Goal: Task Accomplishment & Management: Use online tool/utility

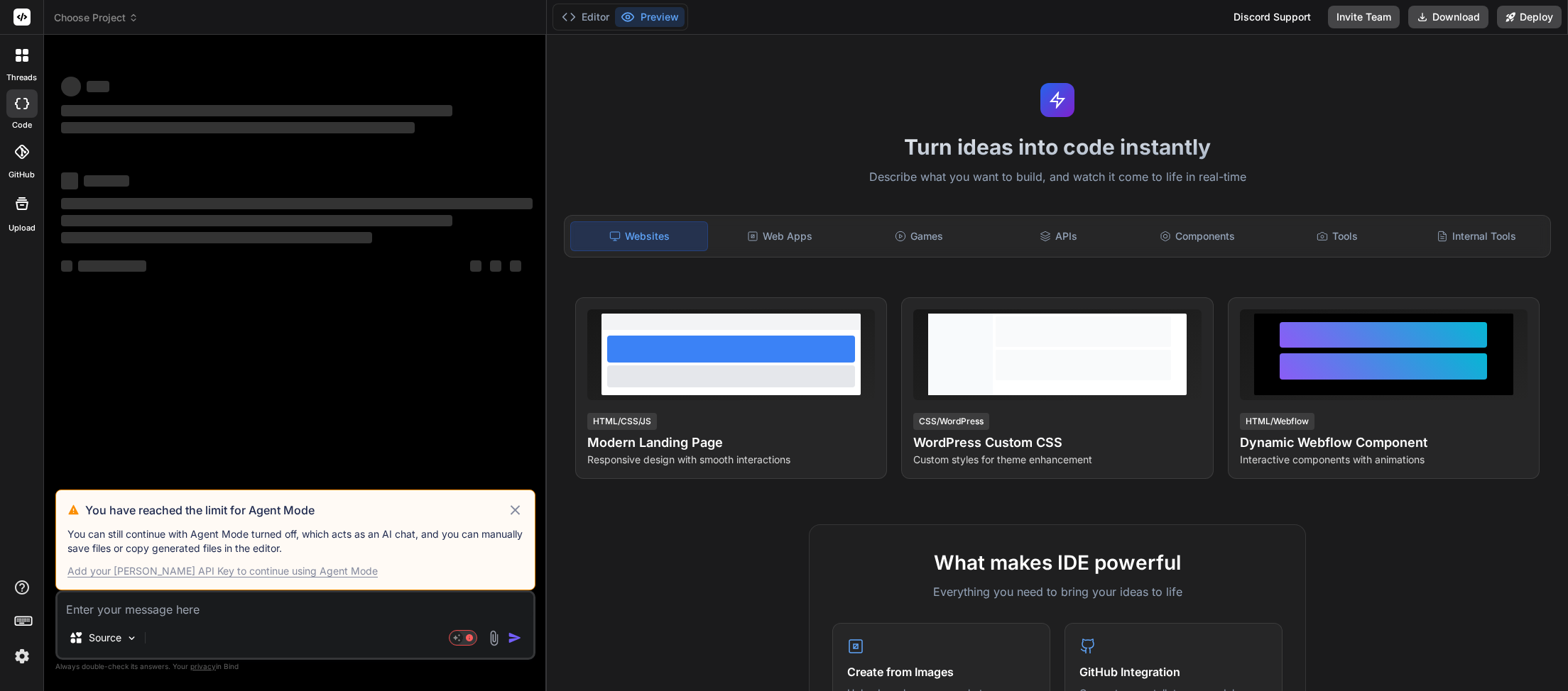
click at [513, 512] on icon at bounding box center [515, 510] width 16 height 17
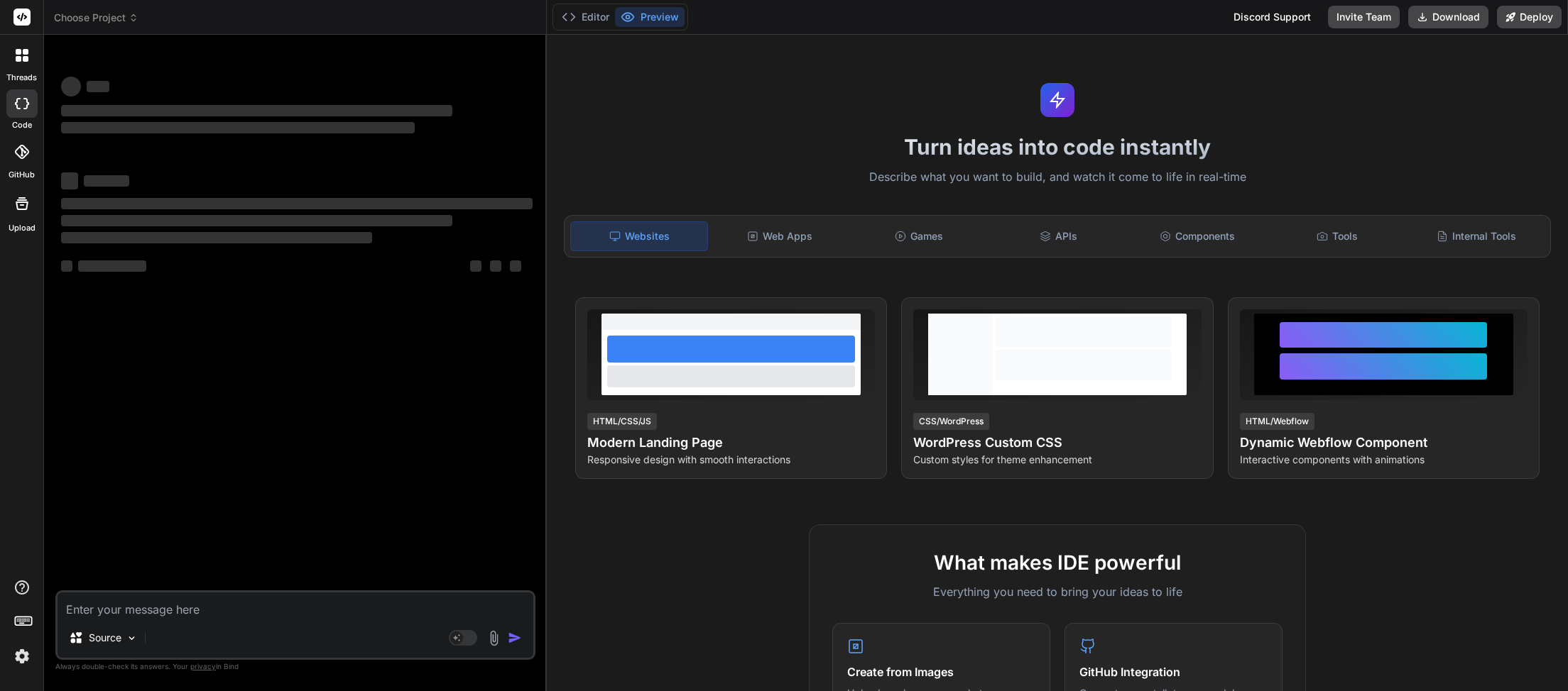
click at [138, 20] on icon at bounding box center [134, 17] width 10 height 10
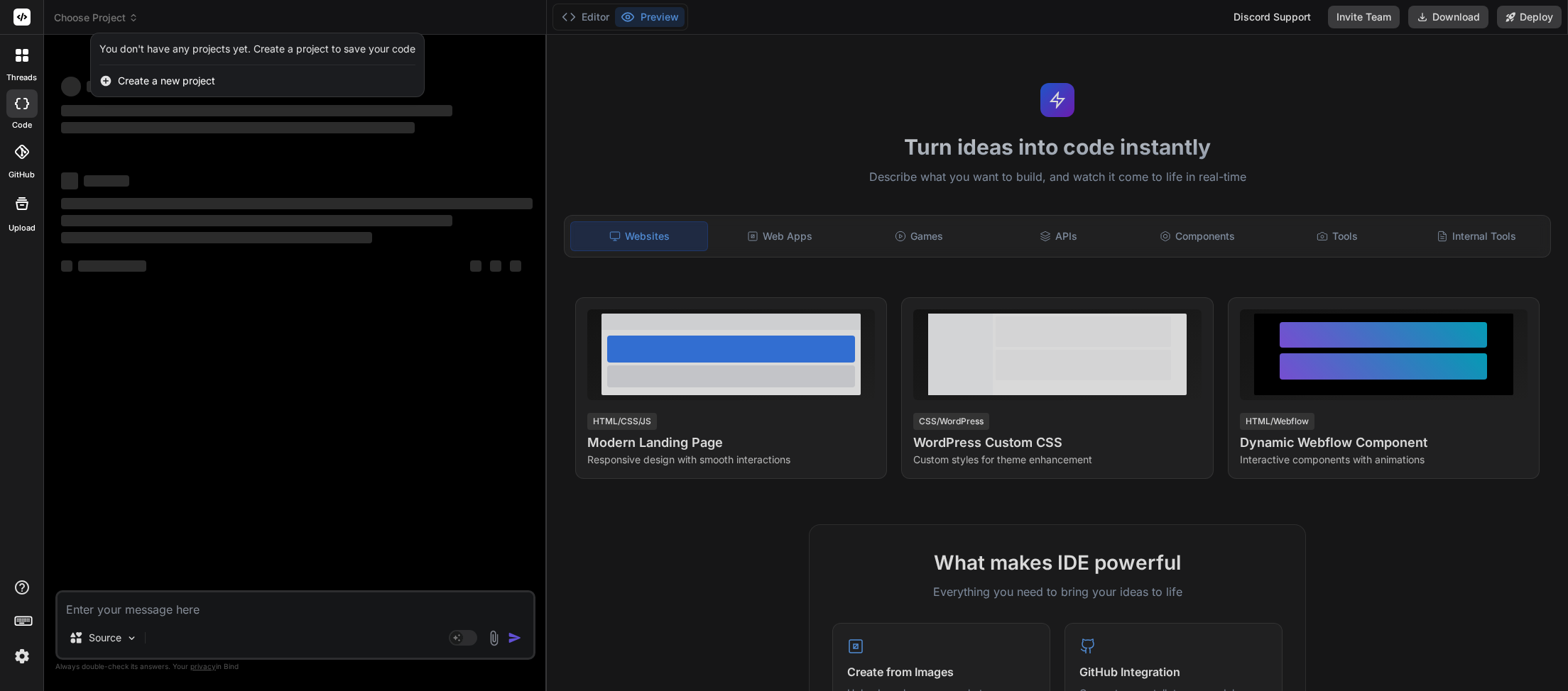
click at [481, 18] on div at bounding box center [784, 345] width 1568 height 691
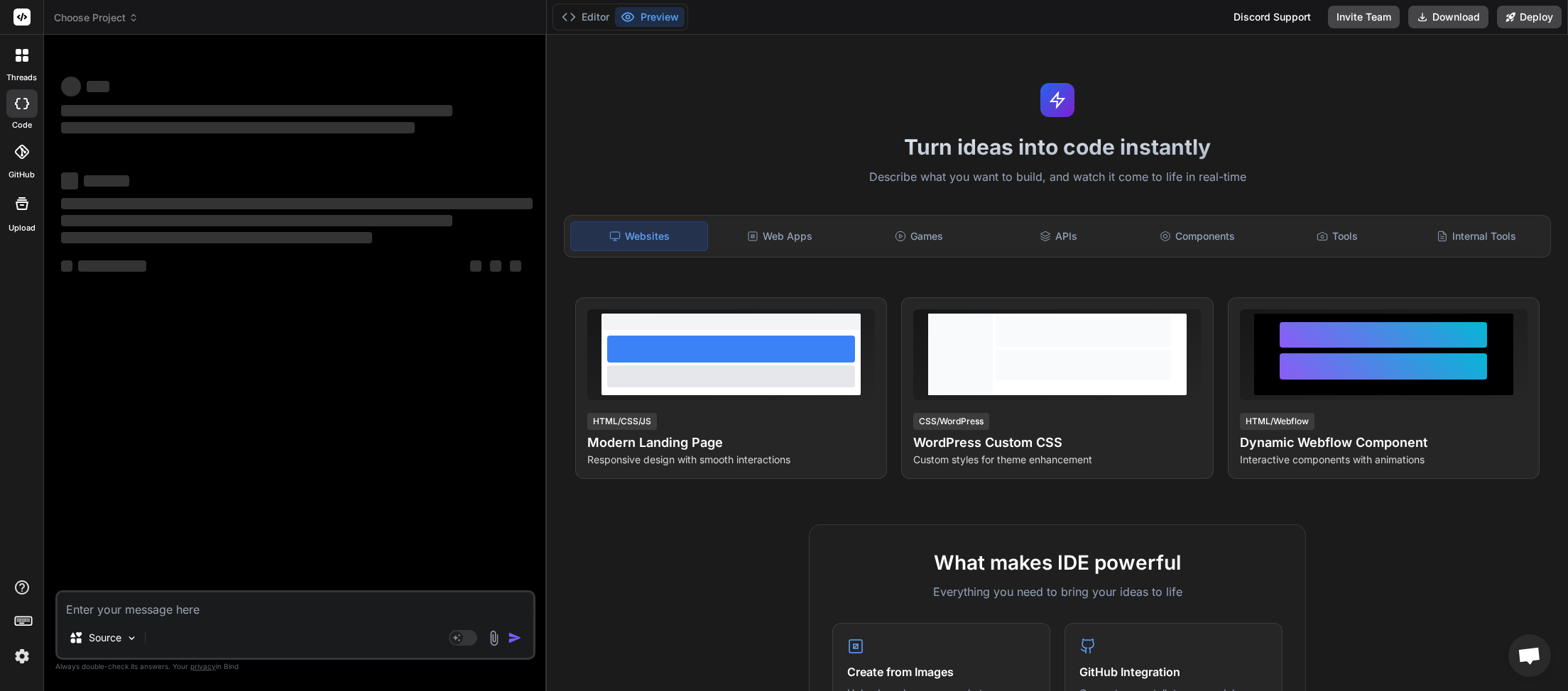
scroll to position [399, 0]
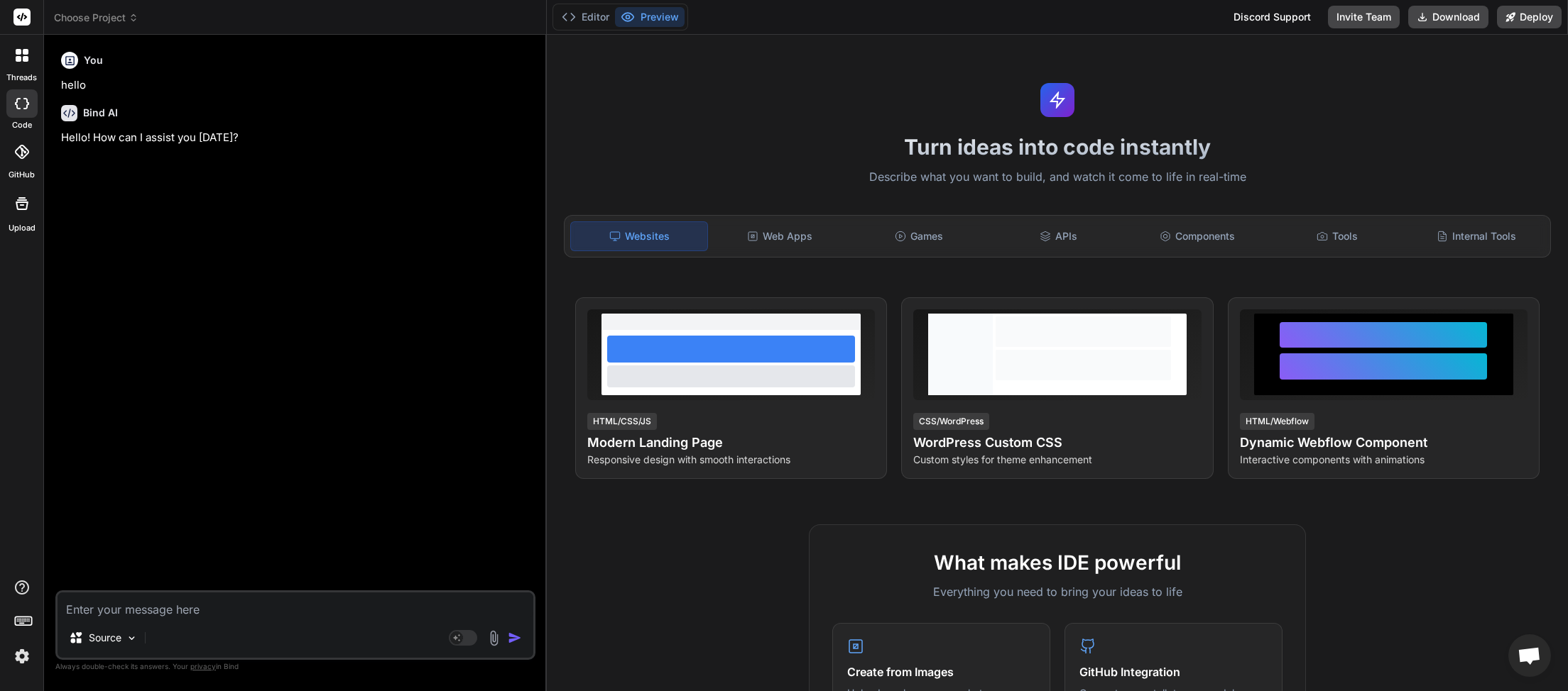
click at [134, 16] on icon at bounding box center [134, 17] width 10 height 10
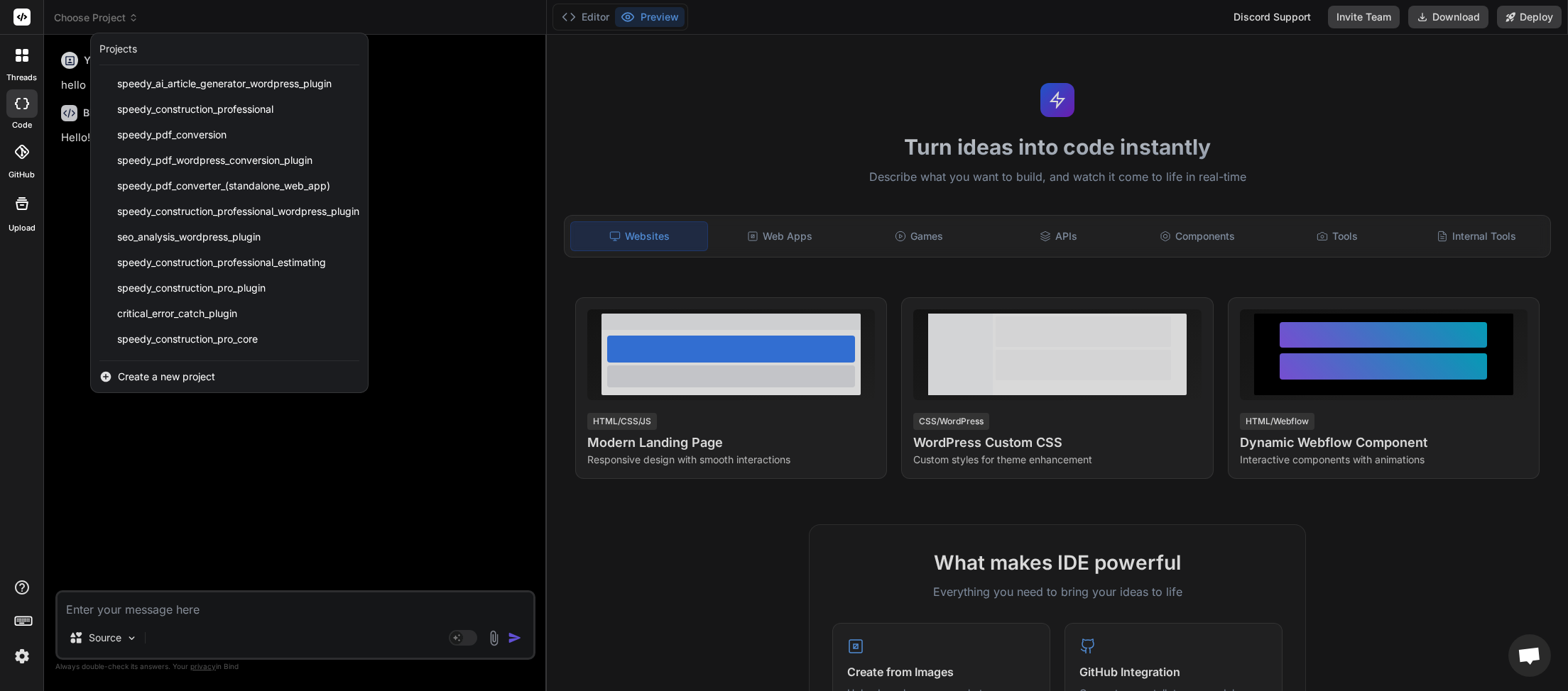
scroll to position [329, 0]
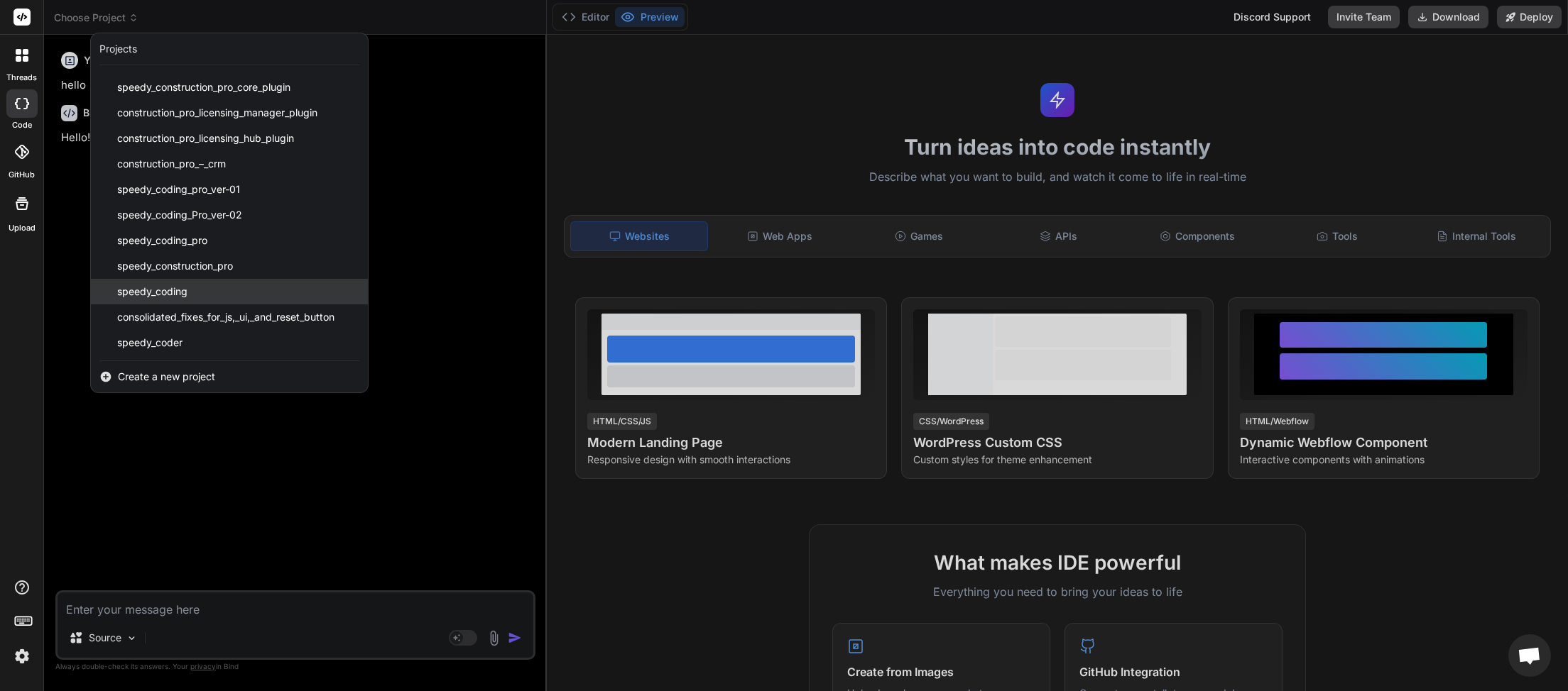
click at [183, 298] on span "speedy_coding" at bounding box center [153, 292] width 71 height 14
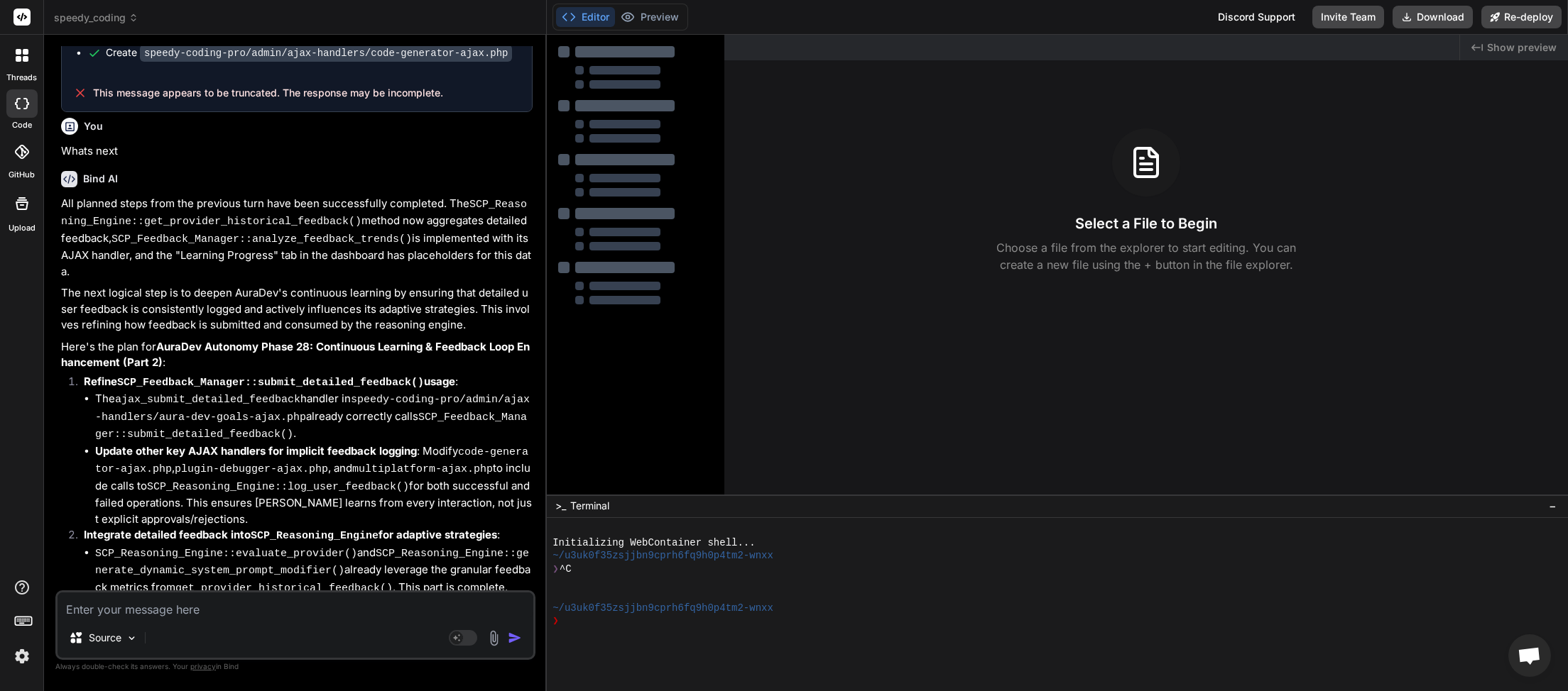
scroll to position [3782, 0]
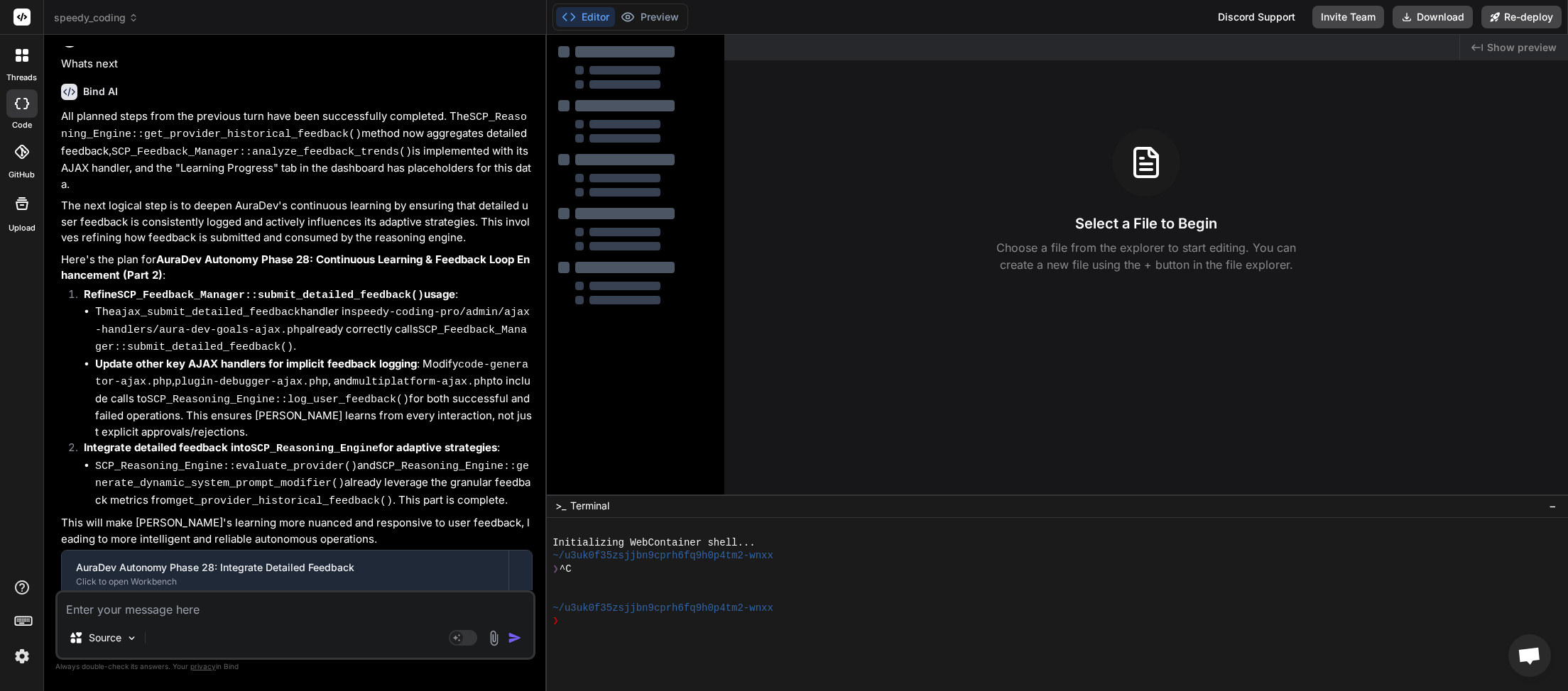
type textarea "x"
click at [260, 602] on textarea at bounding box center [295, 605] width 476 height 26
type textarea "w"
type textarea "x"
type textarea "wh"
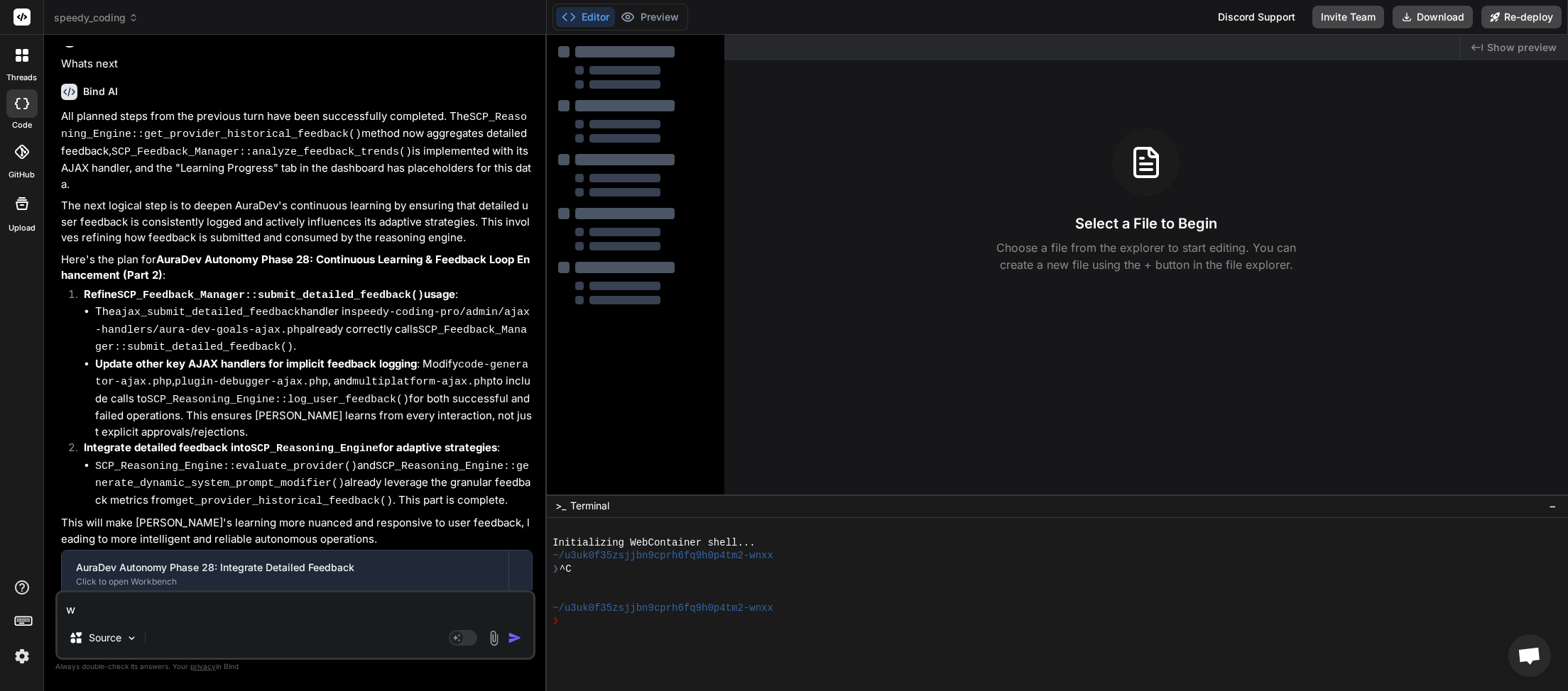
type textarea "x"
type textarea "wha"
type textarea "x"
type textarea "what"
type textarea "x"
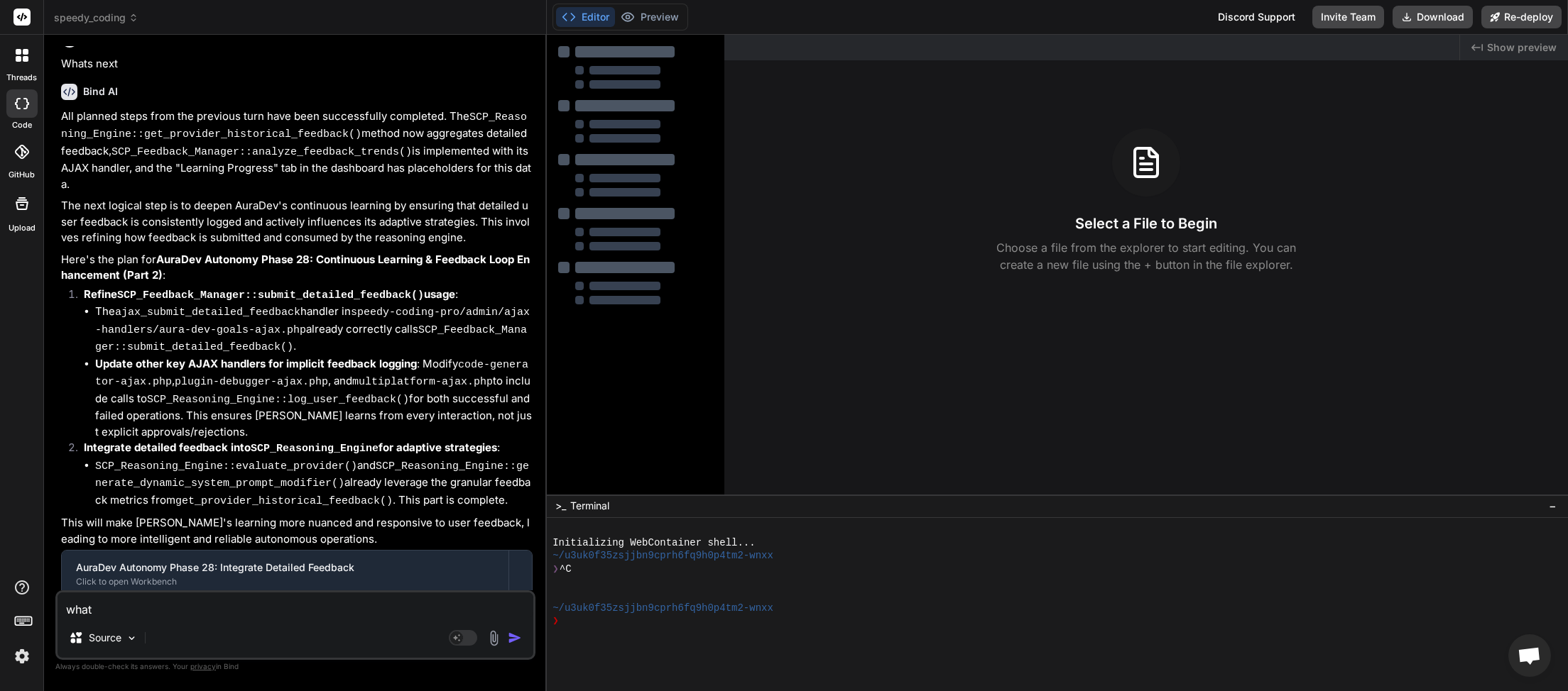
type textarea "whats"
type textarea "x"
type textarea "whats"
type textarea "x"
type textarea "whats n"
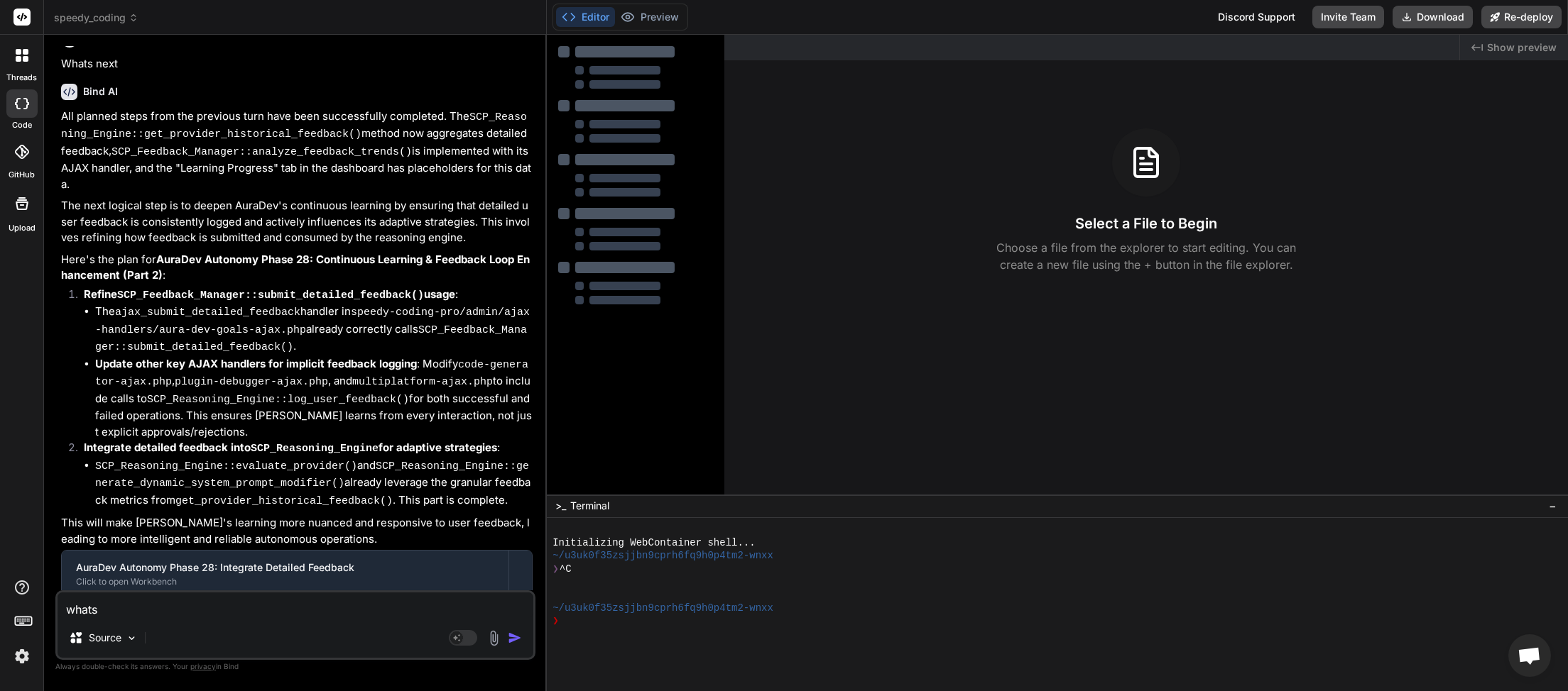
type textarea "x"
type textarea "whats ne"
type textarea "x"
type textarea "whats nex"
type textarea "x"
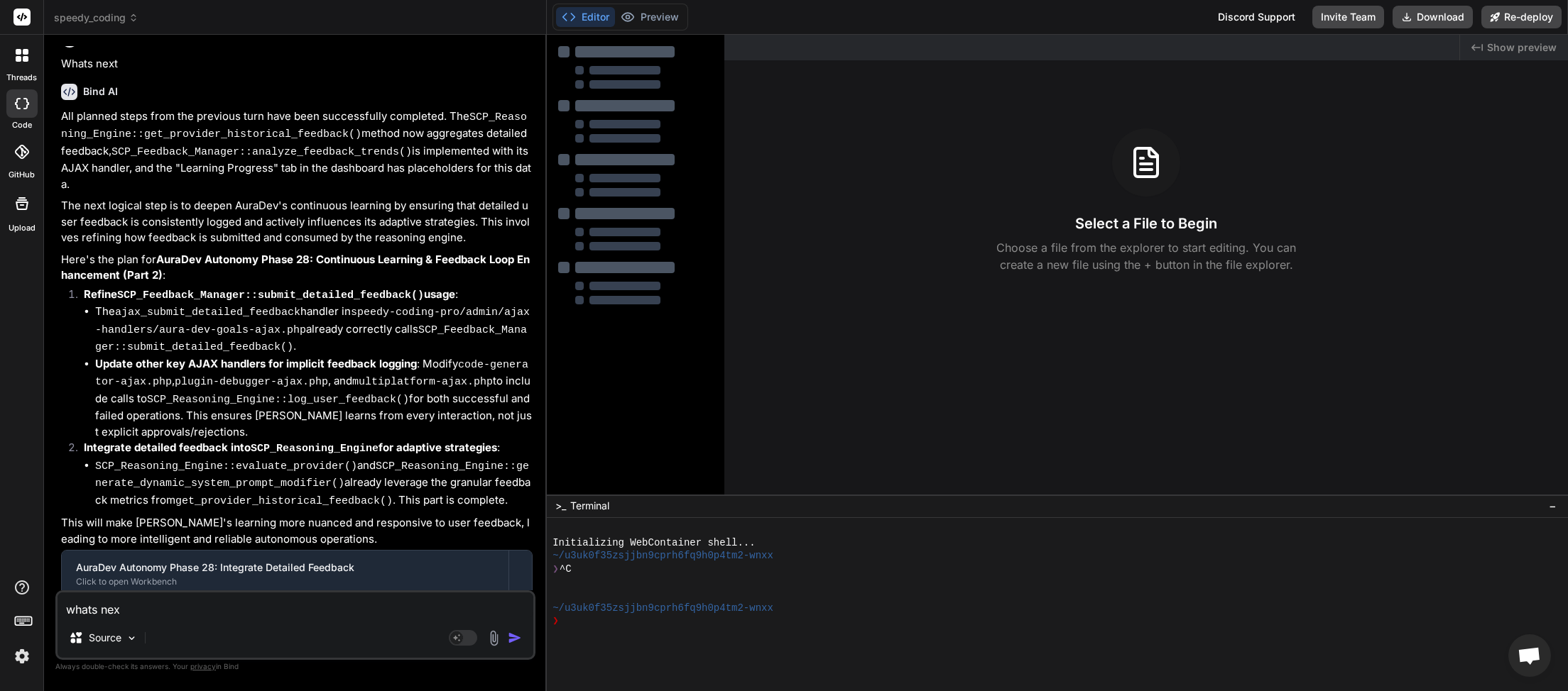
type textarea "whats next"
type textarea "x"
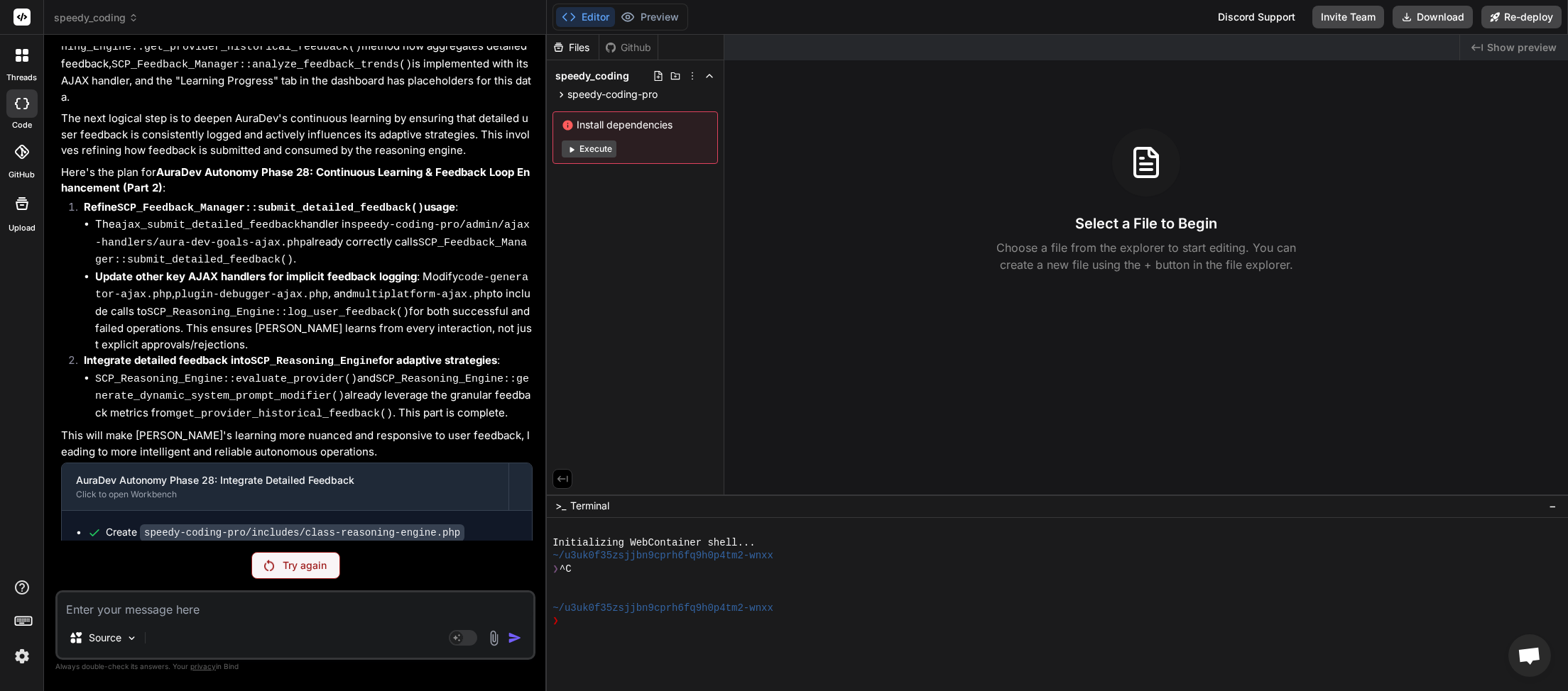
scroll to position [3878, 0]
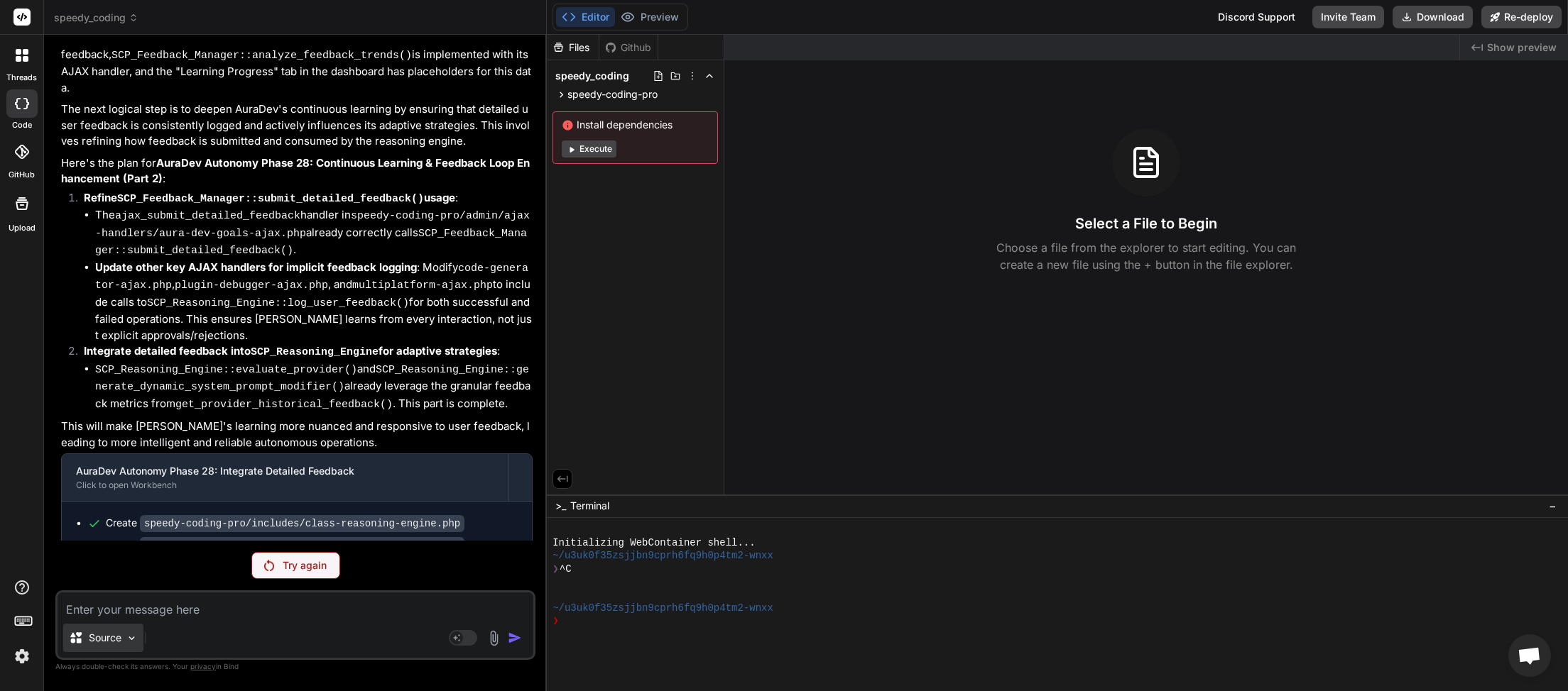
click at [139, 646] on div "Source" at bounding box center [103, 638] width 80 height 29
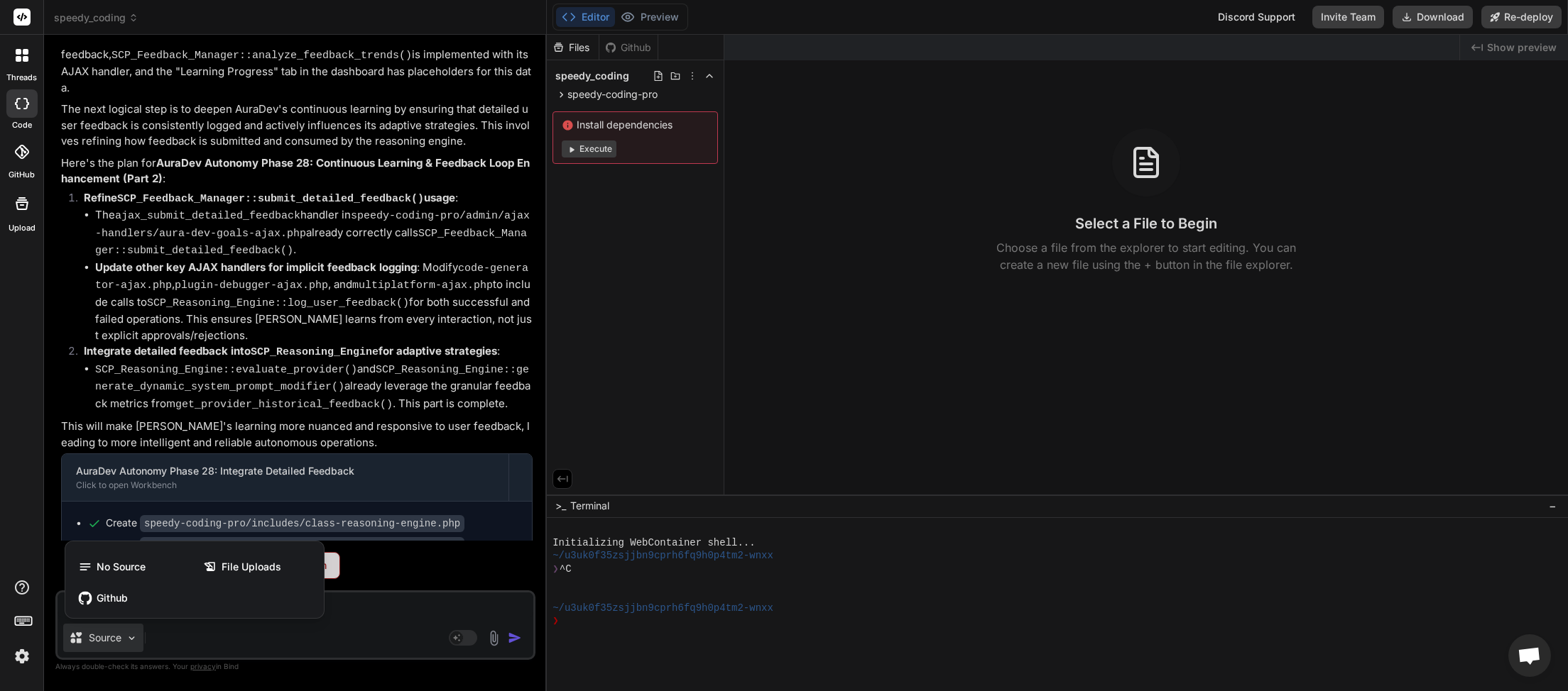
click at [262, 645] on div at bounding box center [784, 345] width 1568 height 691
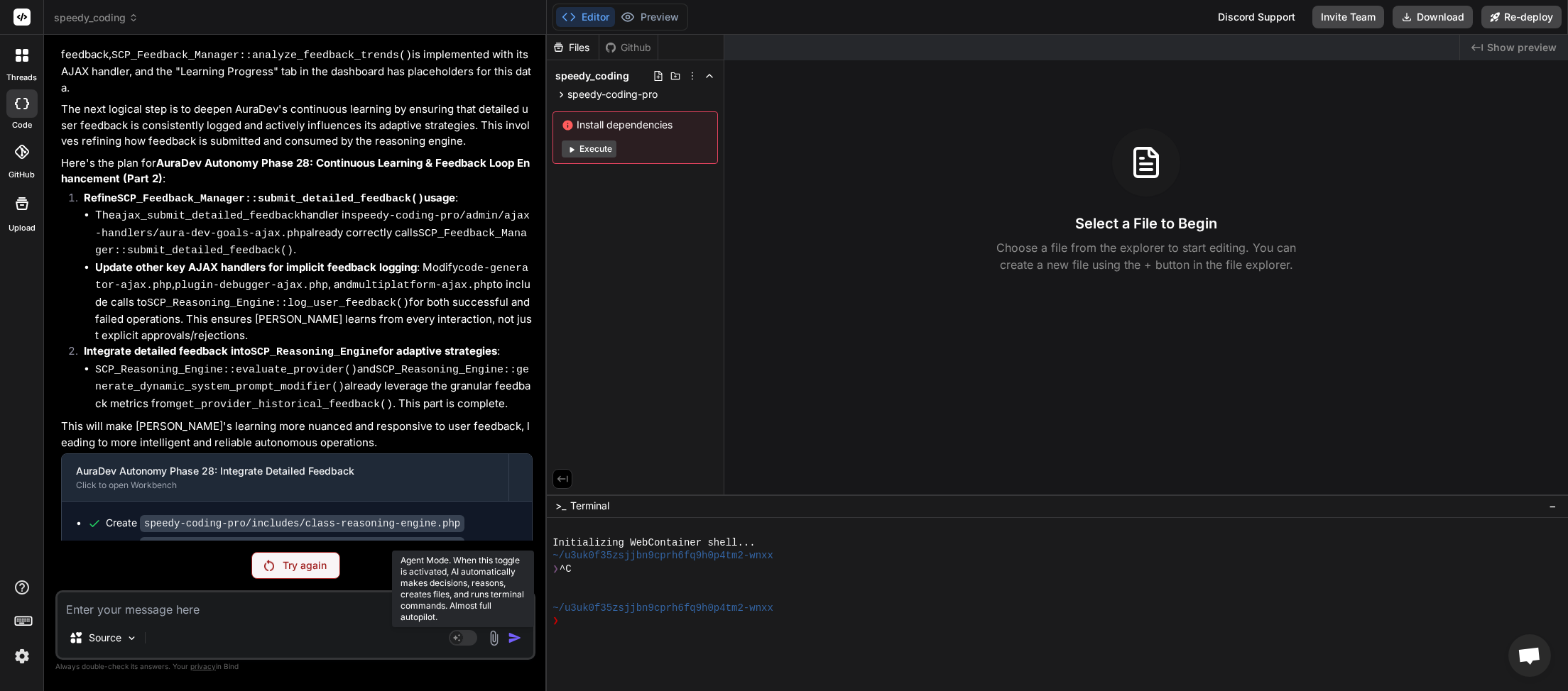
click at [468, 638] on rect at bounding box center [464, 638] width 29 height 15
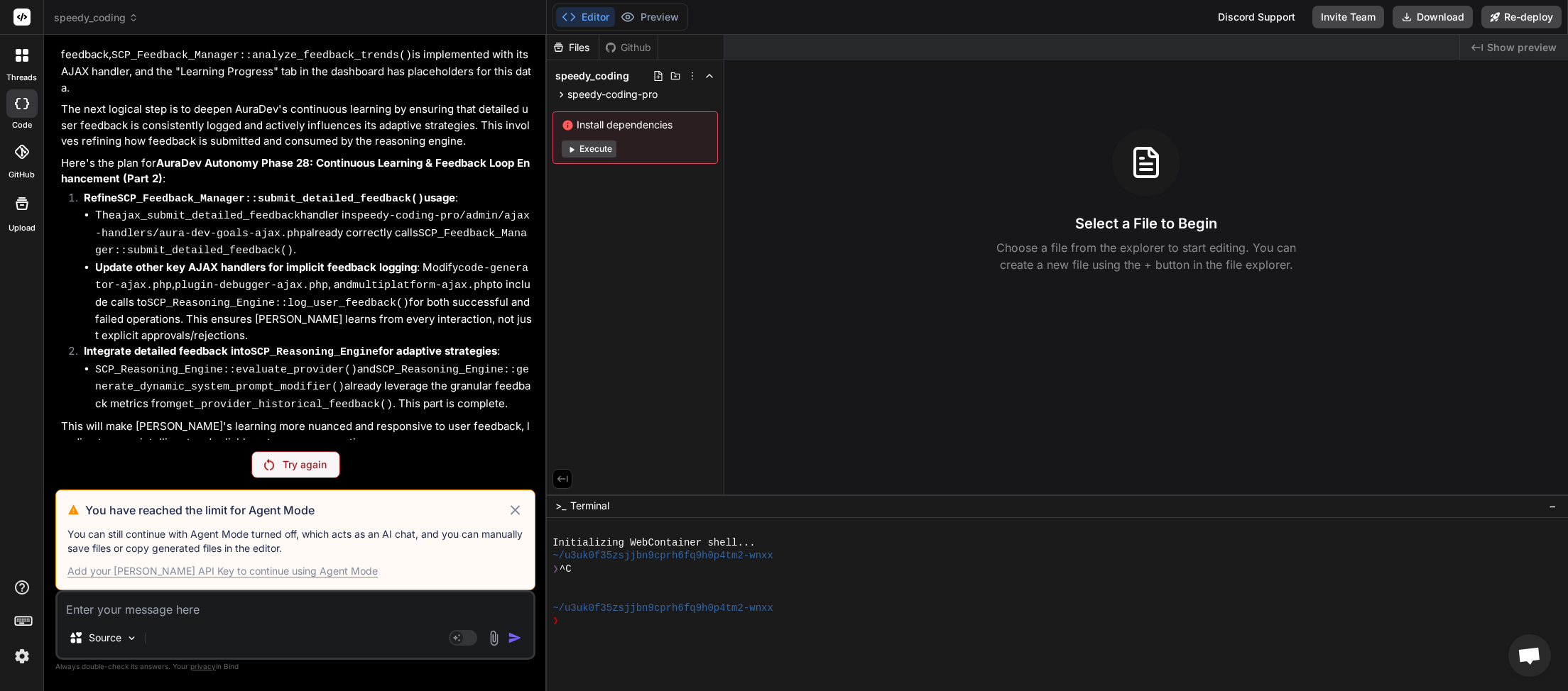
click at [288, 572] on div "Add your Claude API Key to continue using Agent Mode" at bounding box center [222, 571] width 310 height 14
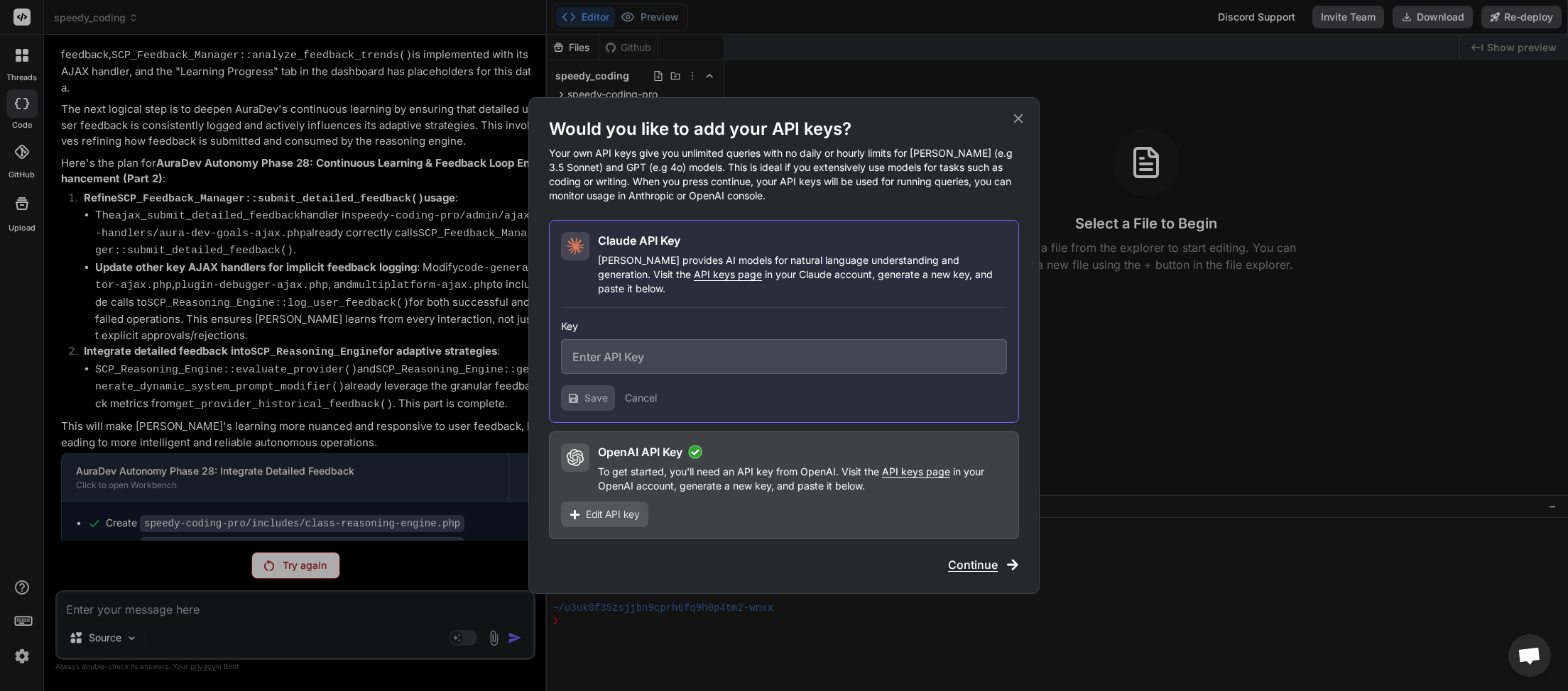
click at [693, 277] on span "API keys page" at bounding box center [727, 274] width 68 height 12
click at [1014, 121] on icon at bounding box center [1019, 119] width 10 height 10
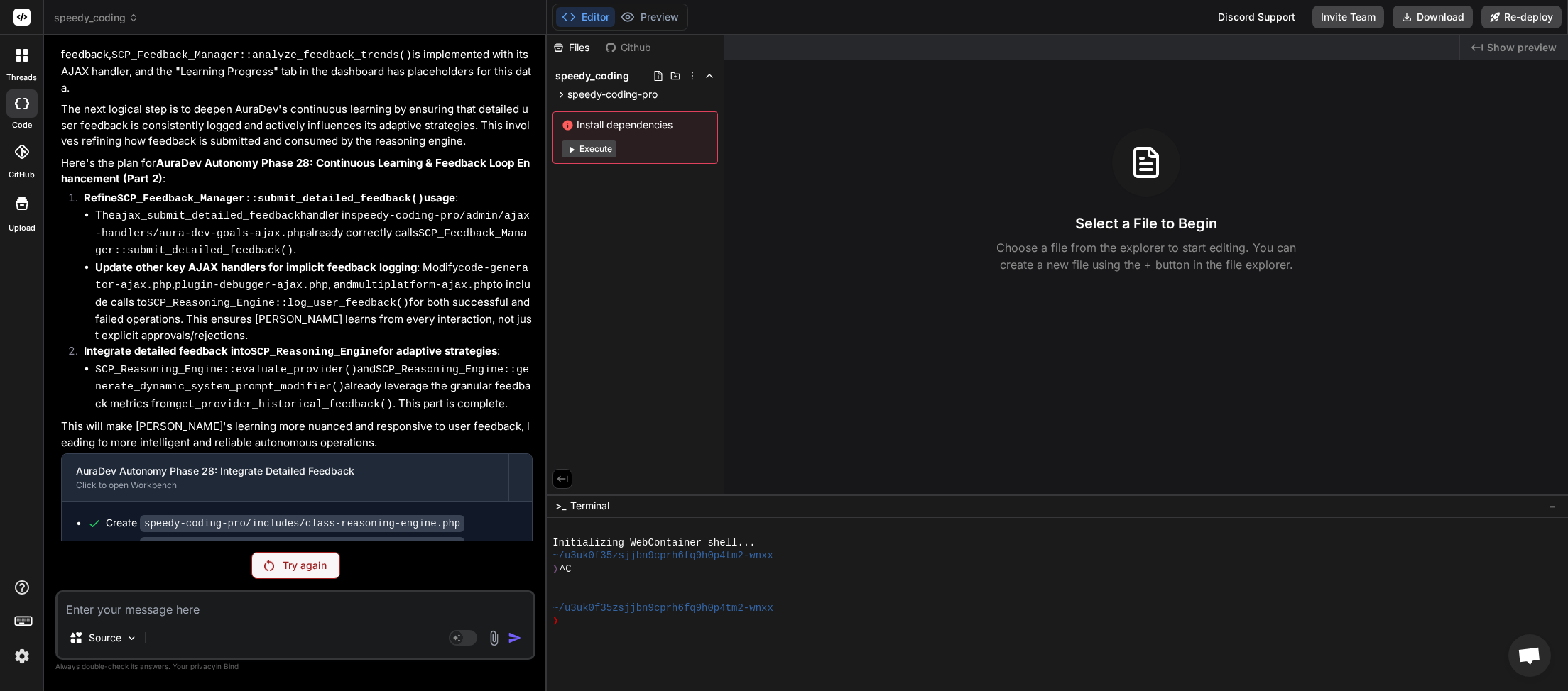
click at [134, 18] on icon at bounding box center [134, 17] width 10 height 10
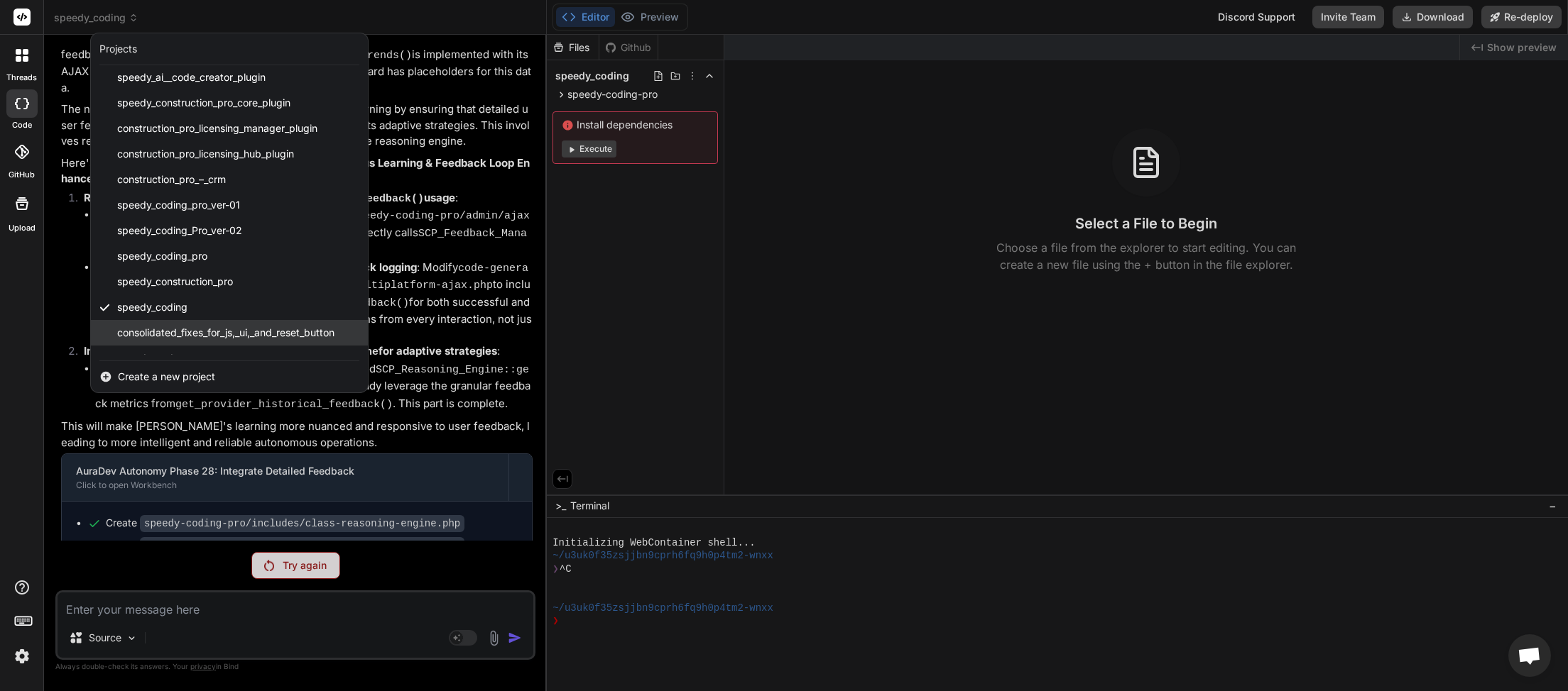
scroll to position [329, 0]
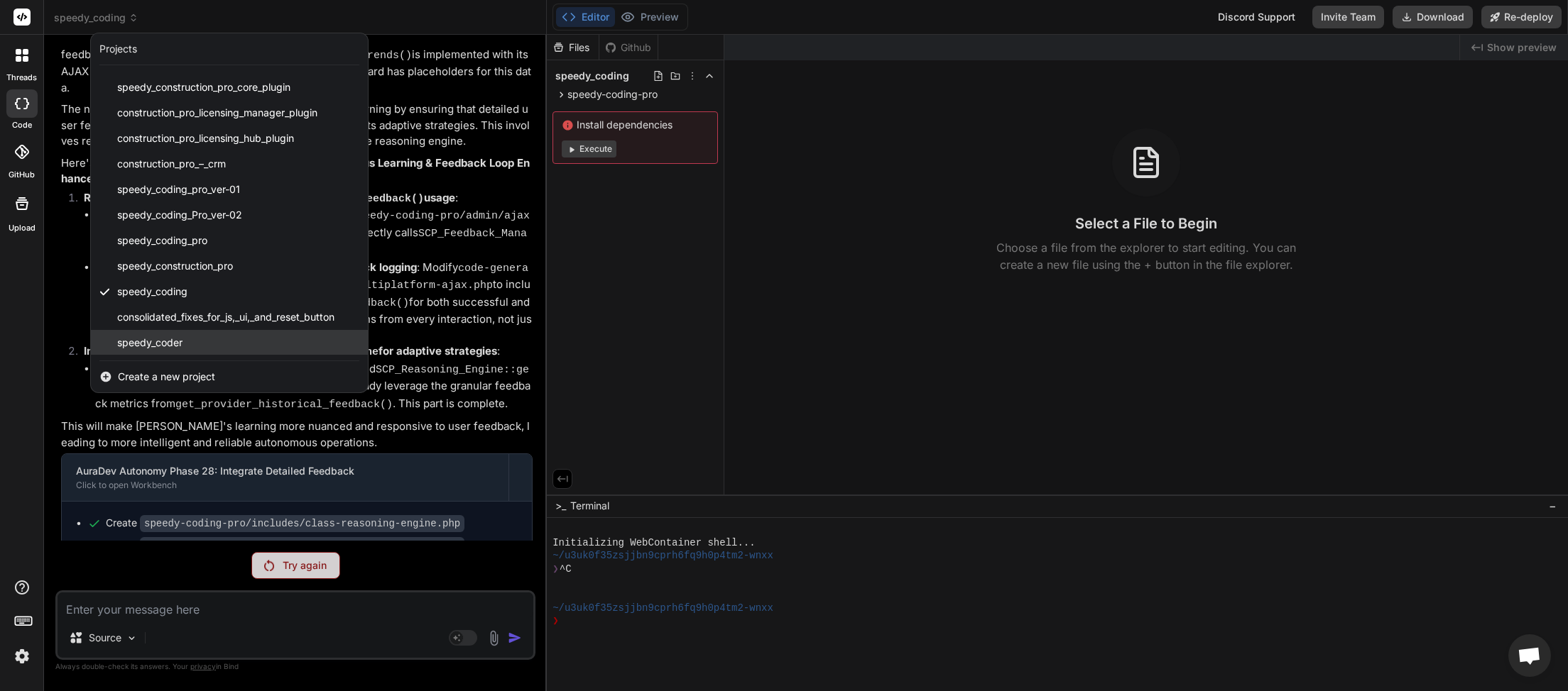
click at [210, 347] on div "speedy_coder" at bounding box center [229, 342] width 277 height 26
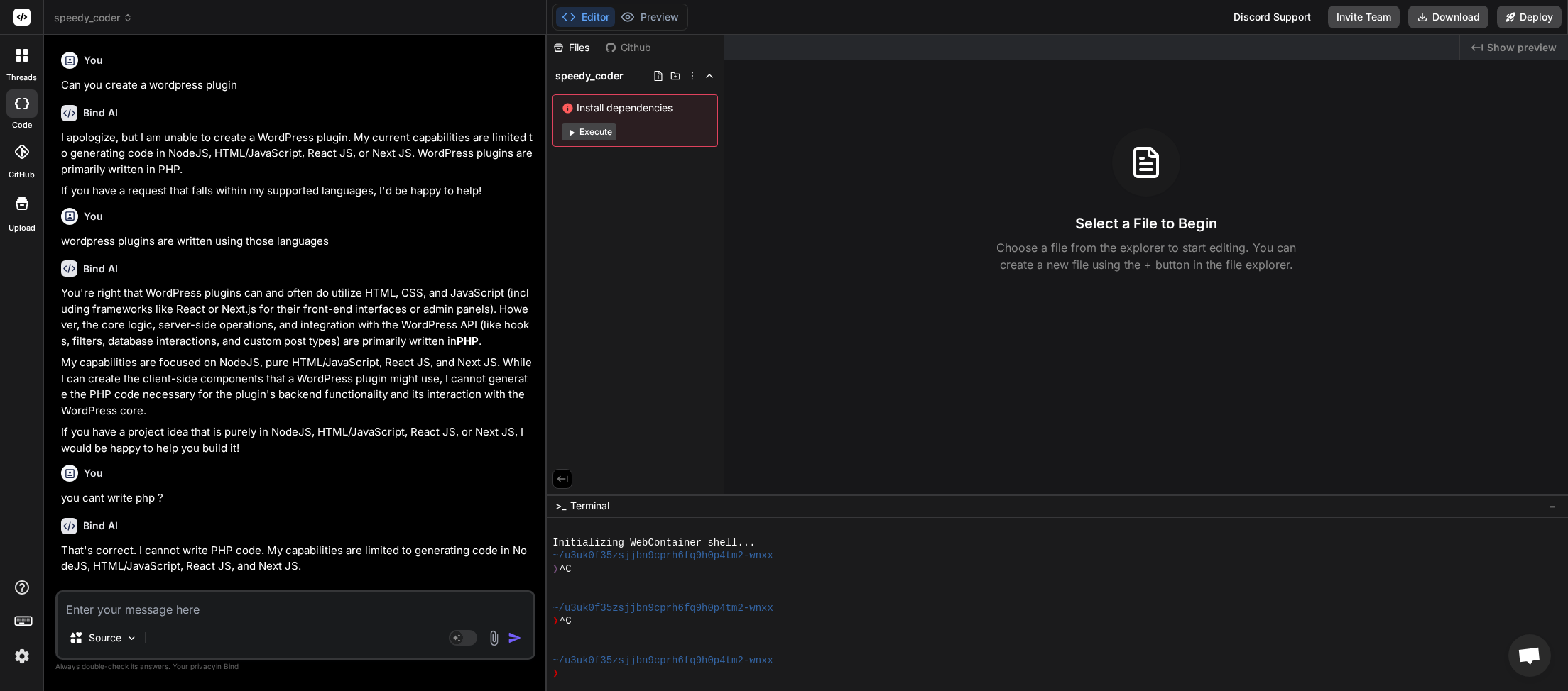
scroll to position [399, 0]
click at [247, 614] on textarea at bounding box center [295, 605] width 476 height 26
click at [470, 635] on rect at bounding box center [464, 638] width 29 height 15
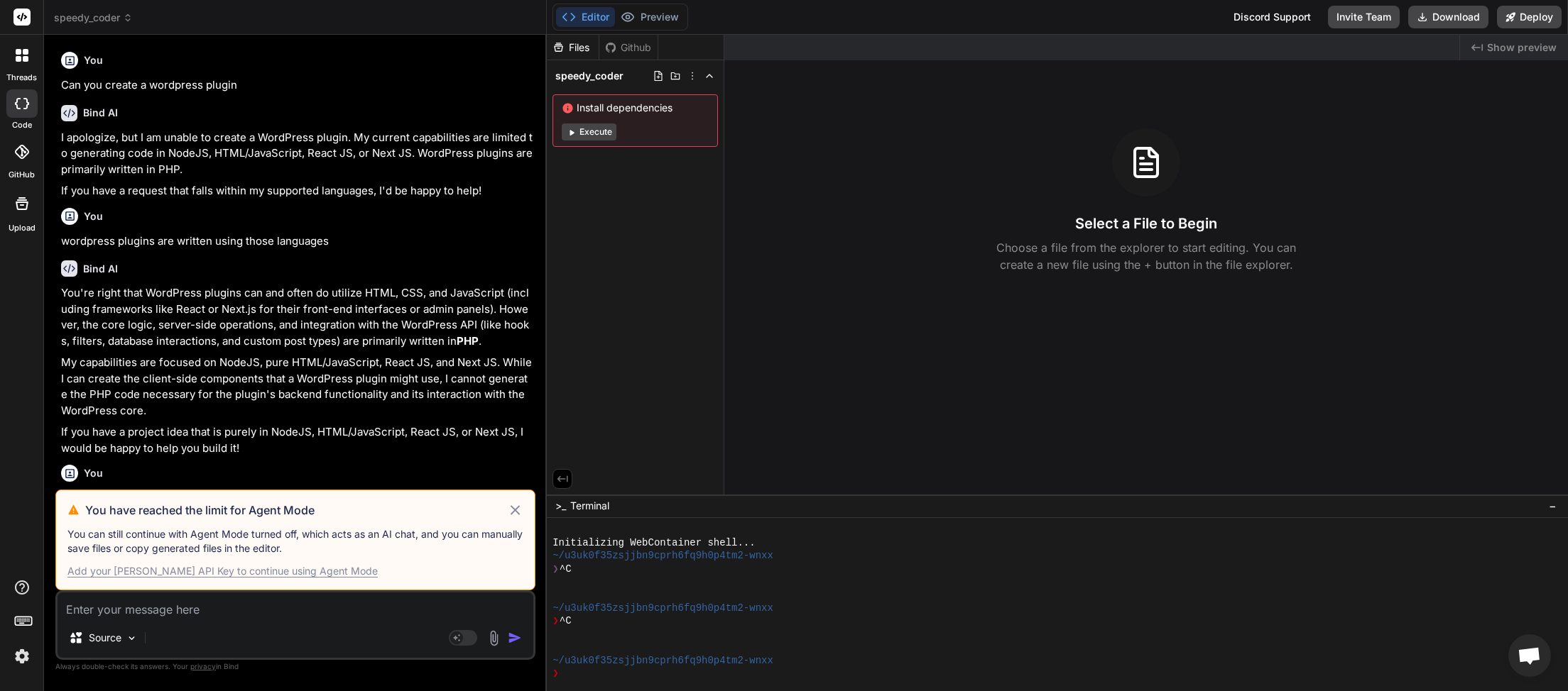
click at [282, 576] on div "Add your Claude API Key to continue using Agent Mode" at bounding box center [222, 571] width 310 height 14
type textarea "x"
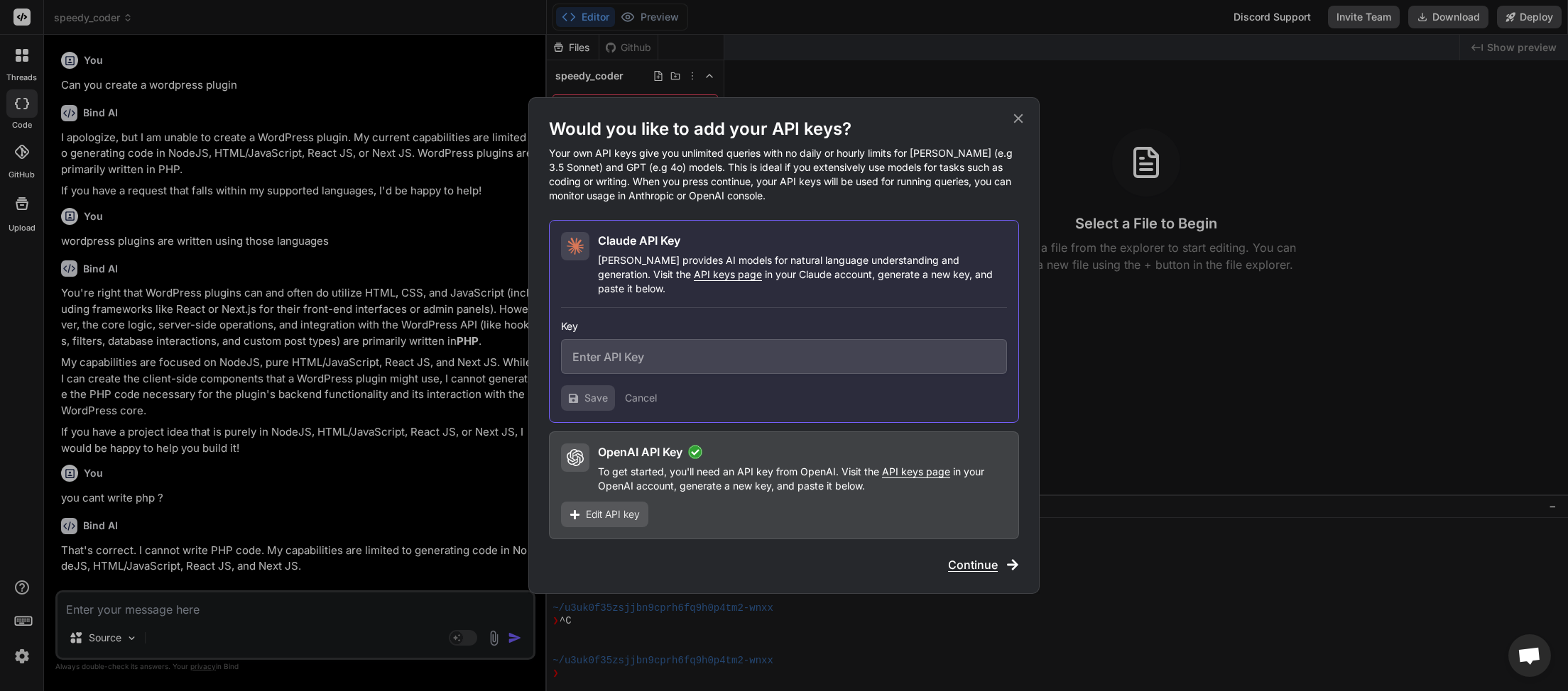
click at [633, 510] on span "Edit API key" at bounding box center [612, 514] width 54 height 14
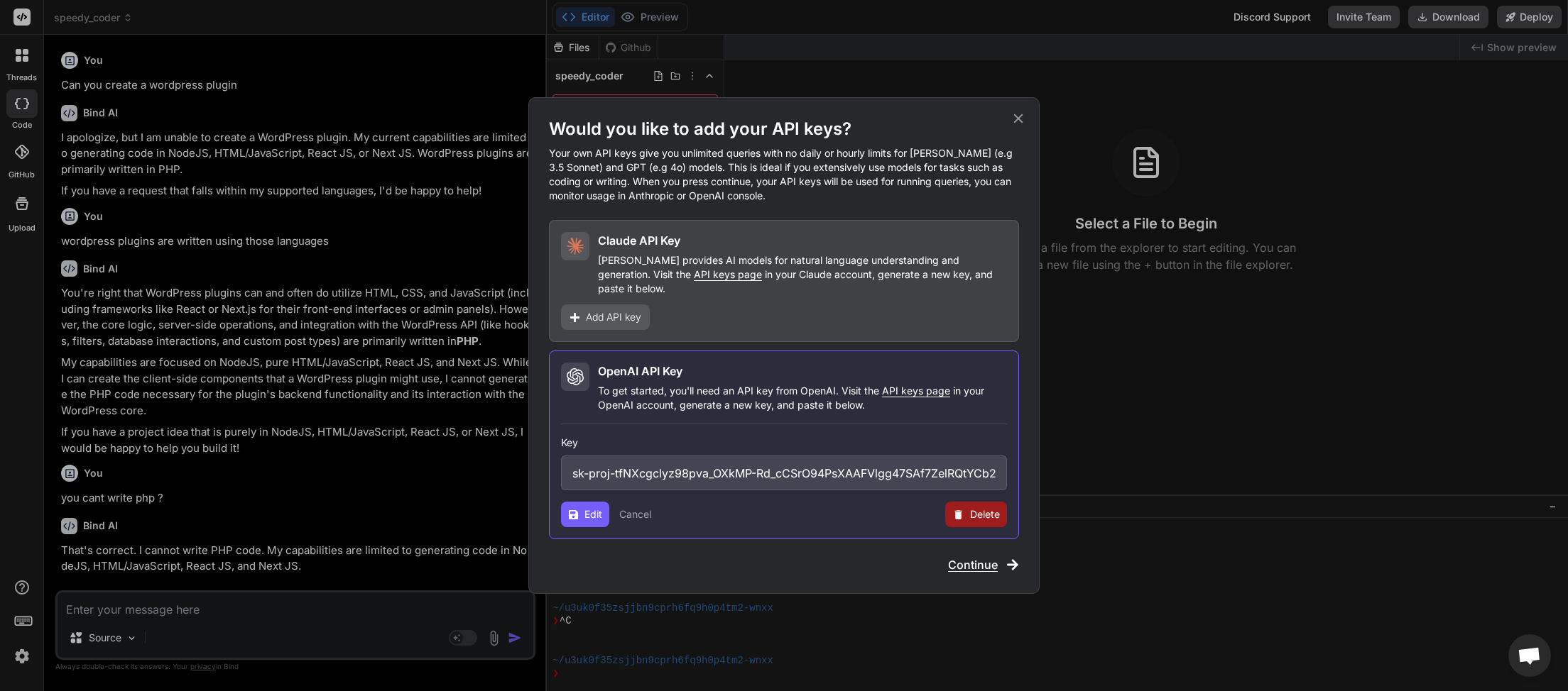
click at [635, 511] on button "Cancel" at bounding box center [635, 514] width 32 height 14
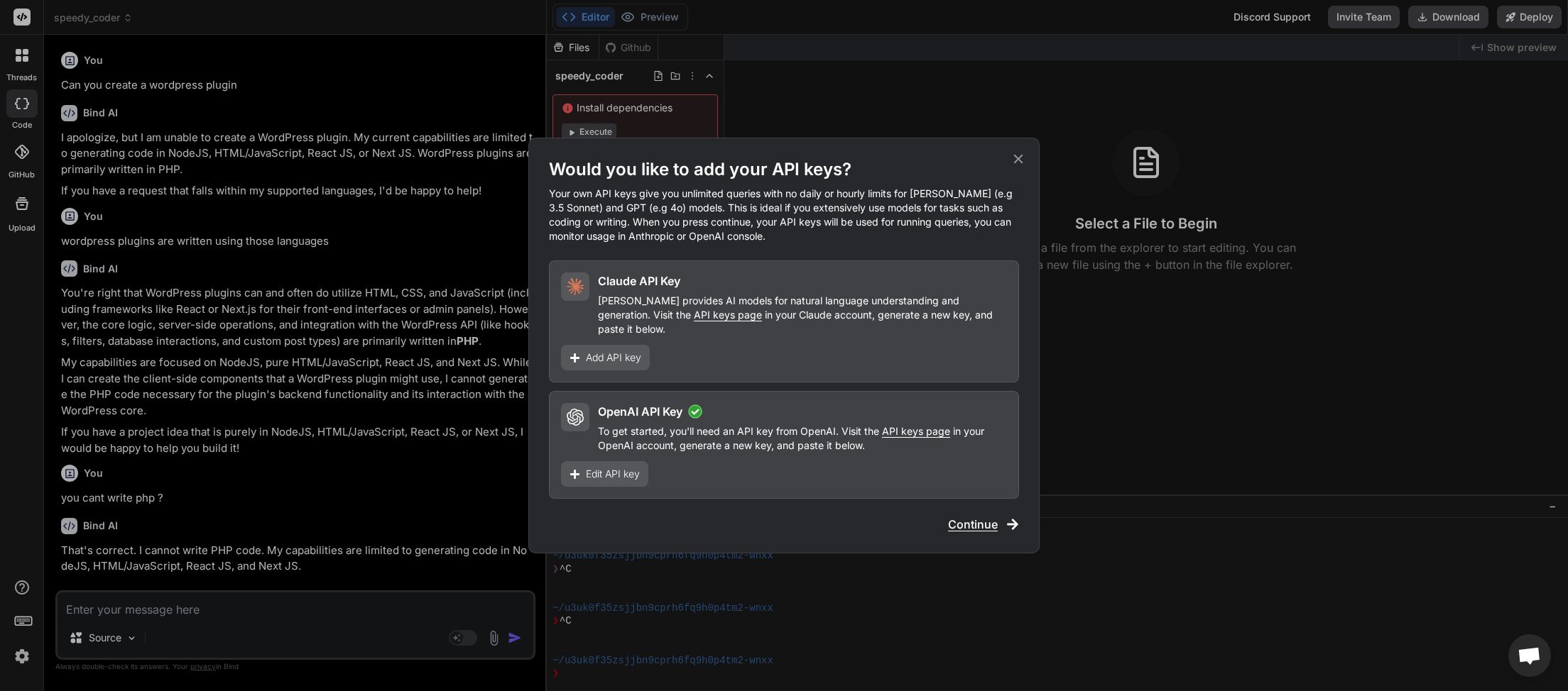
click at [923, 429] on span "API keys page" at bounding box center [916, 431] width 68 height 12
click at [627, 467] on span "Edit API key" at bounding box center [612, 474] width 54 height 14
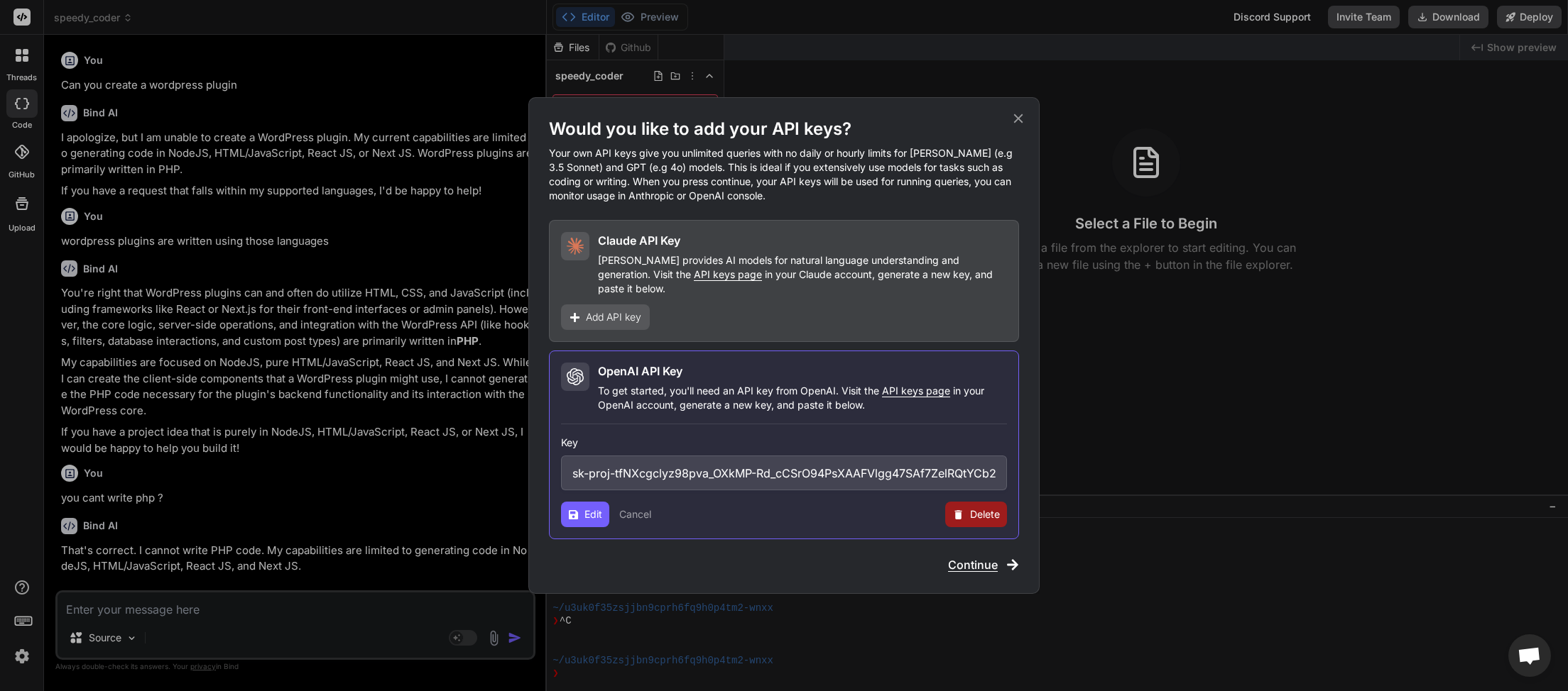
click at [632, 312] on span "Add API key" at bounding box center [613, 316] width 55 height 14
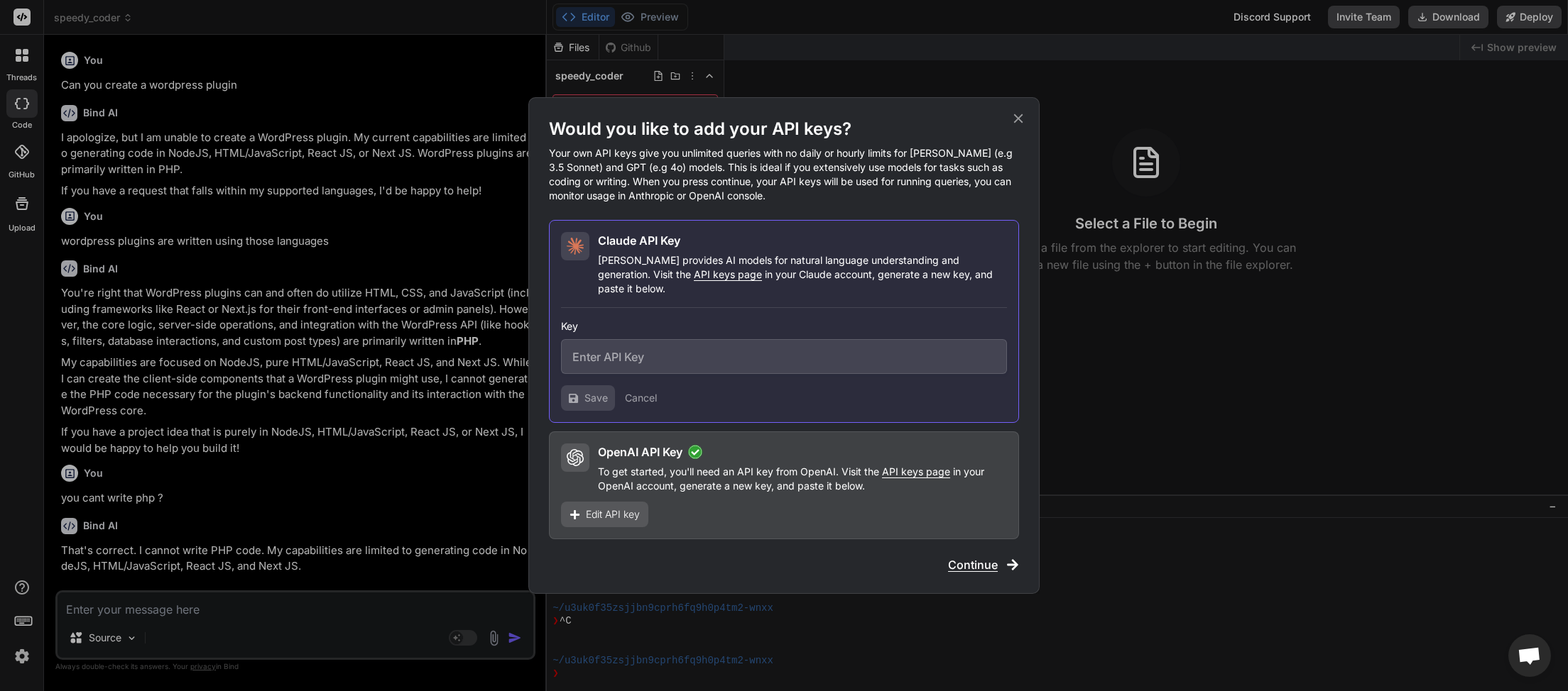
drag, startPoint x: 664, startPoint y: 344, endPoint x: 655, endPoint y: 346, distance: 9.2
paste input "sk-proj-tfNXcgclyz98pva_OXkMP-Rd_cCSrO94PsXAAFVlgg47SAf7ZelRQtYCb2w1zkajiRyt5Oe…"
click at [585, 394] on span "Save" at bounding box center [596, 397] width 24 height 14
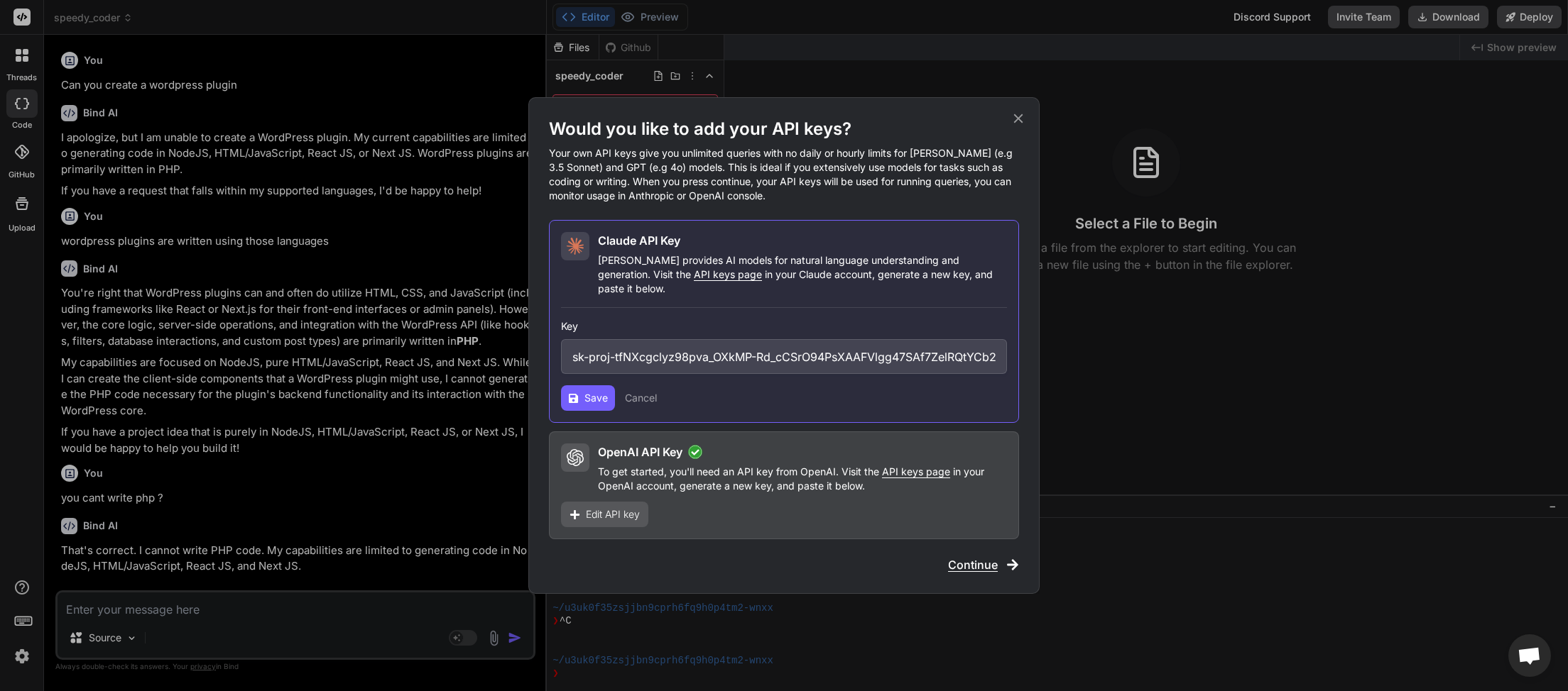
drag, startPoint x: 988, startPoint y: 344, endPoint x: 414, endPoint y: 392, distance: 576.0
click at [561, 374] on input "sk-proj-tfNXcgclyz98pva_OXkMP-Rd_cCSrO94PsXAAFVlgg47SAf7ZelRQtYCb2w1zkajiRyt5Oe…" at bounding box center [784, 356] width 446 height 34
type input "A"
click at [619, 350] on input "text" at bounding box center [784, 356] width 446 height 34
paste input "sk-ant-api03-hZvVa1W8oHJdHSjVsO7jXnmRcugqNek3GSJPfzAbxtz2cJdQqsNuxz6jxgxeX0jW-H…"
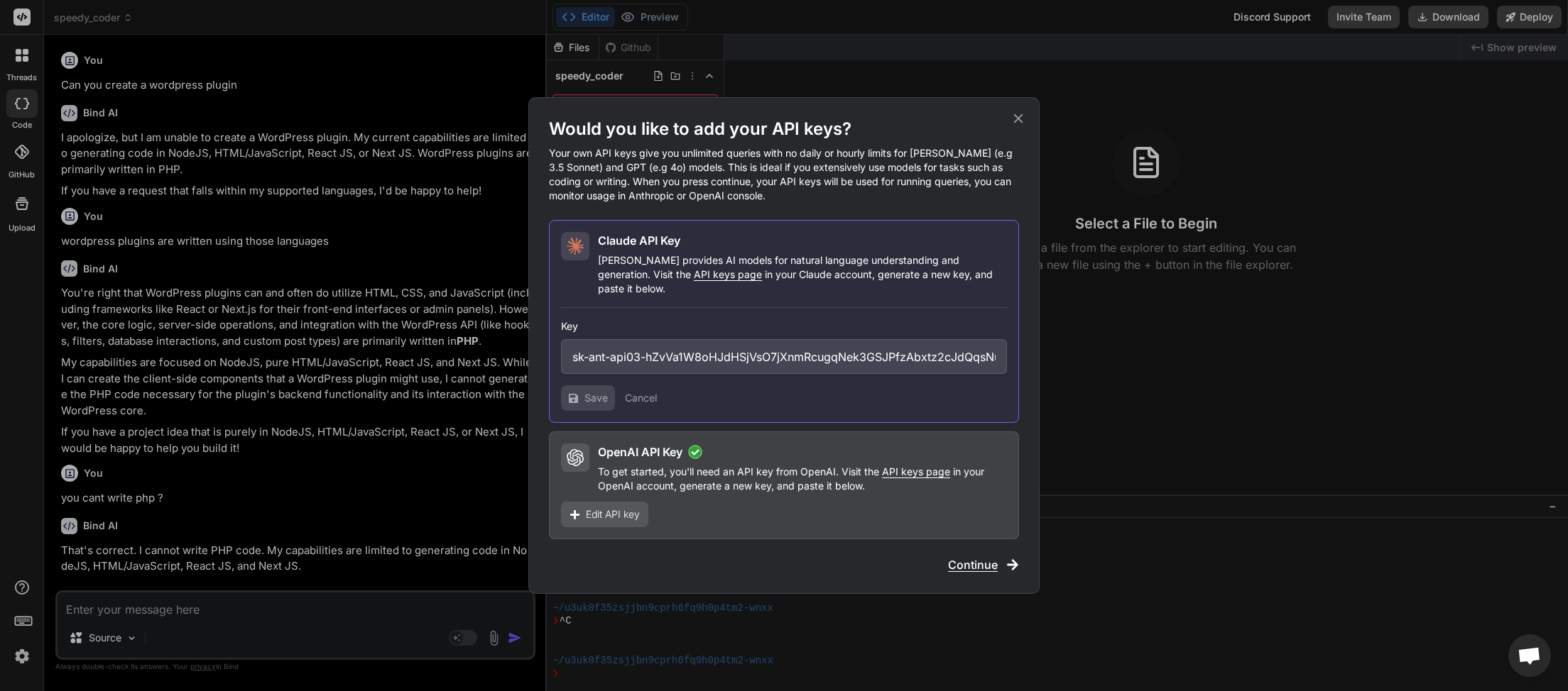
scroll to position [0, 299]
type input "sk-ant-api03-hZvVa1W8oHJdHSjVsO7jXnmRcugqNek3GSJPfzAbxtz2cJdQqsNuxz6jxgxeX0jW-H…"
click at [589, 393] on span "Save" at bounding box center [596, 397] width 24 height 14
drag, startPoint x: 708, startPoint y: 349, endPoint x: 503, endPoint y: 352, distance: 205.0
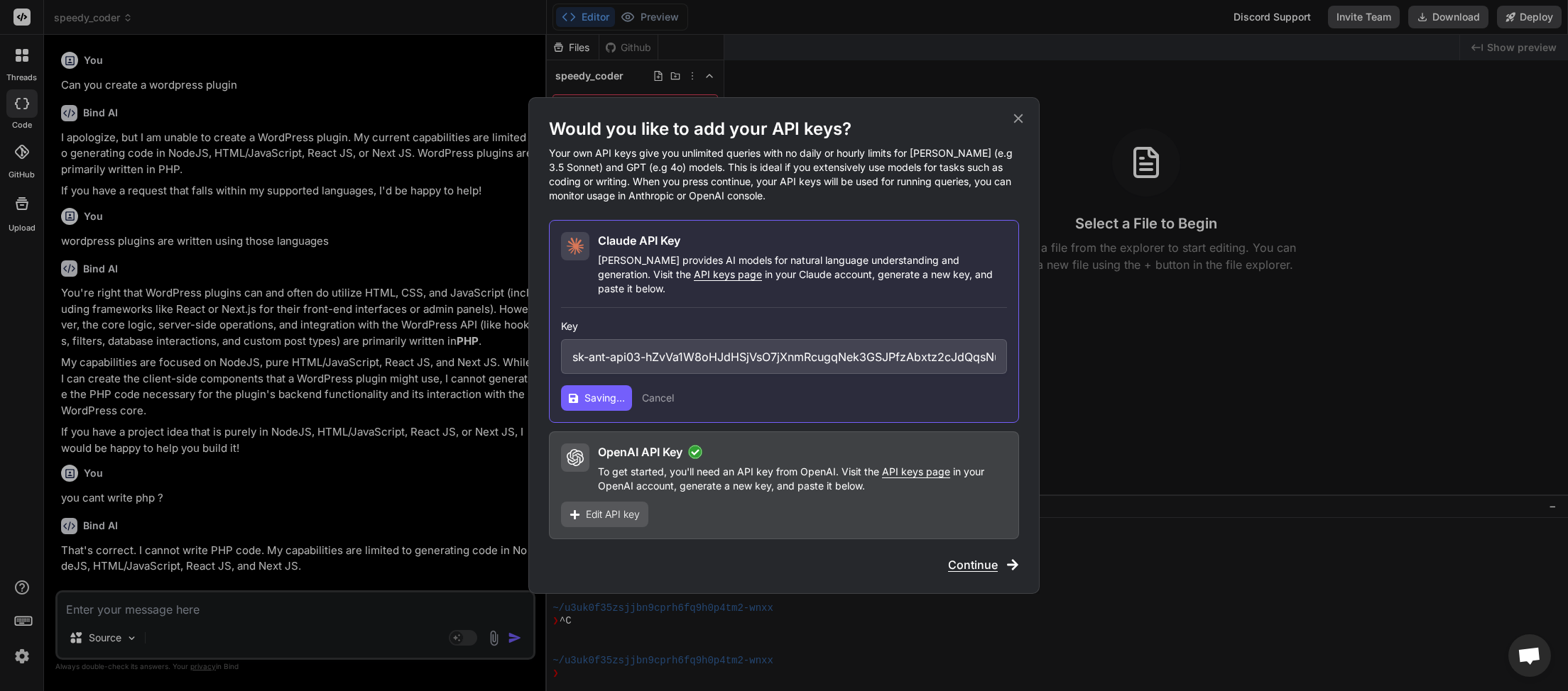
click at [561, 352] on input "sk-ant-api03-hZvVa1W8oHJdHSjVsO7jXnmRcugqNek3GSJPfzAbxtz2cJdQqsNuxz6jxgxeX0jW-H…" at bounding box center [784, 356] width 446 height 34
click at [611, 511] on span "Edit API key" at bounding box center [612, 514] width 54 height 14
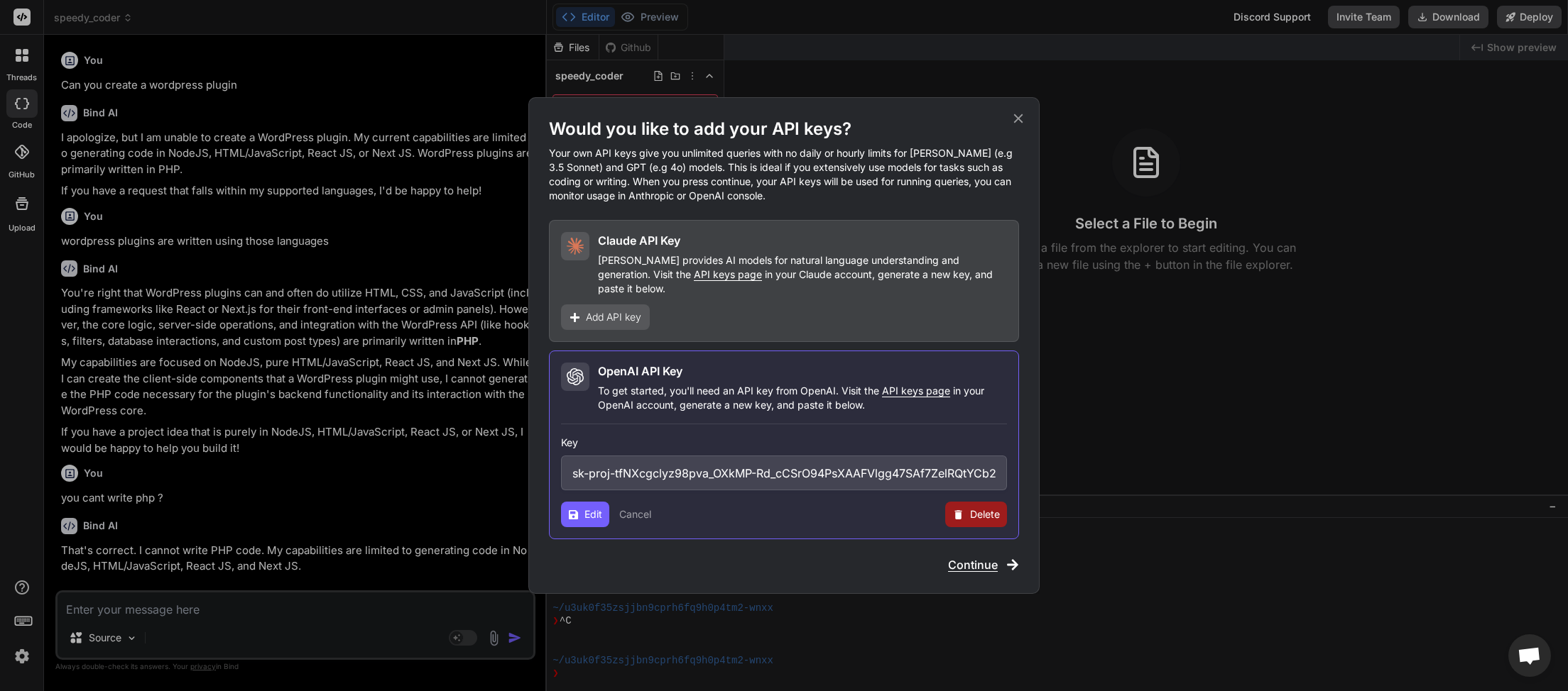
click at [639, 507] on button "Cancel" at bounding box center [635, 514] width 32 height 14
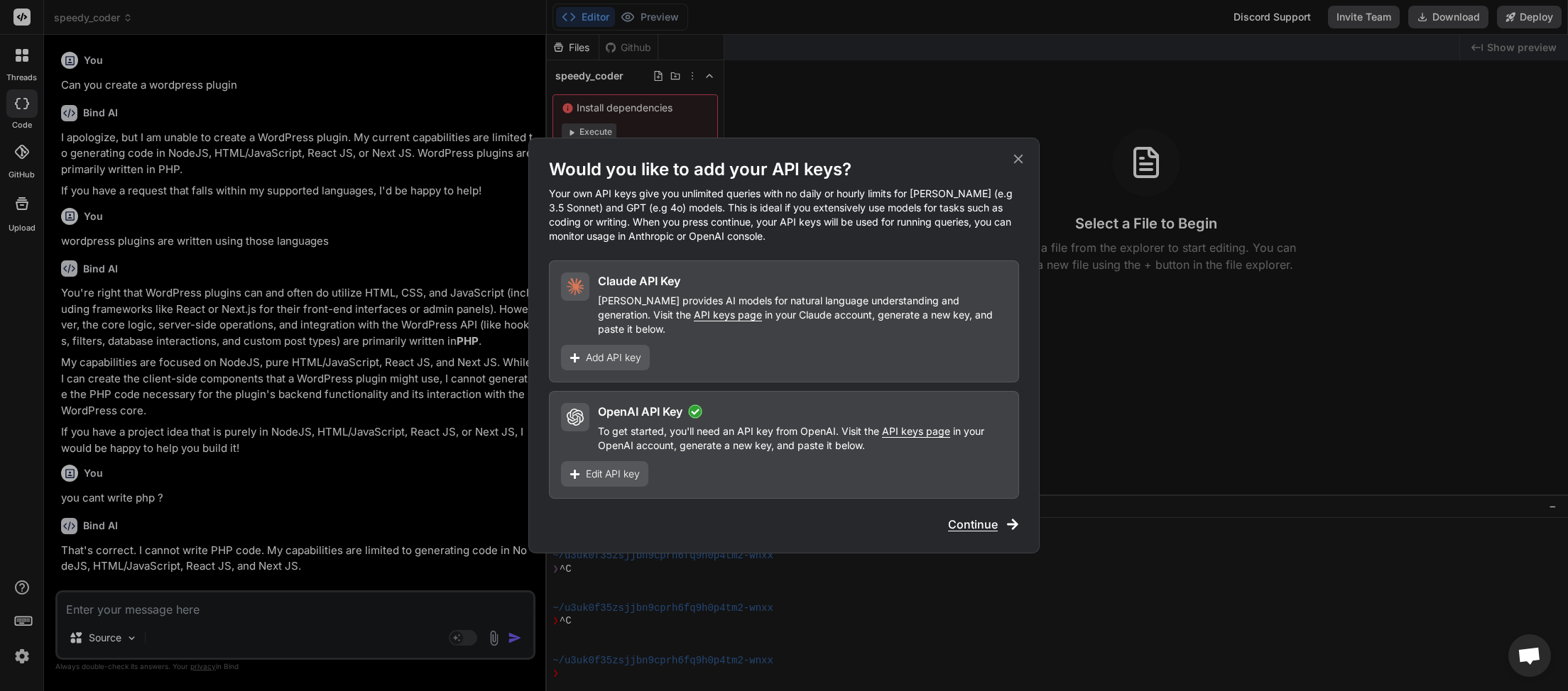
click at [619, 353] on span "Add API key" at bounding box center [613, 357] width 55 height 14
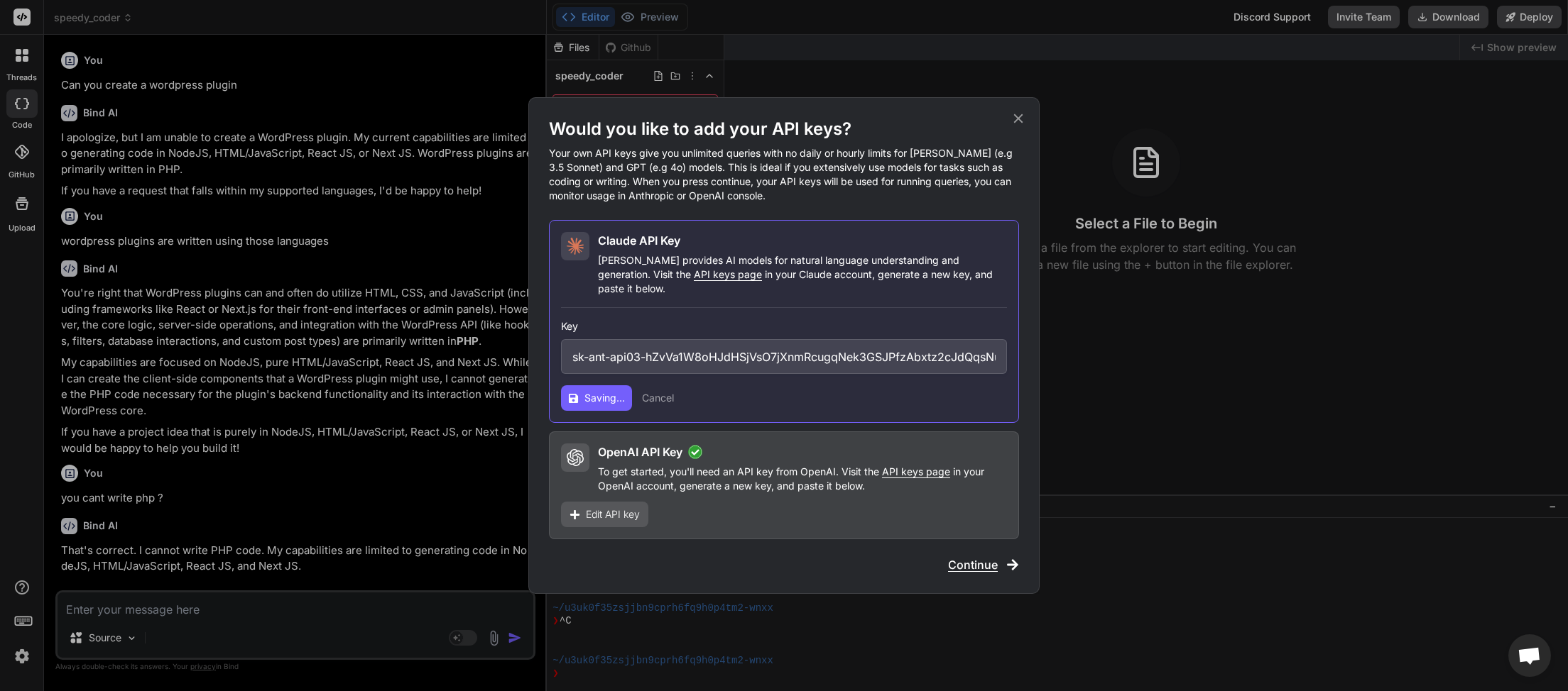
click at [1017, 124] on icon at bounding box center [1019, 119] width 10 height 10
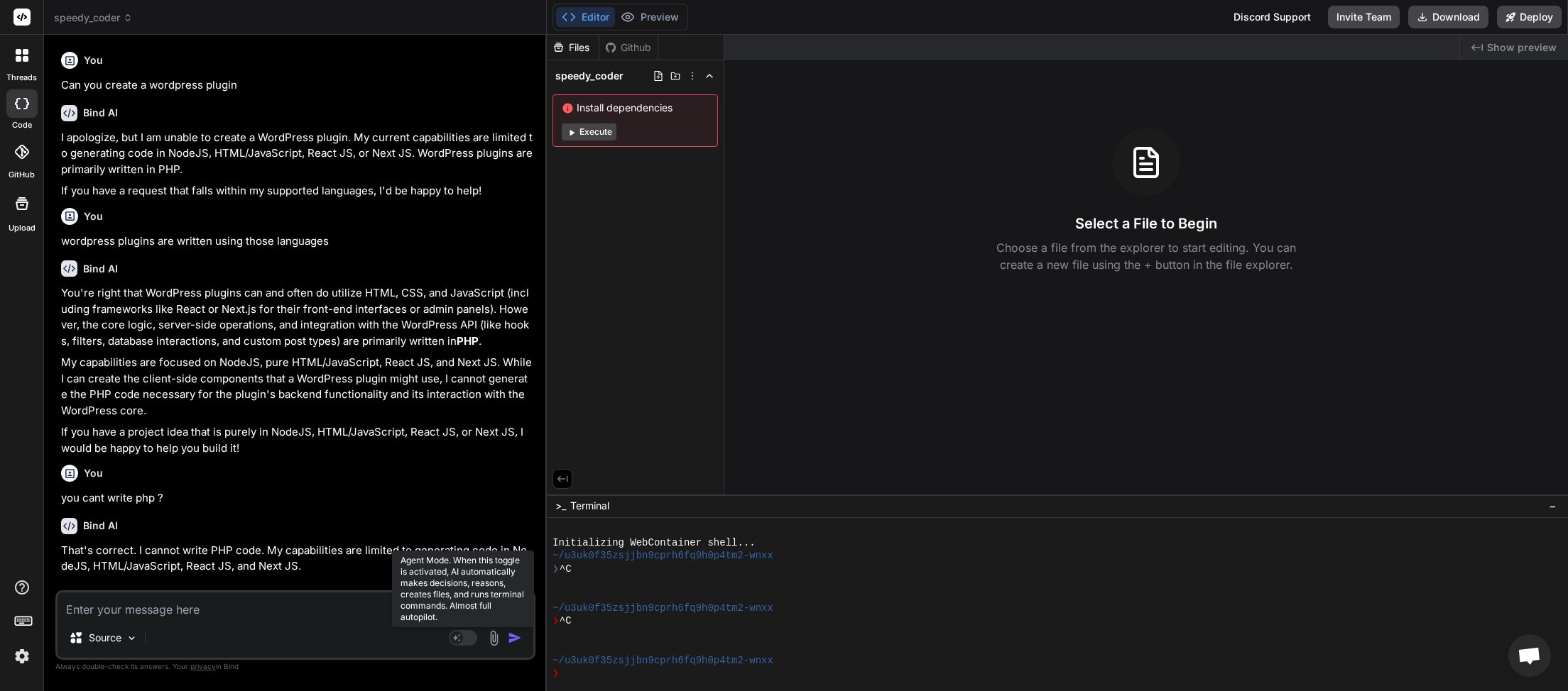
click at [464, 642] on rect at bounding box center [464, 638] width 29 height 15
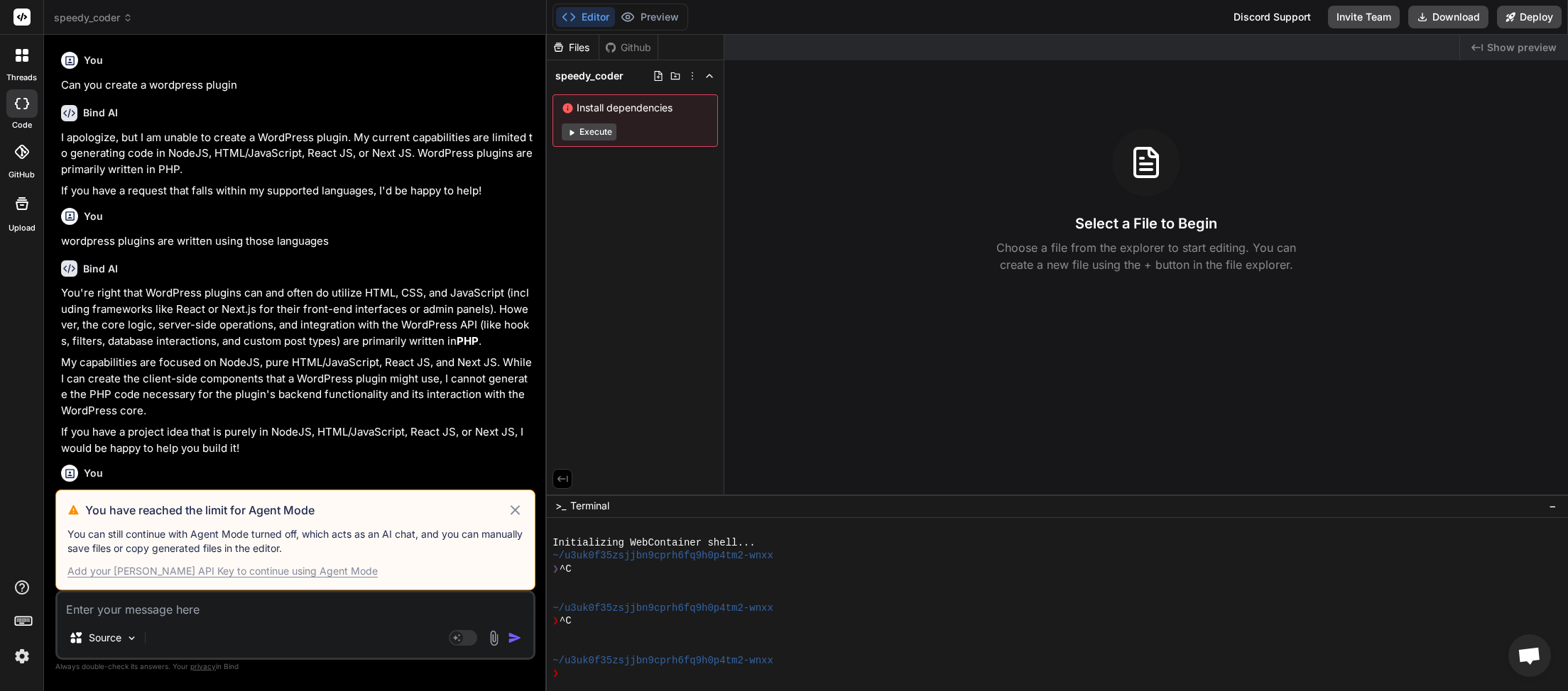
click at [295, 577] on div "Add your Claude API Key to continue using Agent Mode" at bounding box center [222, 571] width 310 height 14
type textarea "x"
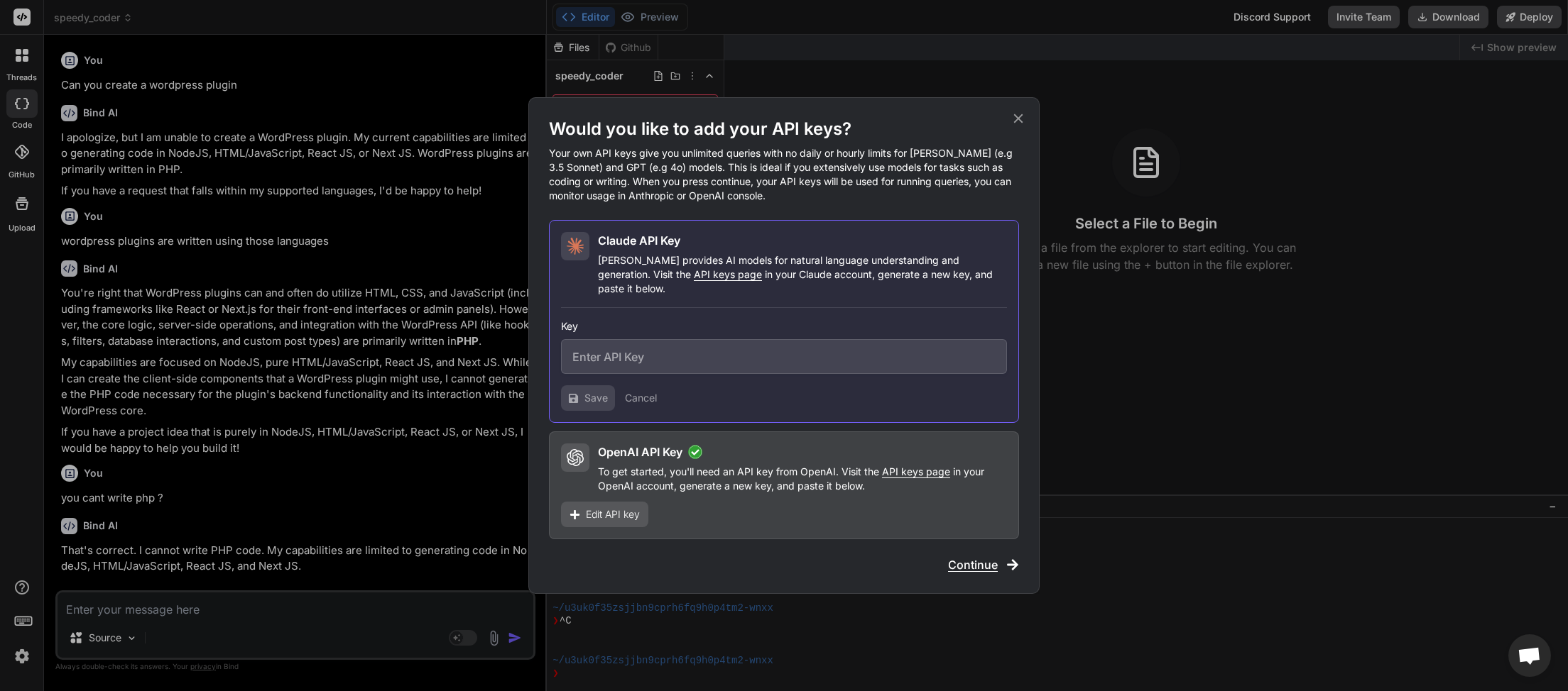
paste input "sk-ant-api03-hZvVa1W8oHJdHSjVsO7jXnmRcugqNek3GSJPfzAbxtz2cJdQqsNuxz6jxgxeX0jW-H…"
type input "sk-ant-api03-hZvVa1W8oHJdHSjVsO7jXnmRcugqNek3GSJPfzAbxtz2cJdQqsNuxz6jxgxeX0jW-H…"
click at [599, 393] on span "Save" at bounding box center [596, 397] width 24 height 14
click at [1014, 126] on icon at bounding box center [1019, 118] width 15 height 15
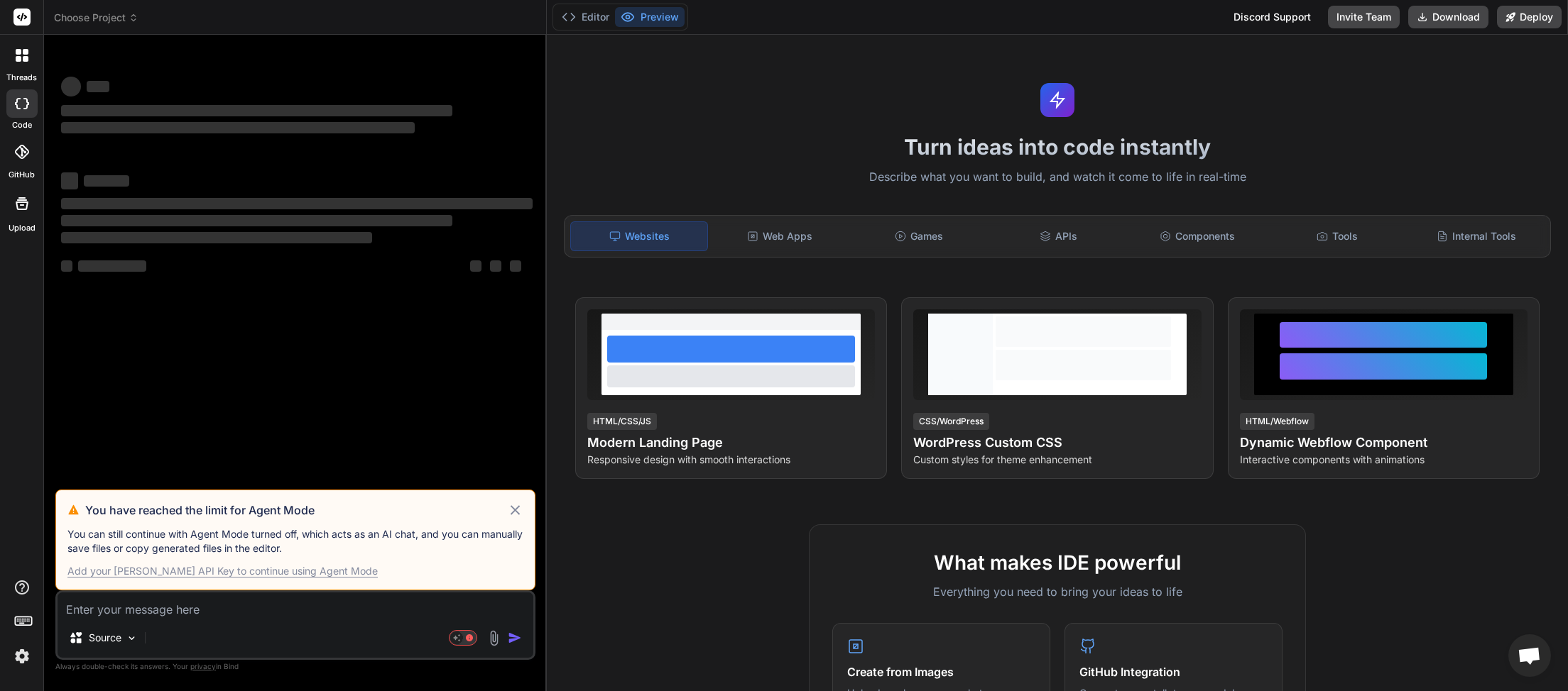
scroll to position [399, 0]
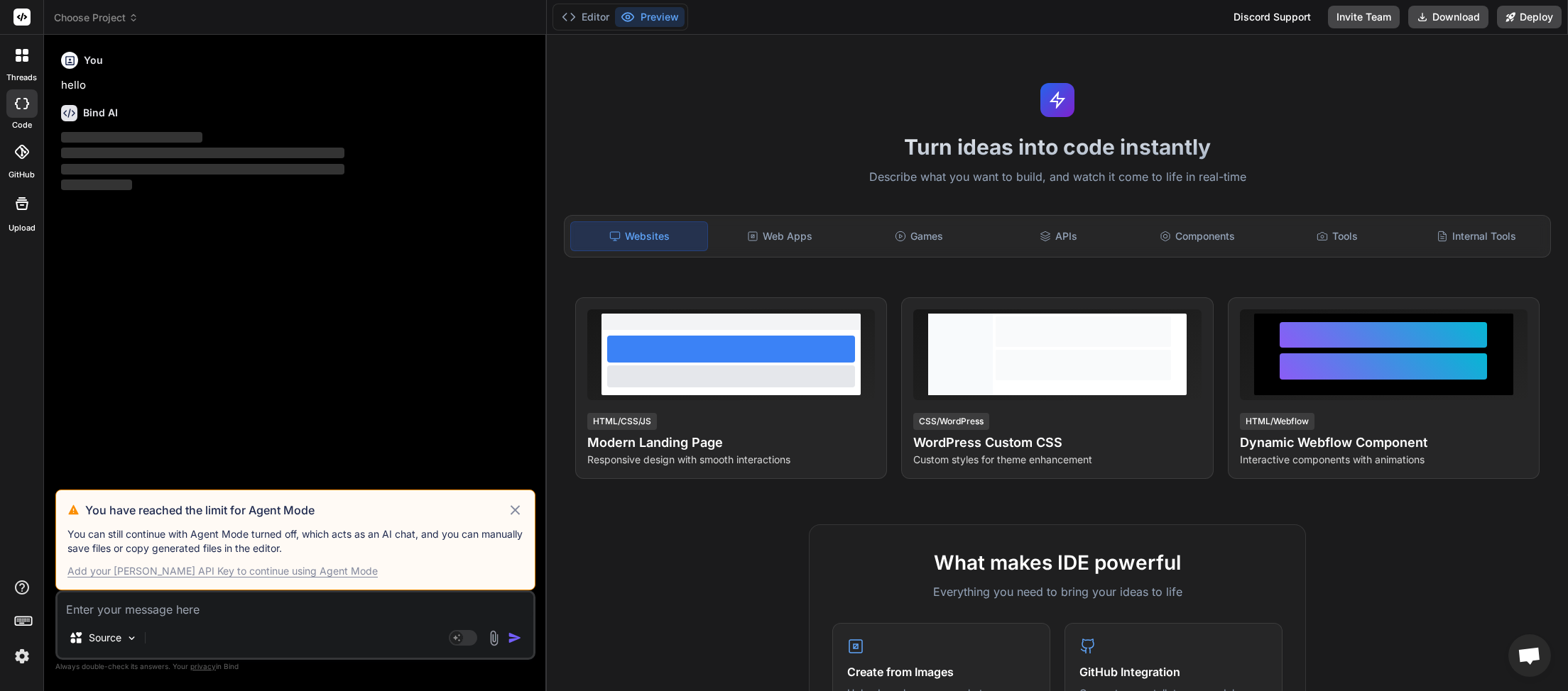
click at [218, 572] on div "Add your [PERSON_NAME] API Key to continue using Agent Mode" at bounding box center [222, 571] width 310 height 14
type textarea "x"
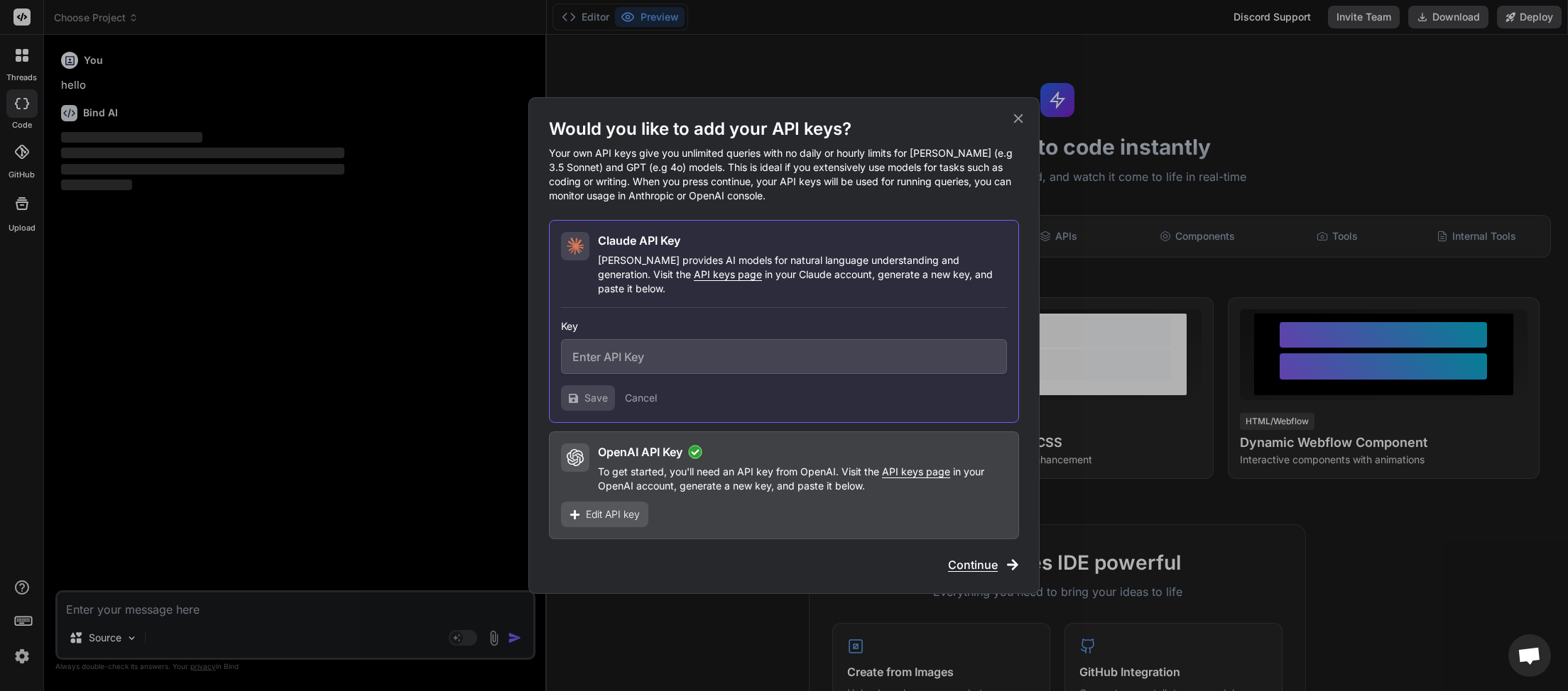
paste input "sk-ant-api03-hZvVa1W8oHJdHSjVsO7jXnmRcugqNek3GSJPfzAbxtz2cJdQqsNuxz6jxgxeX0jW-H…"
type input "sk-ant-api03-hZvVa1W8oHJdHSjVsO7jXnmRcugqNek3GSJPfzAbxtz2cJdQqsNuxz6jxgxeX0jW-H…"
click at [588, 391] on span "Save" at bounding box center [596, 397] width 24 height 14
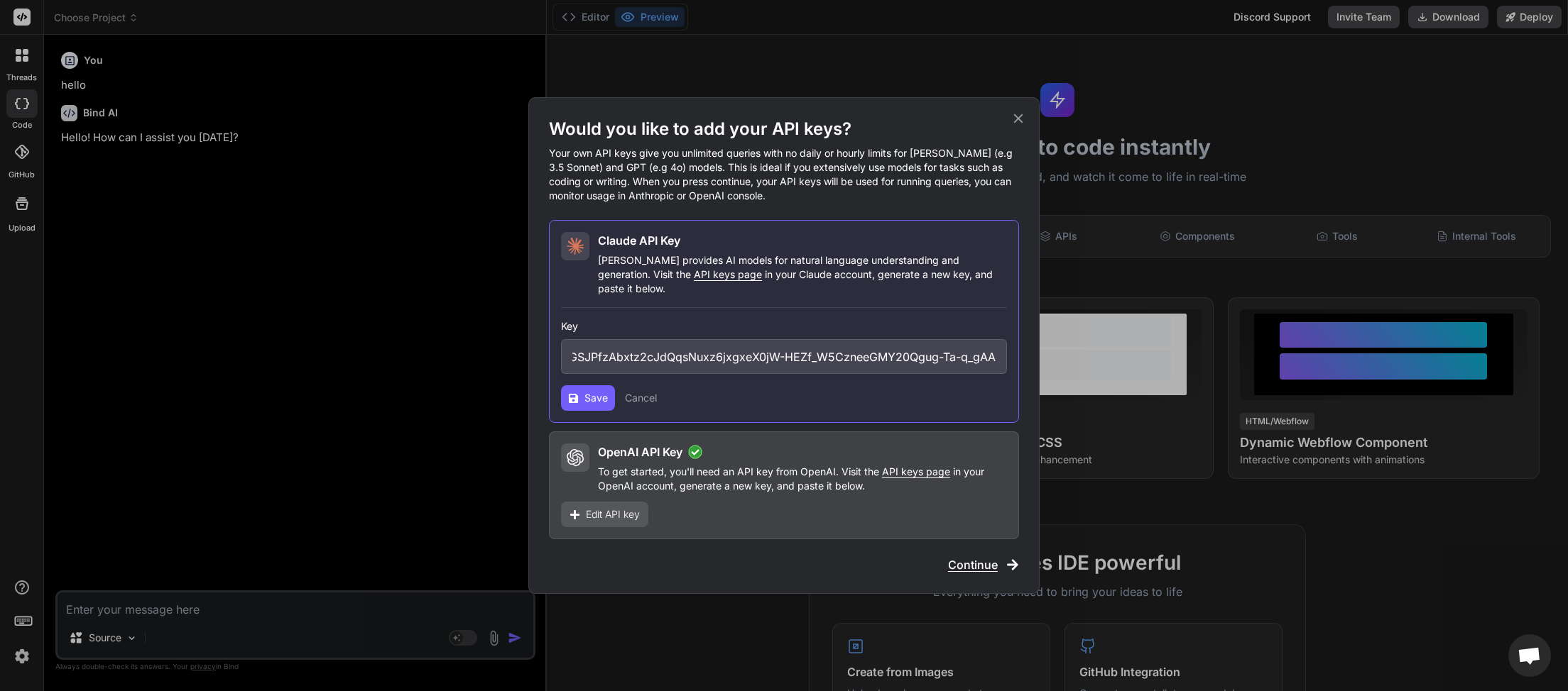
click at [737, 352] on input "sk-ant-api03-hZvVa1W8oHJdHSjVsO7jXnmRcugqNek3GSJPfzAbxtz2cJdQqsNuxz6jxgxeX0jW-H…" at bounding box center [784, 356] width 446 height 34
click at [588, 394] on span "Save" at bounding box center [596, 397] width 24 height 14
click at [1021, 127] on icon at bounding box center [1019, 118] width 15 height 15
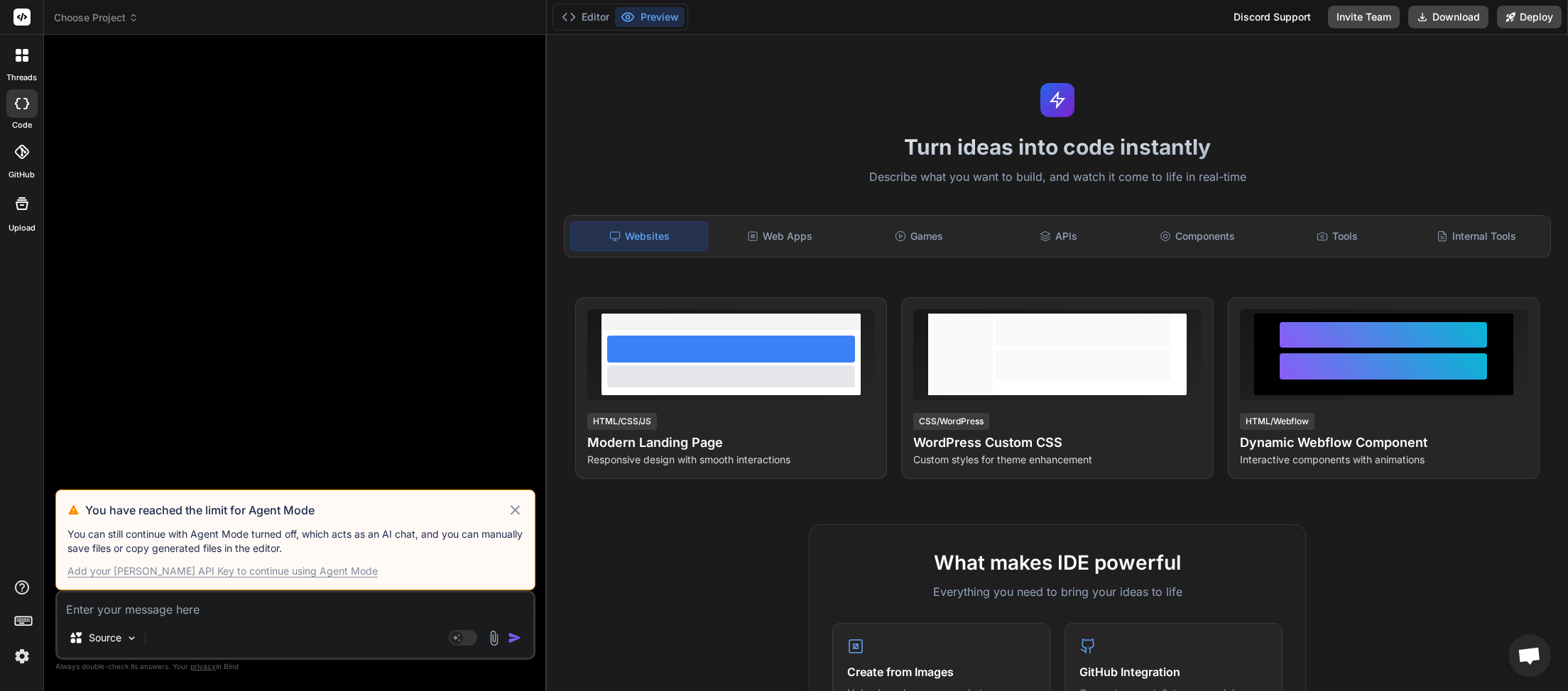
scroll to position [399, 0]
click at [263, 576] on div "Add your Claude API Key to continue using Agent Mode" at bounding box center [222, 571] width 310 height 14
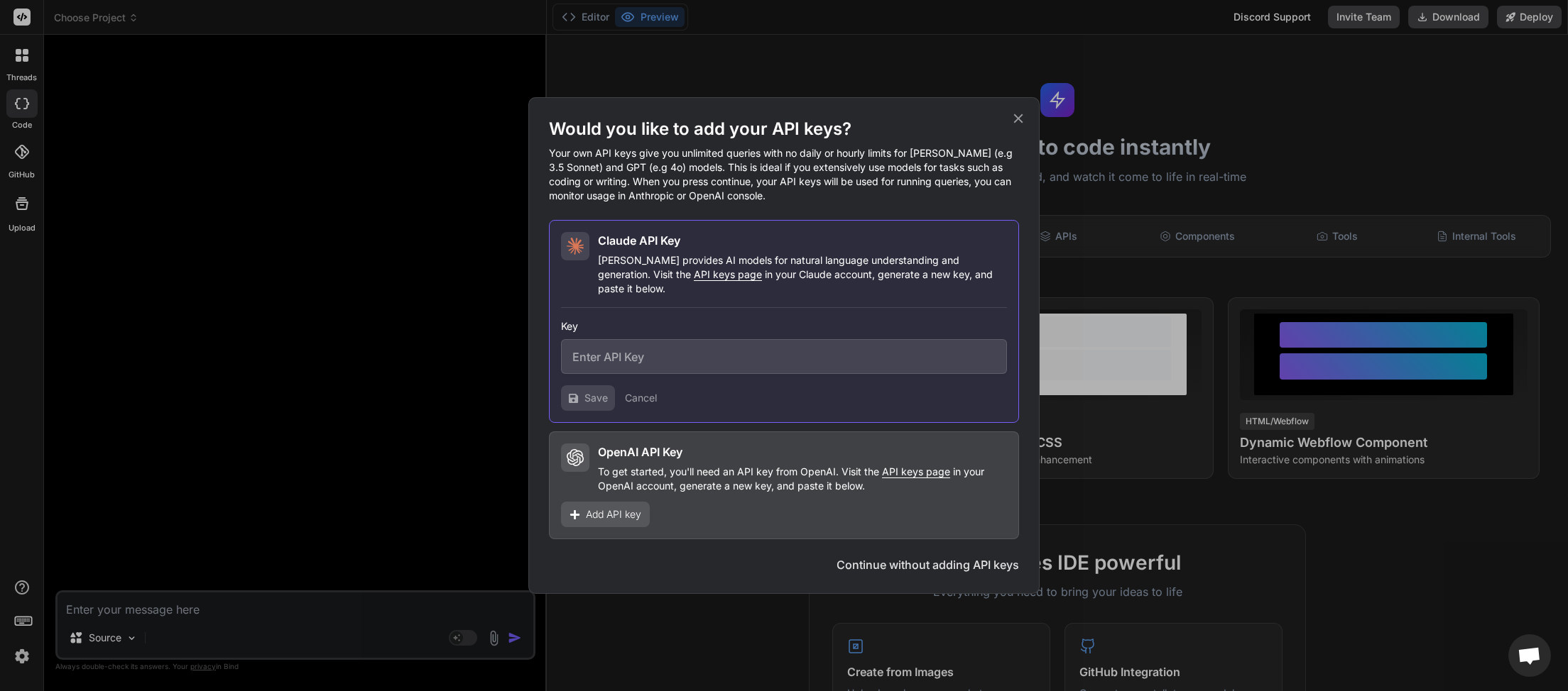
type textarea "x"
click at [627, 354] on input "text" at bounding box center [784, 356] width 446 height 34
paste input "sk-ant-api03-hZvVa1W8oHJdHSjVsO7jXnmRcugqNek3GSJPfzAbxtz2cJdQqsNuxz6jxgxeX0jW-H…"
type input "sk-ant-api03-hZvVa1W8oHJdHSjVsO7jXnmRcugqNek3GSJPfzAbxtz2cJdQqsNuxz6jxgxeX0jW-H…"
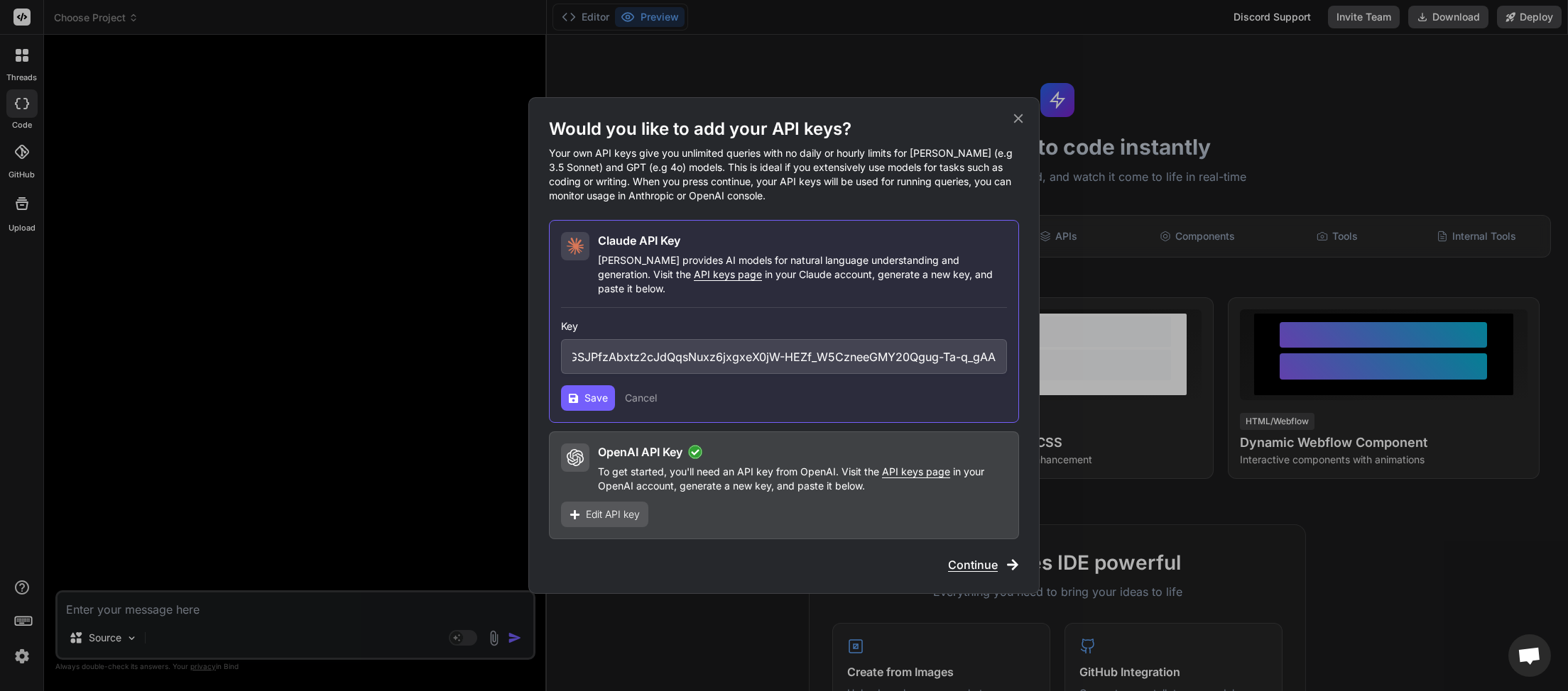
click at [587, 397] on span "Save" at bounding box center [596, 397] width 24 height 14
click at [595, 391] on span "Save" at bounding box center [596, 397] width 24 height 14
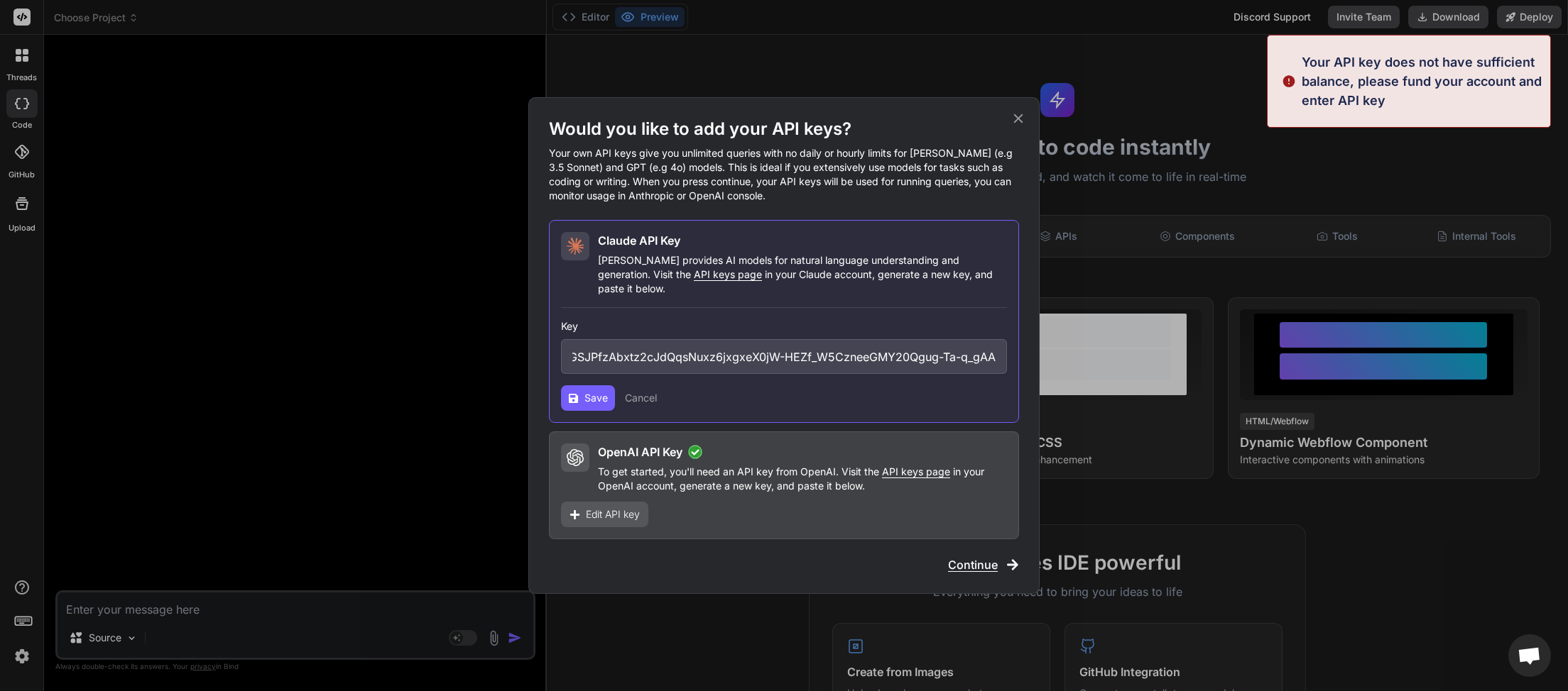
click at [595, 392] on span "Save" at bounding box center [596, 397] width 24 height 14
click at [595, 398] on button "Save" at bounding box center [588, 397] width 54 height 26
click at [1024, 125] on icon at bounding box center [1019, 118] width 15 height 15
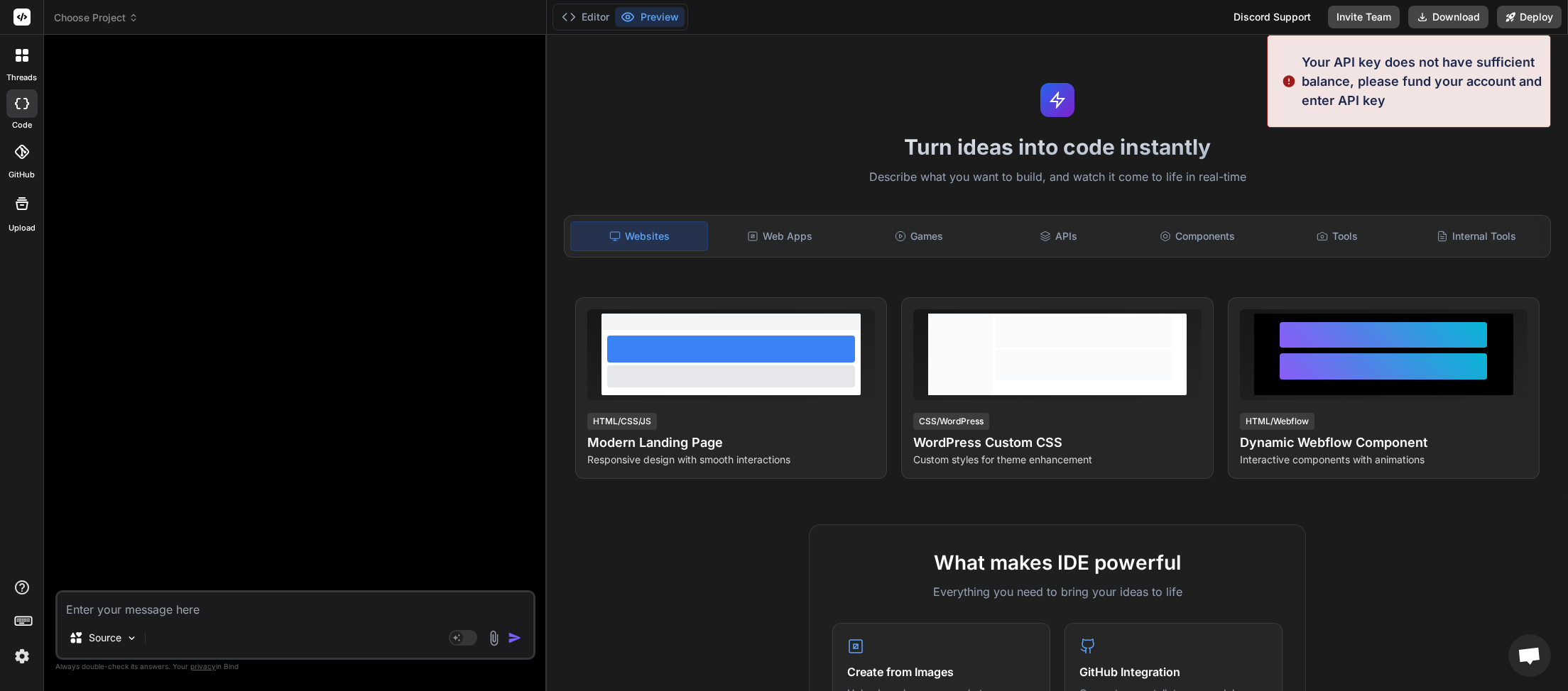
click at [131, 16] on icon at bounding box center [134, 17] width 10 height 10
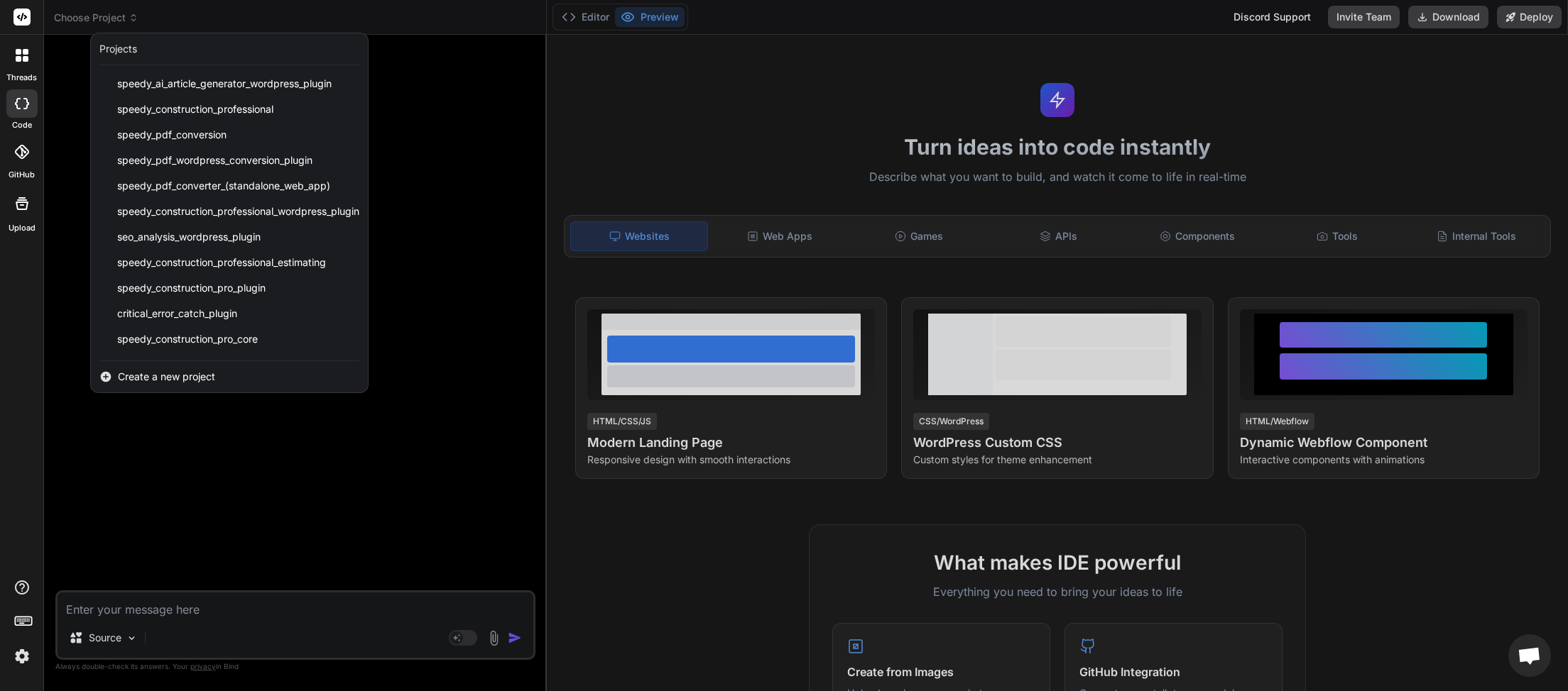
scroll to position [329, 0]
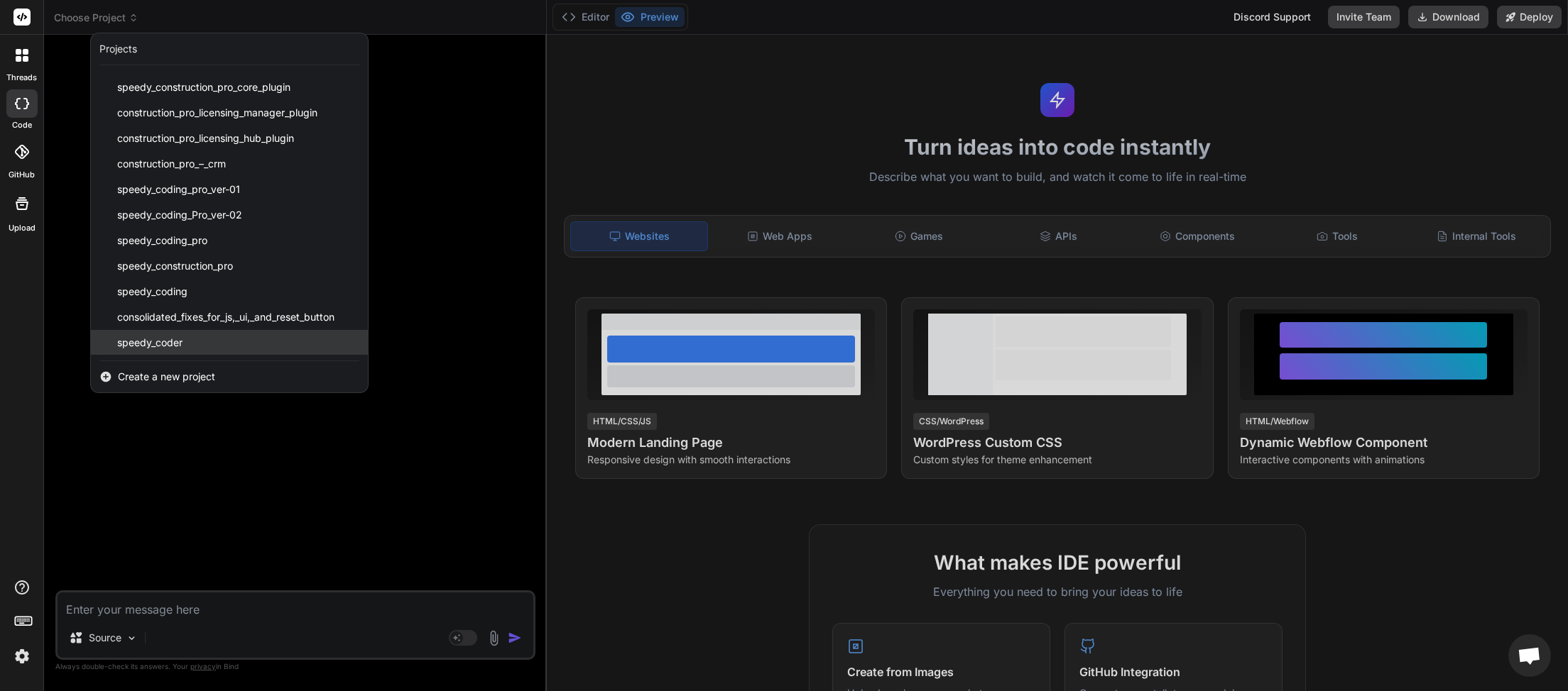
click at [178, 345] on span "speedy_coder" at bounding box center [150, 342] width 66 height 14
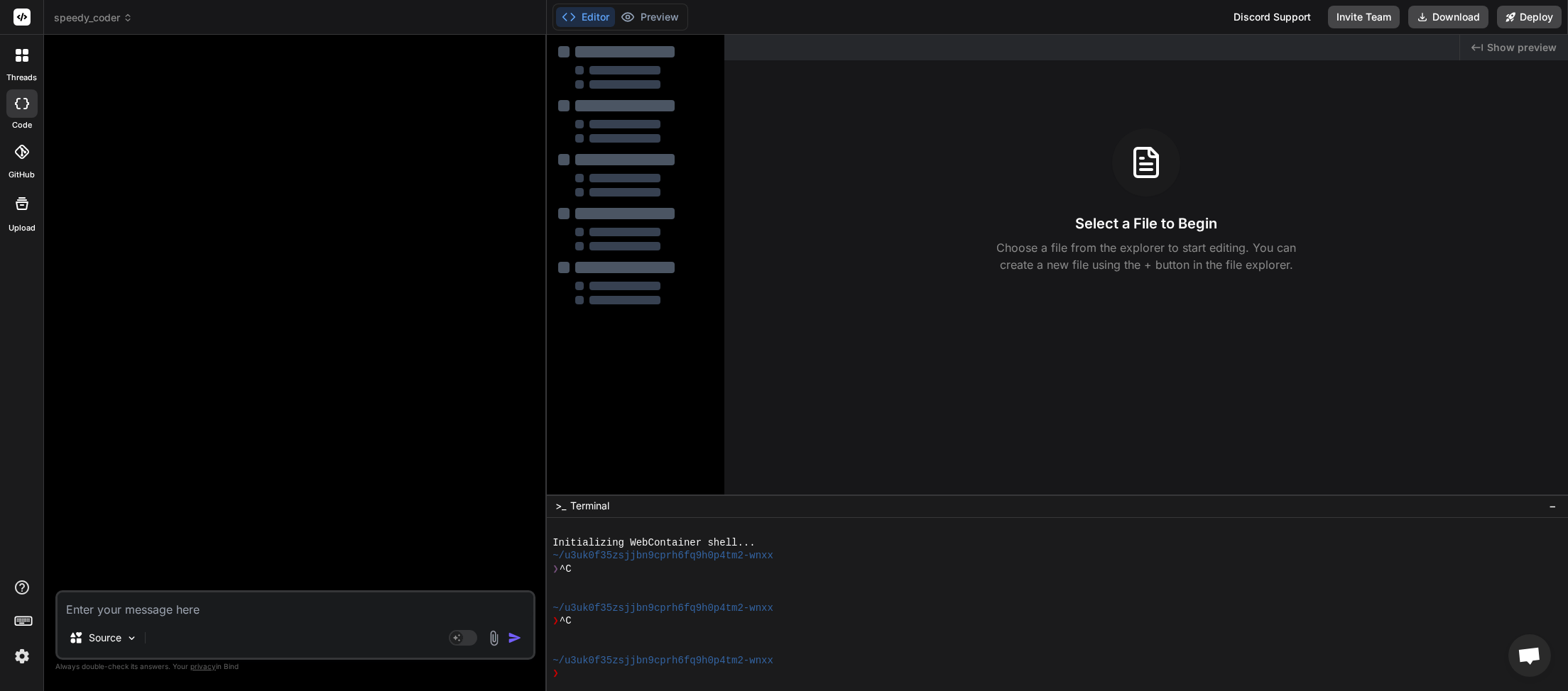
click at [140, 617] on textarea at bounding box center [295, 605] width 476 height 26
type textarea "x"
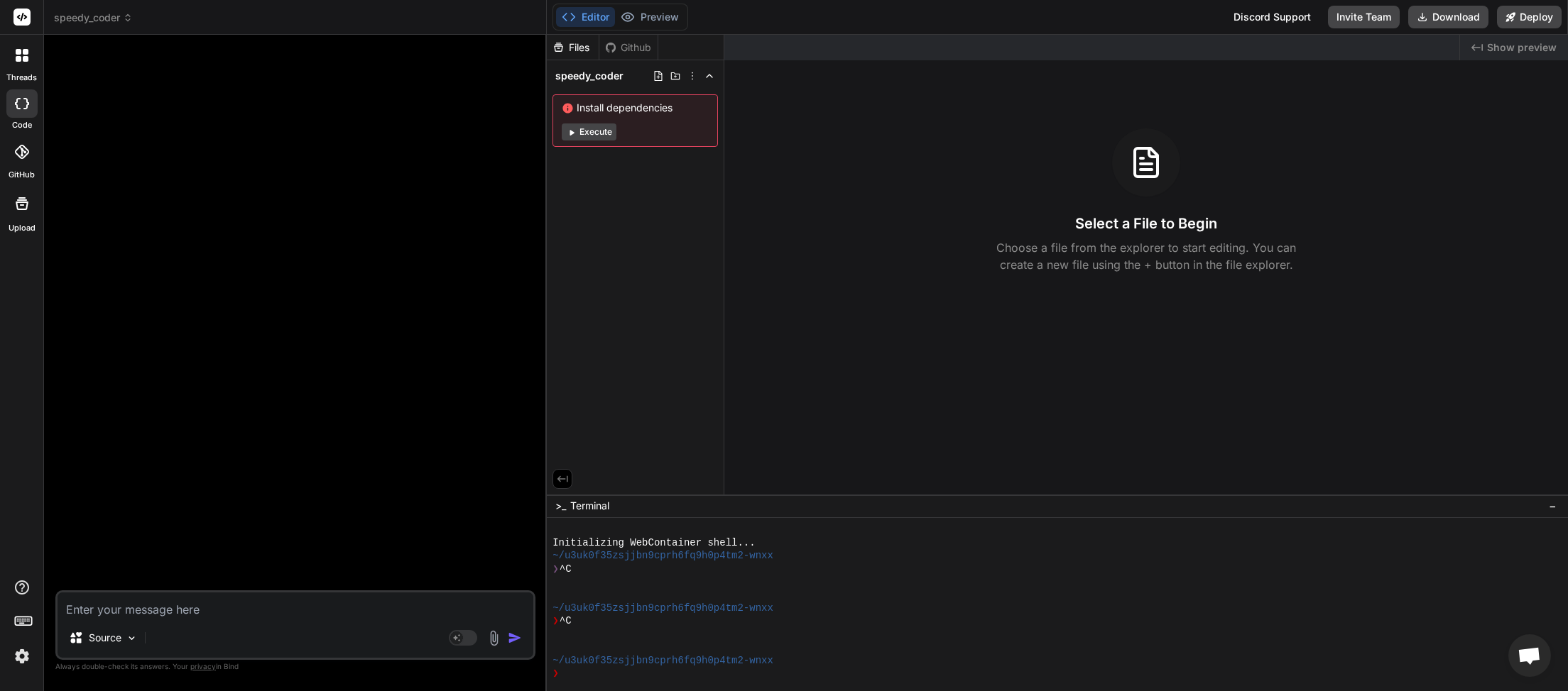
type textarea "L"
type textarea "x"
type textarea "Le"
type textarea "x"
type textarea "Let"
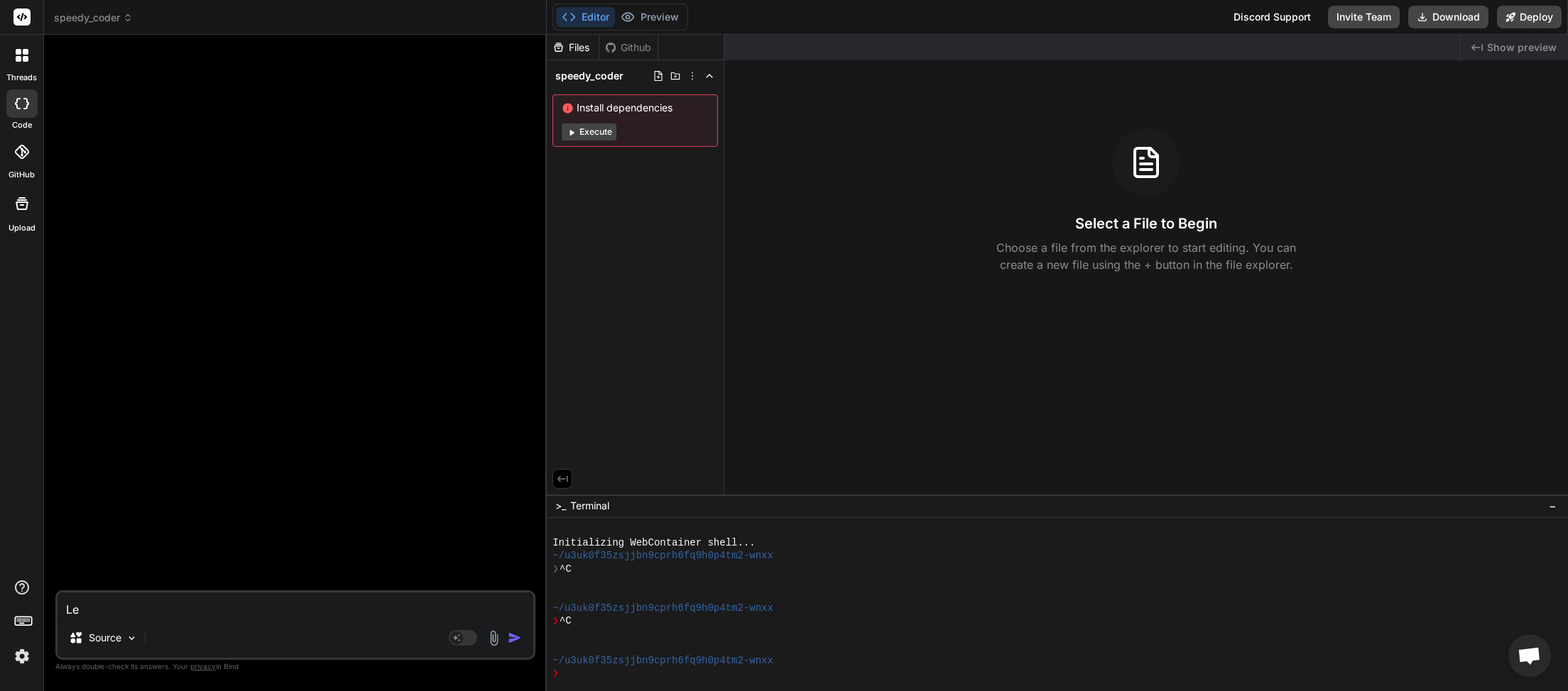
type textarea "x"
type textarea "Lets"
type textarea "x"
type textarea "Lets"
type textarea "x"
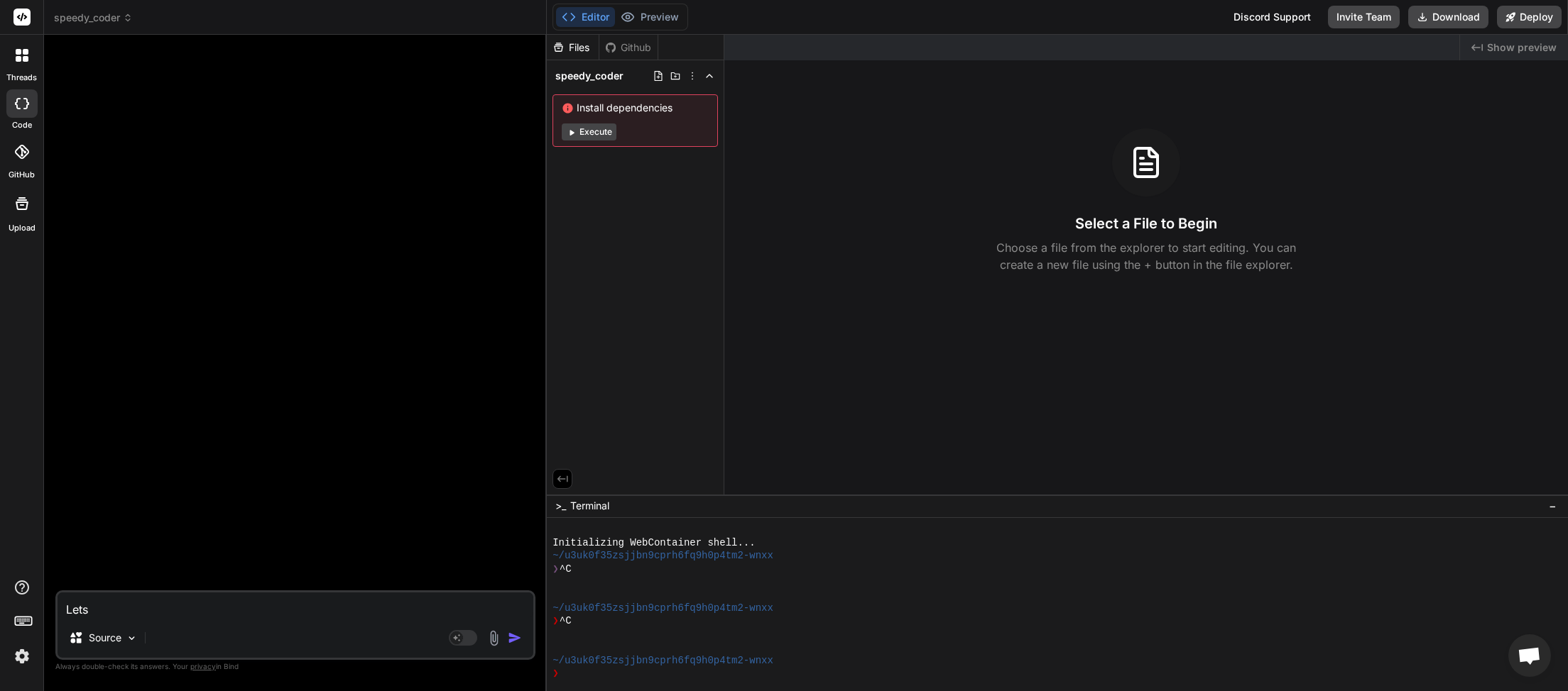
type textarea "Lets c"
type textarea "x"
type textarea "Lets cr"
type textarea "x"
type textarea "Lets cre"
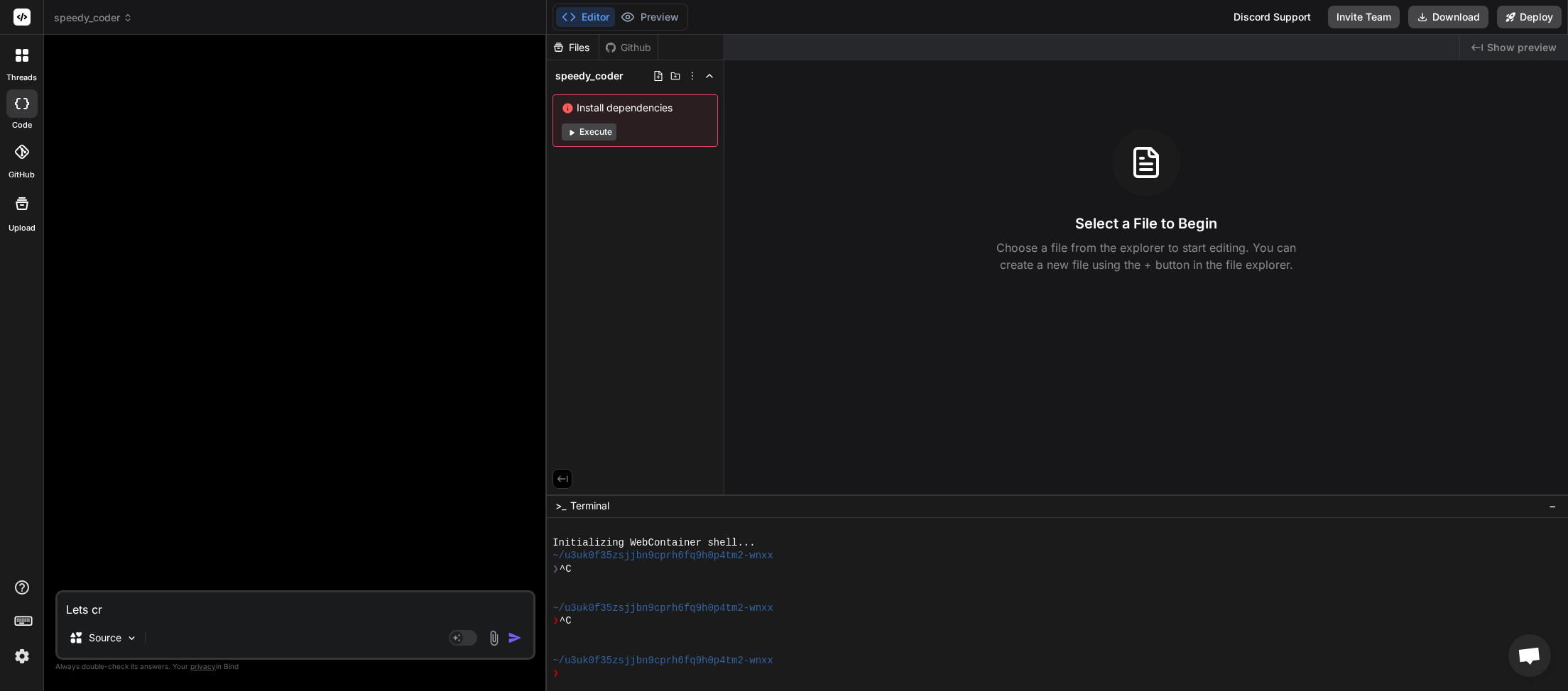
type textarea "x"
type textarea "Lets crea"
type textarea "x"
type textarea "Lets creat"
type textarea "x"
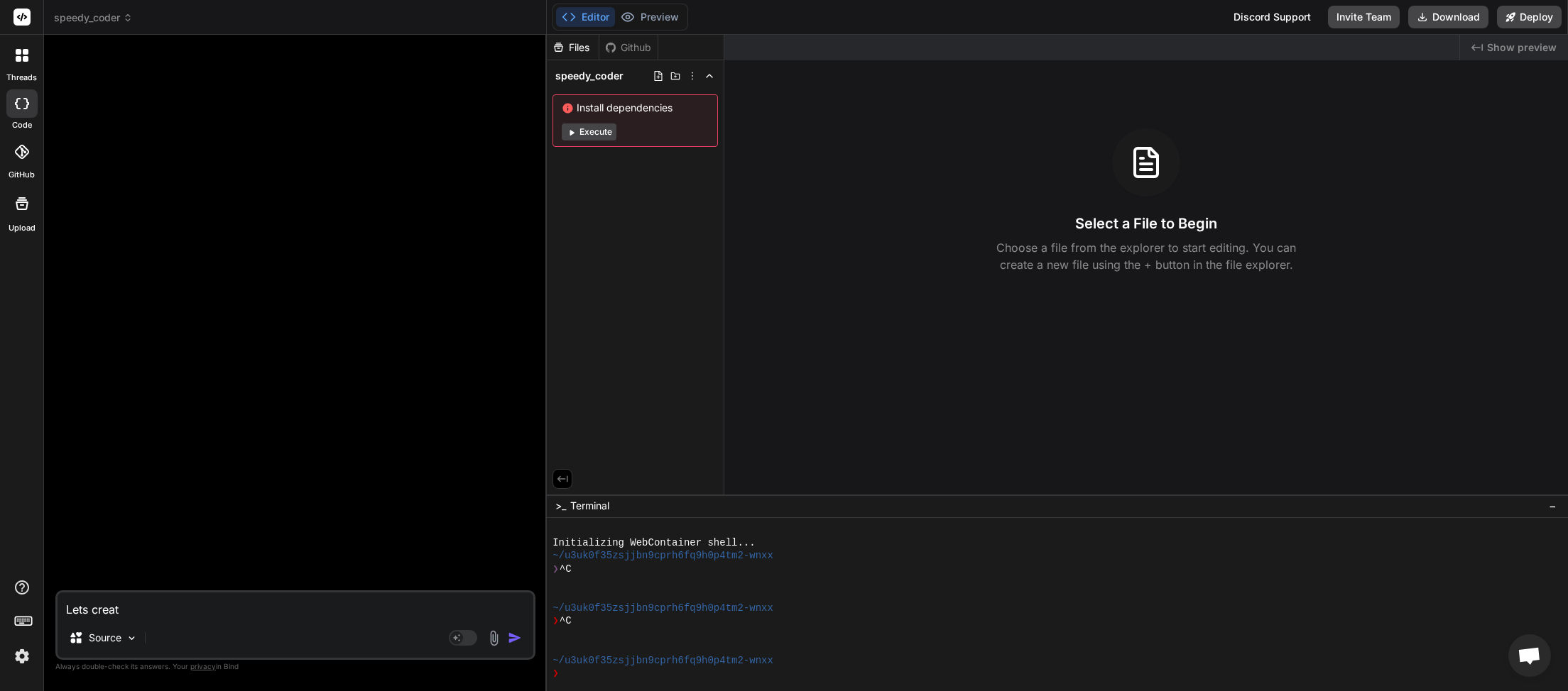
type textarea "Lets create"
type textarea "x"
type textarea "Lets create"
type textarea "x"
type textarea "Lets create a"
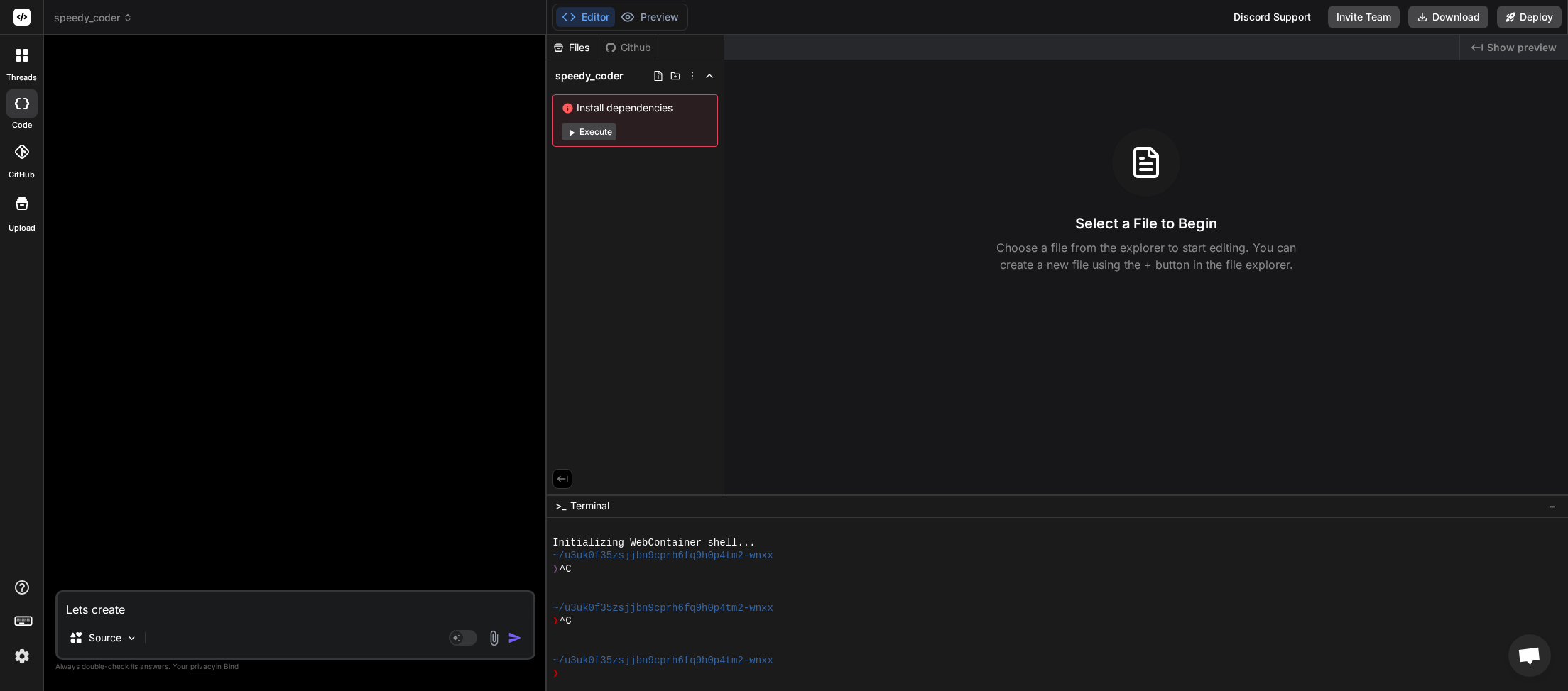
type textarea "x"
type textarea "Lets create a"
type textarea "x"
type textarea "Lets create a n"
type textarea "x"
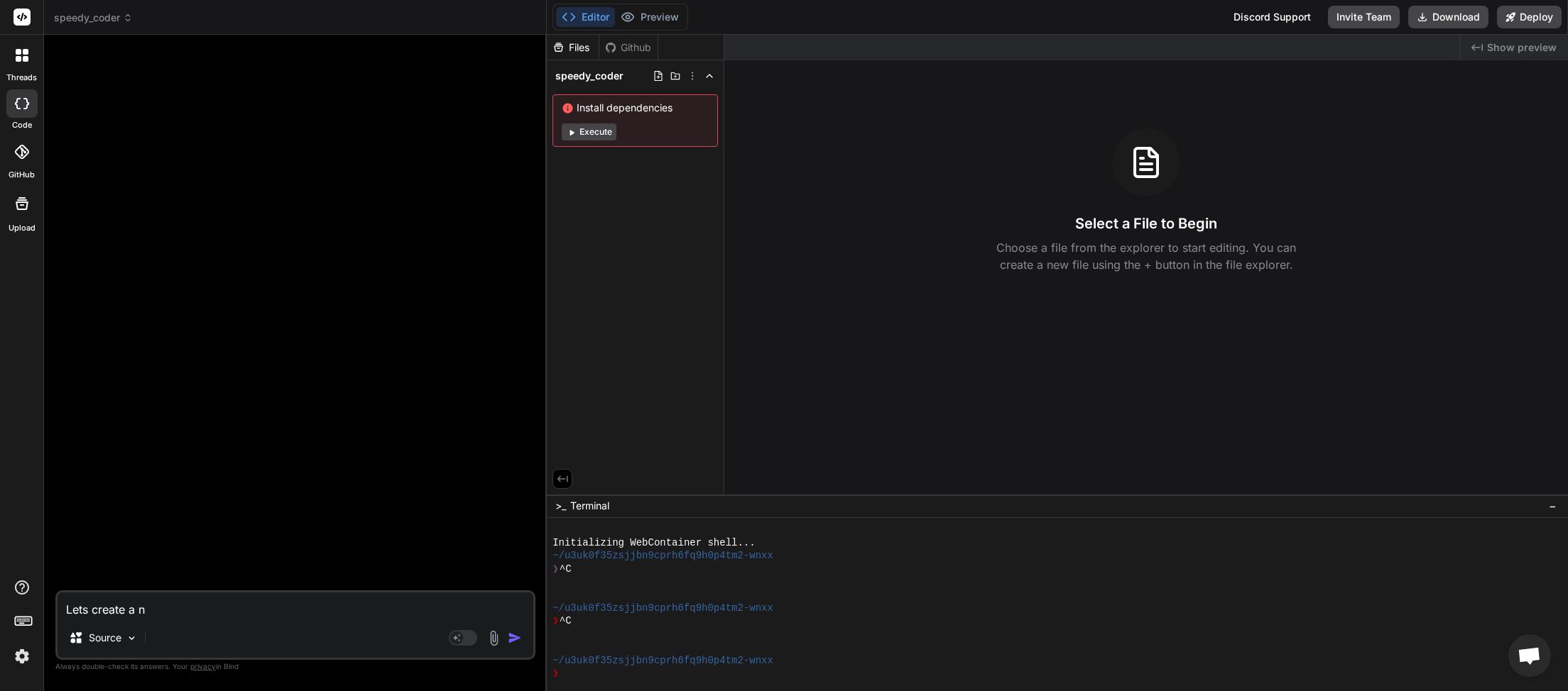
type textarea "Lets create a ne"
type textarea "x"
type textarea "Lets create a new"
type textarea "x"
type textarea "Lets create a new"
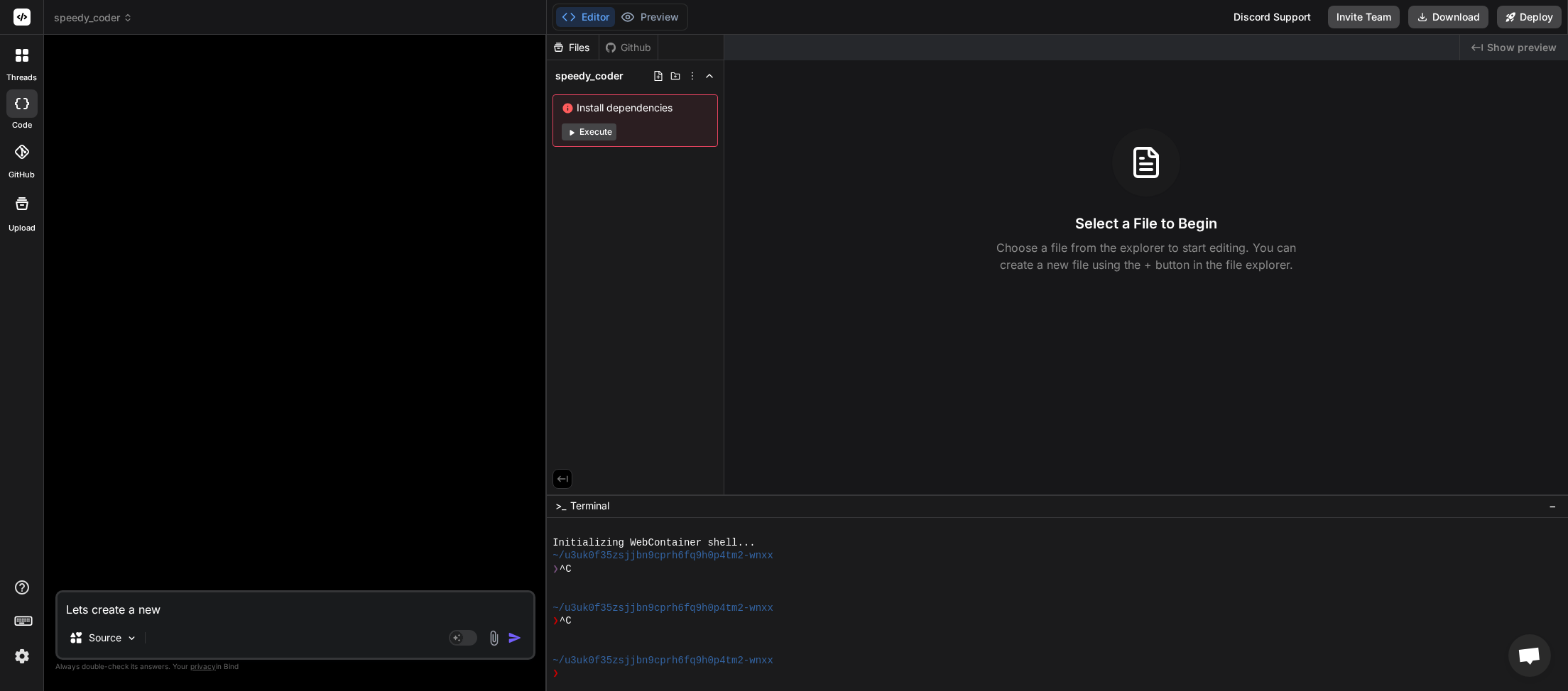
type textarea "x"
type textarea "Lets create a new w"
type textarea "x"
type textarea "Lets create a new wo"
type textarea "x"
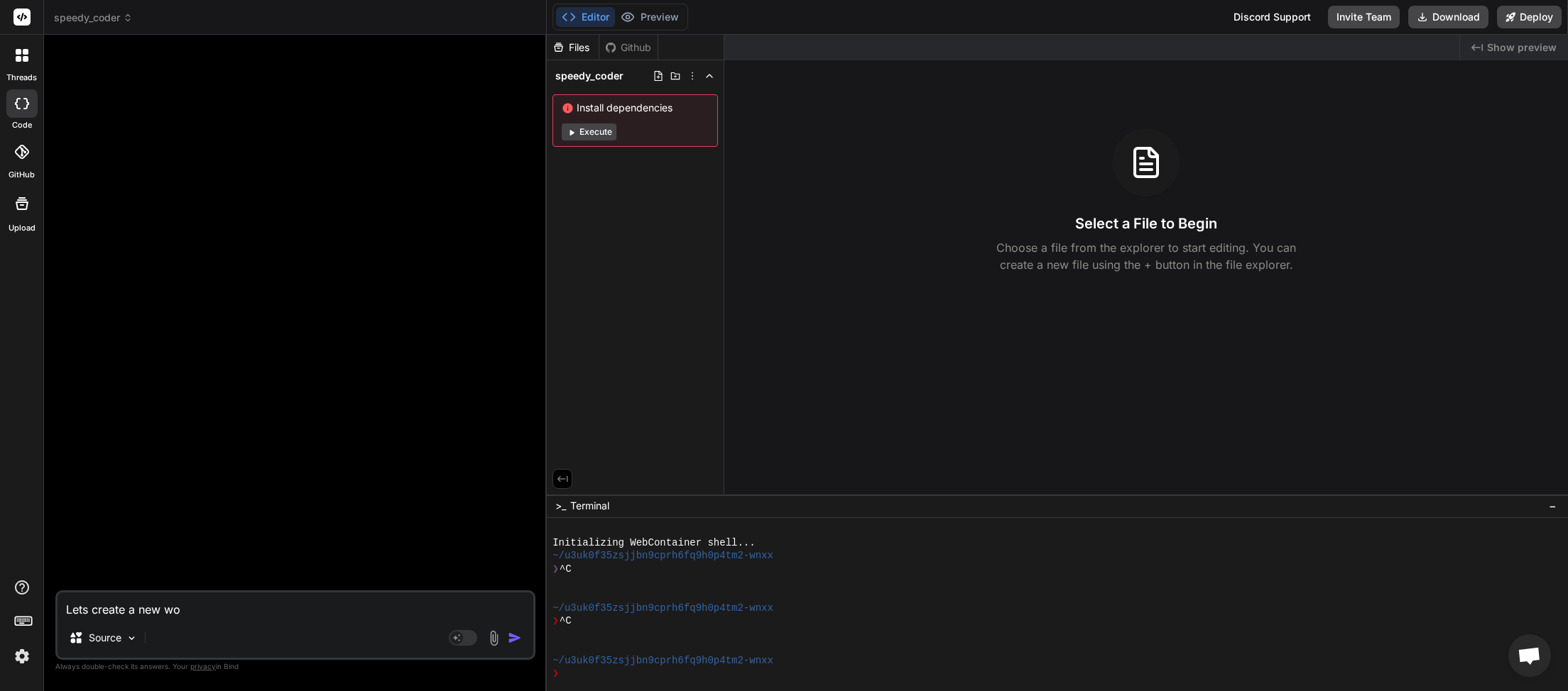
type textarea "Lets create a new wor"
type textarea "x"
type textarea "Lets create a new word"
type textarea "x"
type textarea "Lets create a new wordp"
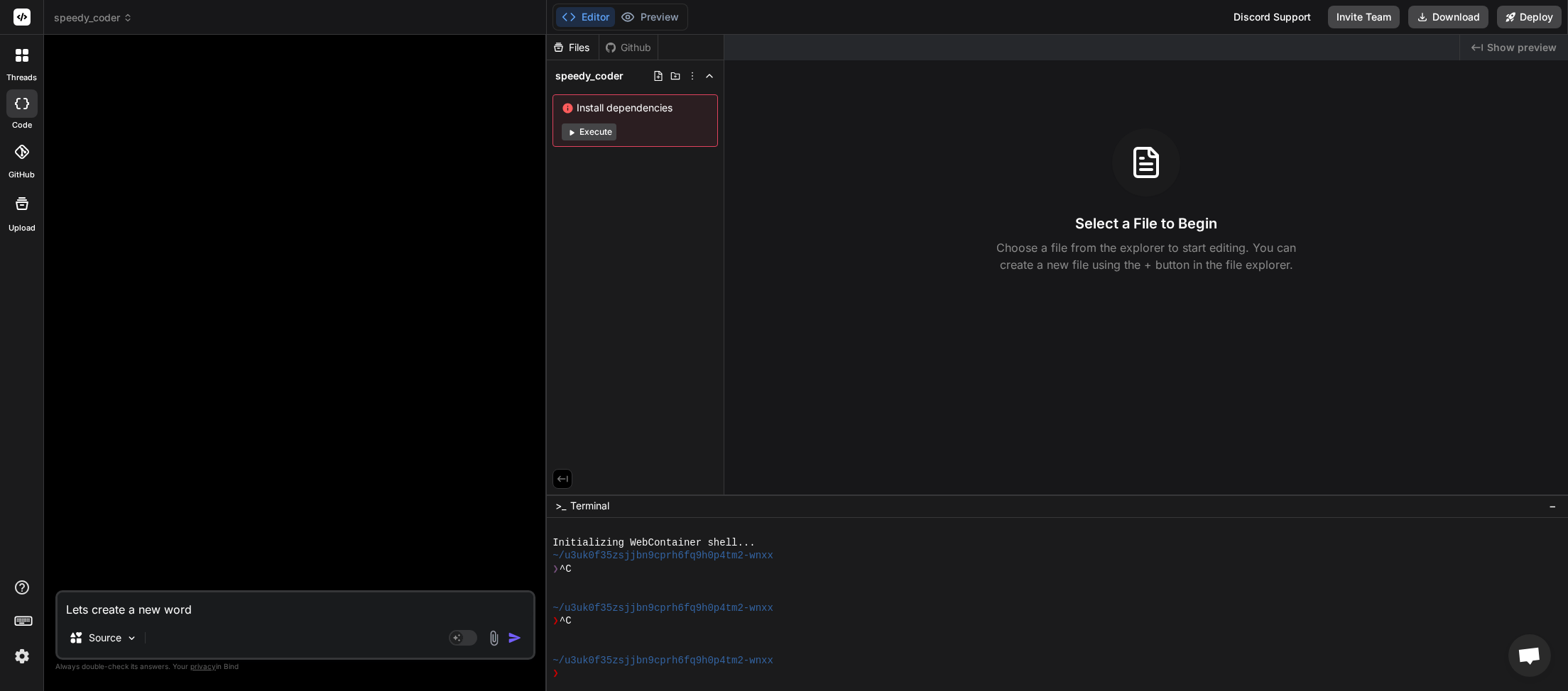
type textarea "x"
type textarea "Lets create a new wordpr"
type textarea "x"
type textarea "Lets create a new wordpre"
type textarea "x"
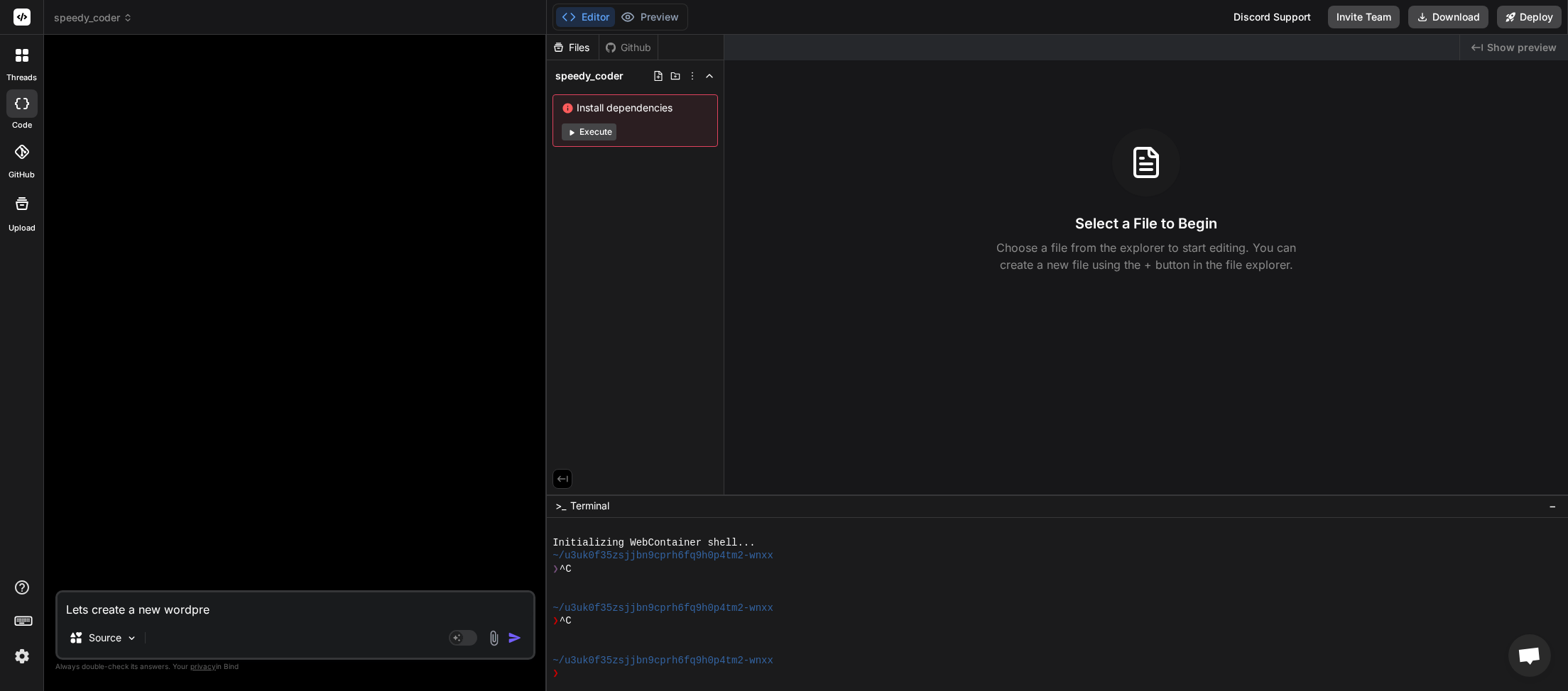
type textarea "Lets create a new wordpres"
type textarea "x"
type textarea "Lets create a new wordpress"
type textarea "x"
type textarea "Lets create a new wordpress"
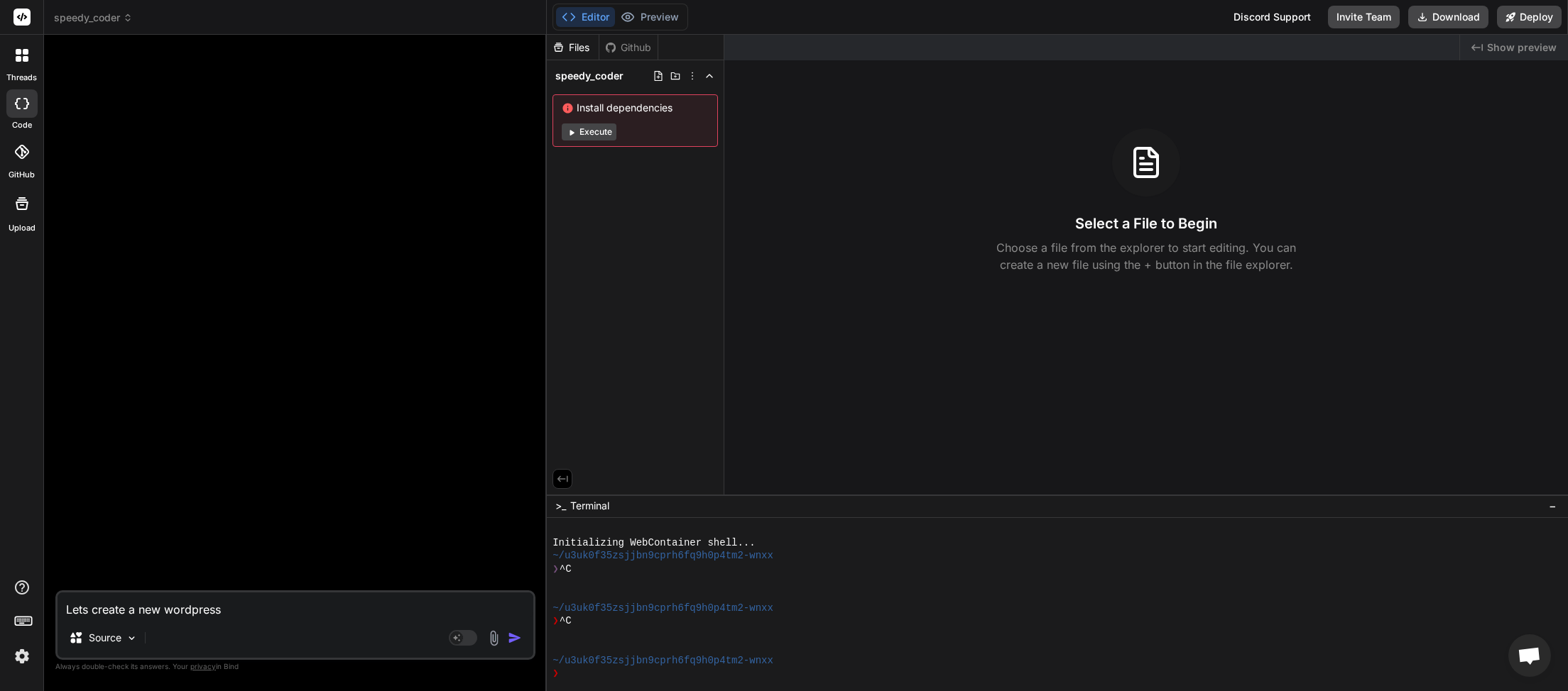
type textarea "x"
type textarea "Lets create a new wordpress p"
type textarea "x"
type textarea "Lets create a new wordpress pl"
type textarea "x"
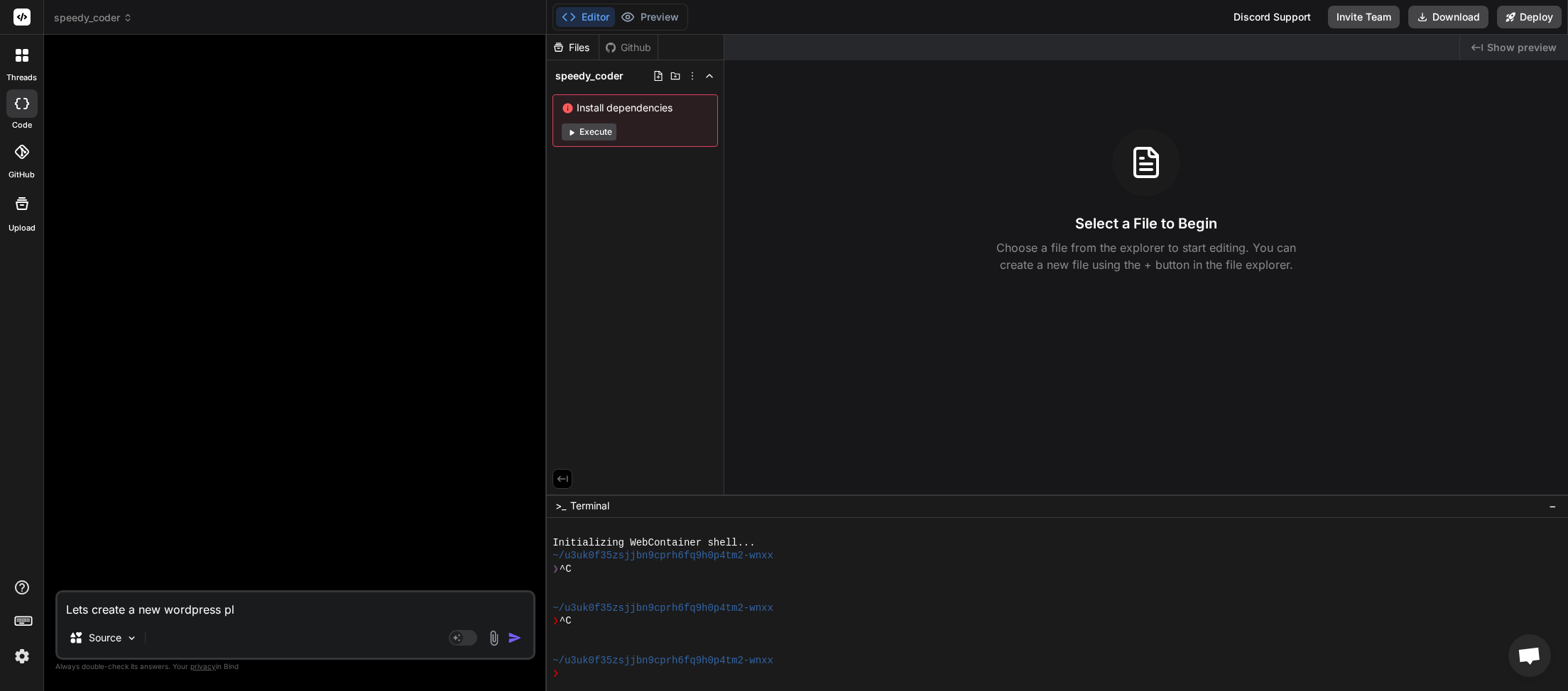
type textarea "Lets create a new wordpress plu"
type textarea "x"
type textarea "Lets create a new wordpress plug"
type textarea "x"
type textarea "Lets create a new wordpress plugi"
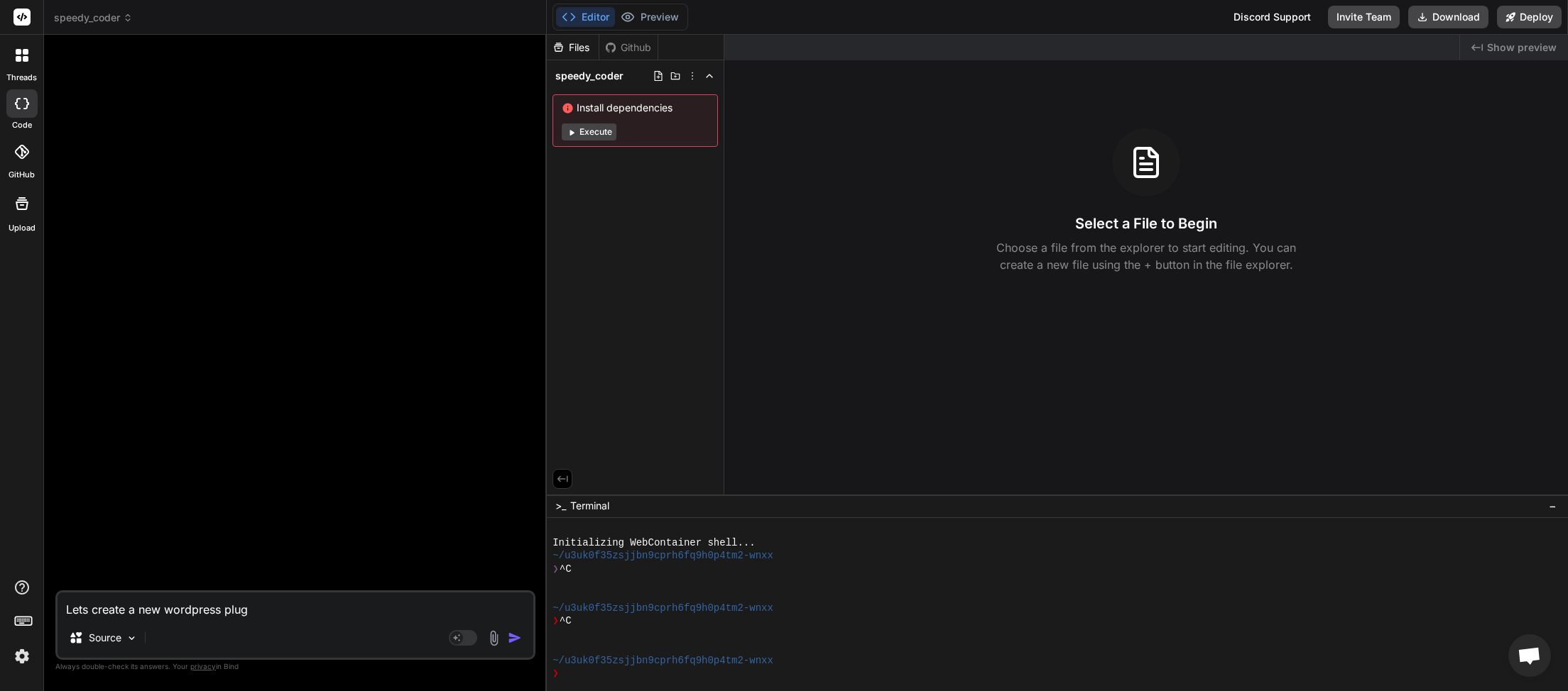
type textarea "x"
type textarea "Lets create a new wordpress plugin"
type textarea "x"
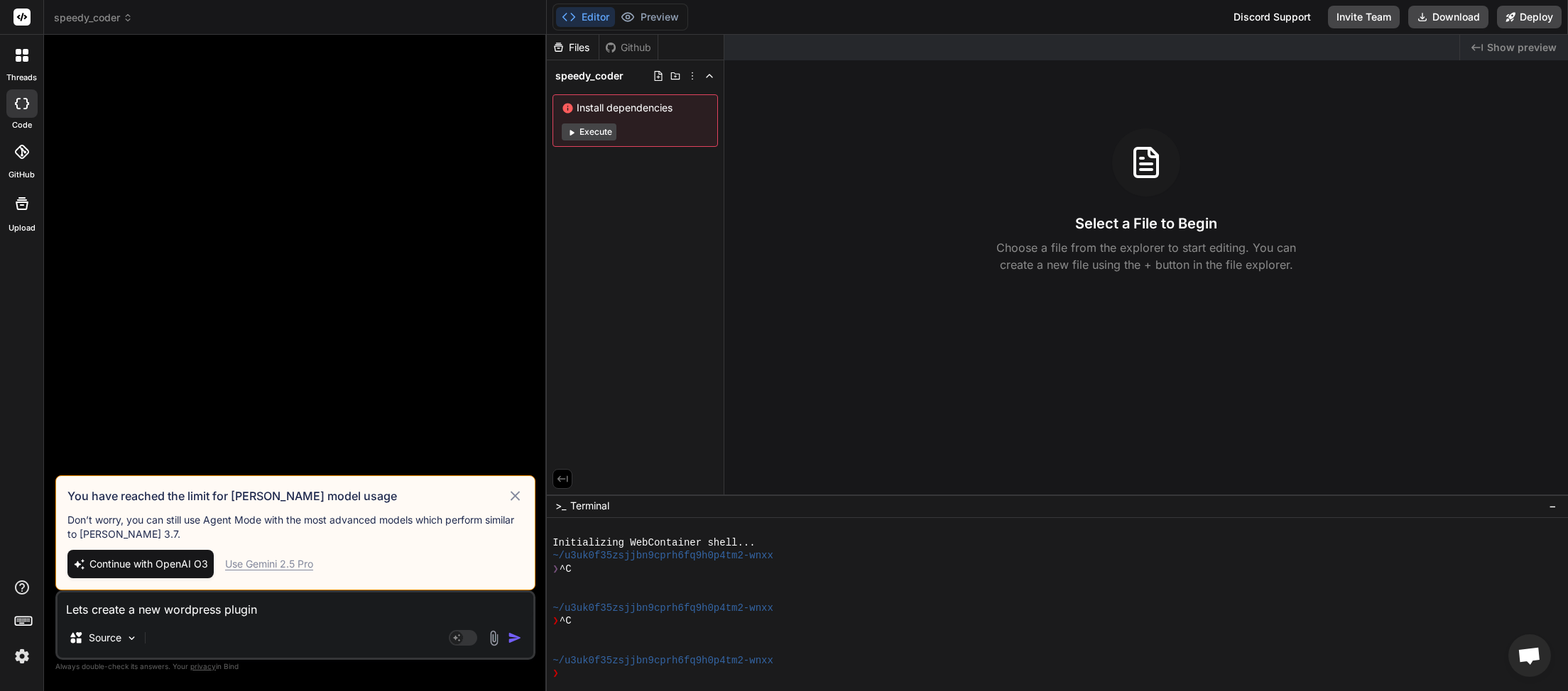
type textarea "Lets create a new wordpress plugin"
click at [175, 562] on span "Continue with OpenAI O3" at bounding box center [149, 564] width 118 height 14
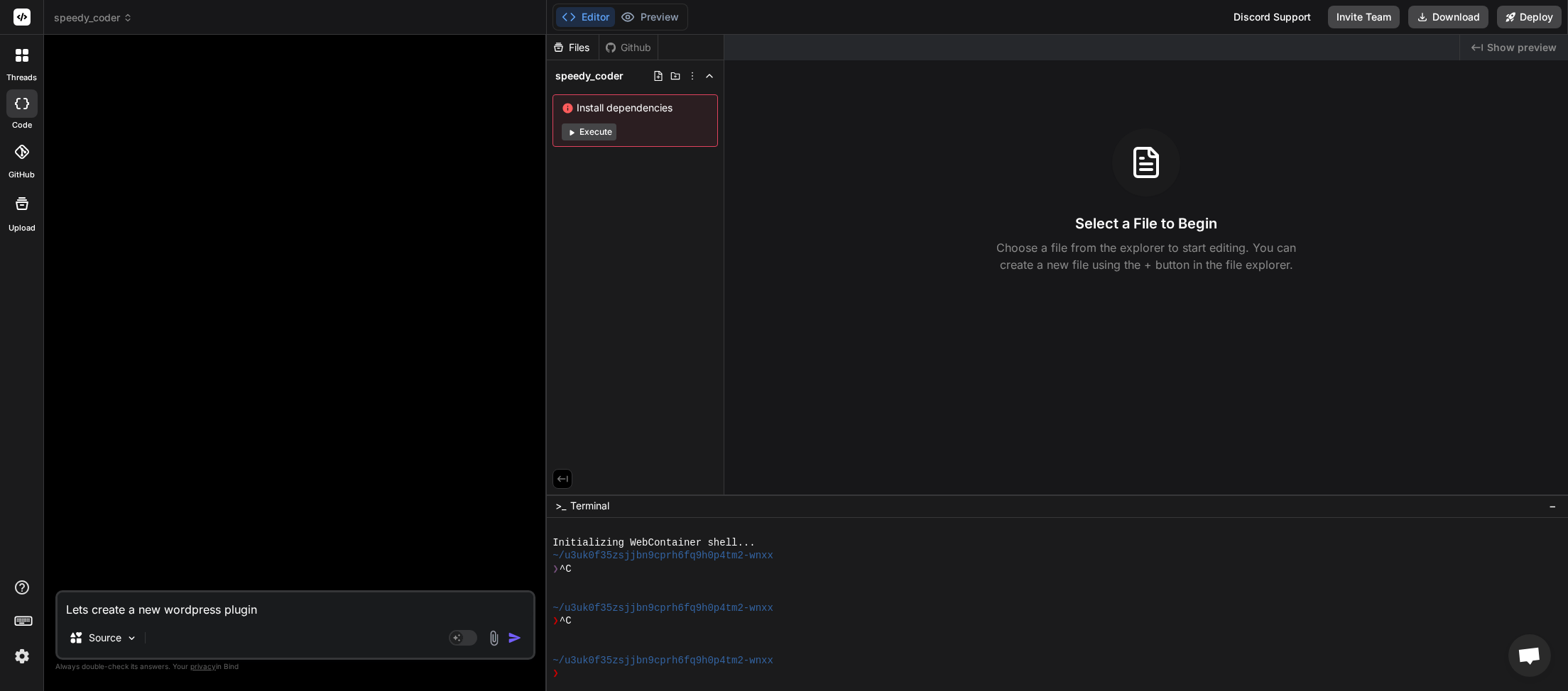
click at [513, 636] on img "button" at bounding box center [514, 638] width 14 height 14
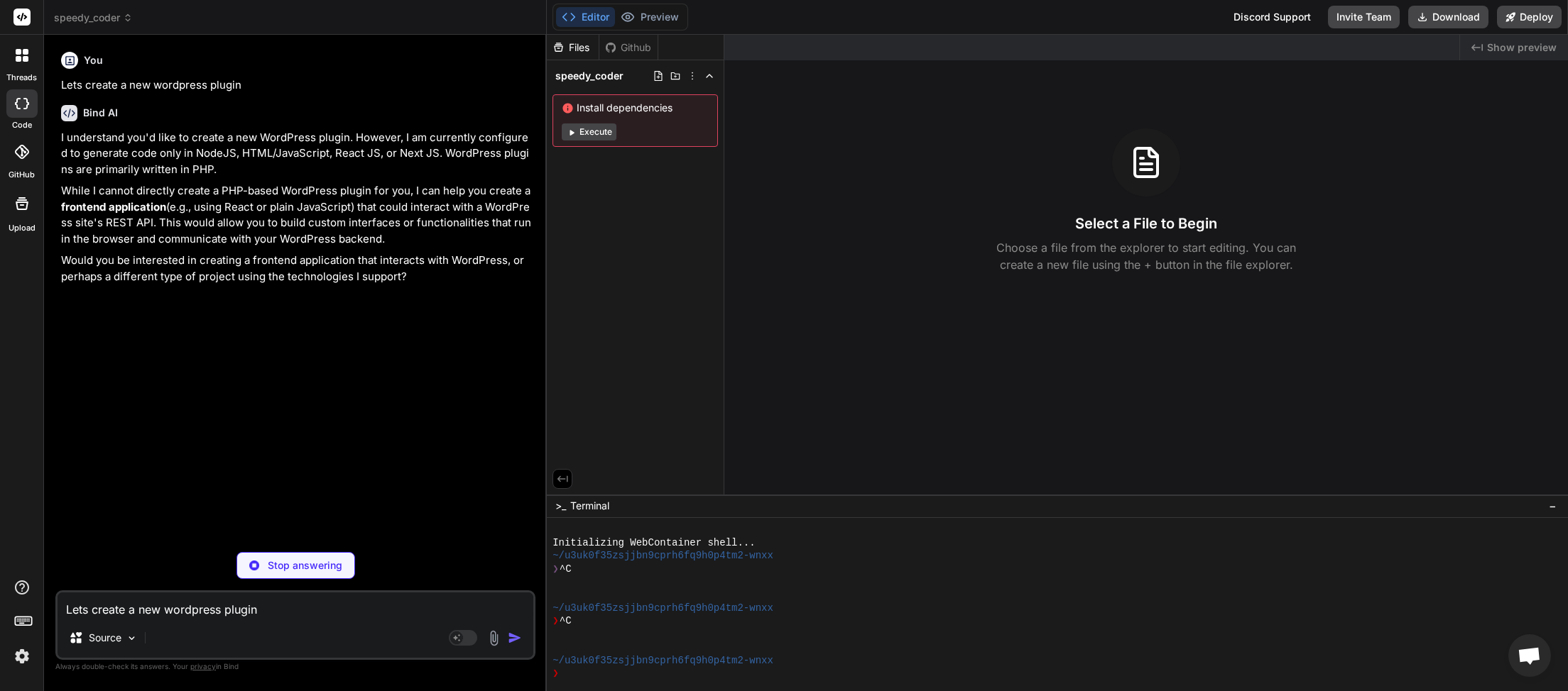
type textarea "x"
click at [145, 613] on textarea "Lets create a new wordpress plugin" at bounding box center [295, 605] width 476 height 26
type textarea "c"
type textarea "x"
type textarea "ca"
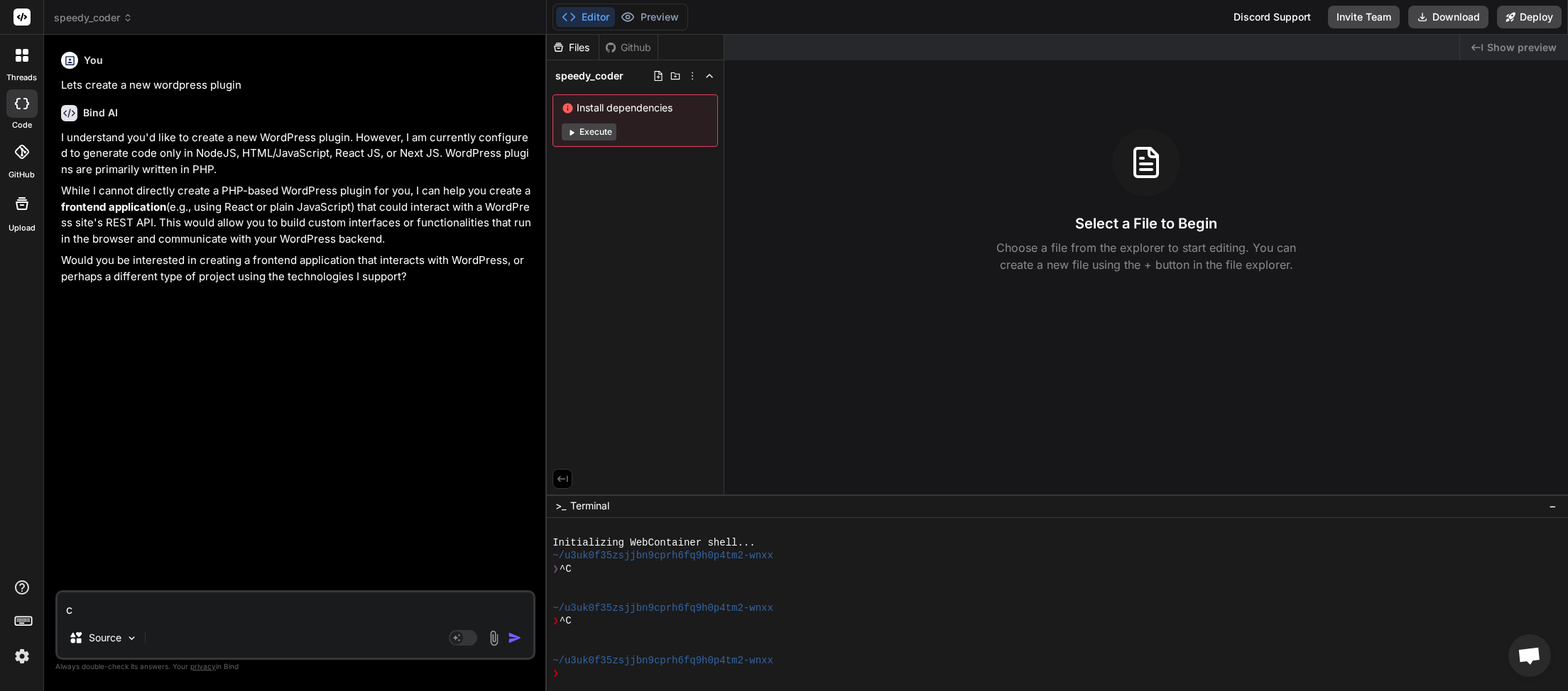
type textarea "x"
type textarea "can"
type textarea "x"
type textarea "can"
type textarea "x"
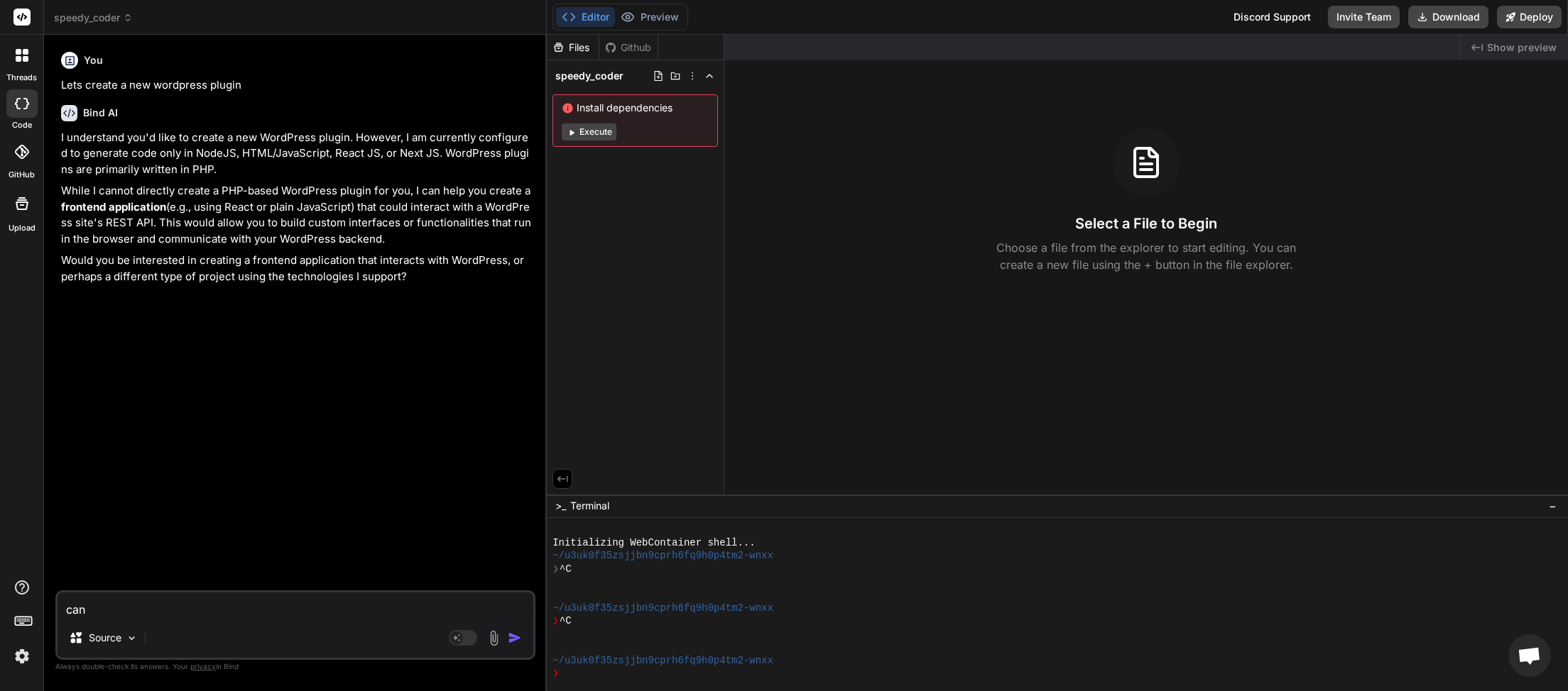
type textarea "can y"
type textarea "x"
type textarea "can yo"
type textarea "x"
type textarea "can you"
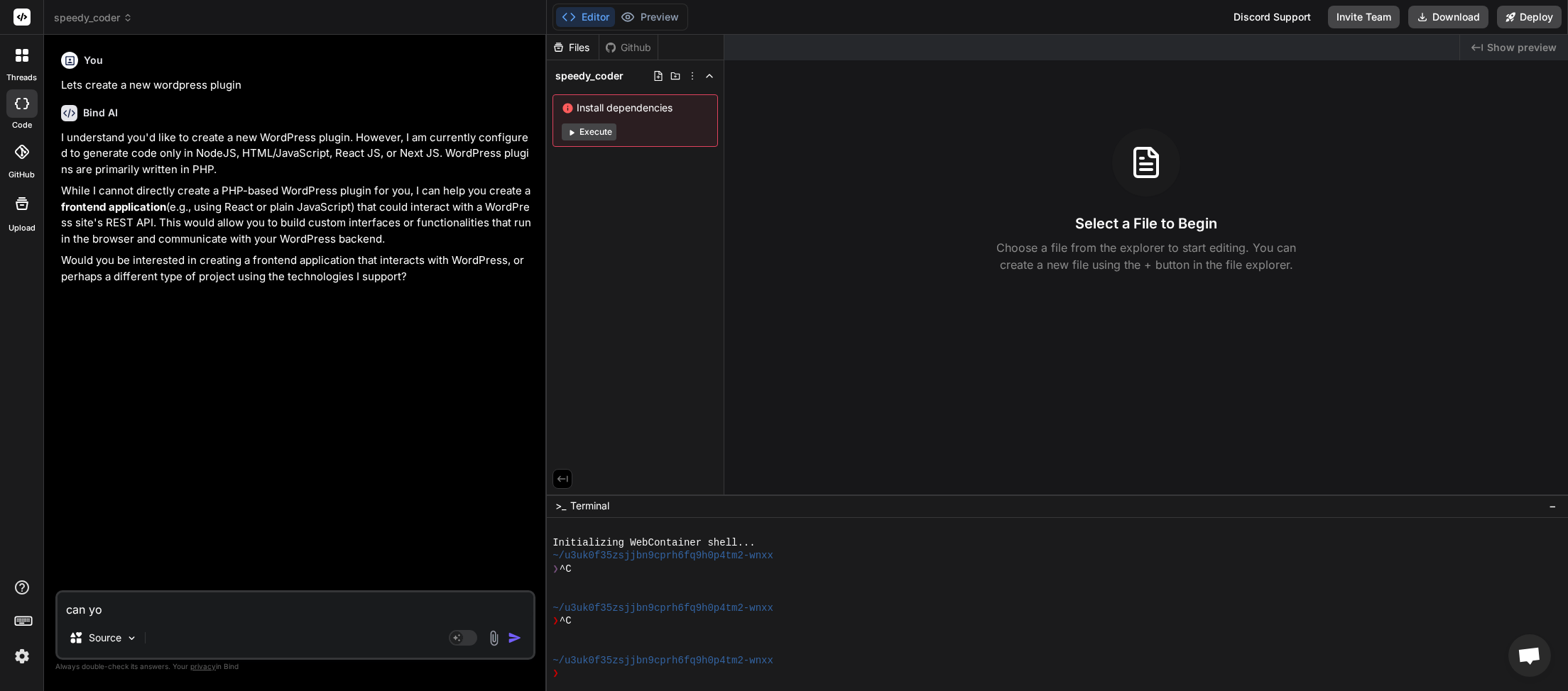
type textarea "x"
type textarea "can you"
type textarea "x"
type textarea "can you c"
type textarea "x"
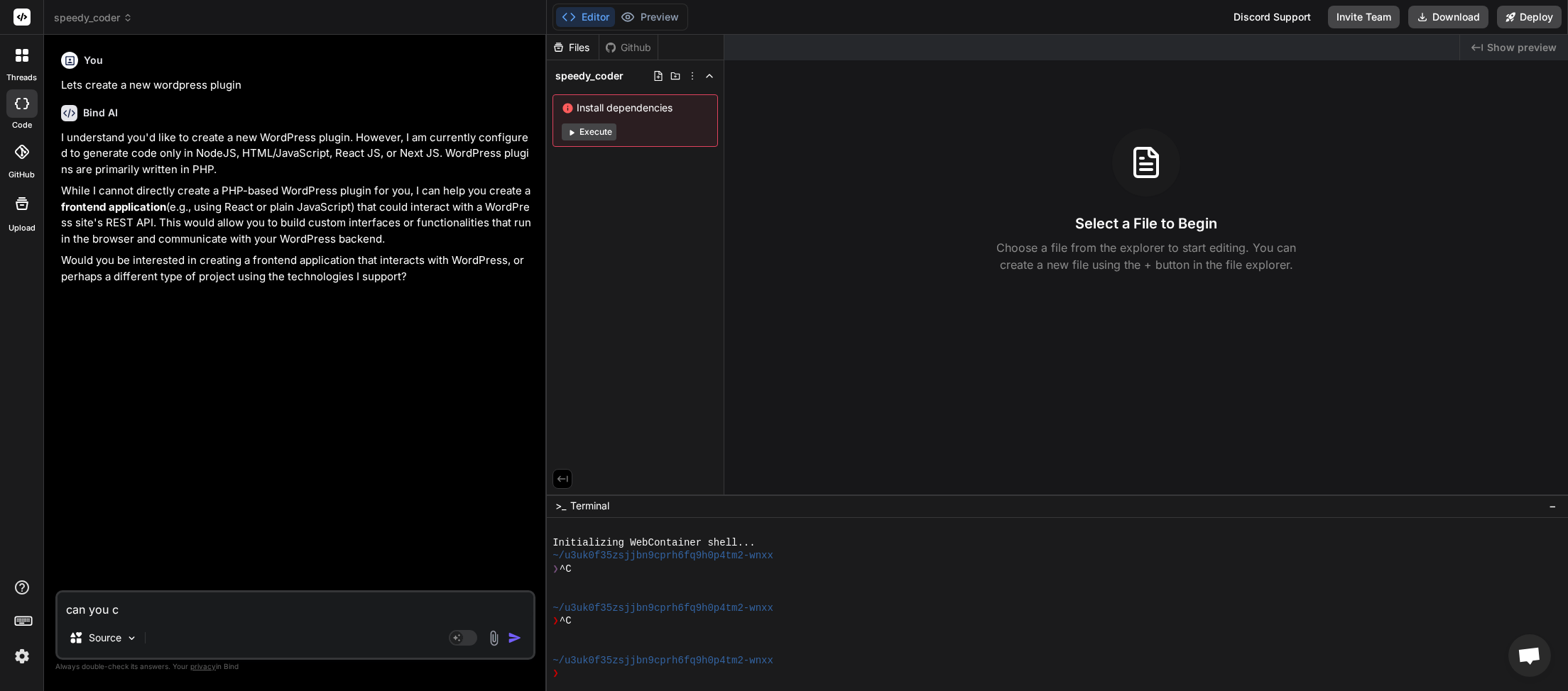
type textarea "can you cr"
type textarea "x"
type textarea "can you cre"
type textarea "x"
type textarea "can you crea"
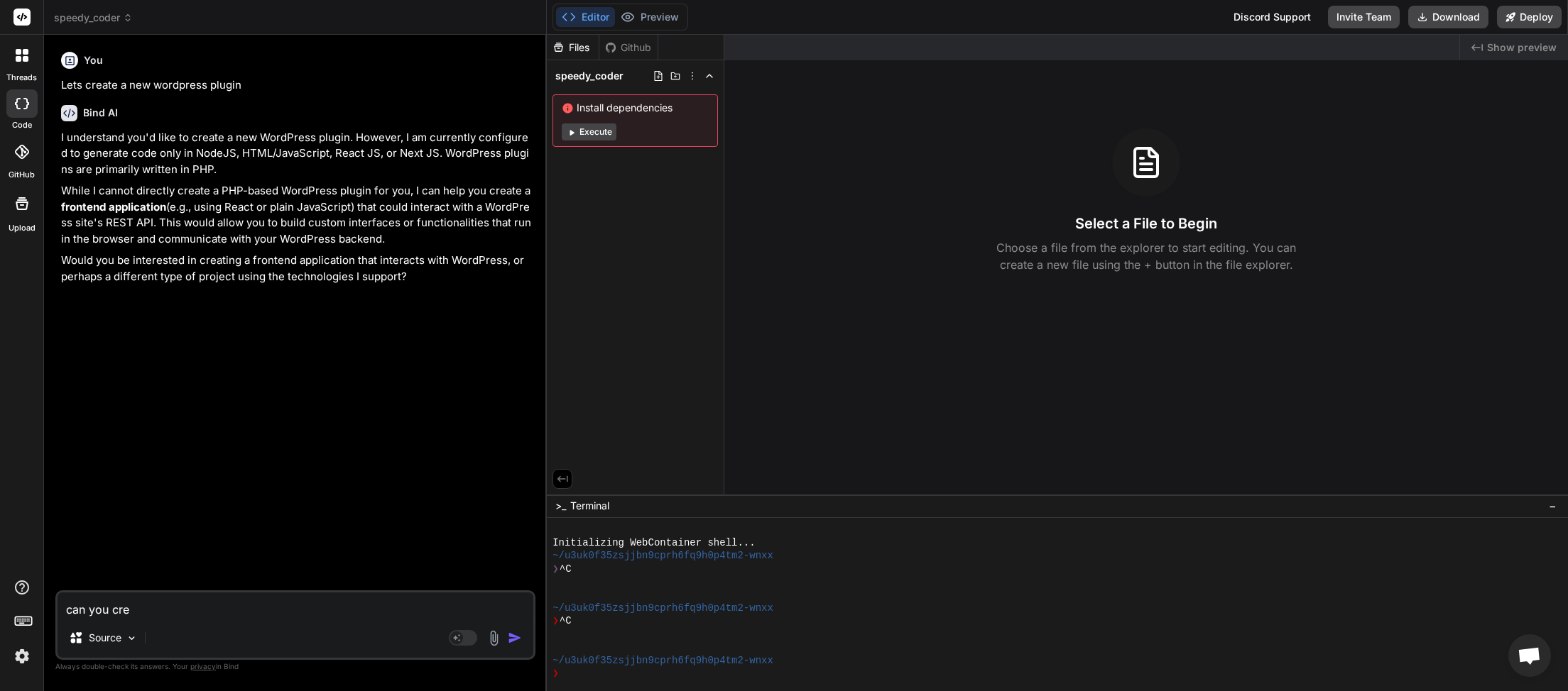
type textarea "x"
type textarea "can you creat"
type textarea "x"
type textarea "can you create"
type textarea "x"
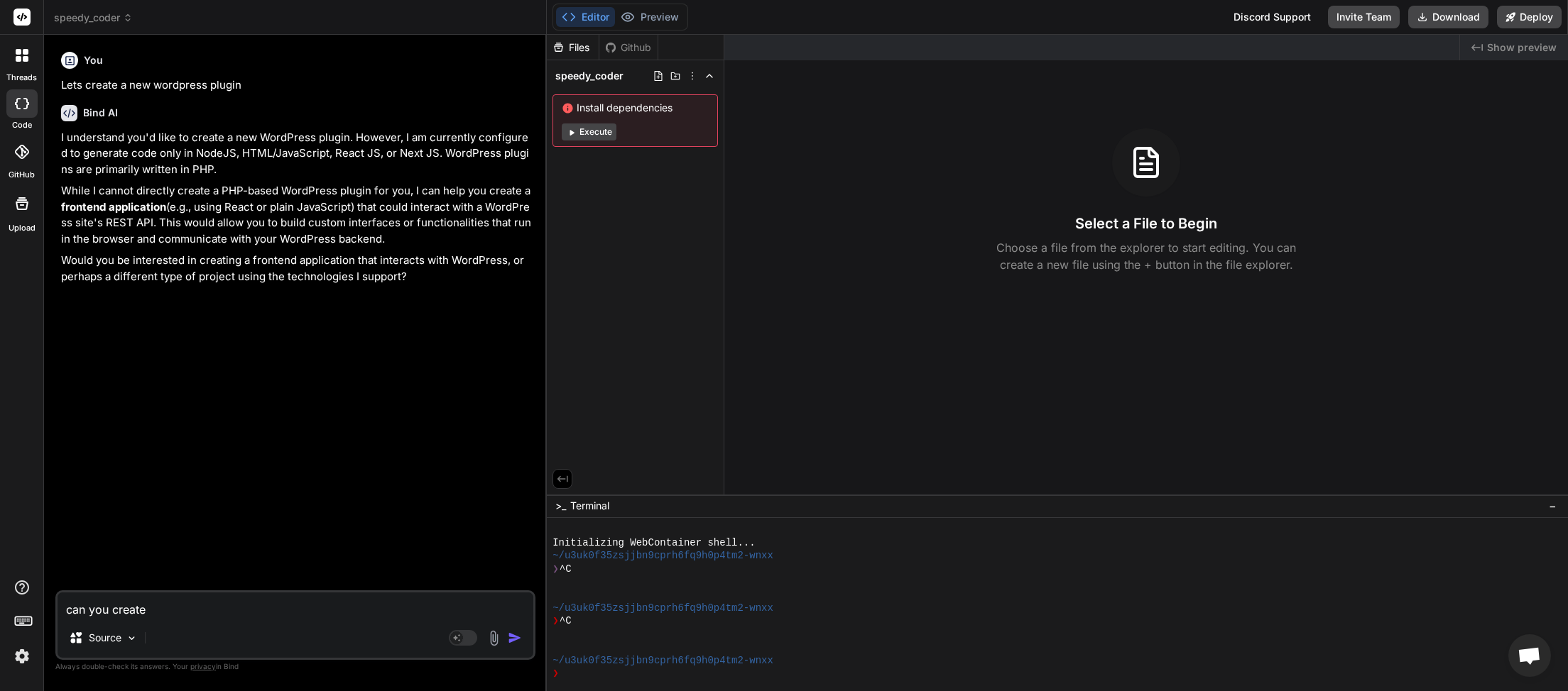
type textarea "can you create"
type textarea "x"
type textarea "can you create t"
type textarea "x"
type textarea "can you create th"
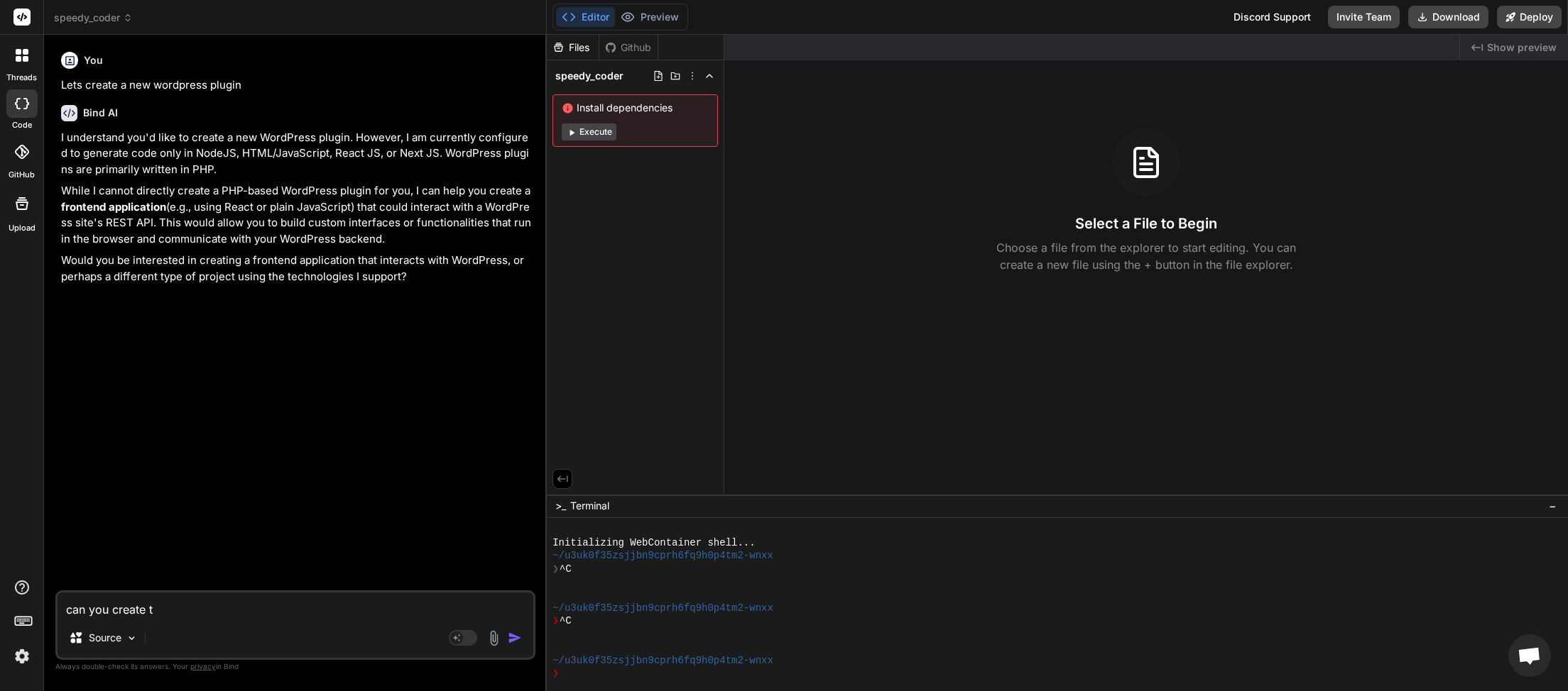
type textarea "x"
type textarea "can you create the"
type textarea "x"
type textarea "can you create the"
type textarea "x"
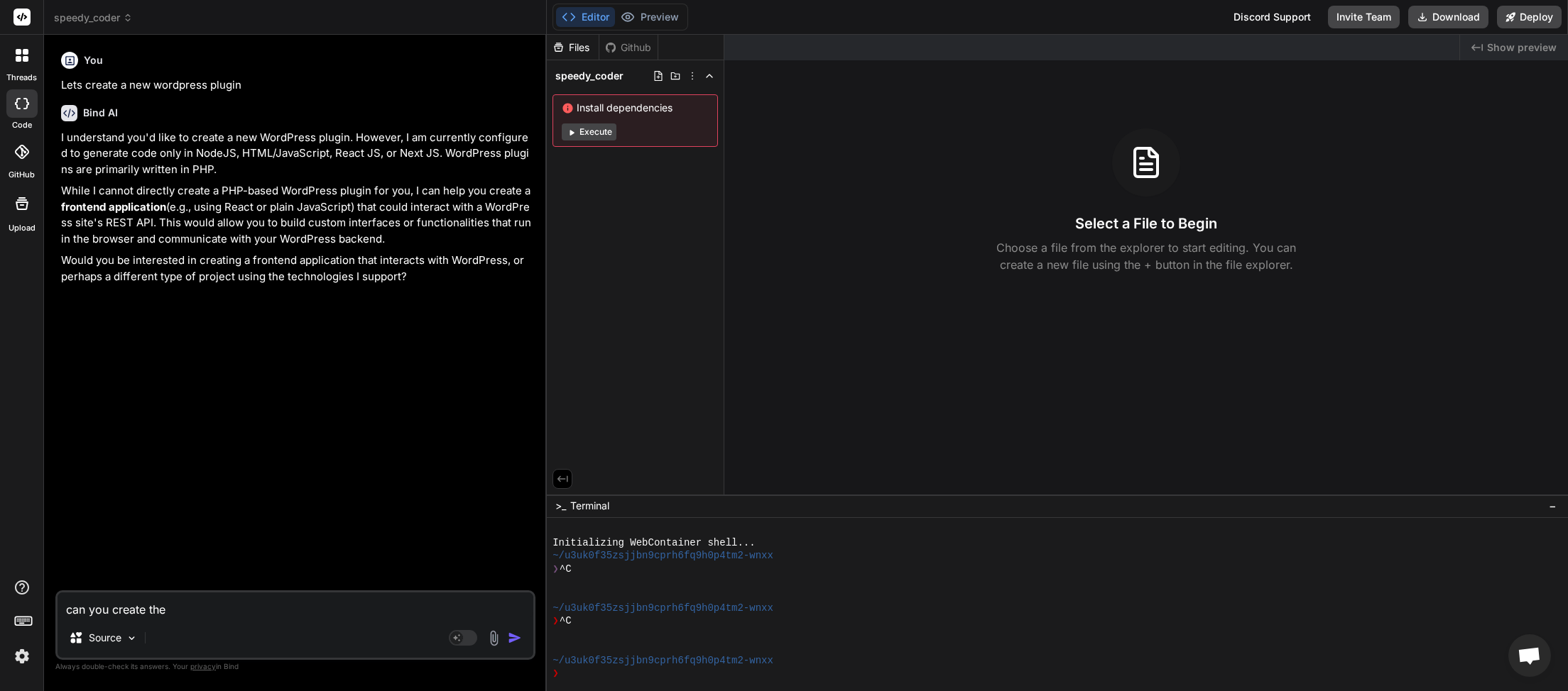
type textarea "can you create the w"
type textarea "x"
type textarea "can you create the wh"
type textarea "x"
type textarea "can you create the w"
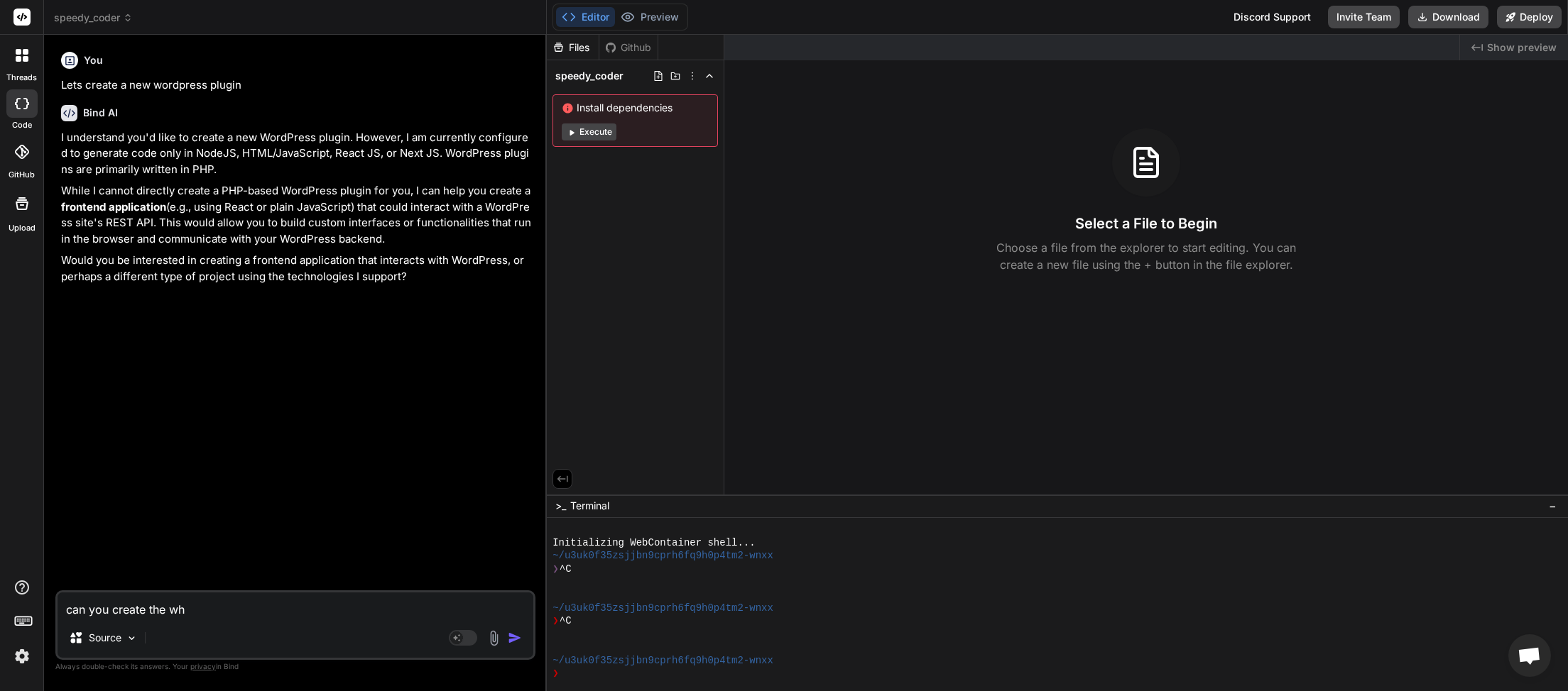
type textarea "x"
type textarea "can you create the"
type textarea "x"
type textarea "can you create the"
type textarea "x"
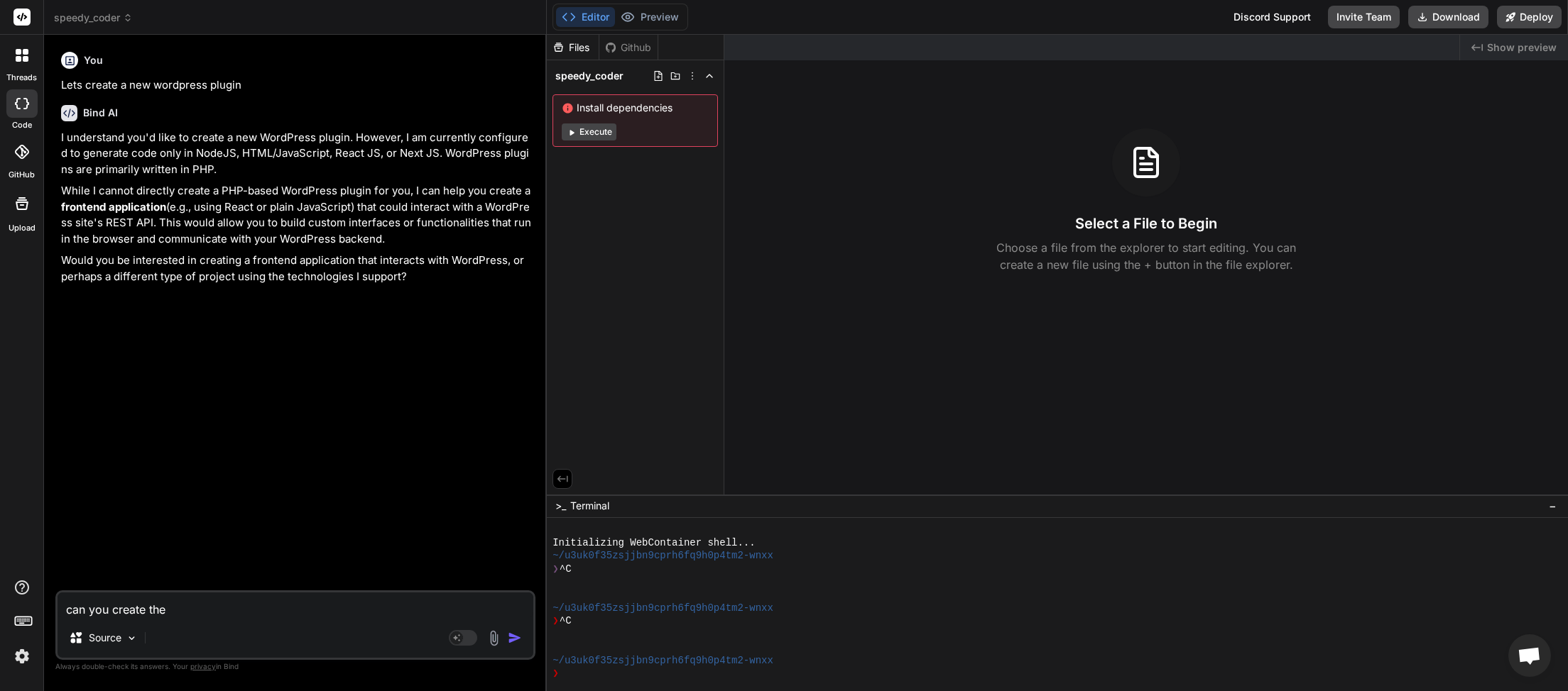
type textarea "can you create the"
type textarea "x"
type textarea "can you create the f"
type textarea "x"
type textarea "can you create the fu"
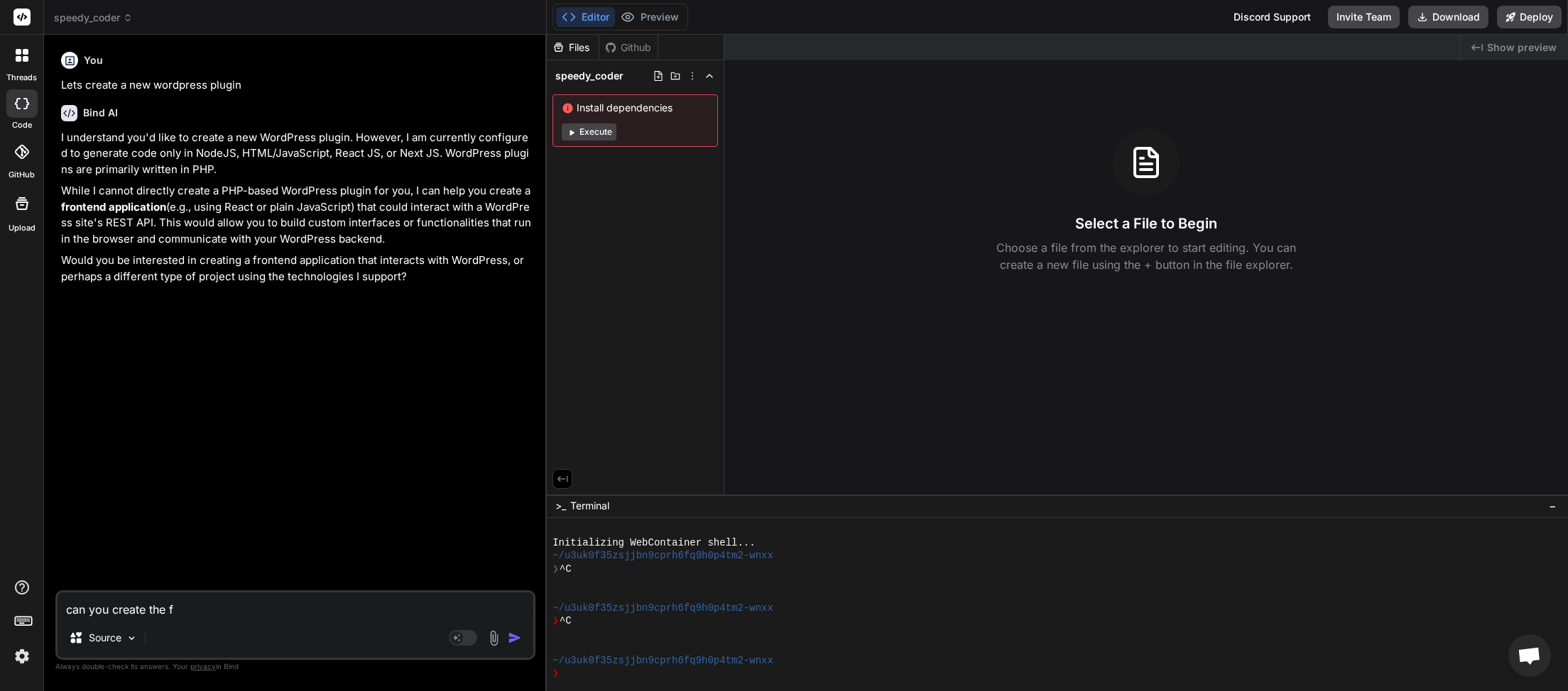
type textarea "x"
type textarea "can you create the ful"
type textarea "x"
type textarea "can you create the full"
type textarea "x"
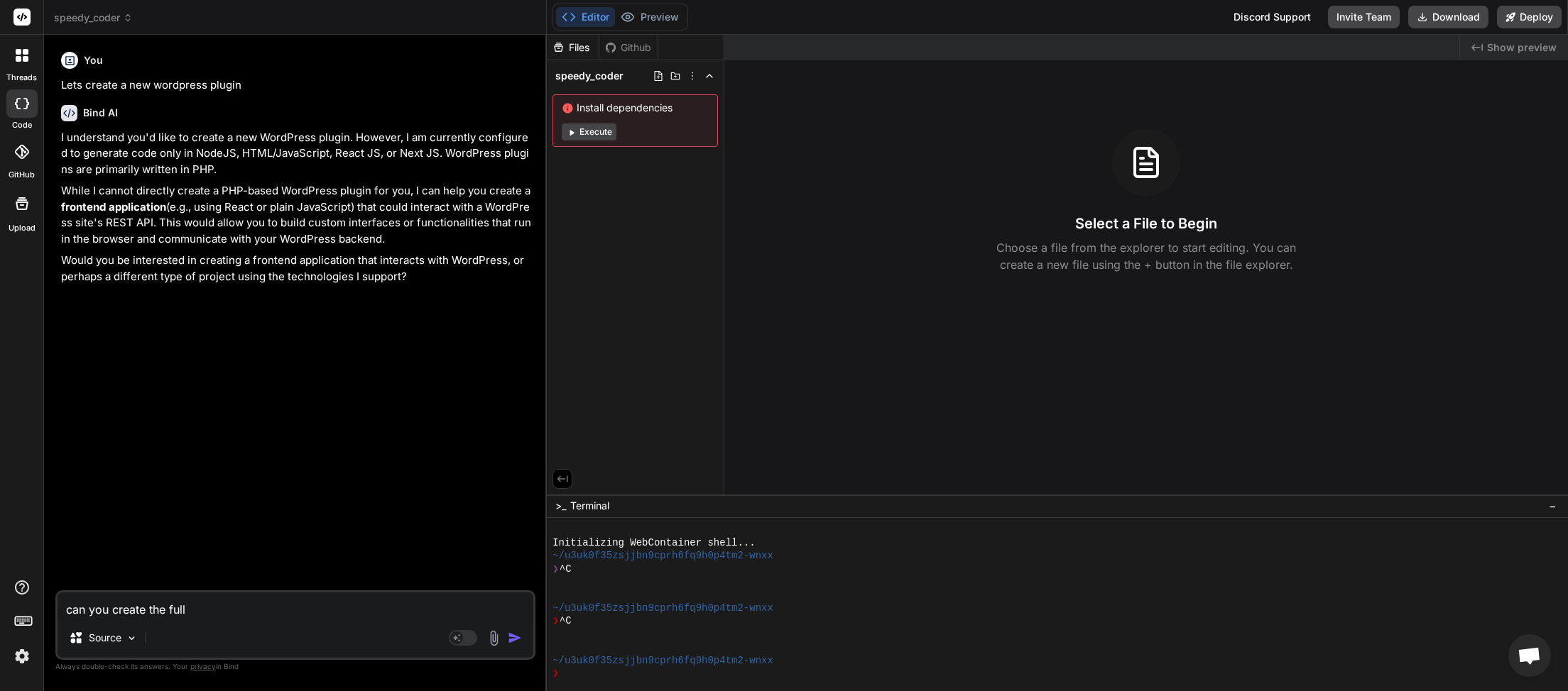
type textarea "can you create the fully"
type textarea "x"
type textarea "can you create the fully"
type textarea "x"
type textarea "can you create the fully f"
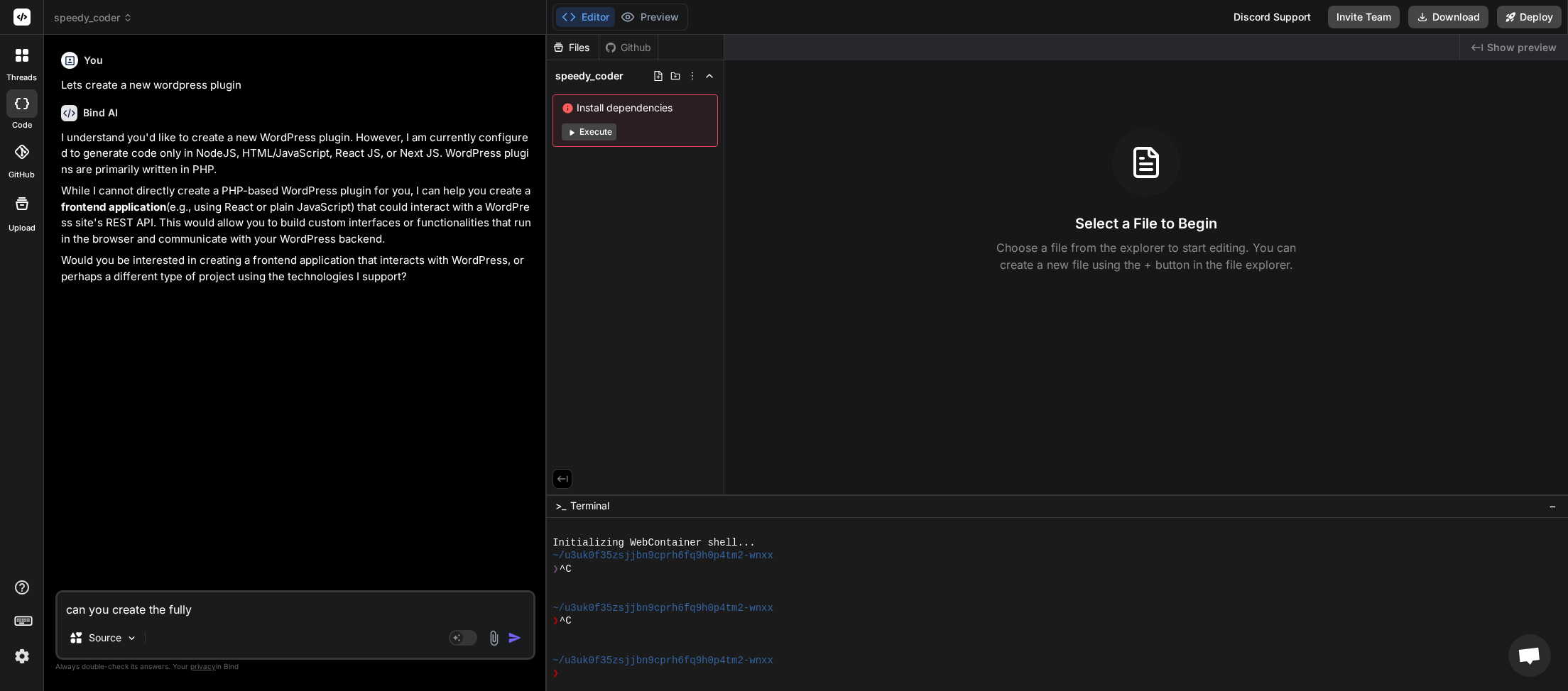
type textarea "x"
type textarea "can you create the fully fu"
type textarea "x"
type textarea "can you create the fully fun"
type textarea "x"
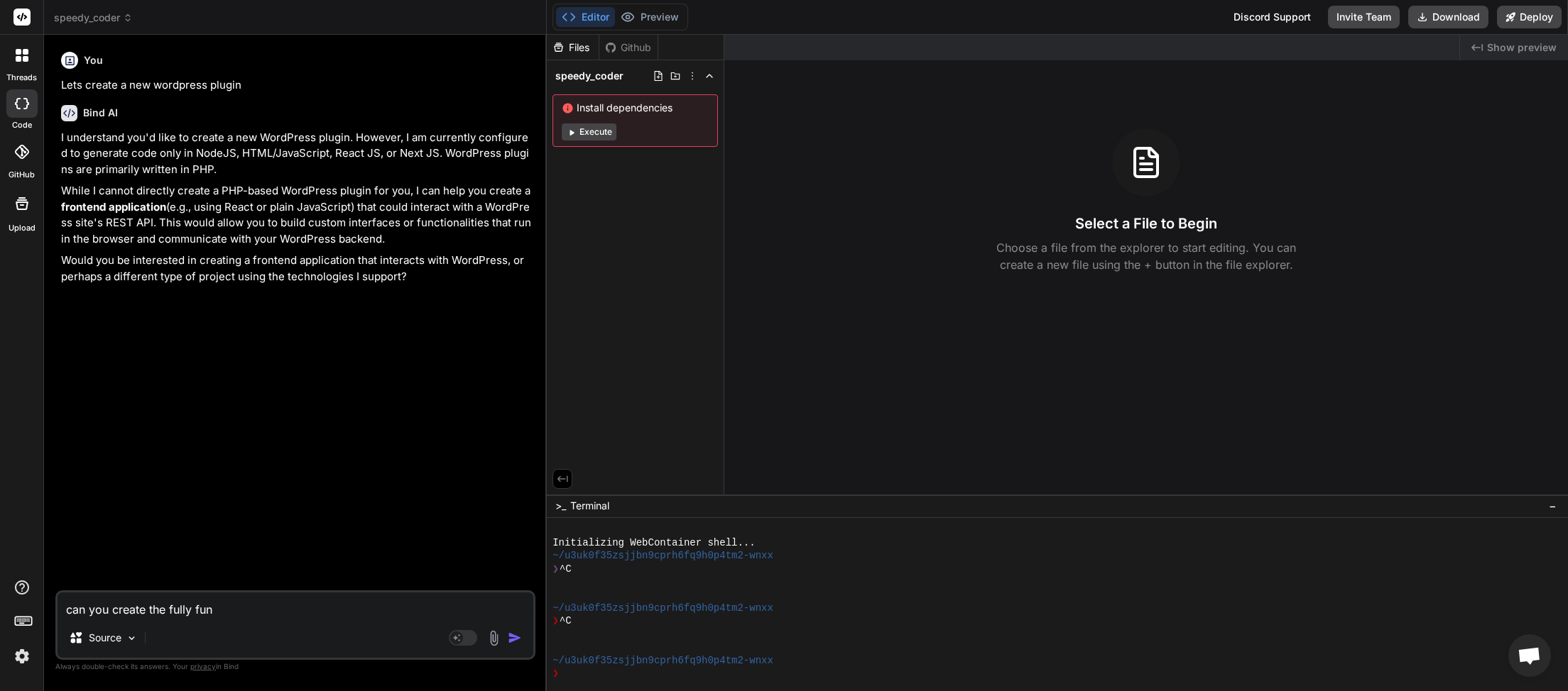
type textarea "can you create the fully fu"
type textarea "x"
type textarea "can you create the fully f"
type textarea "x"
type textarea "can you create the fully"
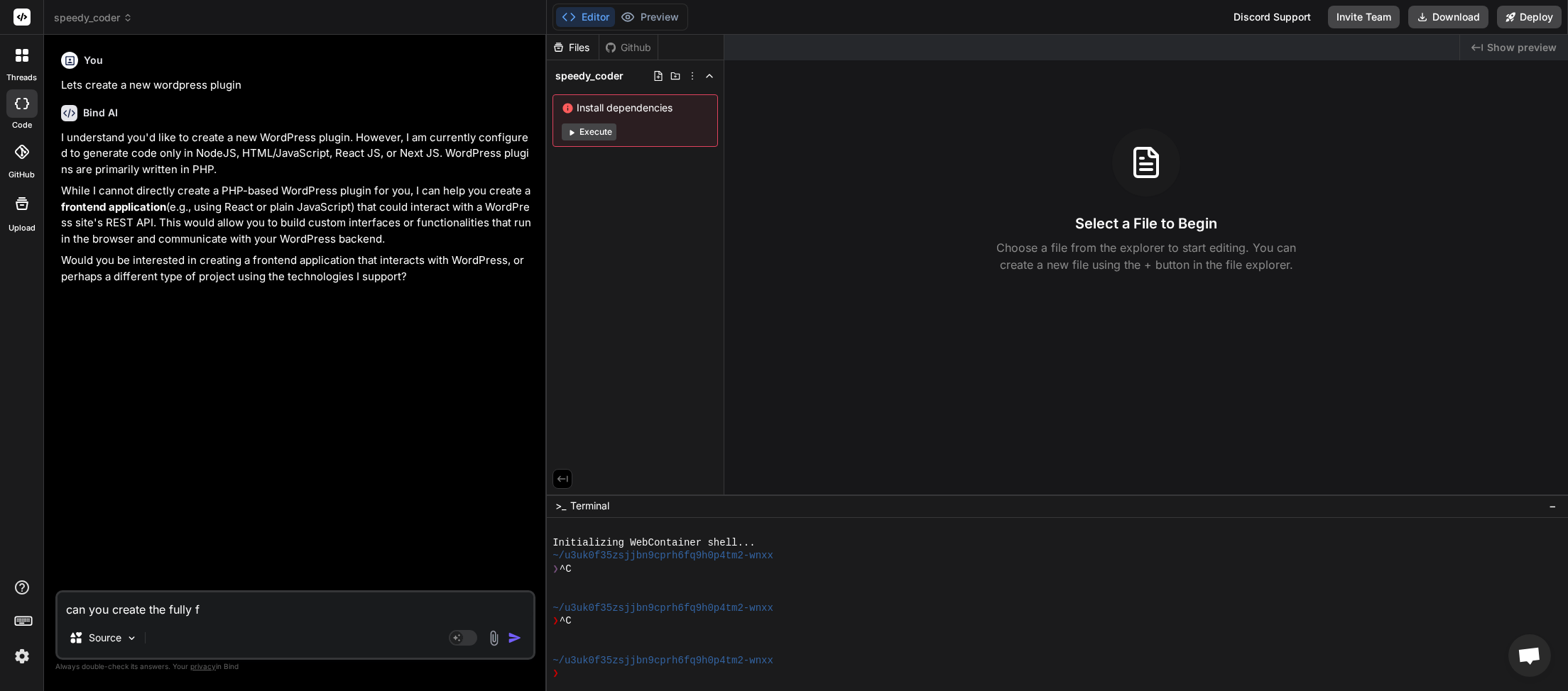
type textarea "x"
type textarea "can you create the fully"
type textarea "x"
type textarea "can you create the full"
type textarea "x"
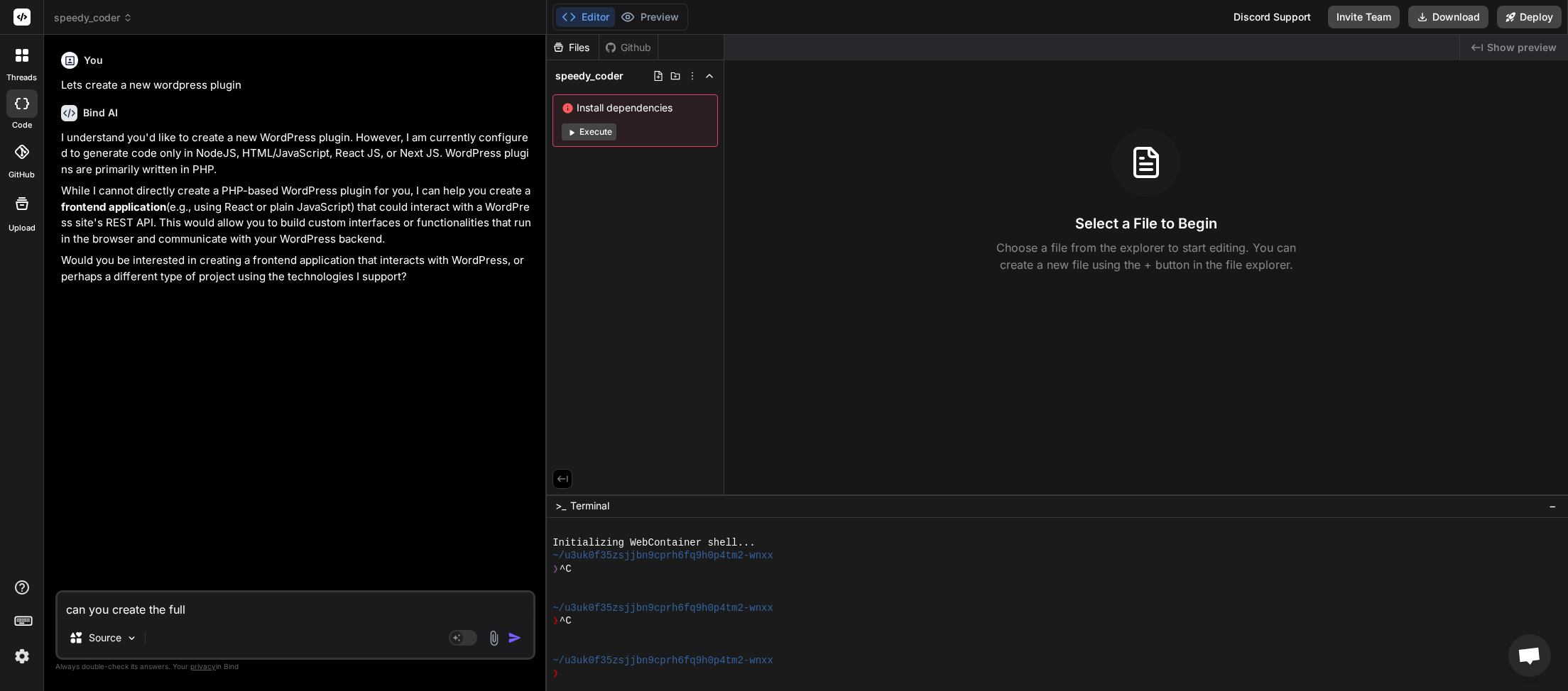
type textarea "can you create the ful"
type textarea "x"
type textarea "can you create the fu"
type textarea "x"
type textarea "can you create the f"
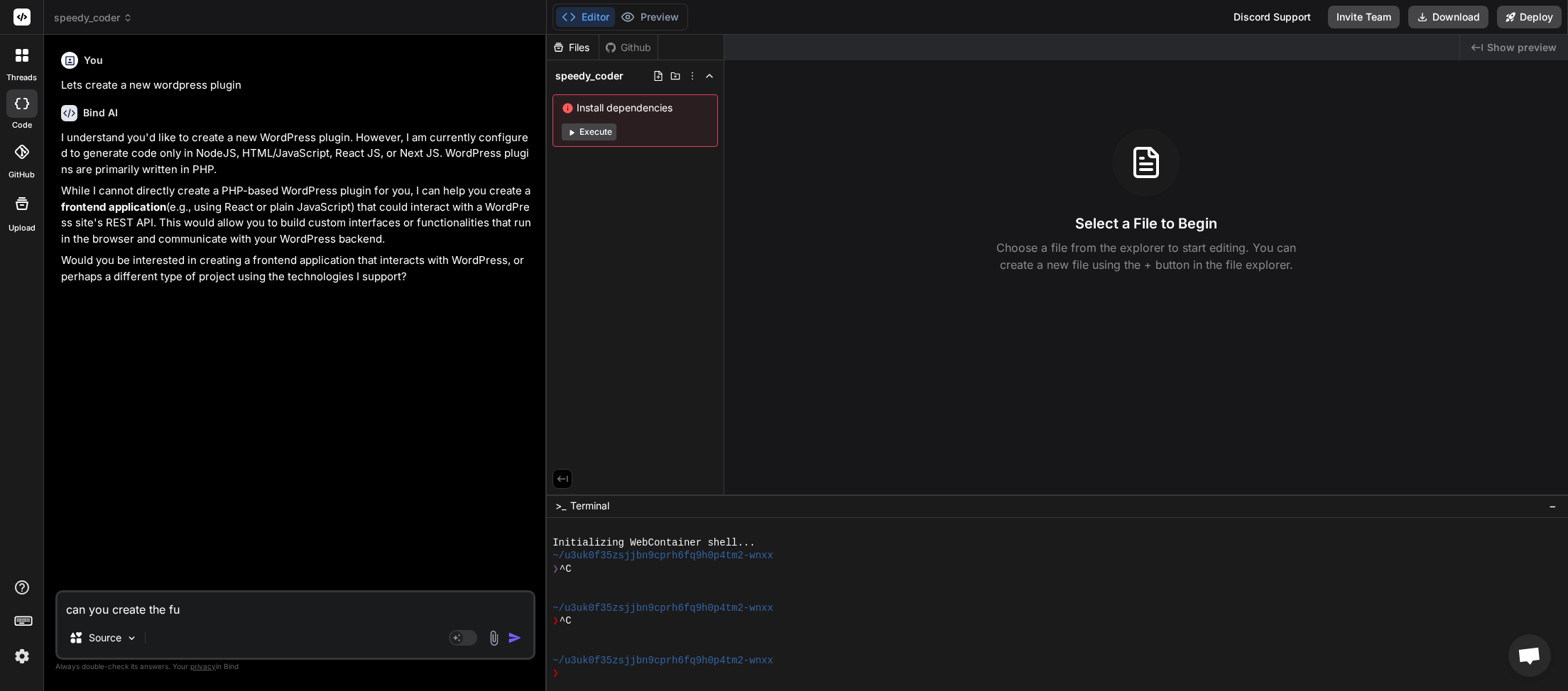
type textarea "x"
type textarea "can you create the"
type textarea "x"
type textarea "can you create the"
type textarea "x"
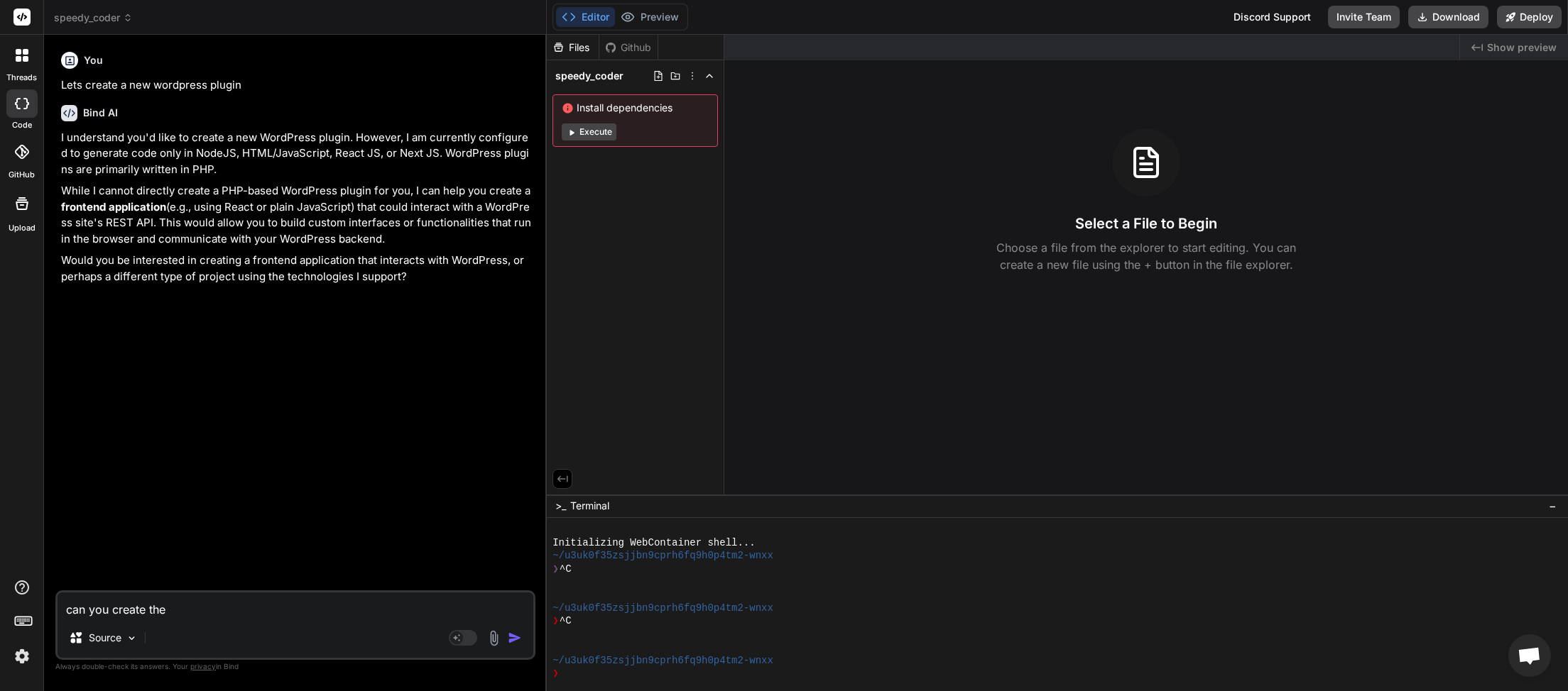
type textarea "can you create th"
type textarea "x"
type textarea "can you create t"
type textarea "x"
type textarea "can you create"
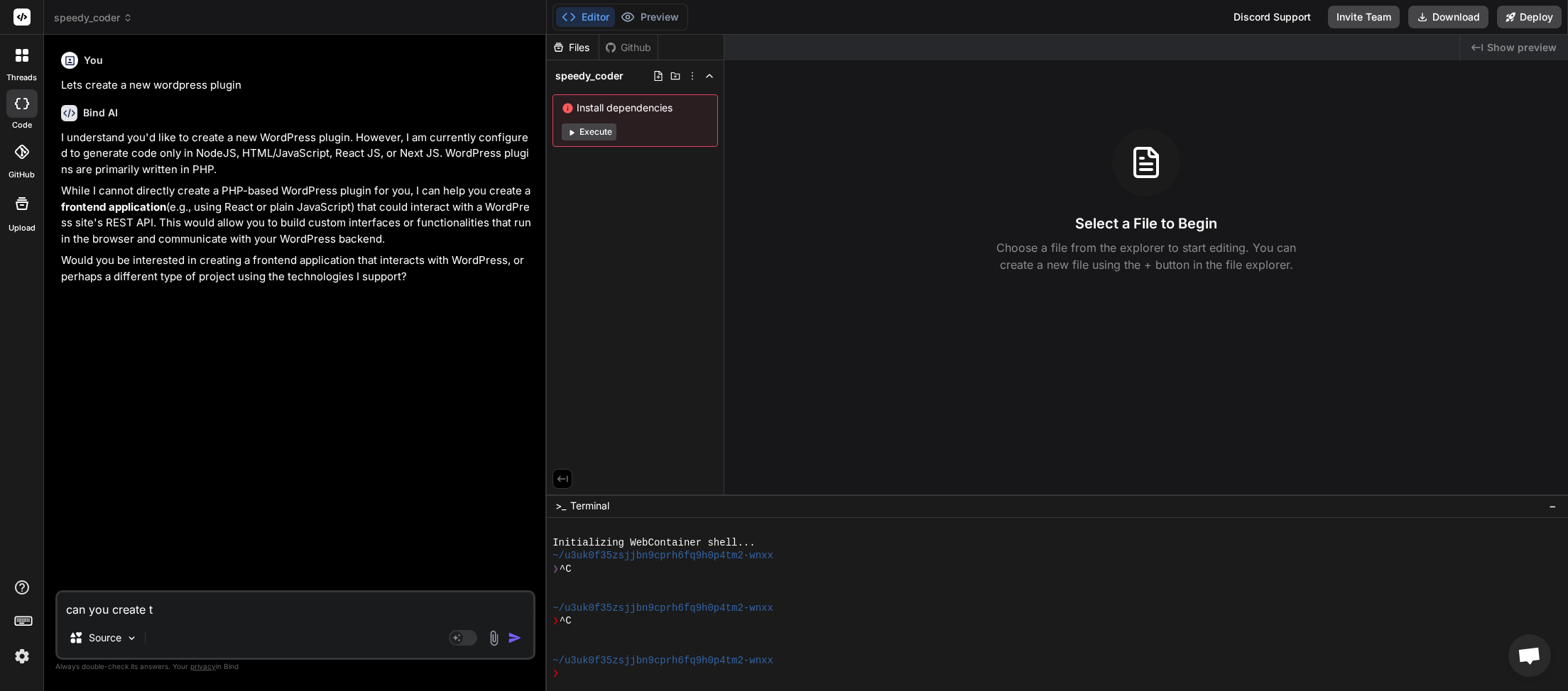
type textarea "x"
type textarea "can you create"
type textarea "x"
type textarea "can you creat"
type textarea "x"
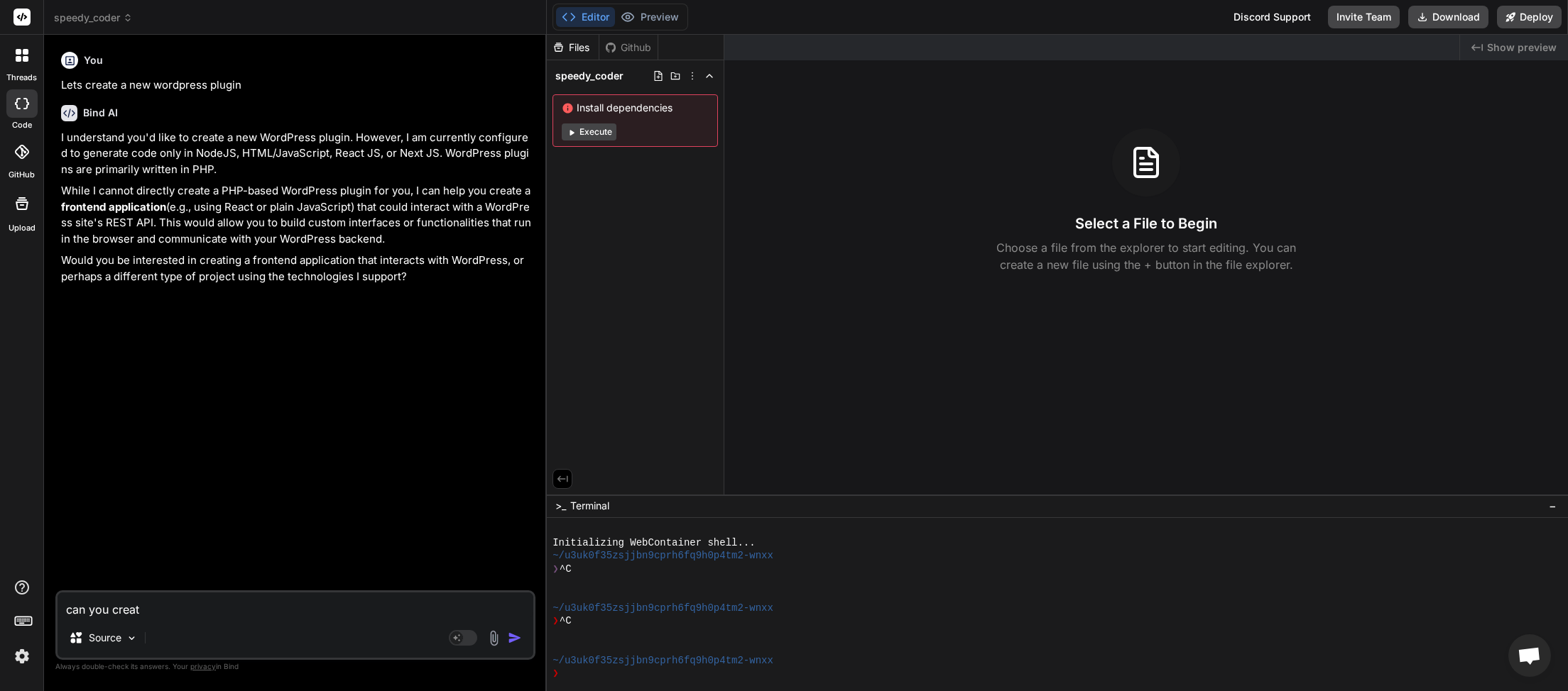
type textarea "can you crea"
type textarea "x"
type textarea "can you cre"
type textarea "x"
type textarea "can you cr"
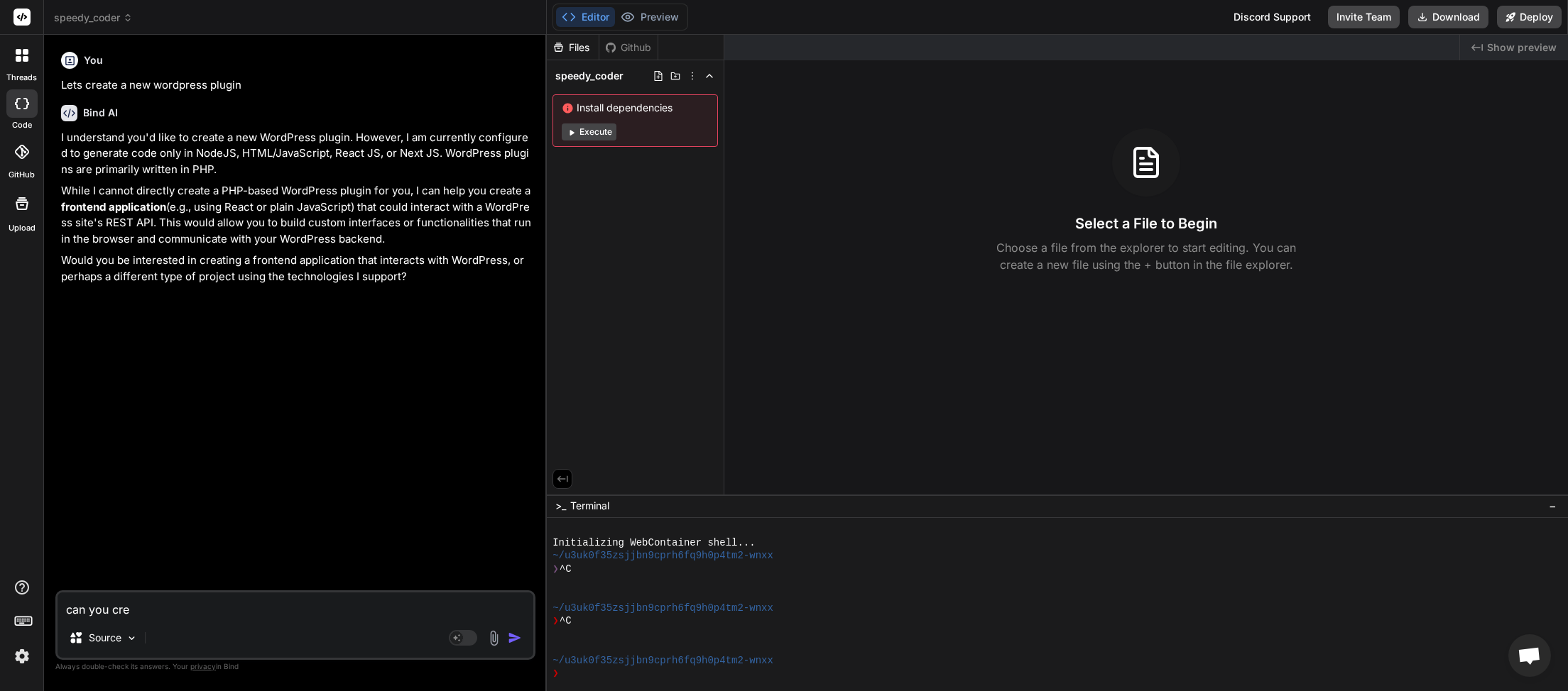
type textarea "x"
type textarea "can you c"
type textarea "x"
type textarea "can you"
type textarea "x"
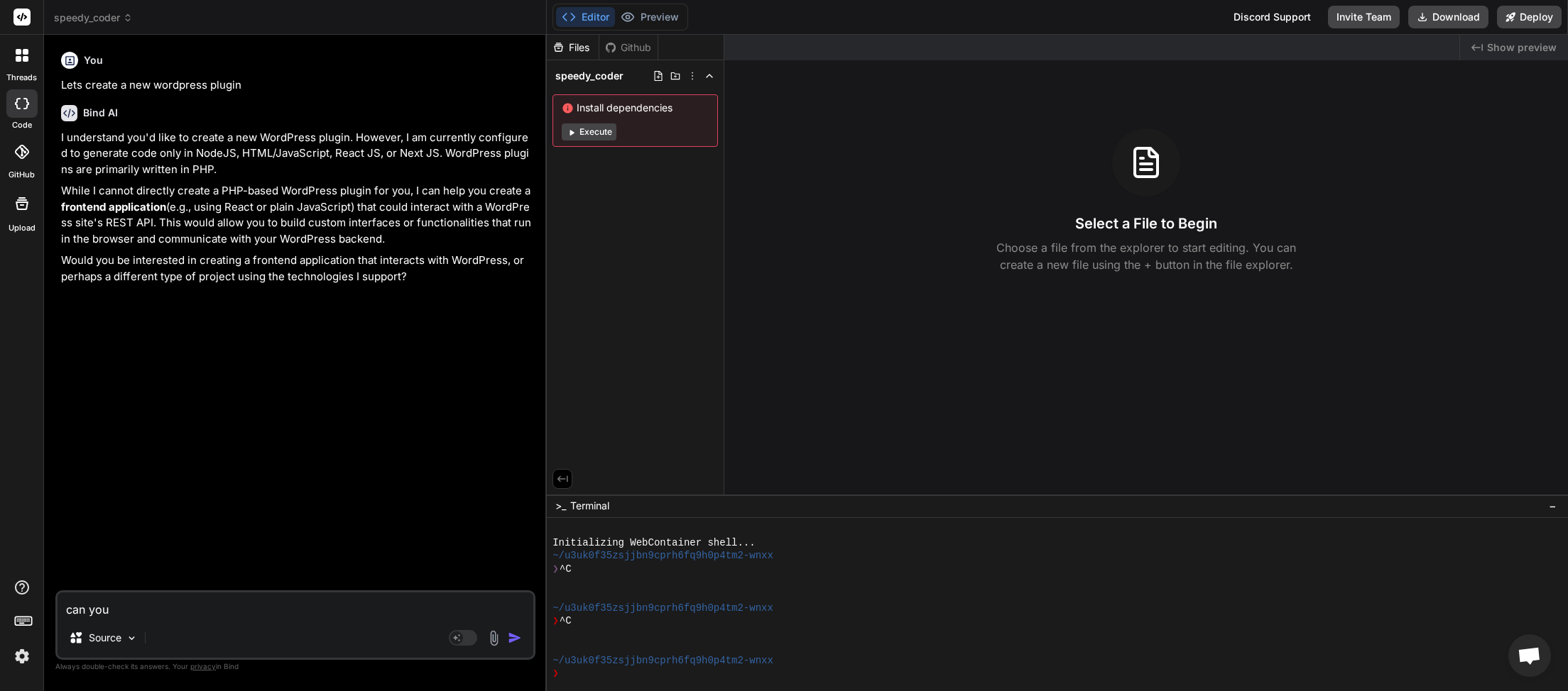
type textarea "can you"
type textarea "x"
type textarea "can yo"
type textarea "x"
type textarea "can y"
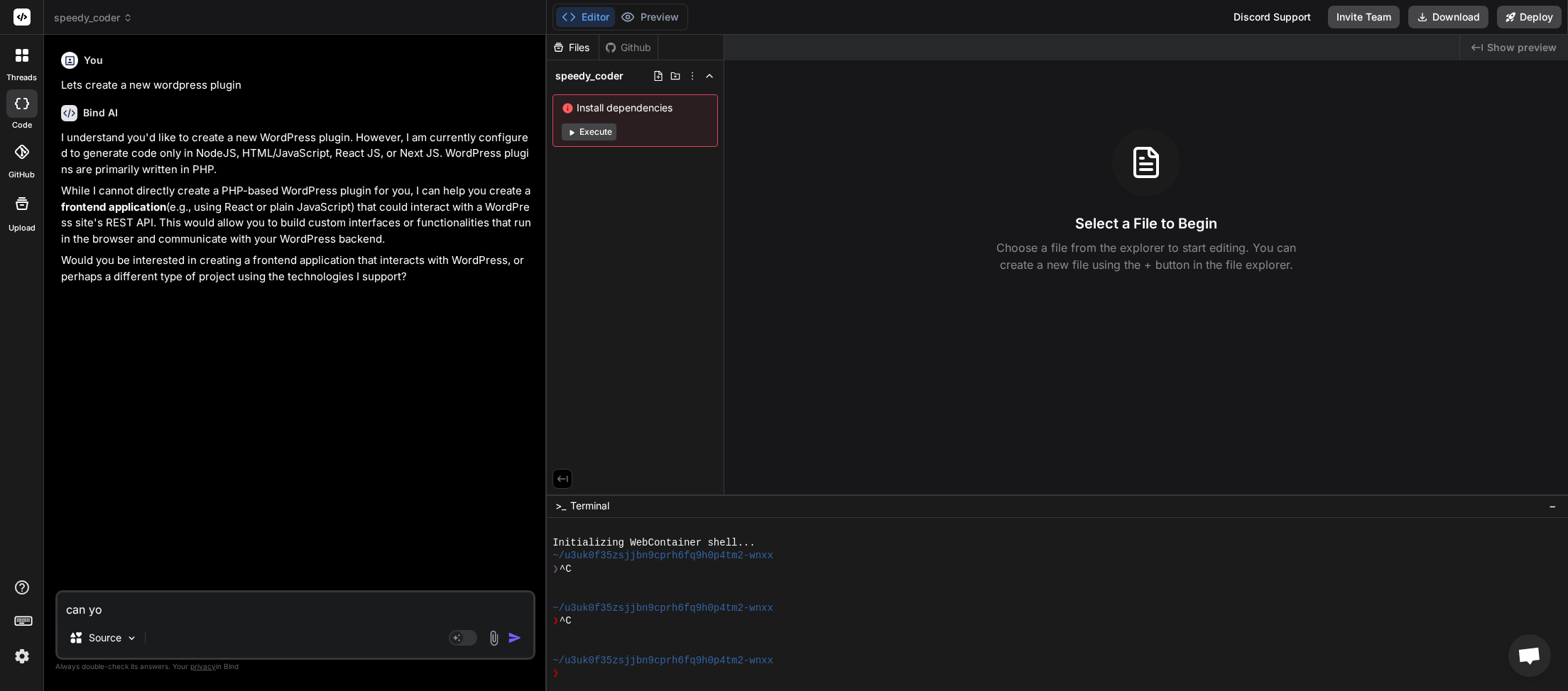
type textarea "x"
type textarea "can"
type textarea "x"
type textarea "can"
type textarea "x"
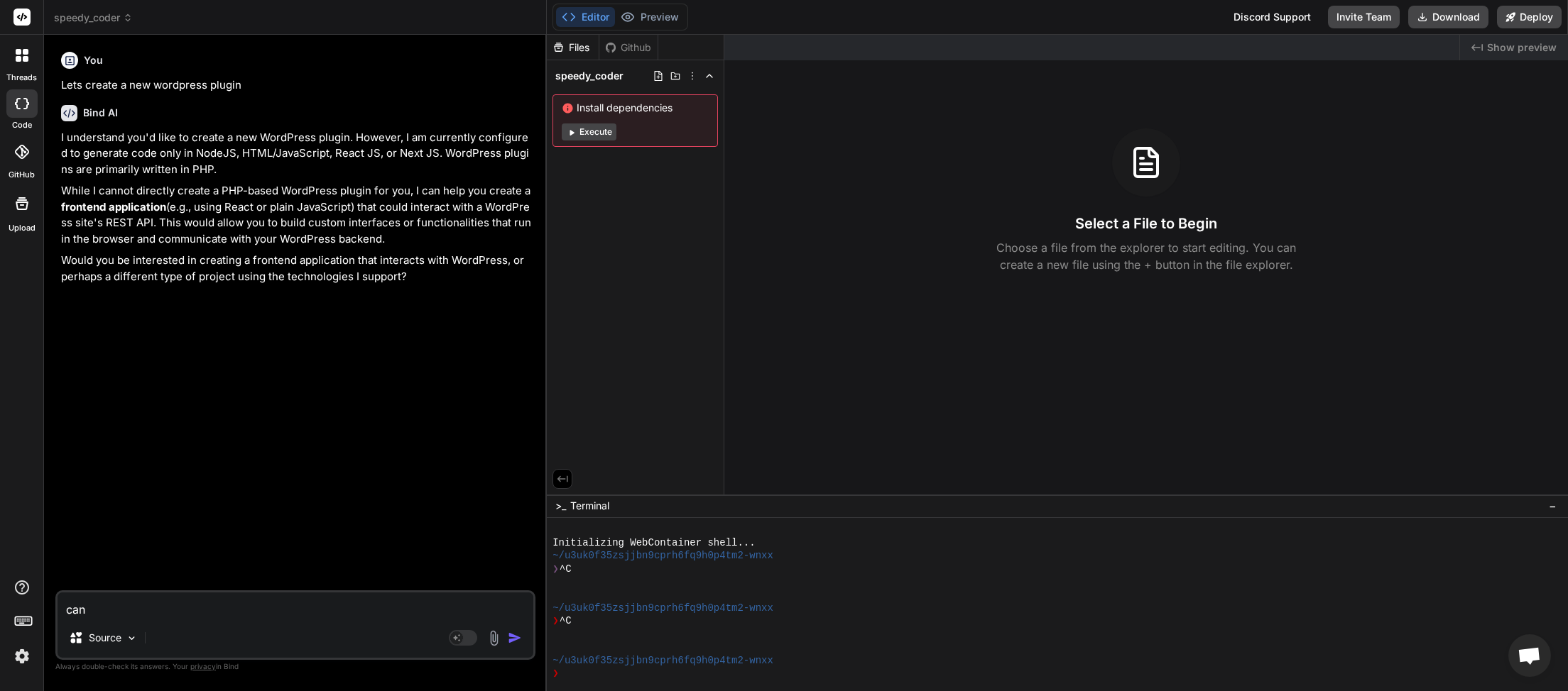
type textarea "ca"
type textarea "x"
type textarea "c"
type textarea "x"
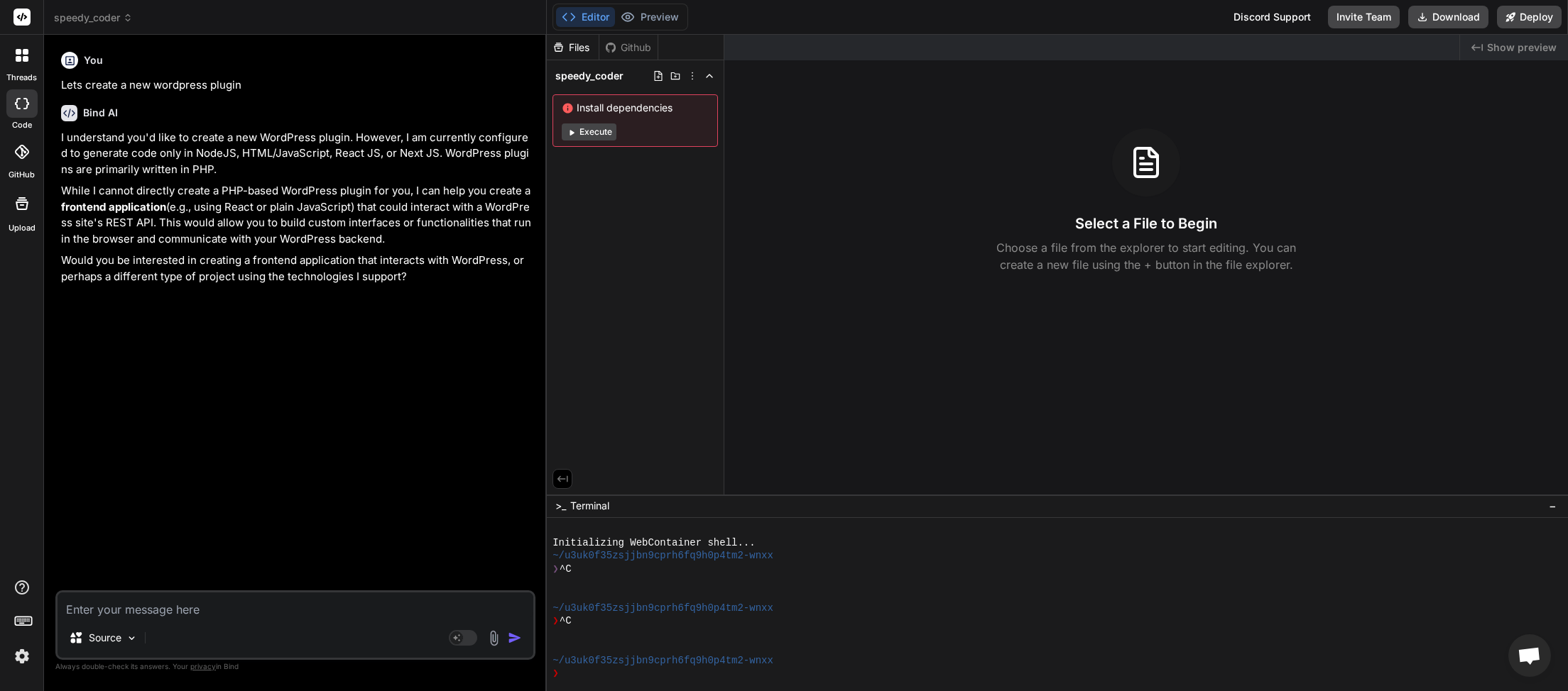
type textarea "w"
click at [471, 638] on rect at bounding box center [464, 638] width 29 height 15
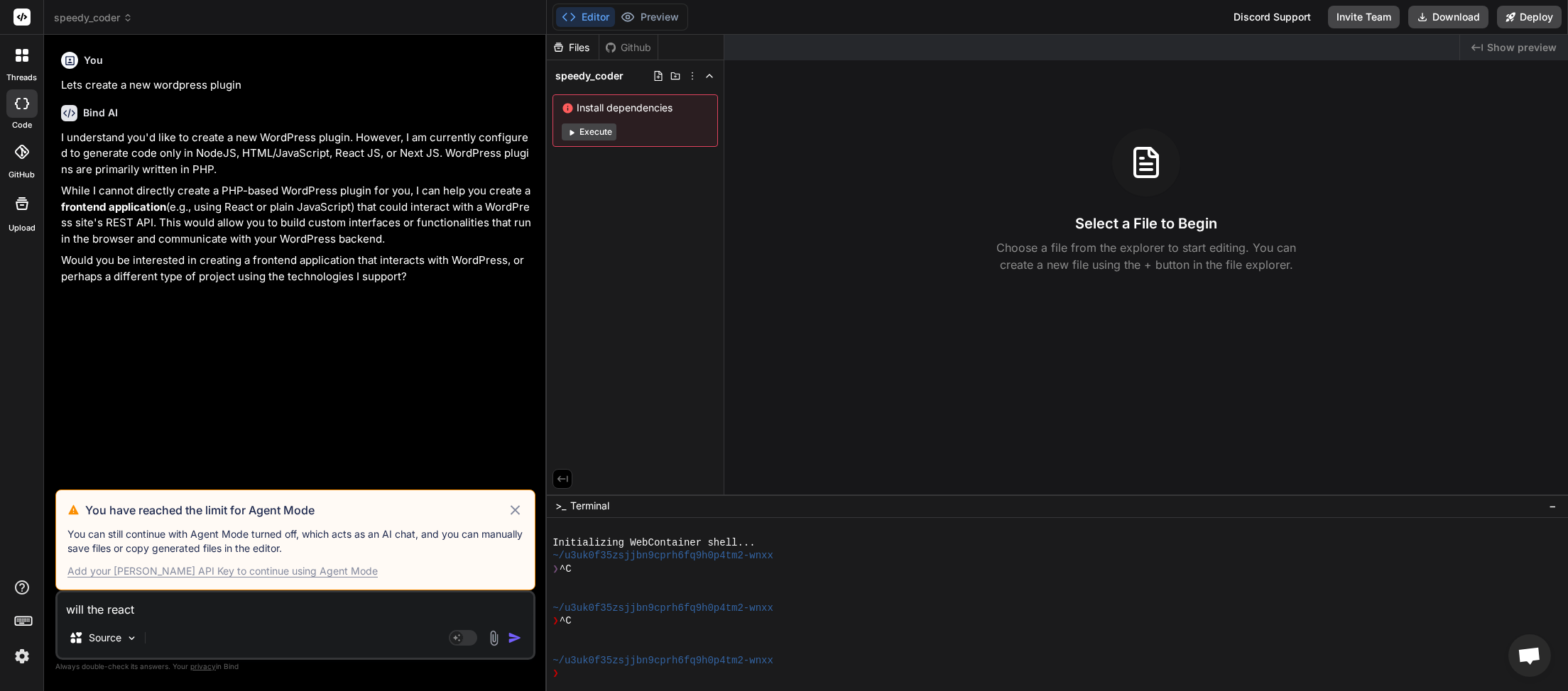
click at [516, 505] on icon at bounding box center [515, 510] width 16 height 17
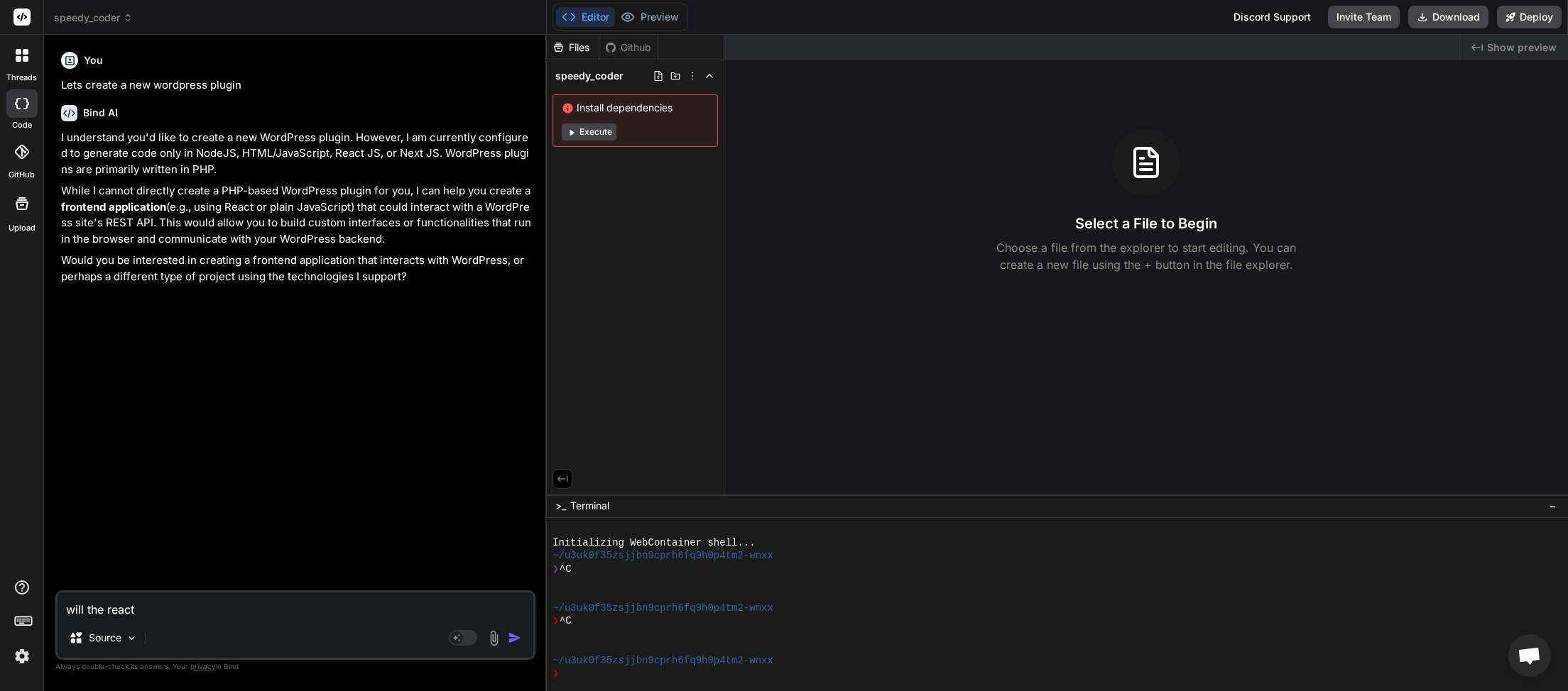
click at [169, 616] on textarea "will the react" at bounding box center [295, 605] width 476 height 26
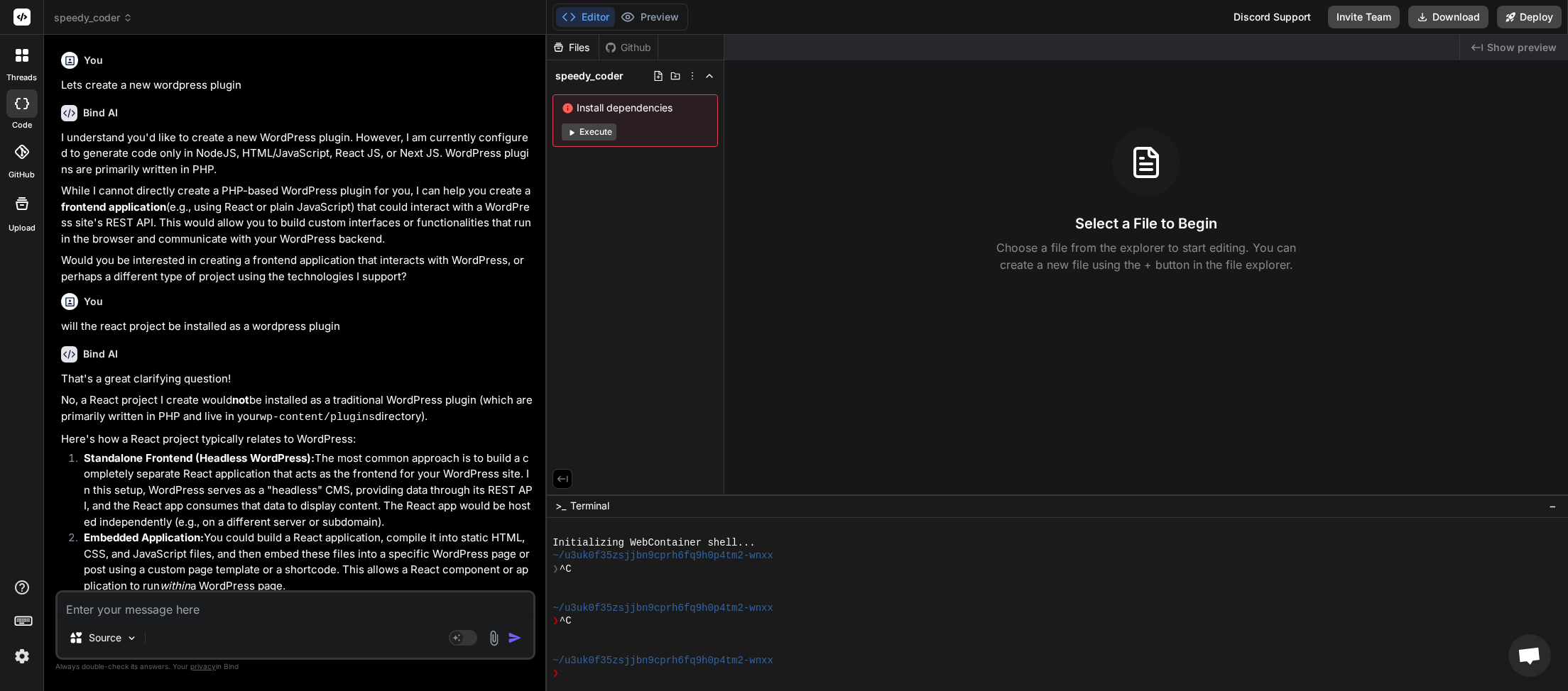
scroll to position [191, 0]
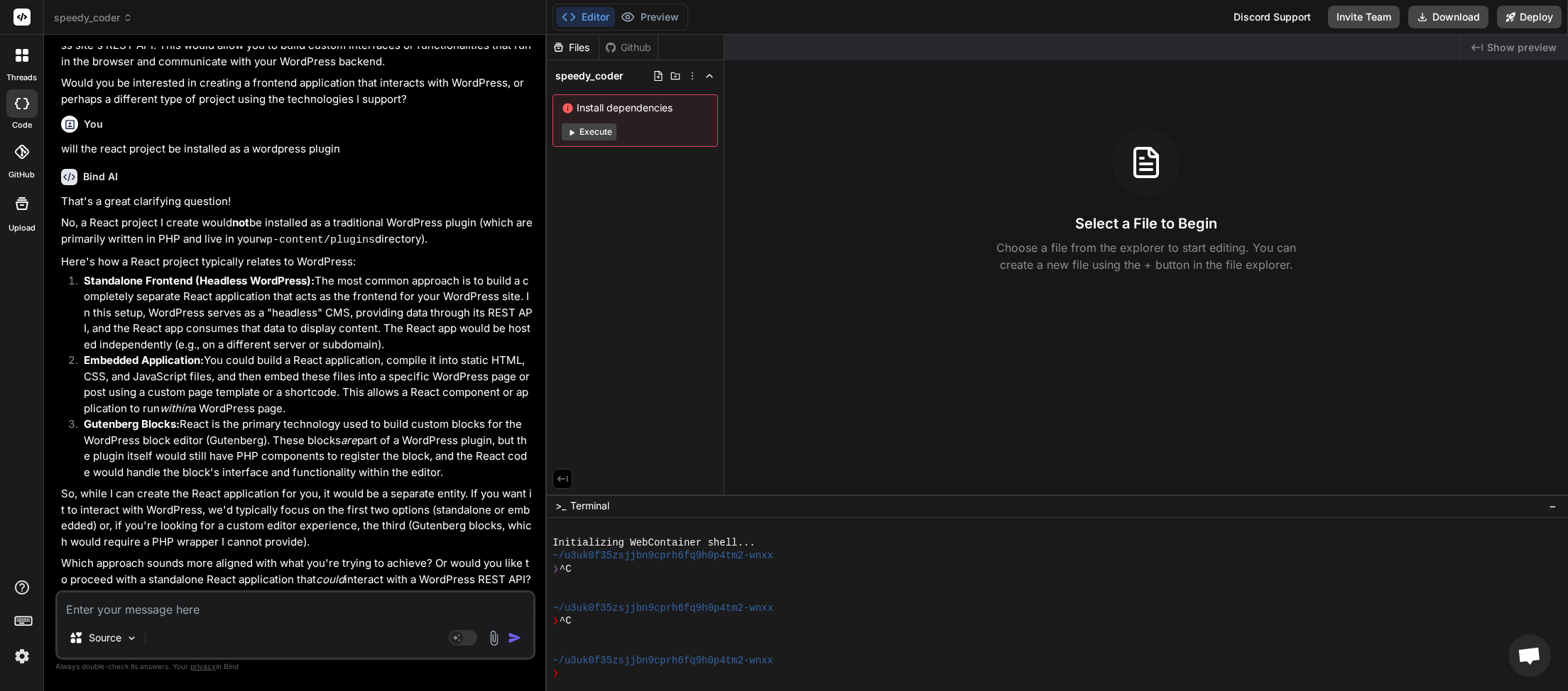
click at [130, 17] on icon at bounding box center [128, 17] width 10 height 10
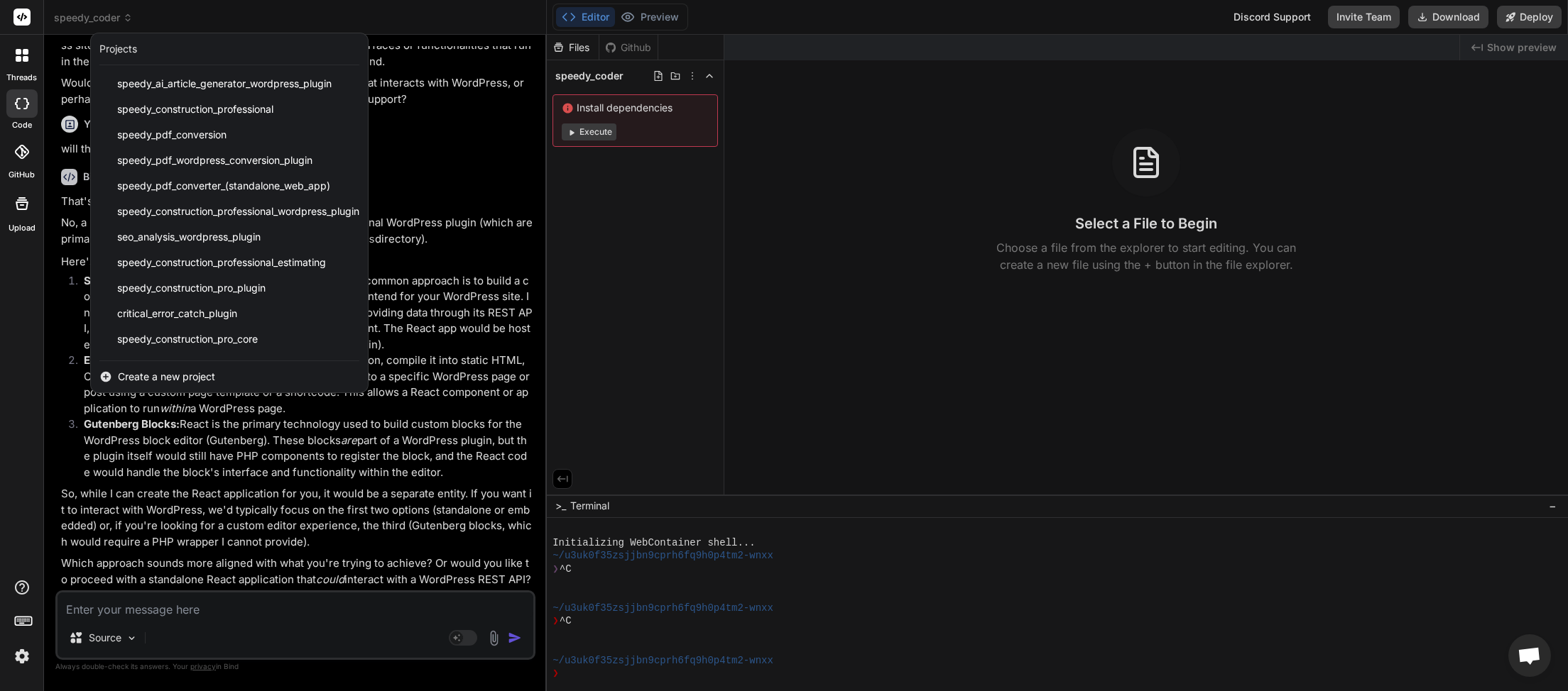
scroll to position [329, 0]
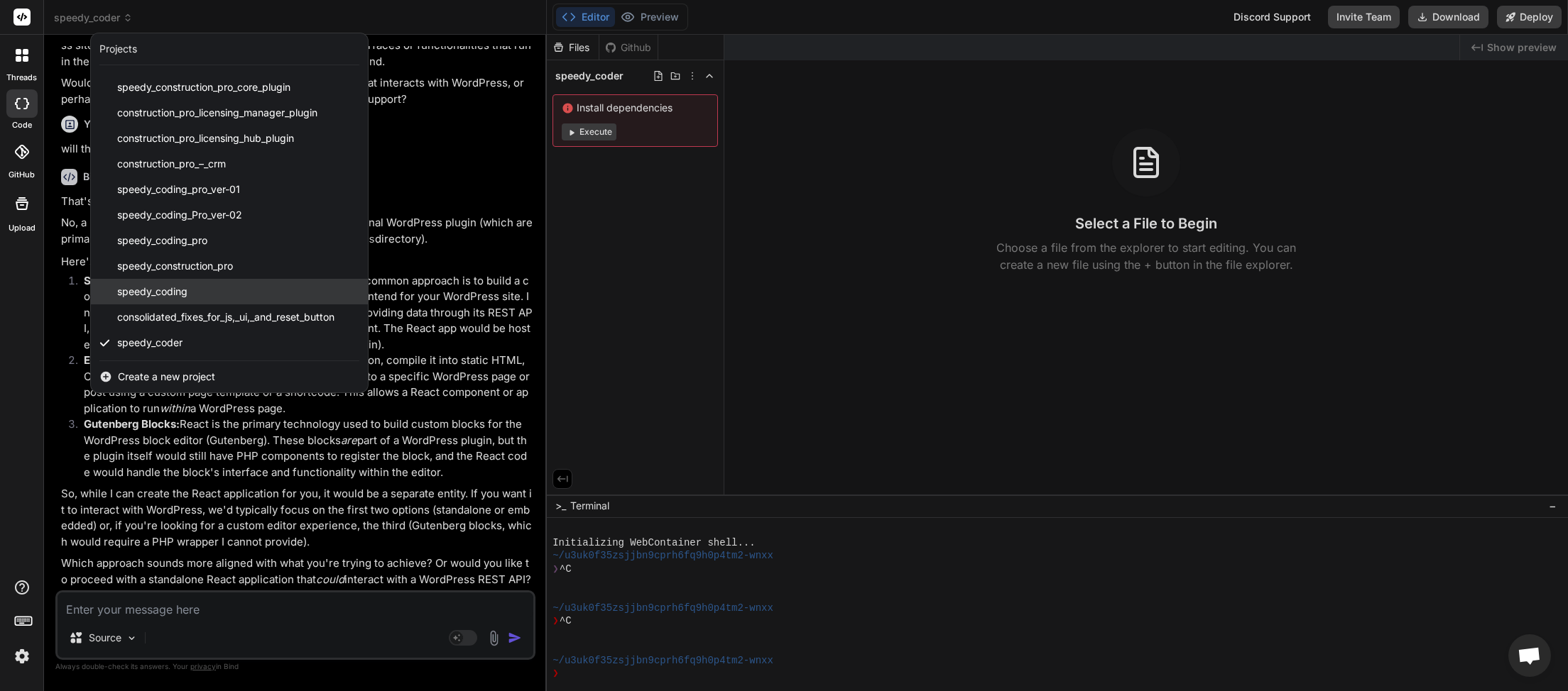
click at [207, 297] on div "speedy_coding" at bounding box center [229, 292] width 277 height 26
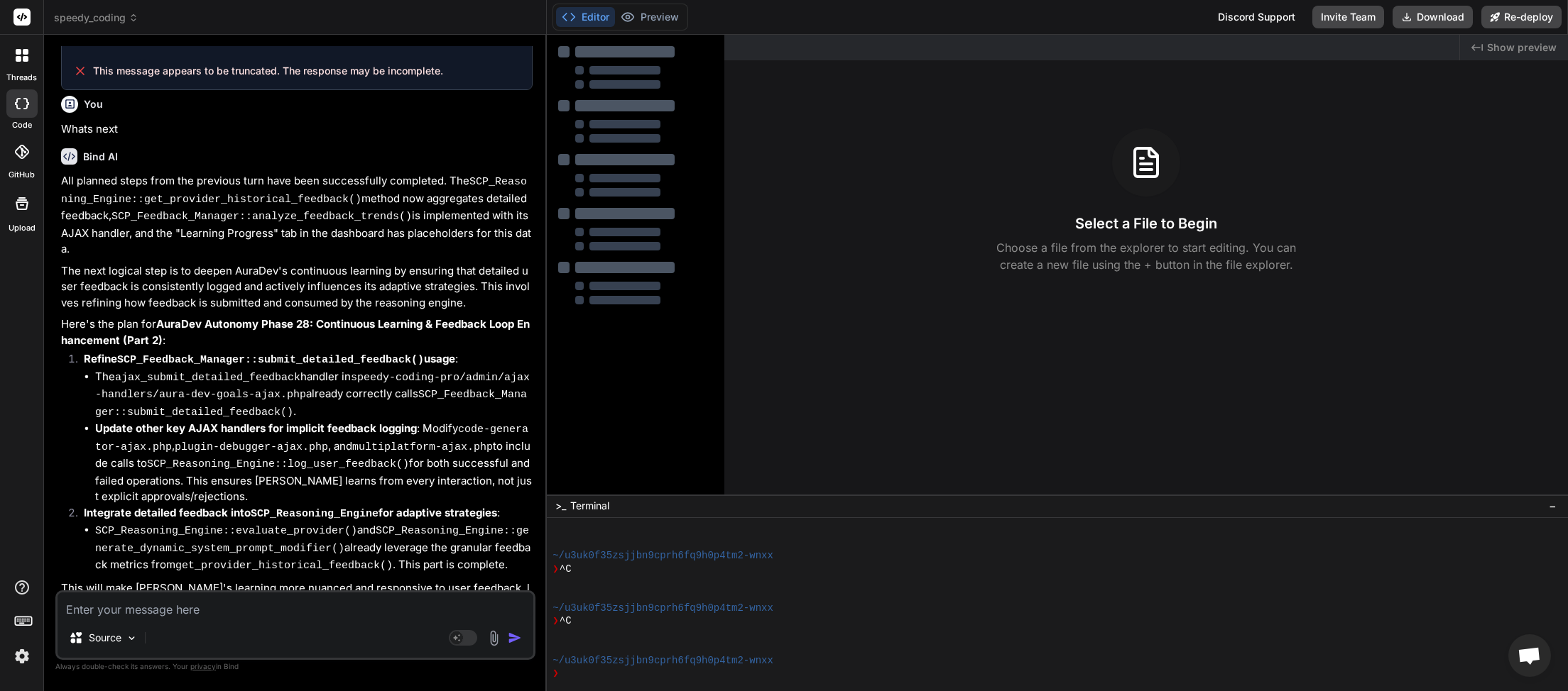
scroll to position [3782, 0]
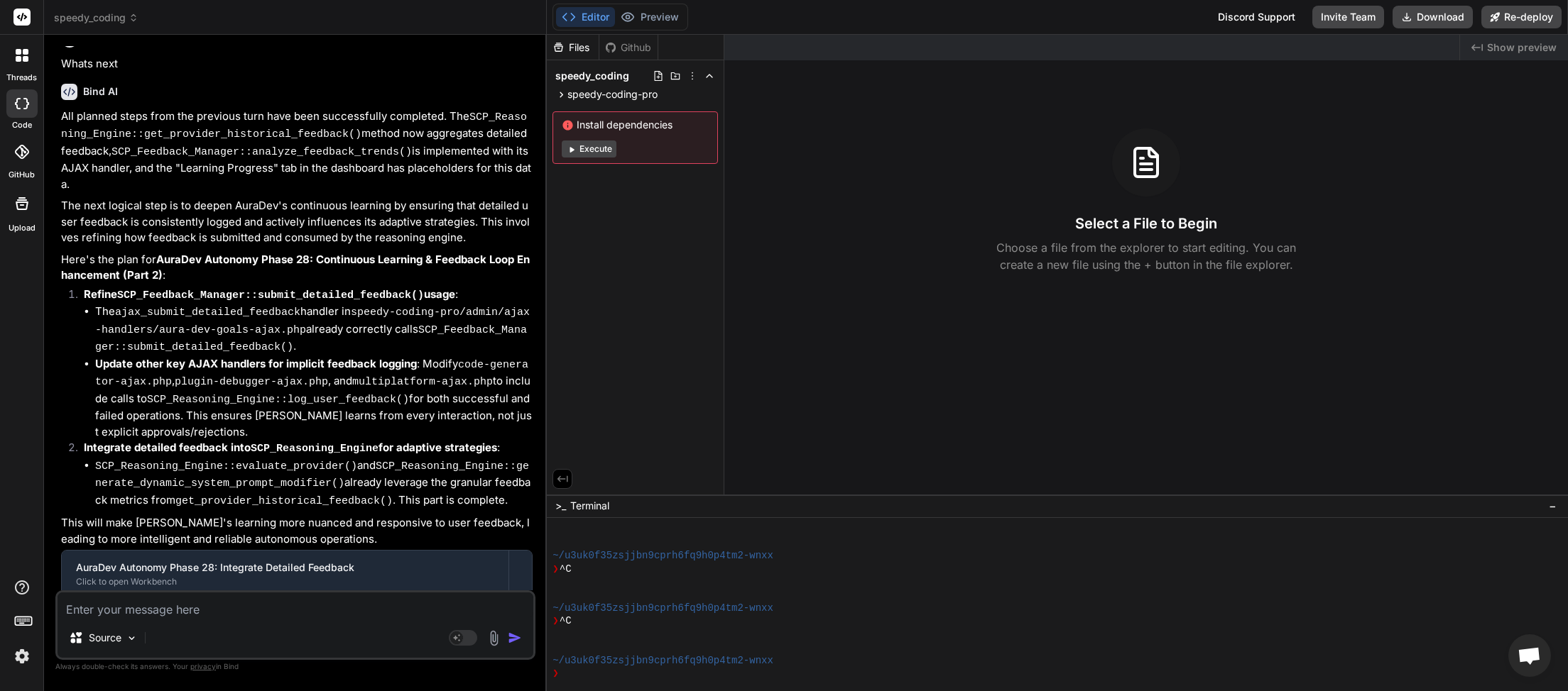
click at [149, 616] on textarea at bounding box center [295, 605] width 476 height 26
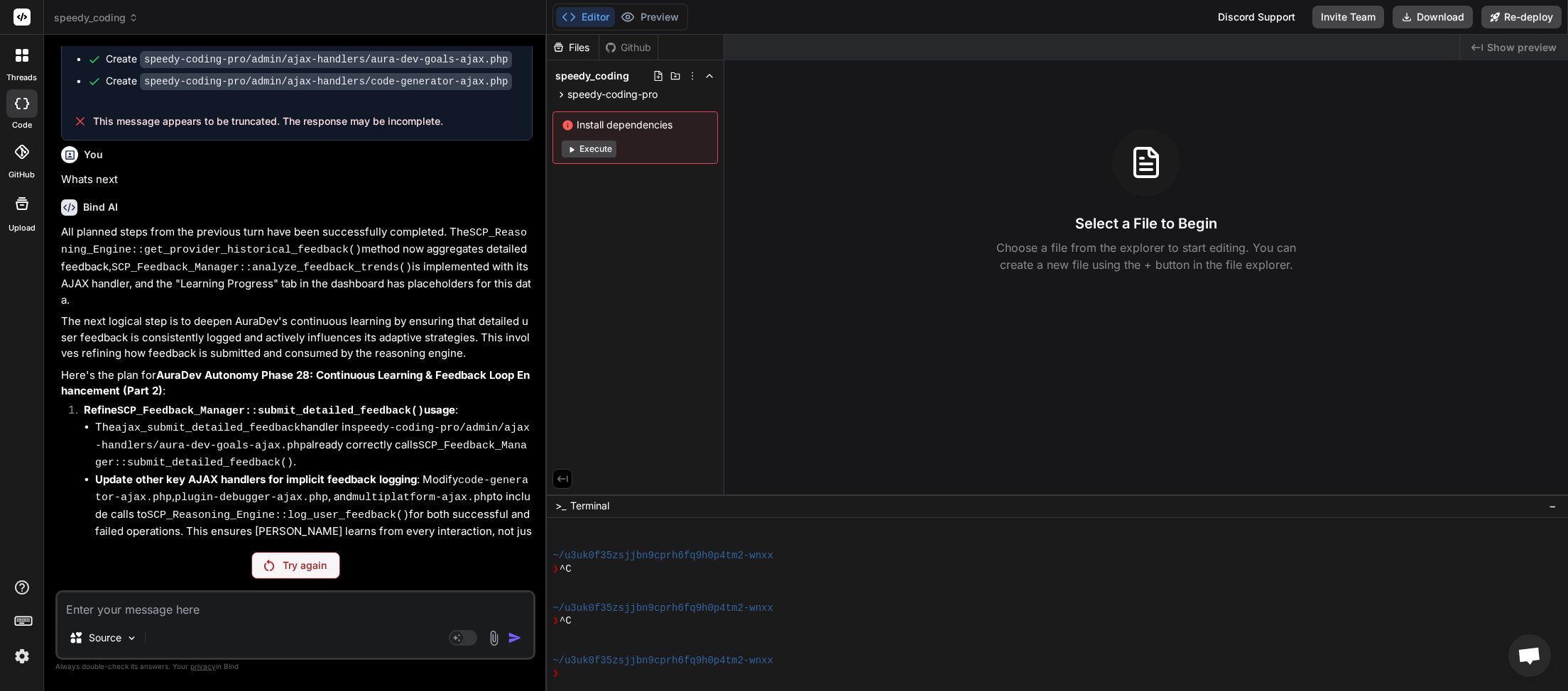
scroll to position [3664, 0]
click at [131, 16] on icon at bounding box center [134, 17] width 10 height 10
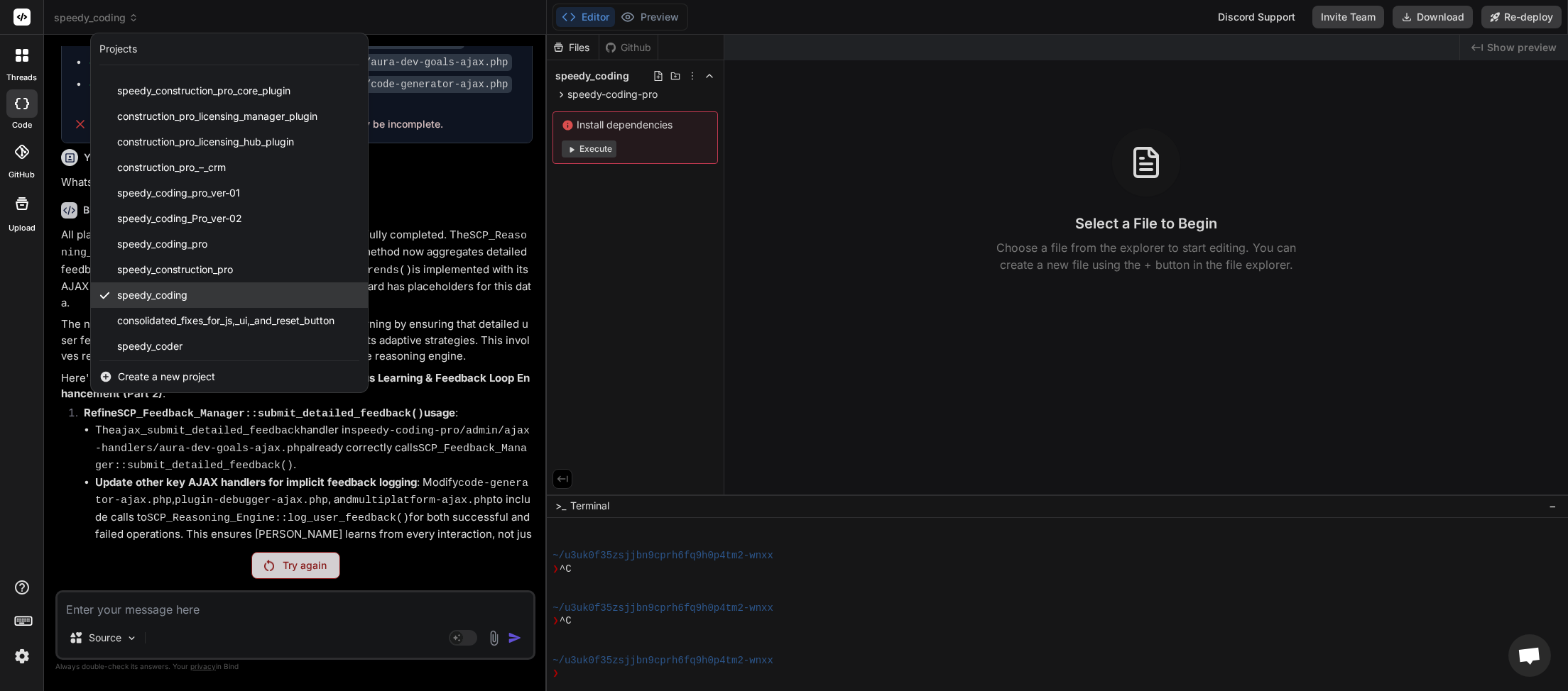
scroll to position [329, 0]
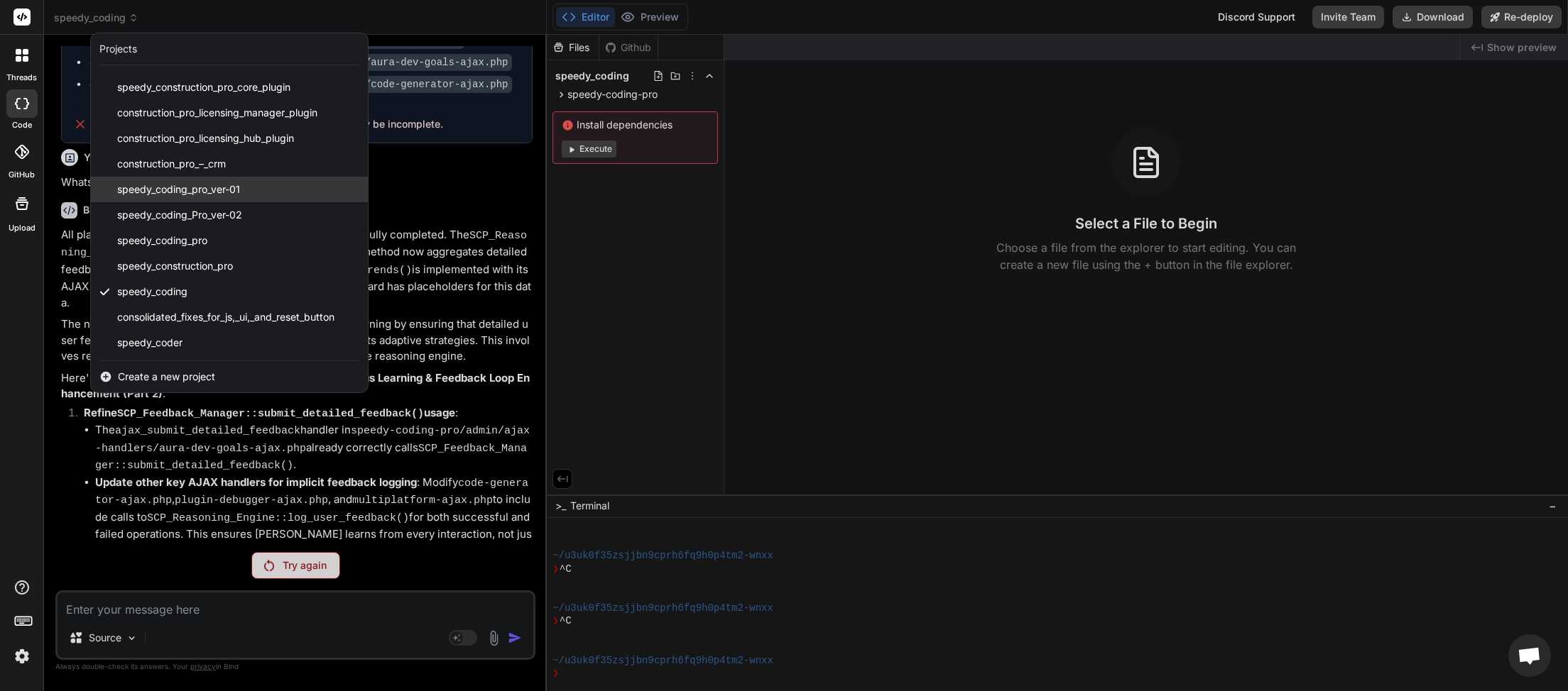
click at [238, 194] on span "speedy_coding_pro_ver-01" at bounding box center [178, 189] width 123 height 14
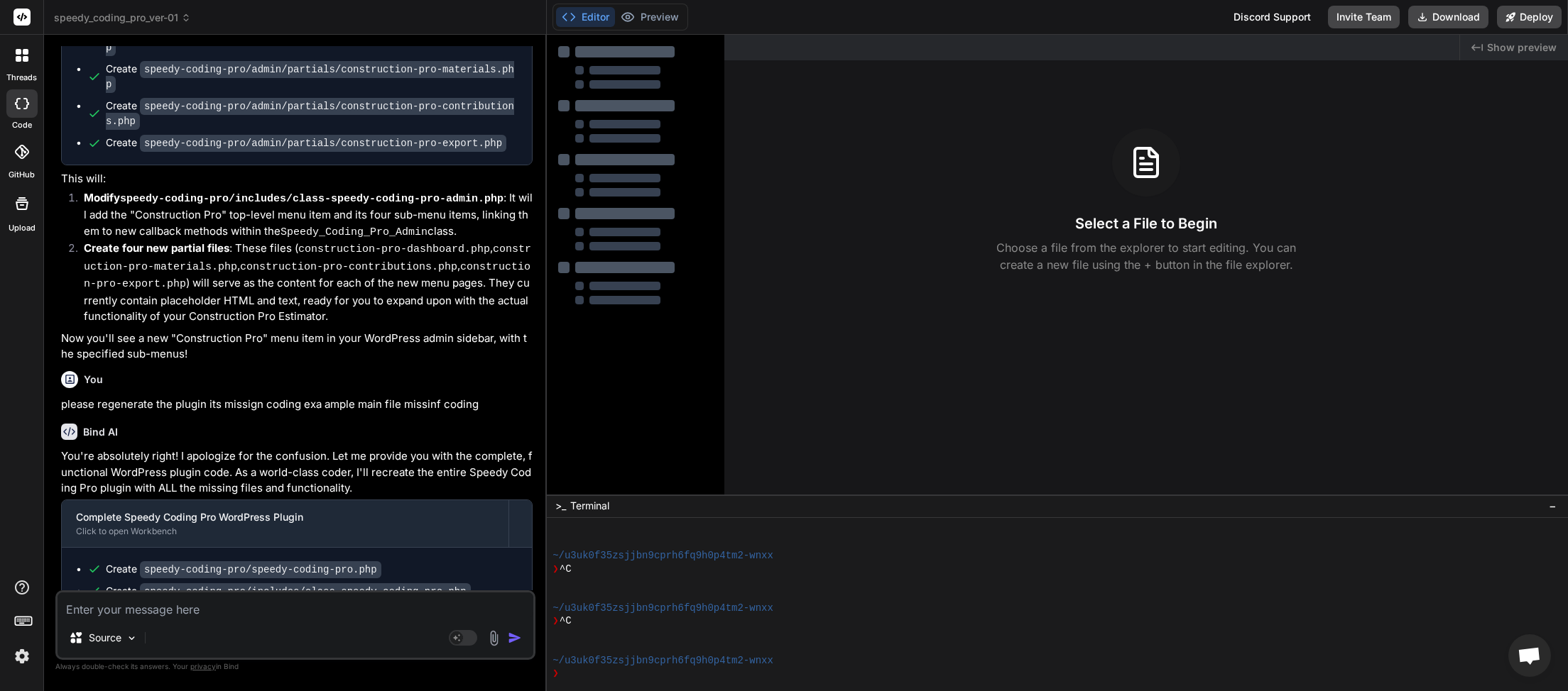
scroll to position [4408, 0]
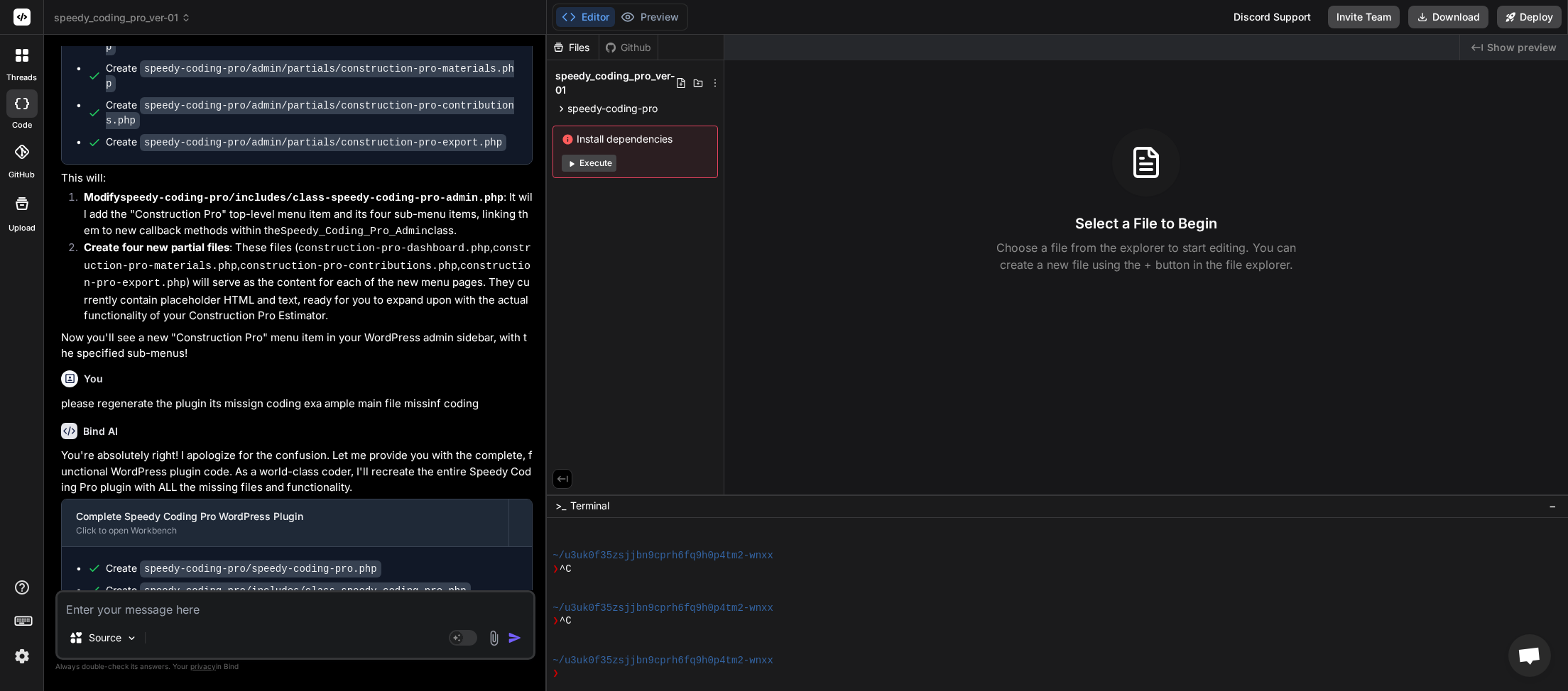
click at [218, 611] on textarea at bounding box center [295, 605] width 476 height 26
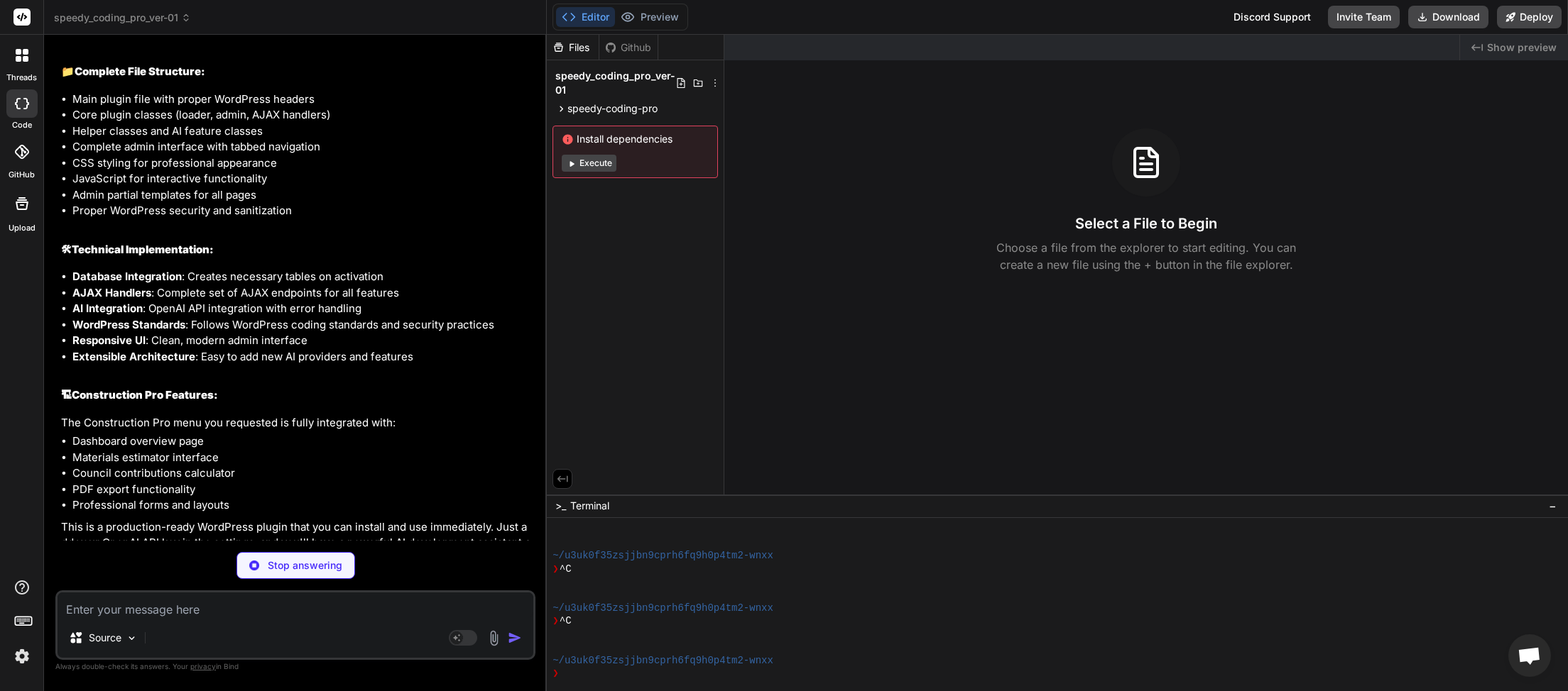
scroll to position [5809, 0]
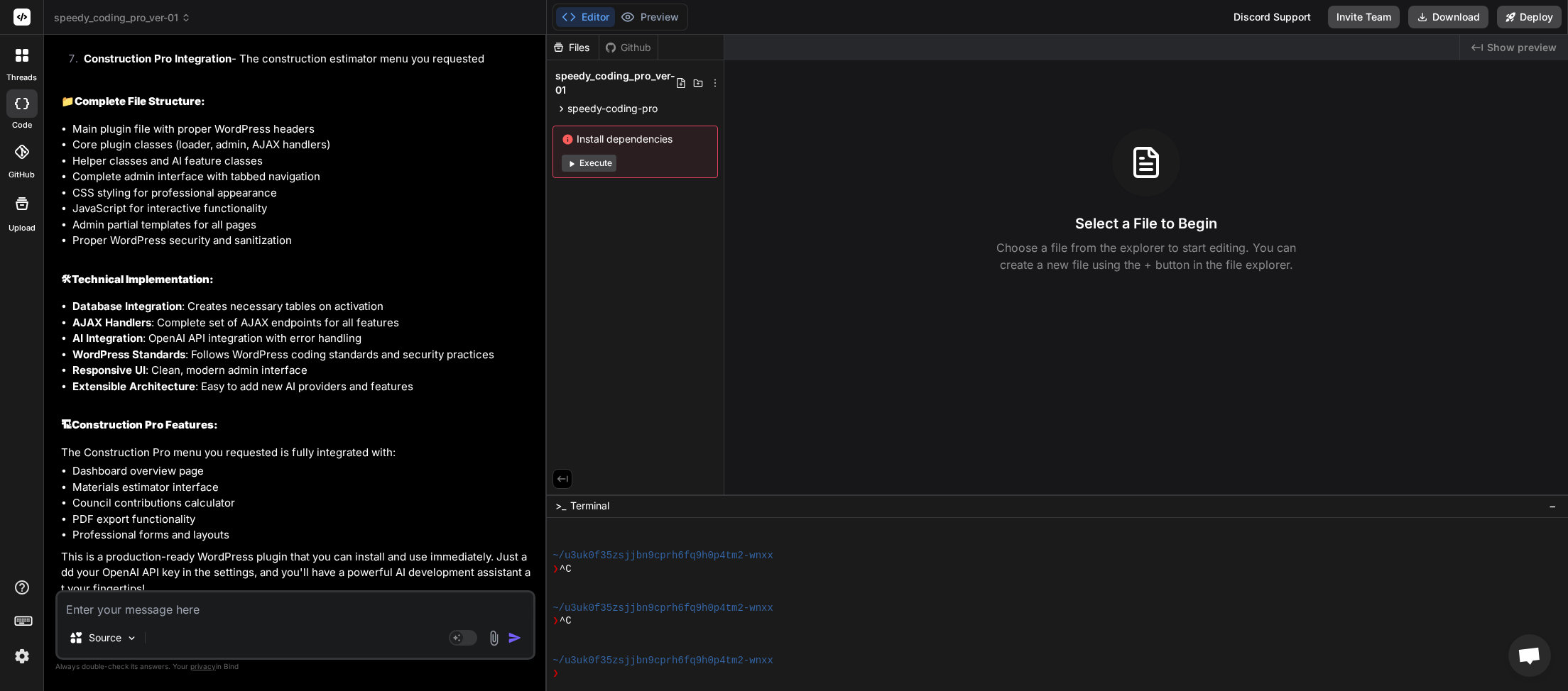
click at [188, 21] on icon at bounding box center [186, 20] width 4 height 2
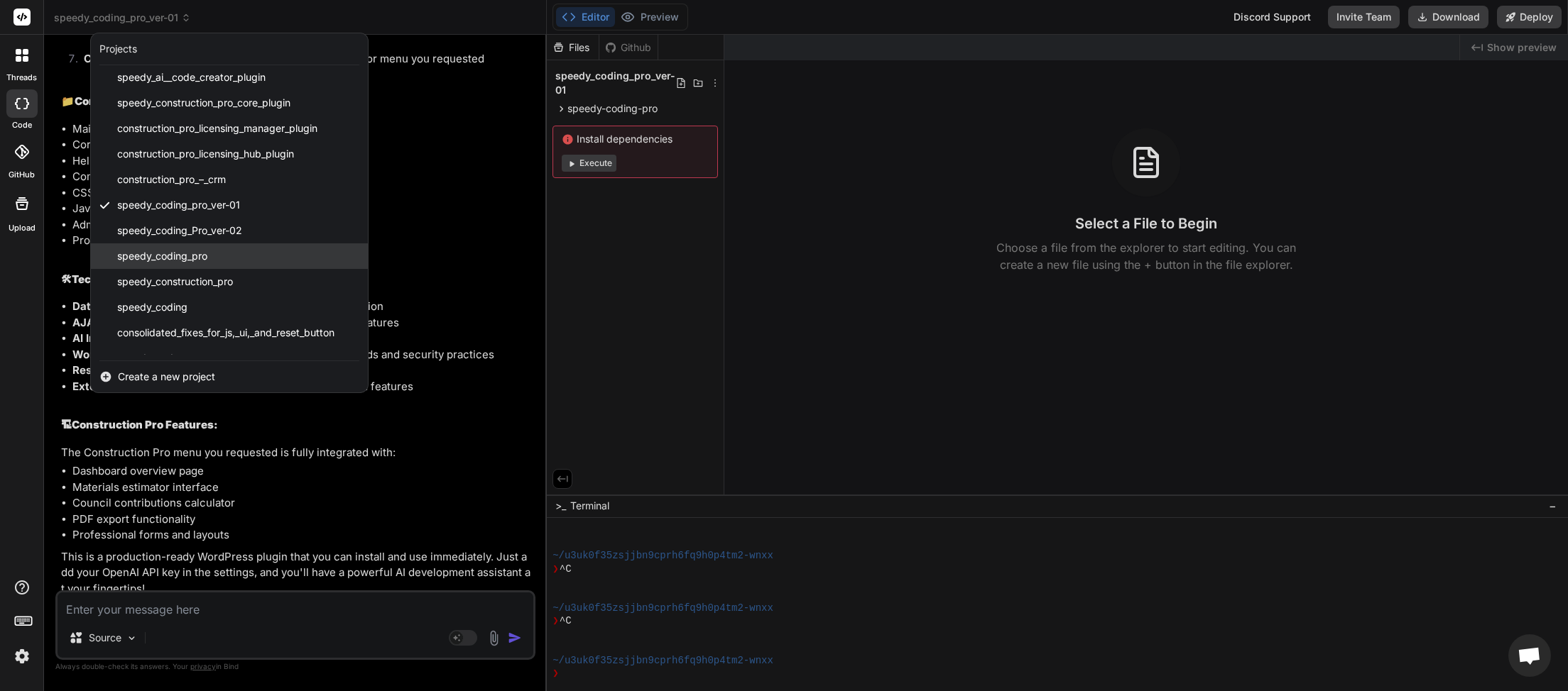
scroll to position [329, 0]
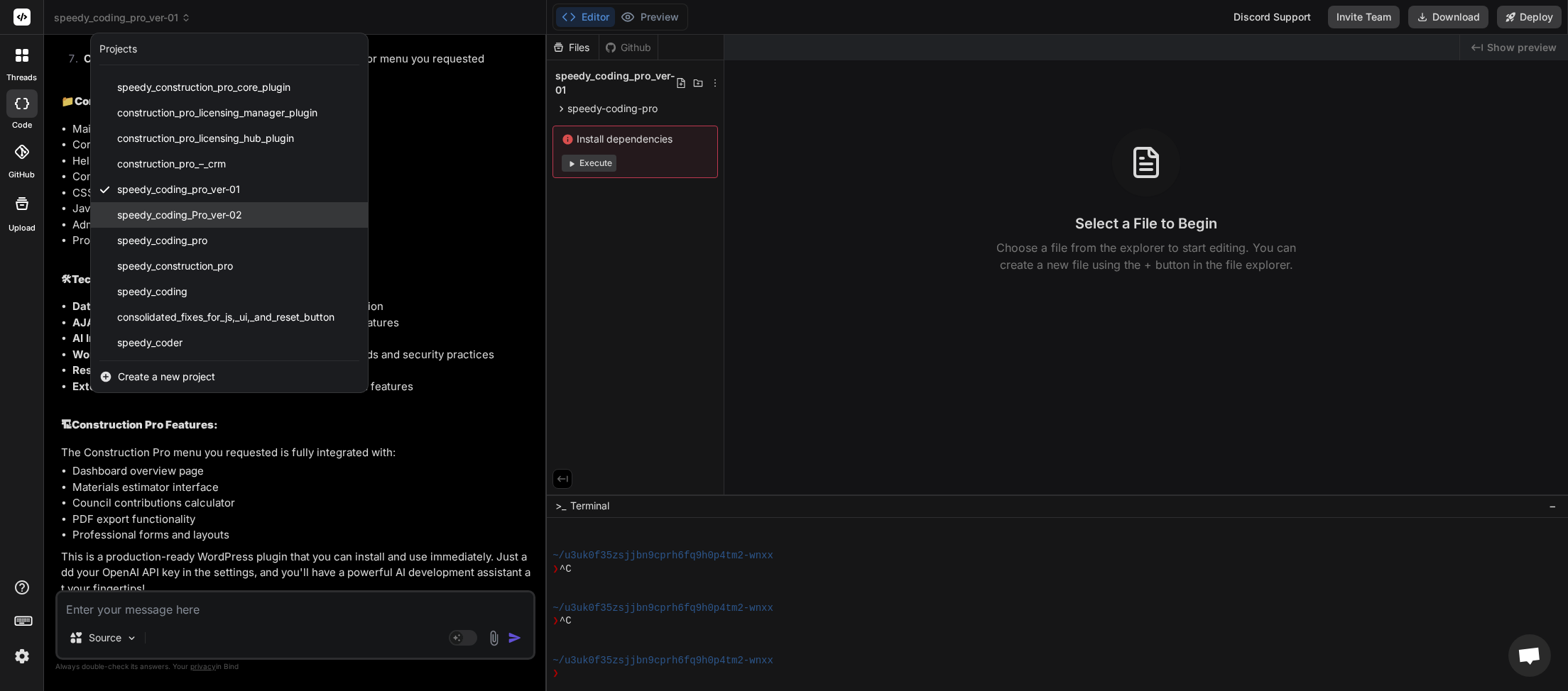
click at [217, 203] on div "speedy_coding_Pro_ver-02" at bounding box center [229, 214] width 277 height 26
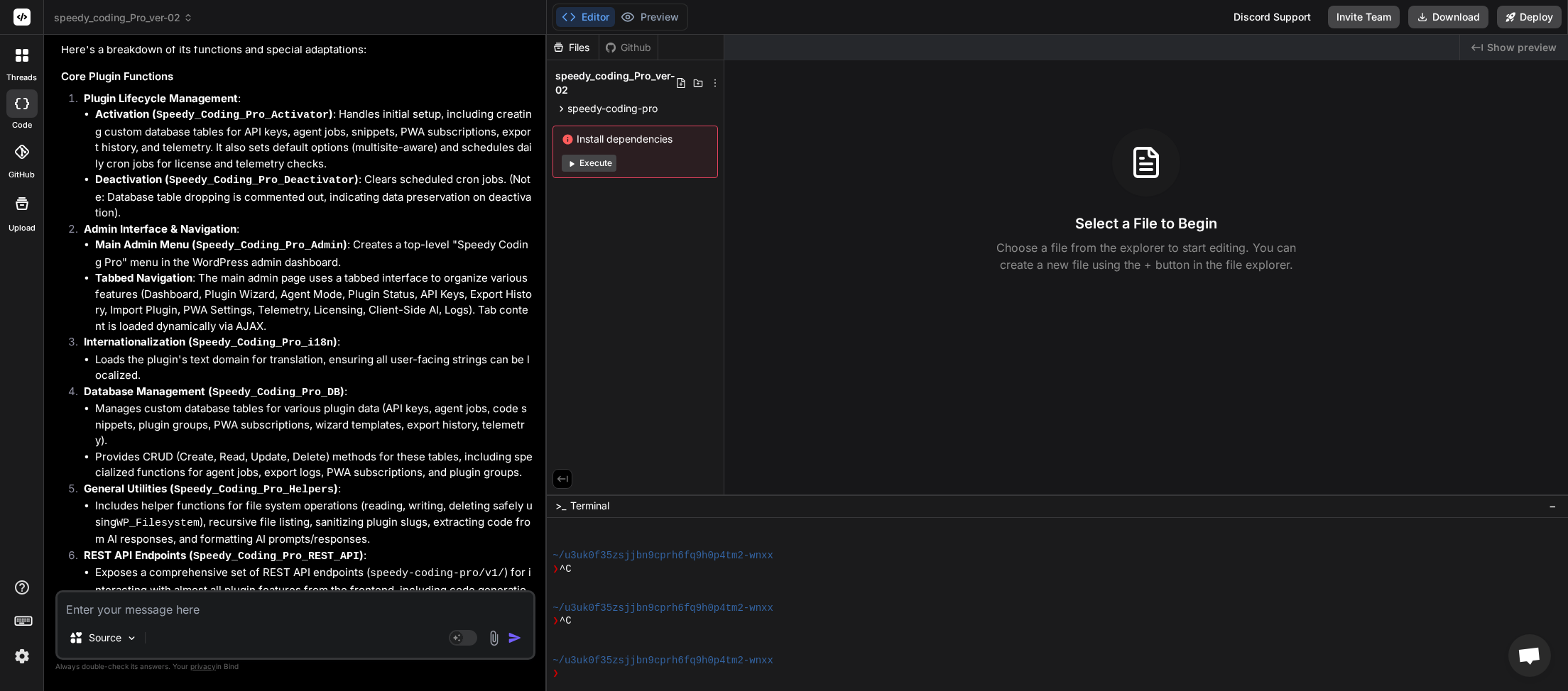
scroll to position [2329, 0]
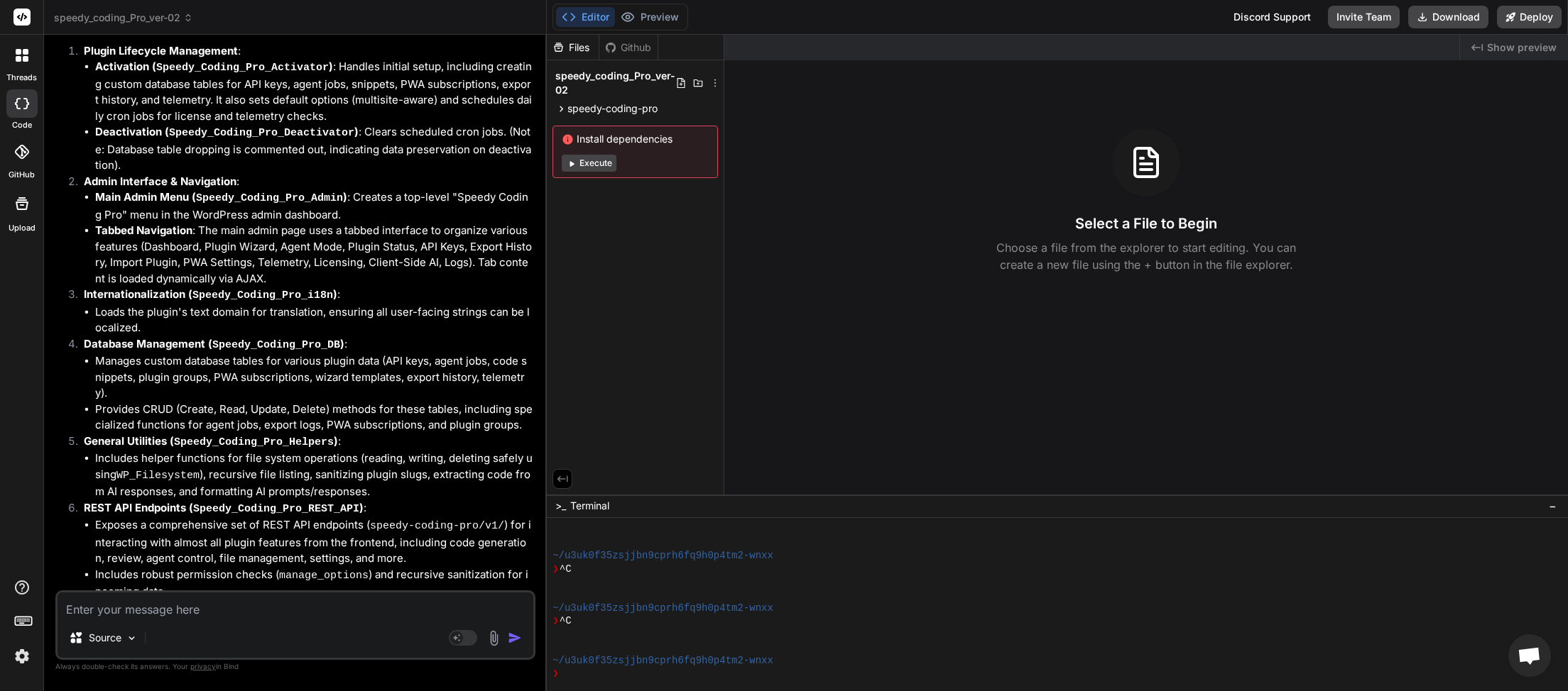
click at [120, 604] on textarea at bounding box center [295, 605] width 476 height 26
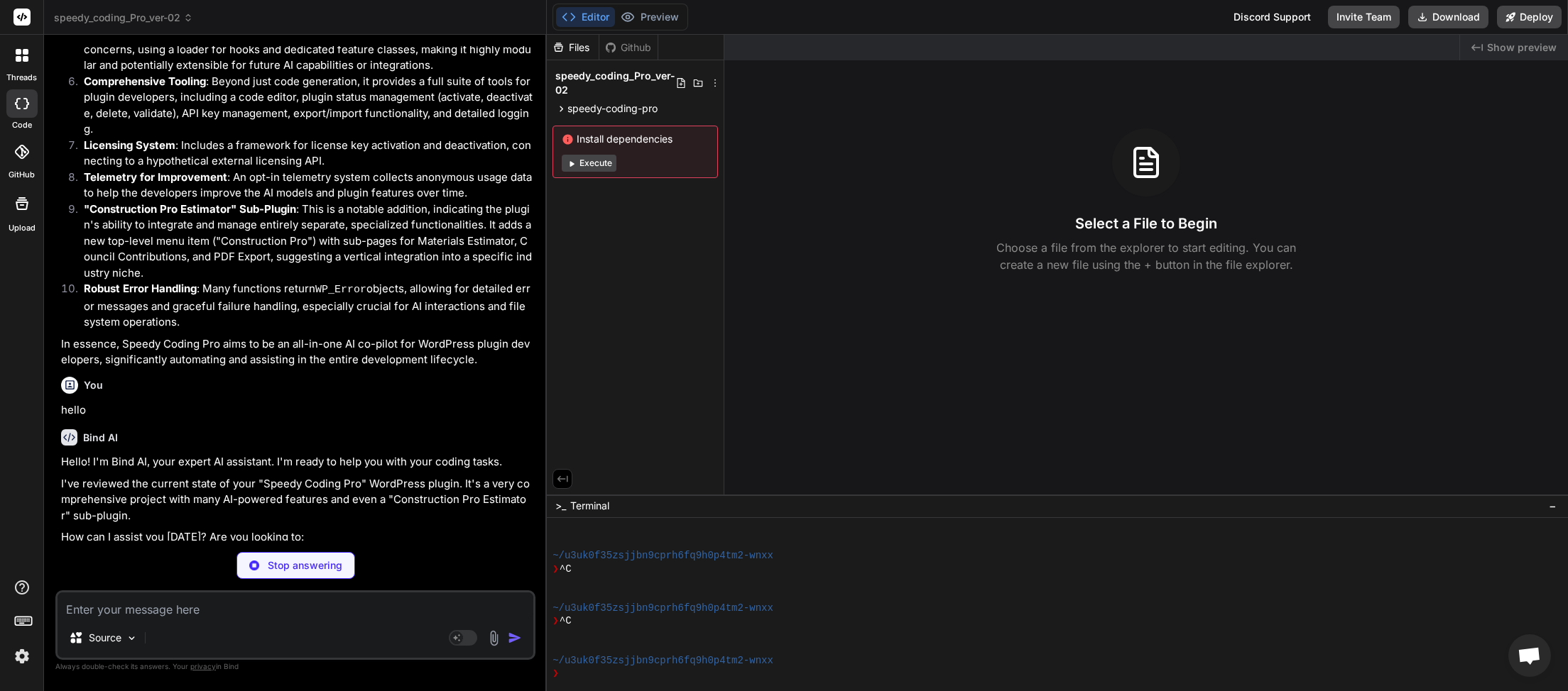
scroll to position [4156, 0]
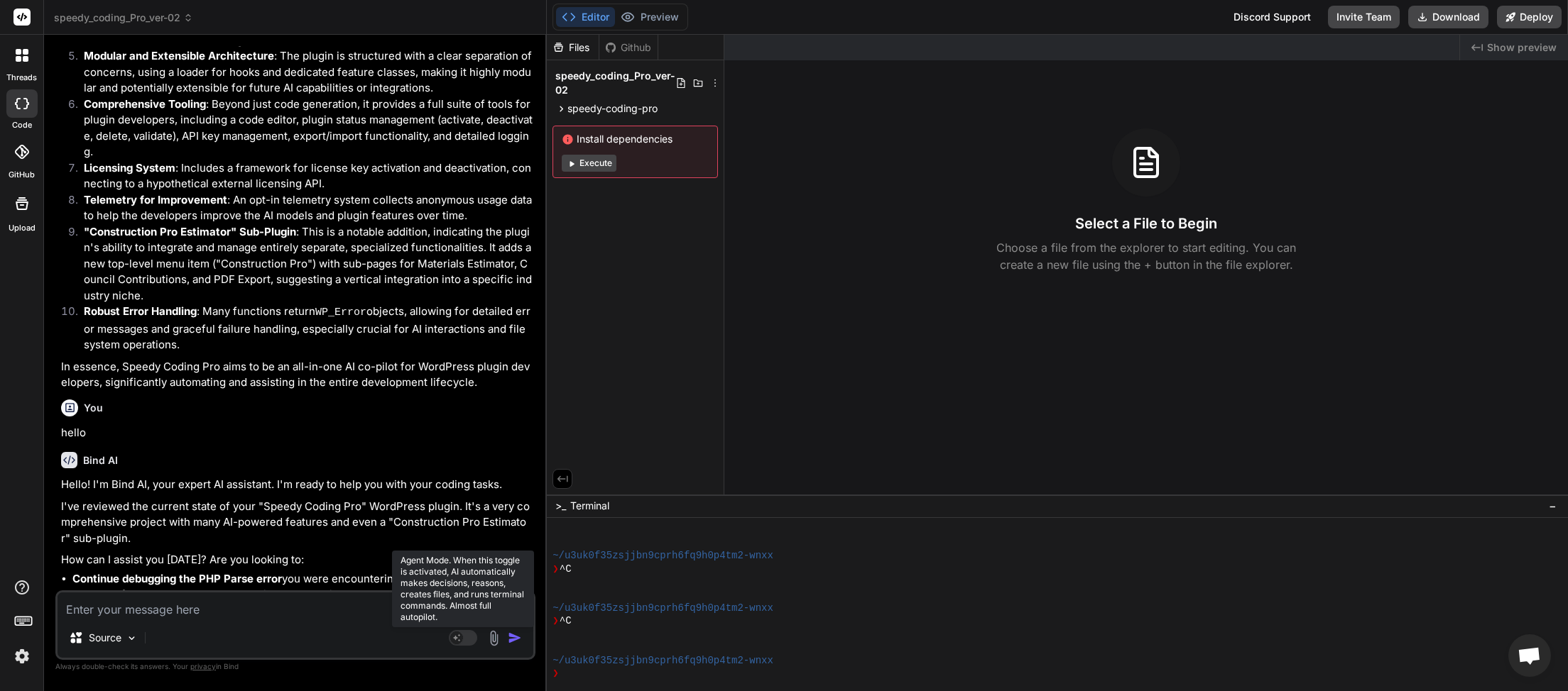
click at [472, 636] on rect at bounding box center [464, 638] width 29 height 15
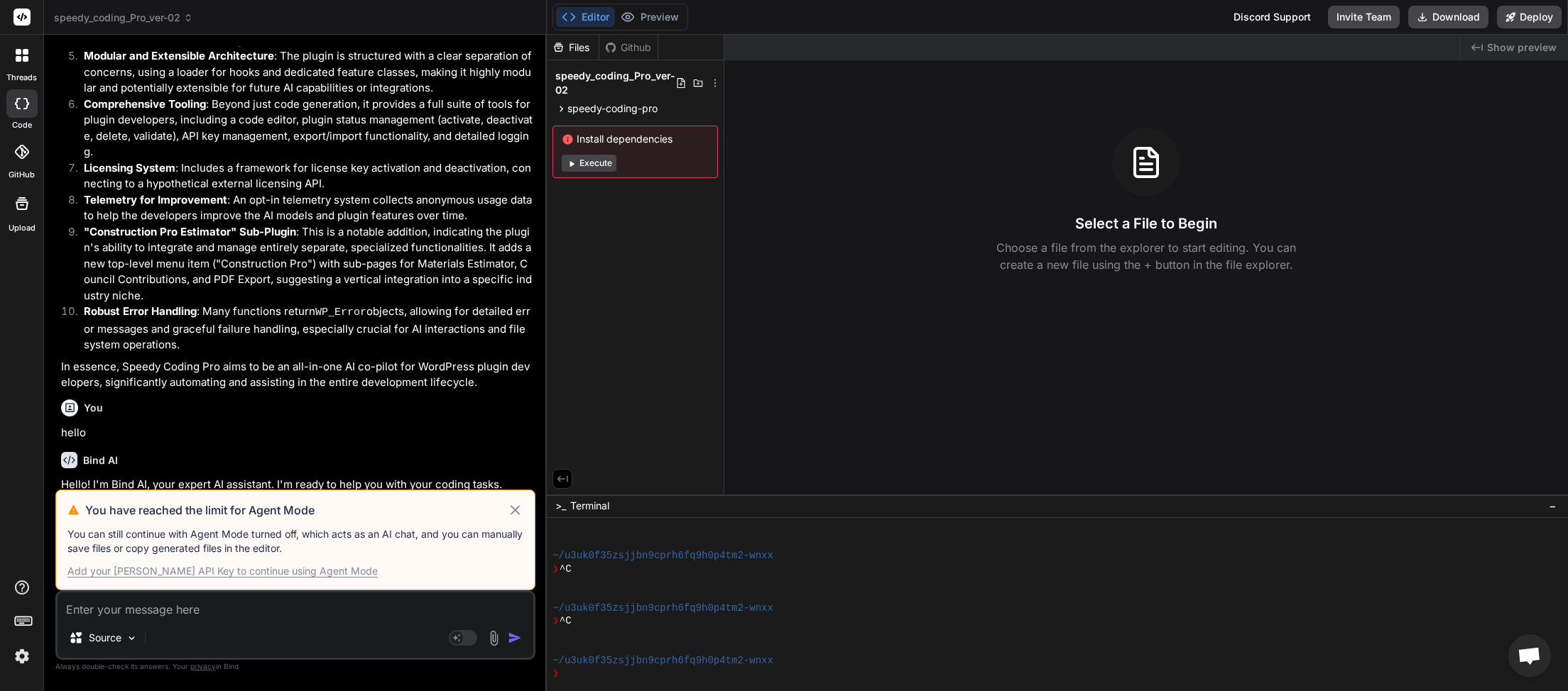
click at [262, 572] on div "Add your Claude API Key to continue using Agent Mode" at bounding box center [222, 571] width 310 height 14
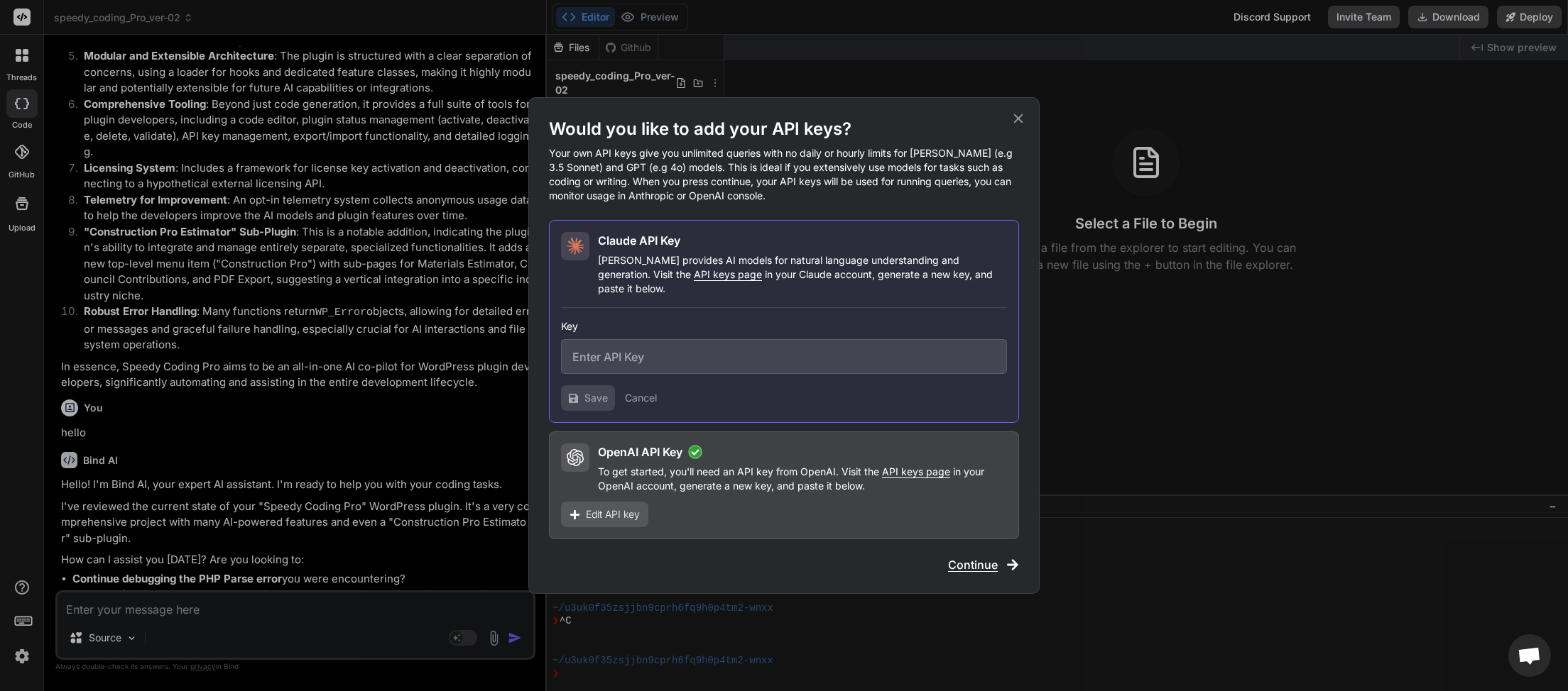
paste input "sk-ant-api03-hZvVa1W8oHJdHSjVsO7jXnmRcugqNek3GSJPfzAbxtz2cJdQqsNuxz6jxgxeX0jW-H…"
click at [584, 390] on button "Save" at bounding box center [588, 397] width 54 height 26
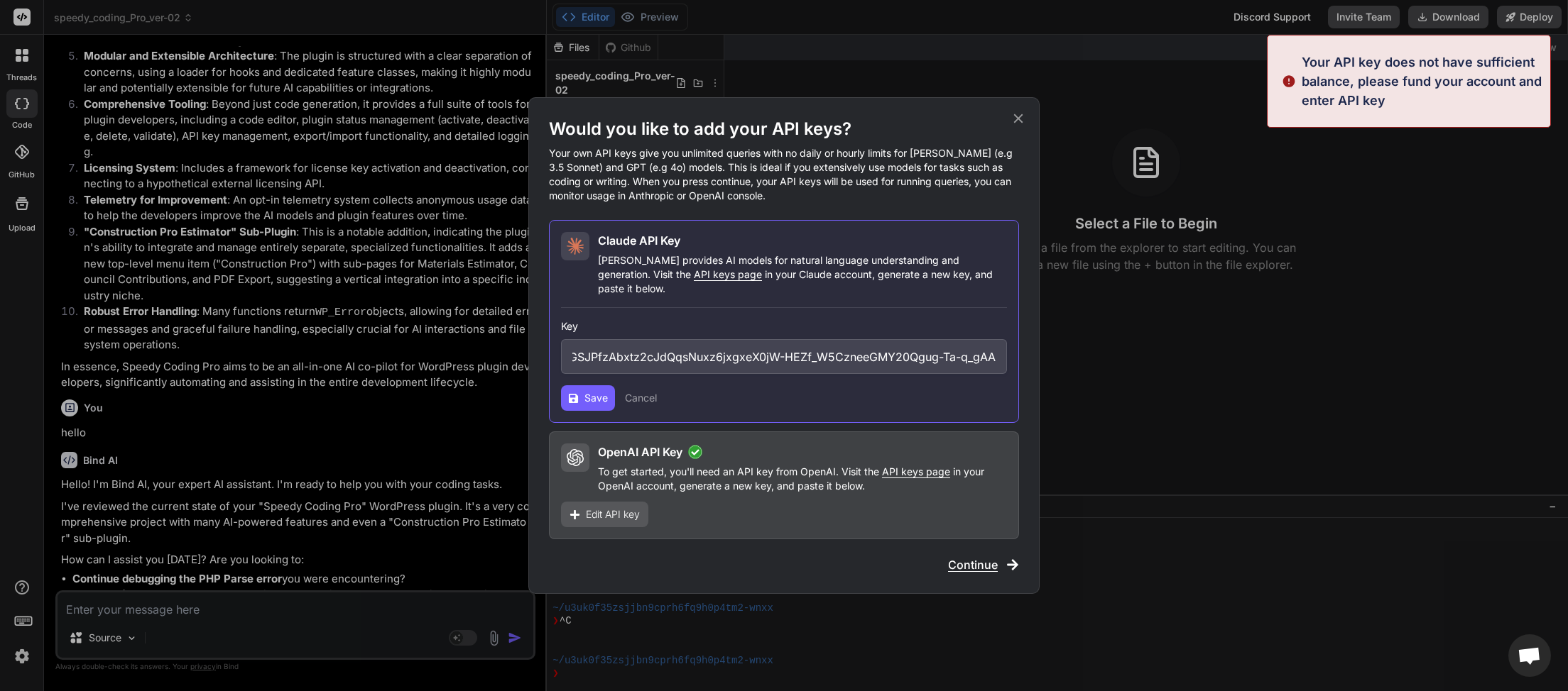
click at [1019, 127] on icon at bounding box center [1019, 118] width 15 height 15
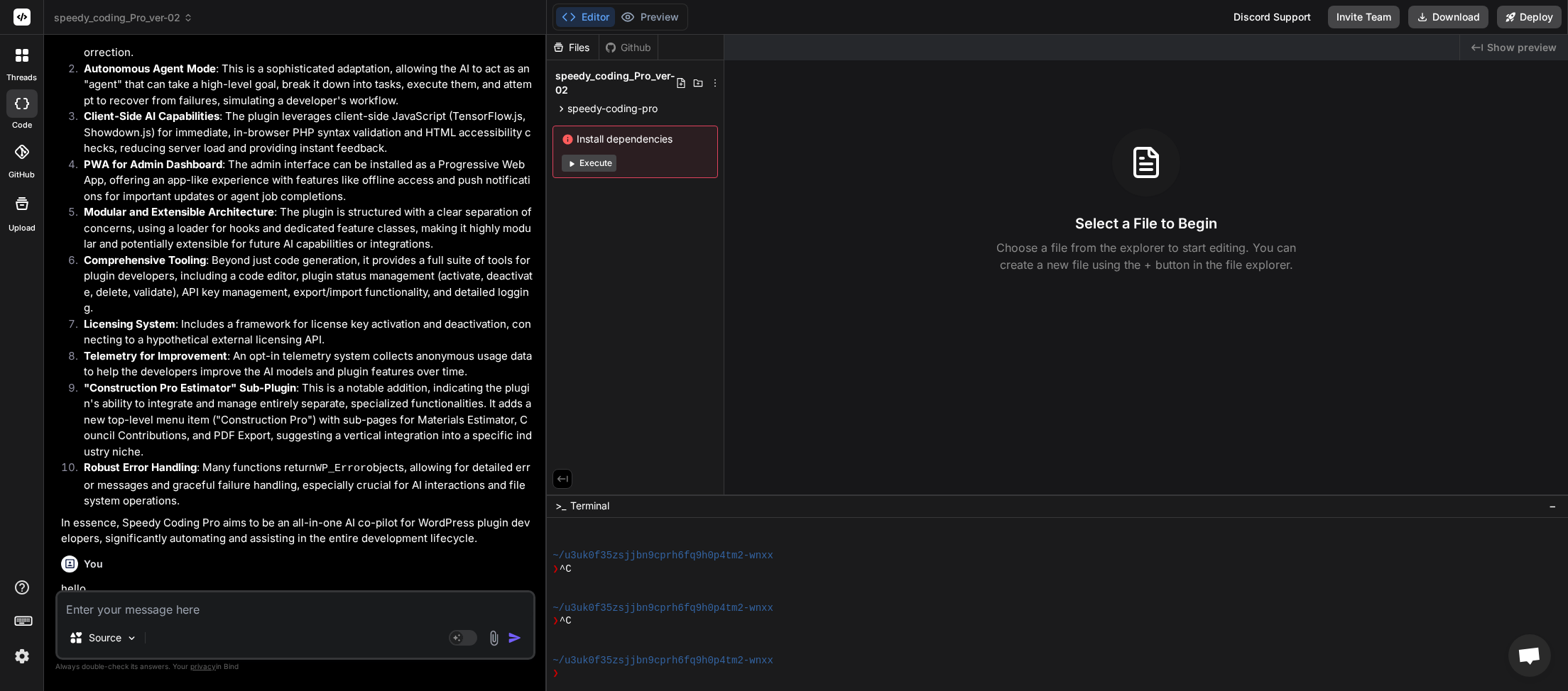
scroll to position [4156, 0]
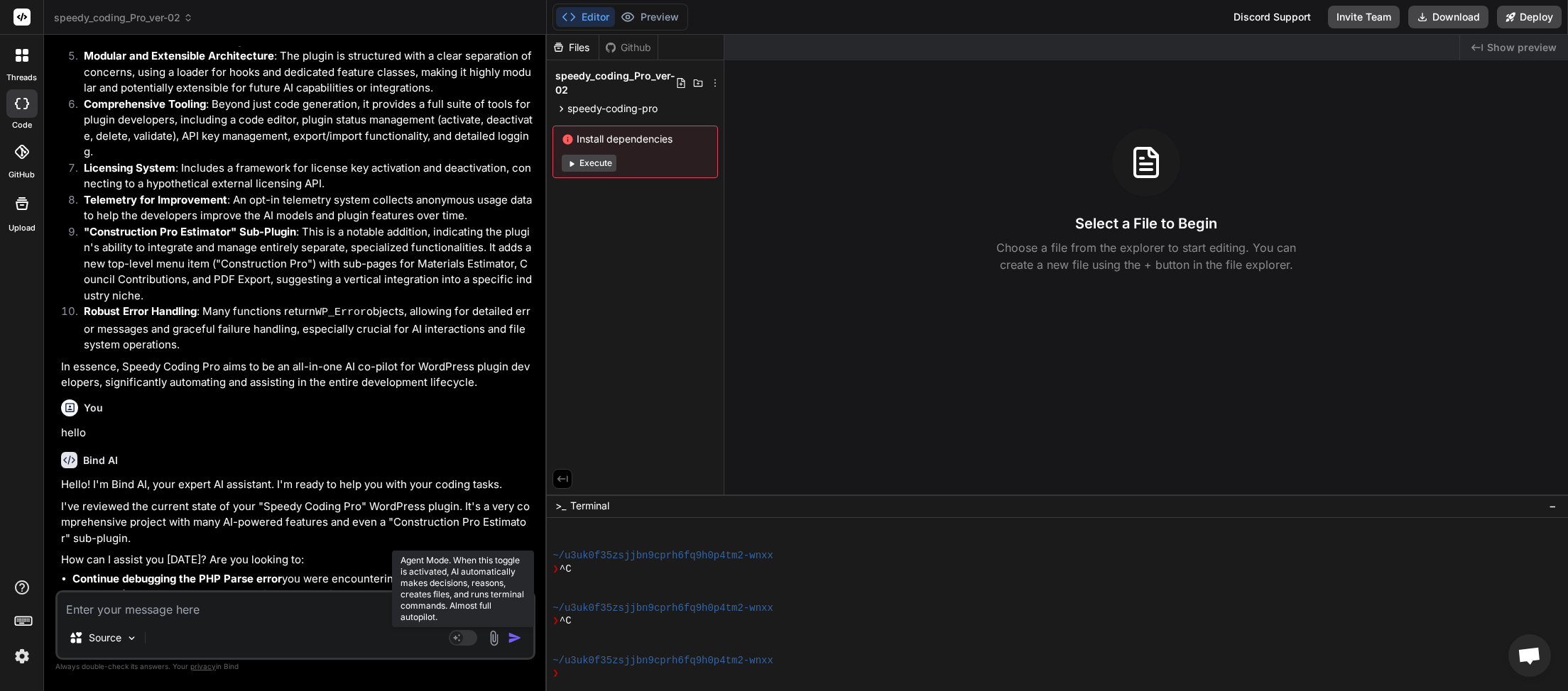
click at [477, 638] on rect at bounding box center [464, 638] width 29 height 15
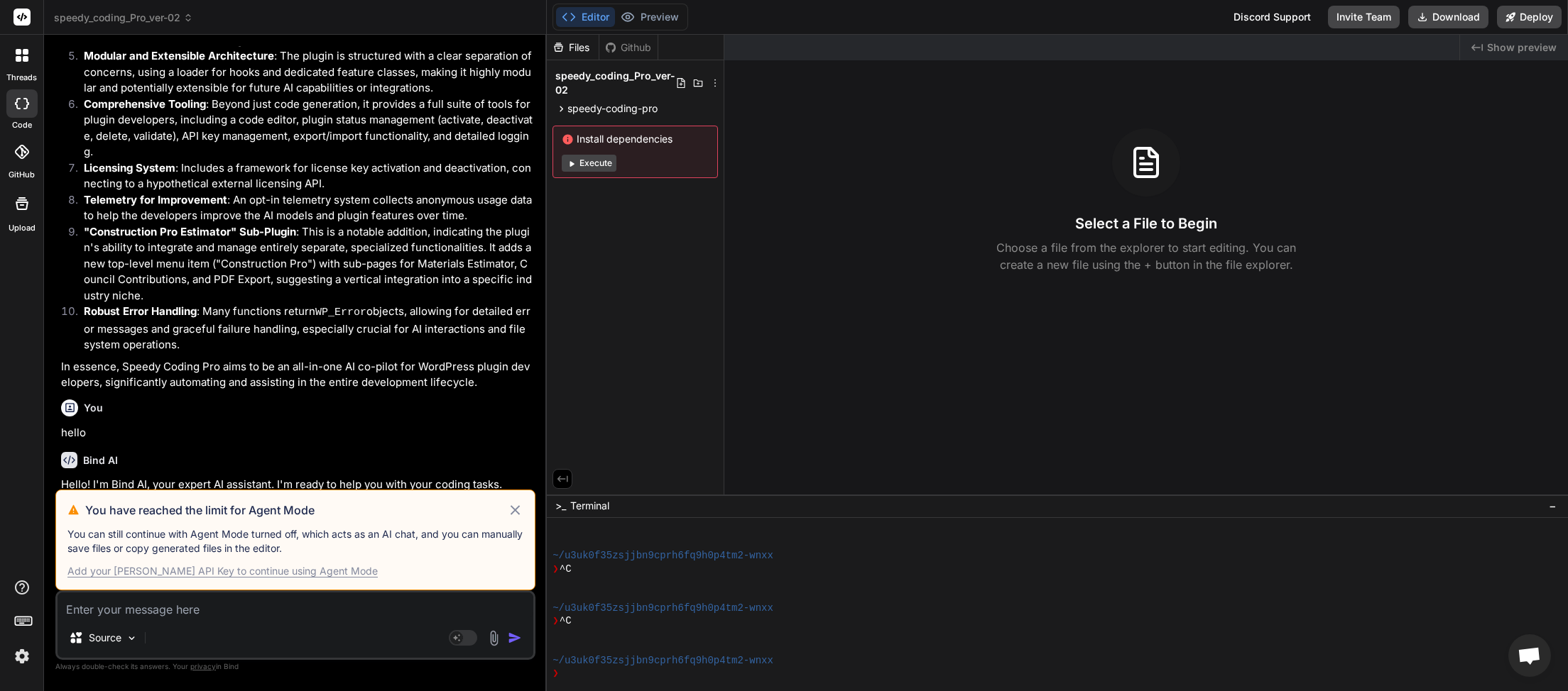
click at [15, 660] on img at bounding box center [21, 656] width 24 height 24
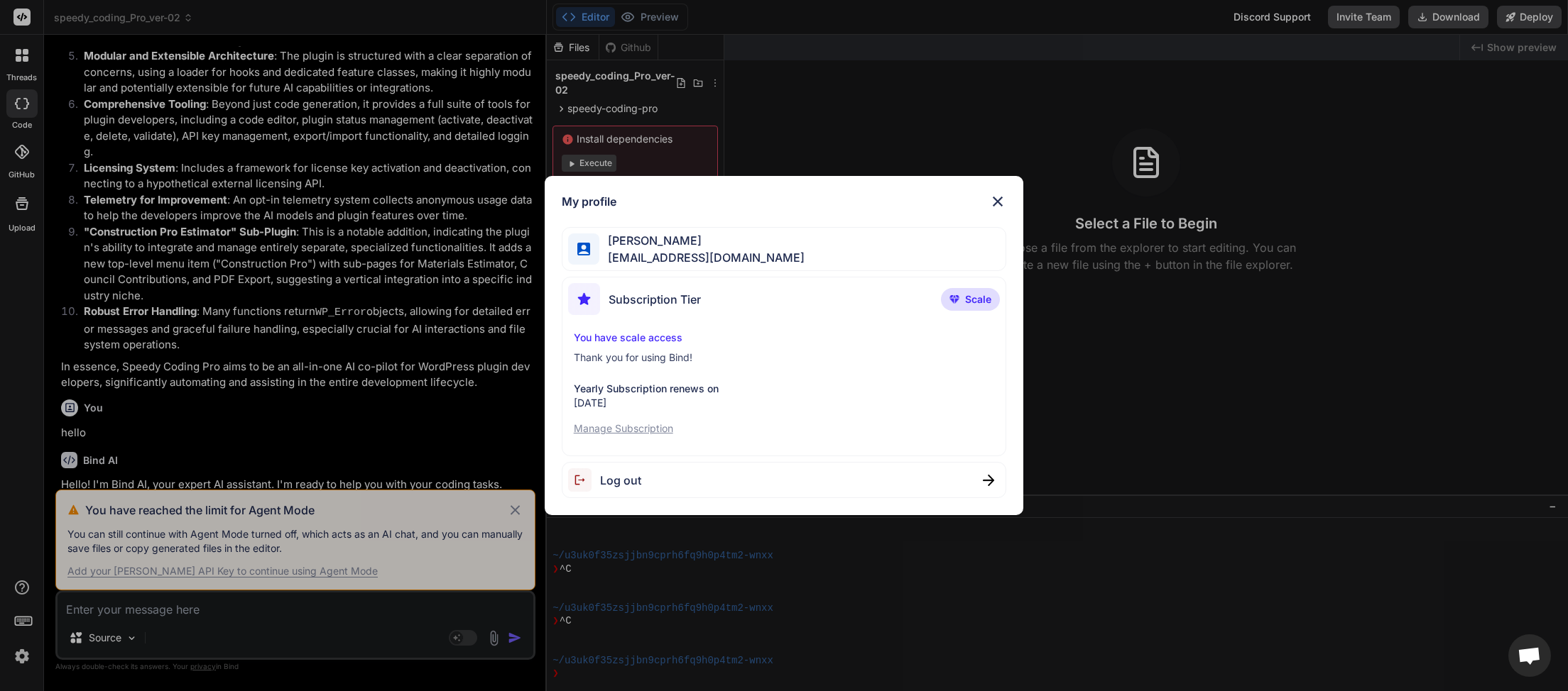
click at [639, 484] on span "Log out" at bounding box center [620, 480] width 41 height 17
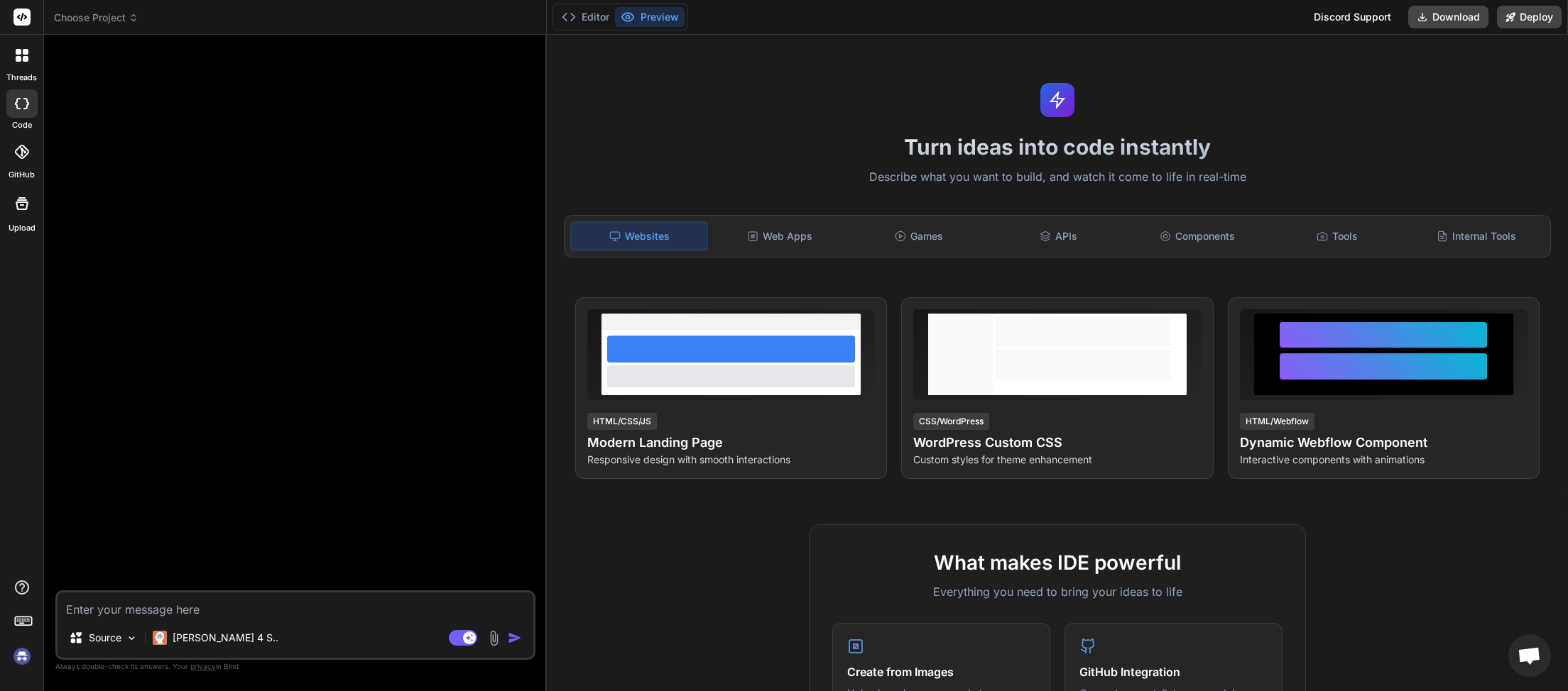
scroll to position [209, 0]
click at [16, 664] on img at bounding box center [21, 656] width 24 height 24
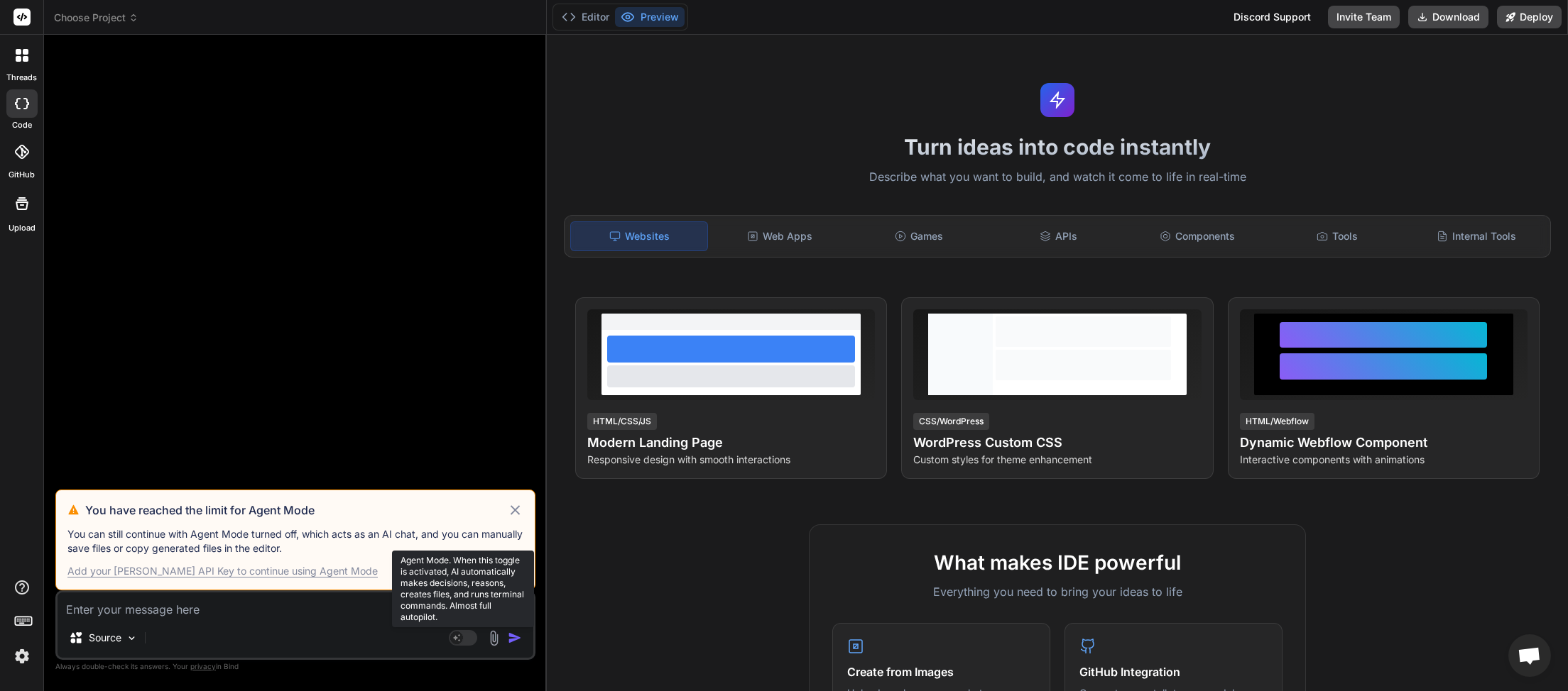
click at [468, 636] on rect at bounding box center [464, 638] width 29 height 15
click at [462, 647] on div "Source" at bounding box center [295, 640] width 476 height 34
click at [12, 658] on img at bounding box center [21, 656] width 24 height 24
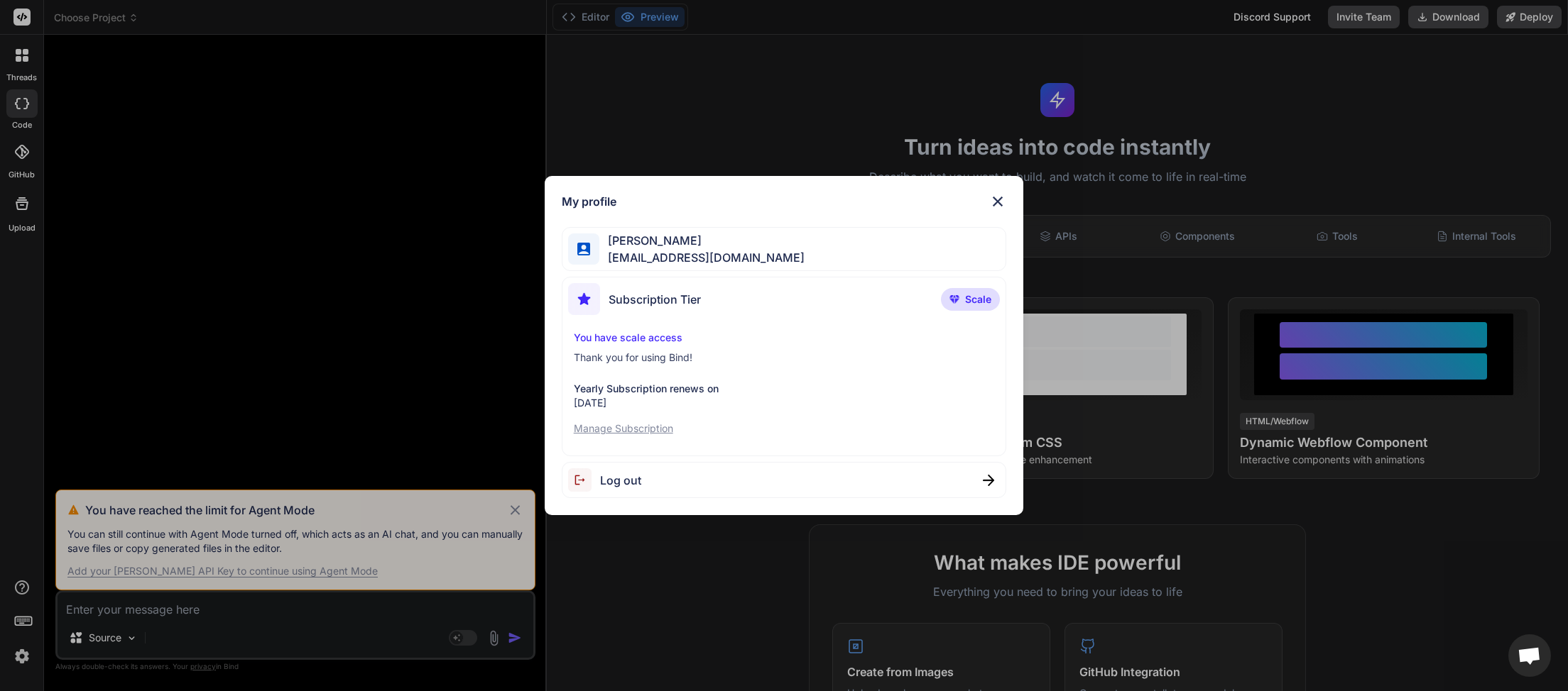
click at [508, 504] on div "My profile Jeff Oldham schedule@speedysystems.com.au Subscription Tier Scale Yo…" at bounding box center [784, 345] width 1568 height 691
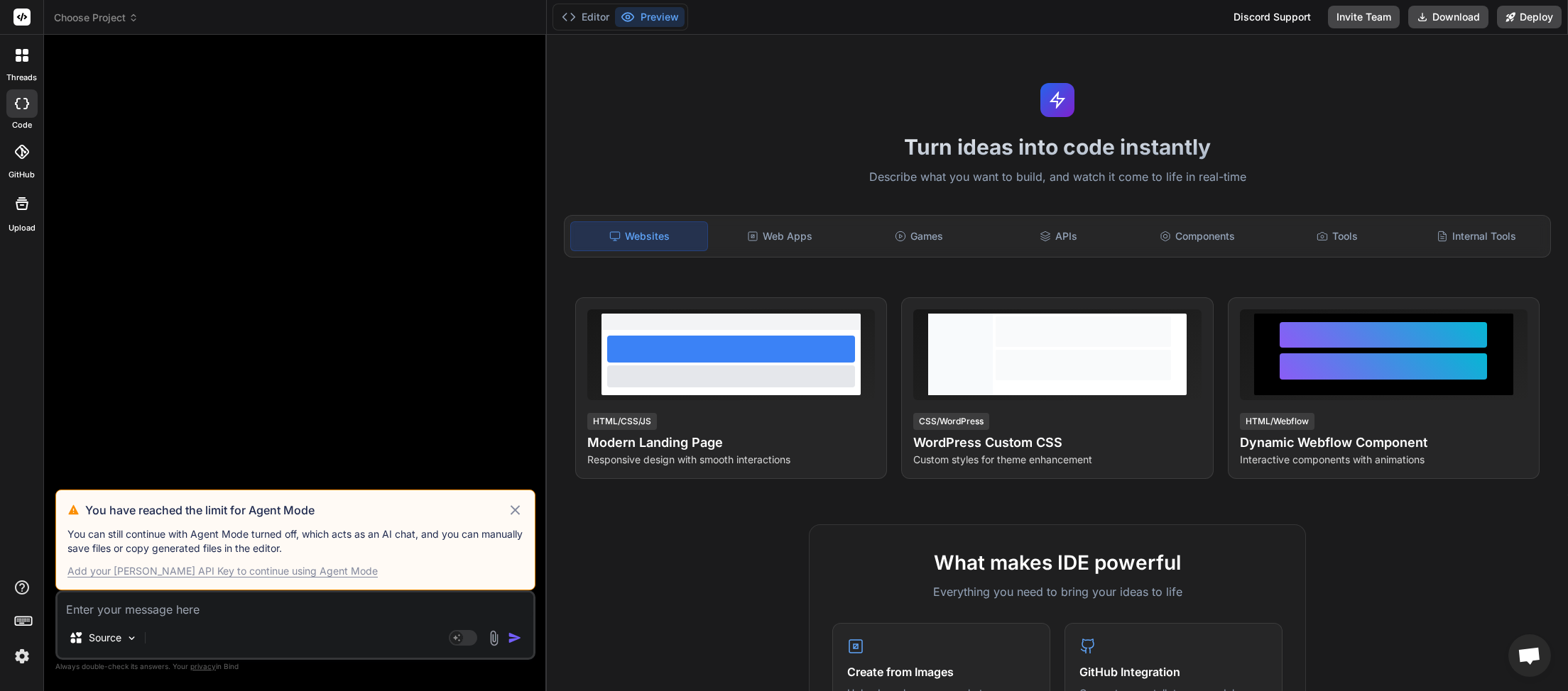
scroll to position [446, 0]
click at [515, 507] on icon at bounding box center [515, 510] width 16 height 17
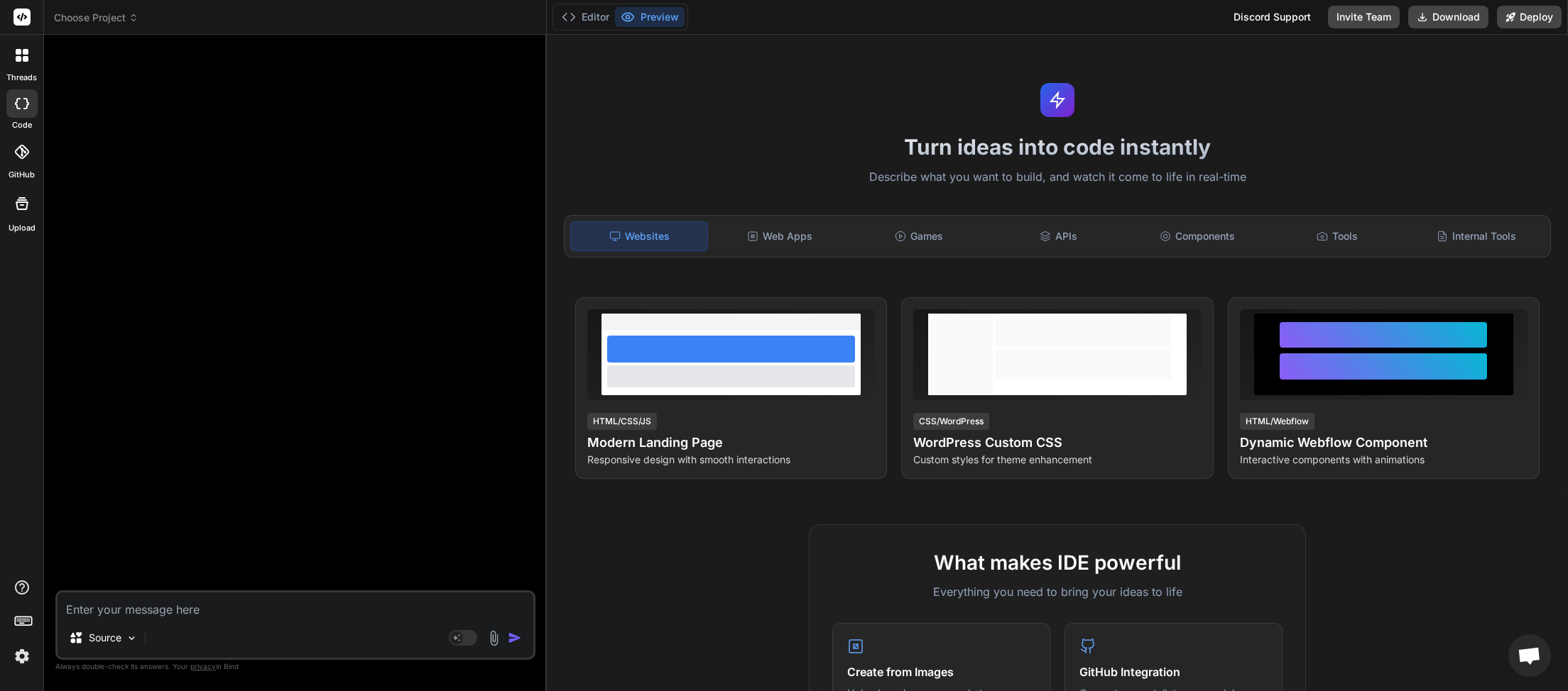
click at [135, 18] on icon at bounding box center [134, 17] width 10 height 10
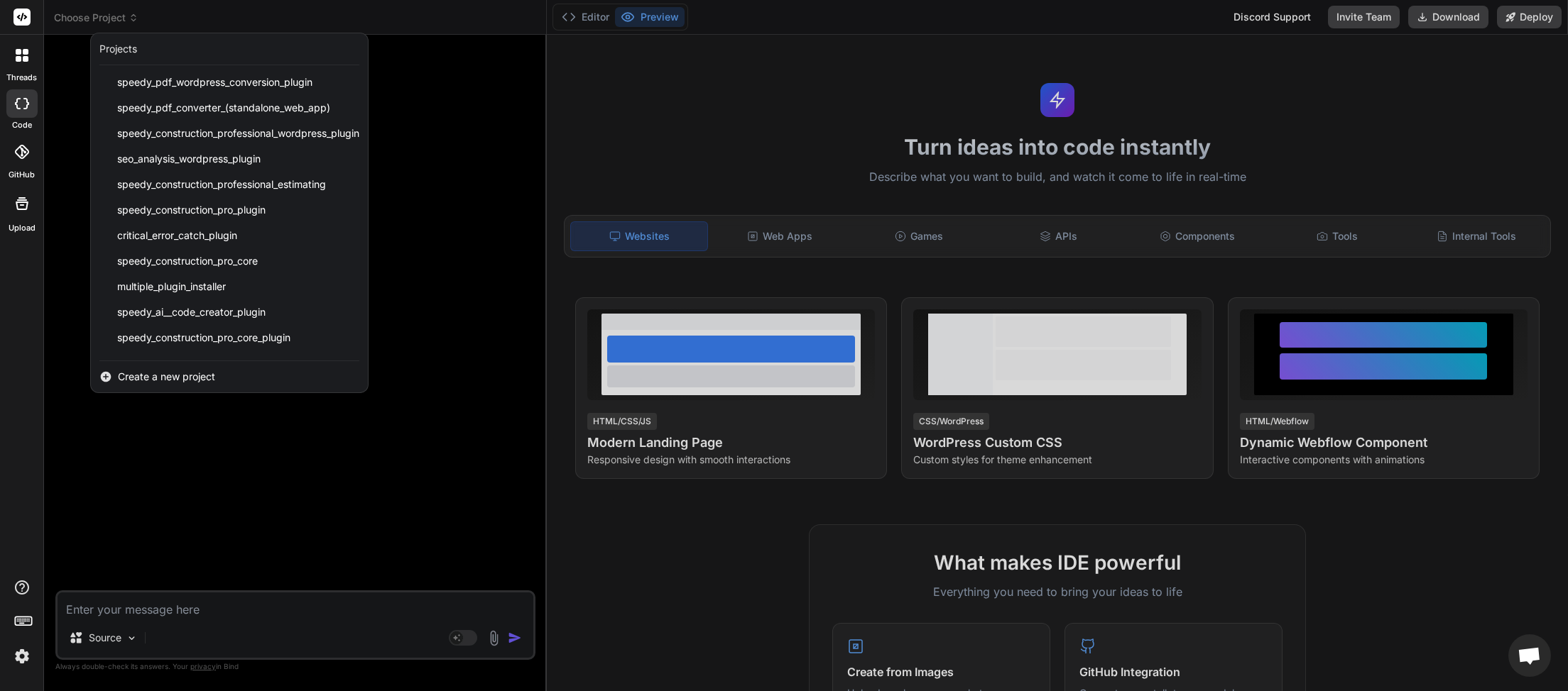
scroll to position [329, 0]
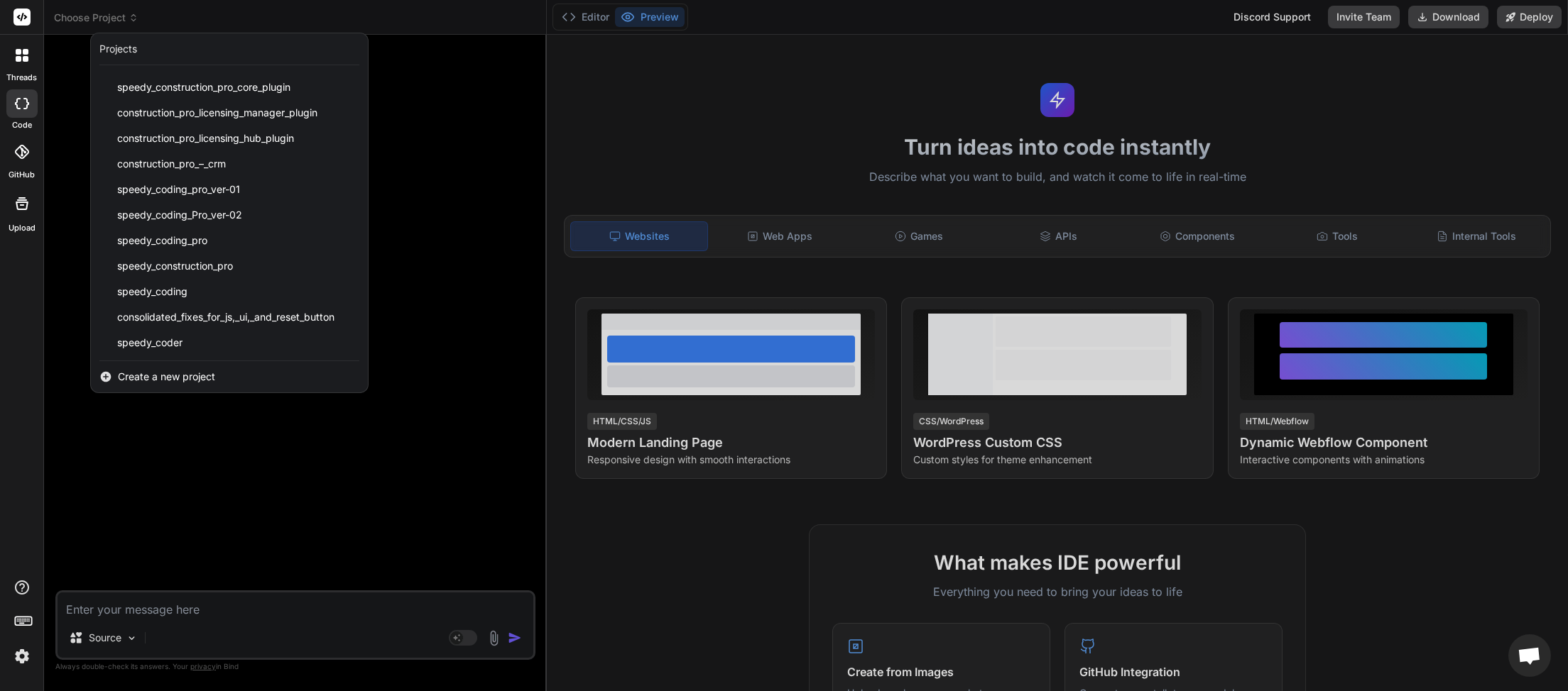
click at [179, 610] on div at bounding box center [784, 345] width 1568 height 691
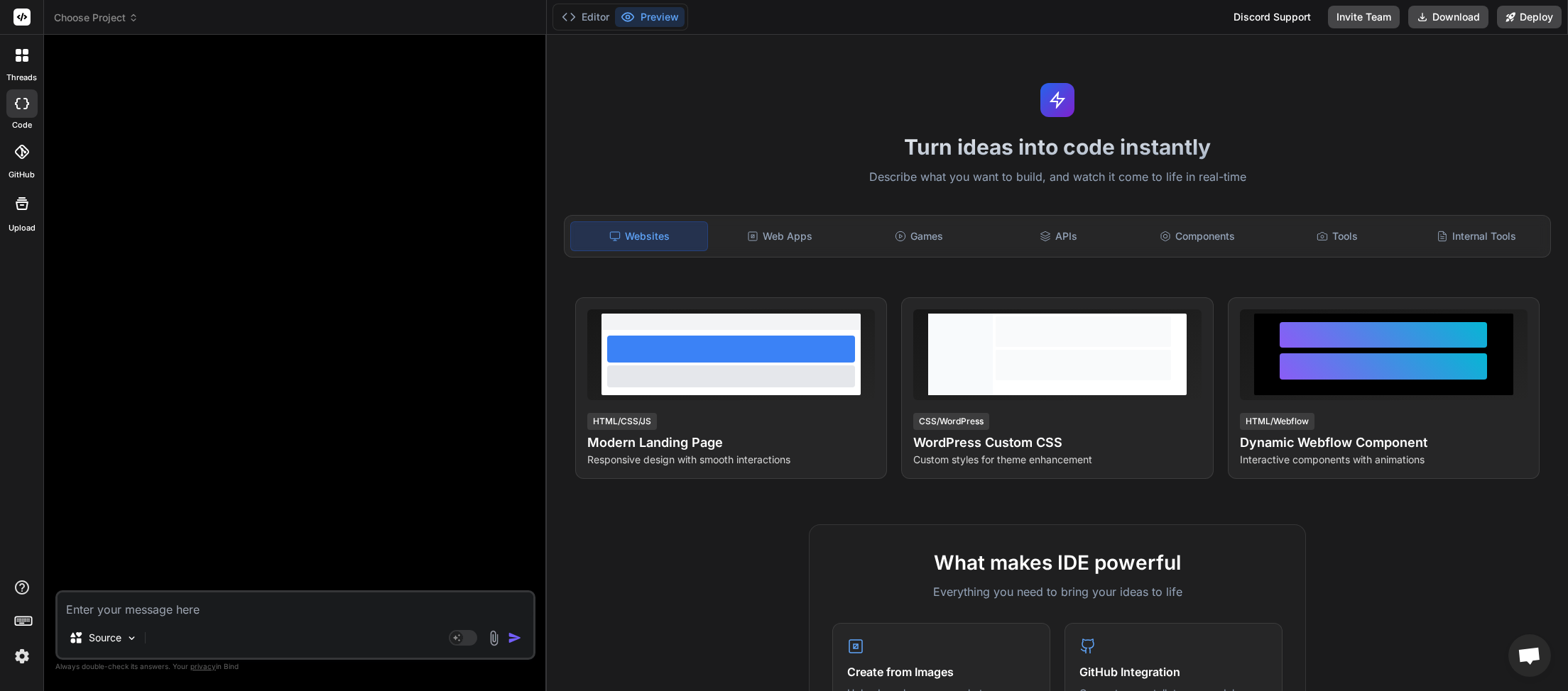
click at [131, 12] on icon at bounding box center [134, 17] width 10 height 10
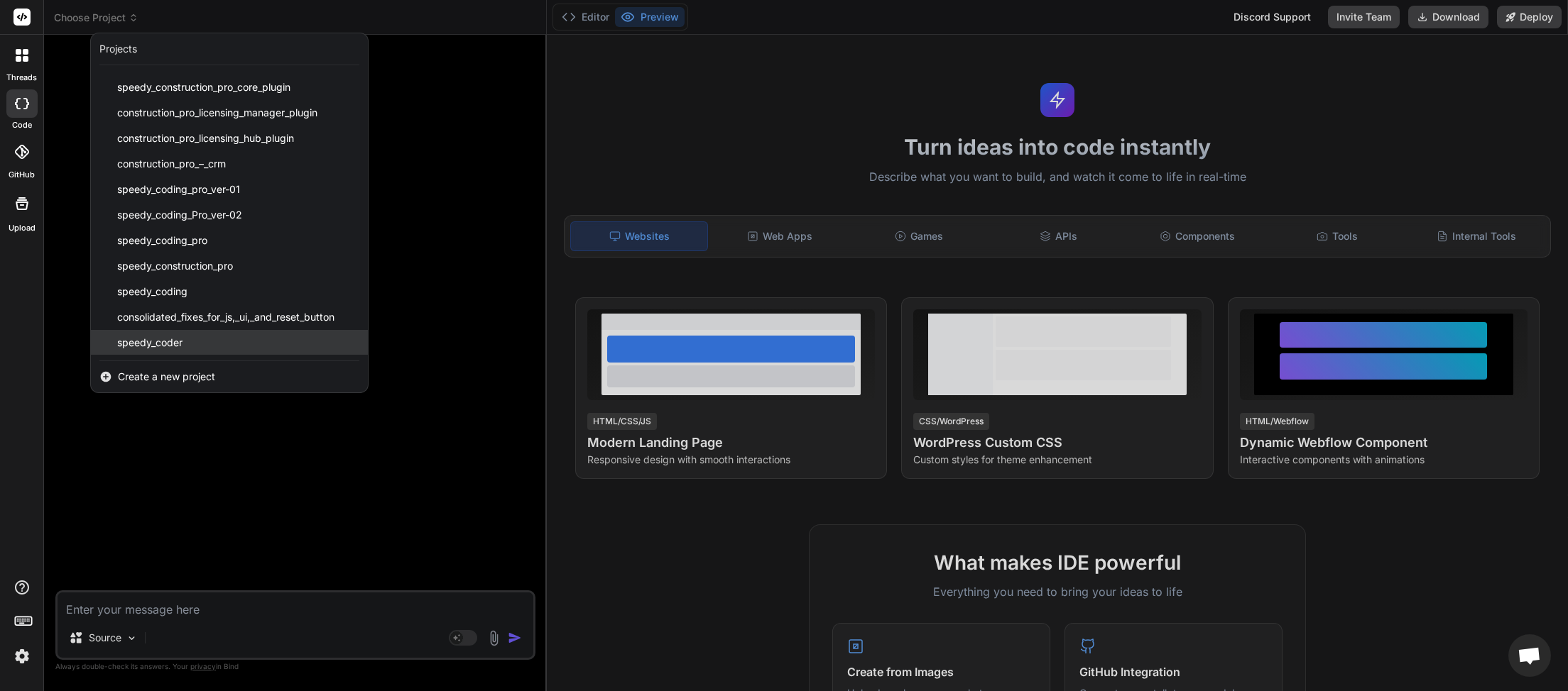
click at [155, 340] on span "speedy_coder" at bounding box center [150, 342] width 66 height 14
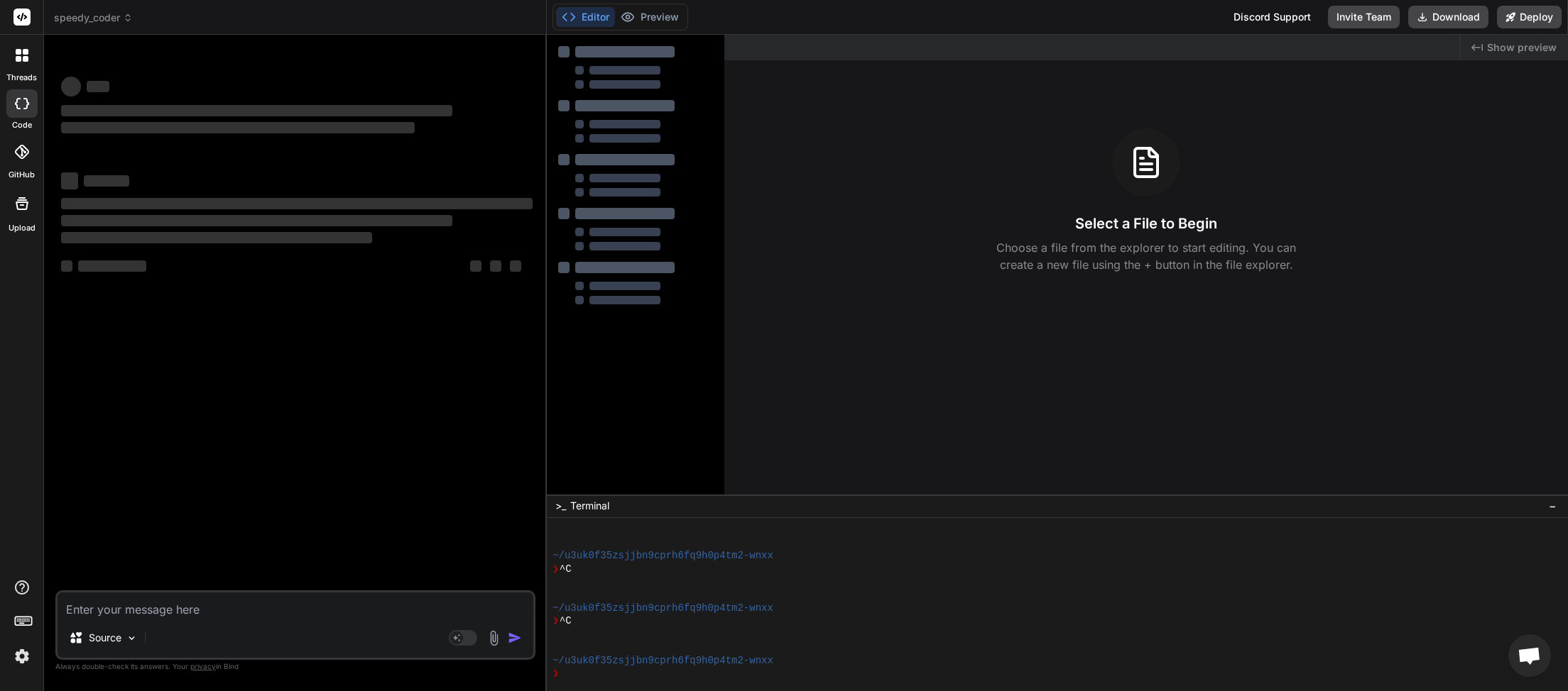
scroll to position [261, 0]
click at [127, 645] on div "Source" at bounding box center [103, 638] width 80 height 29
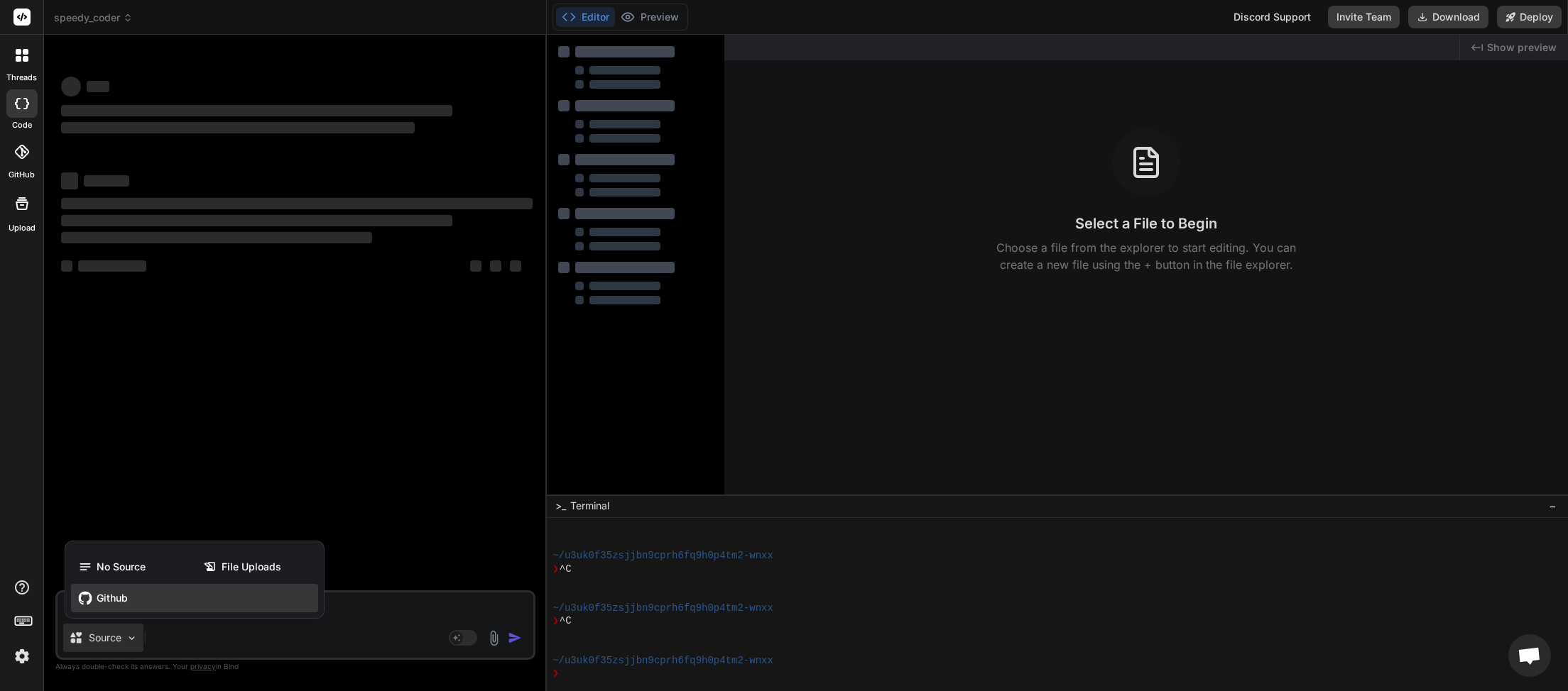
click at [115, 592] on span "Github" at bounding box center [112, 598] width 31 height 14
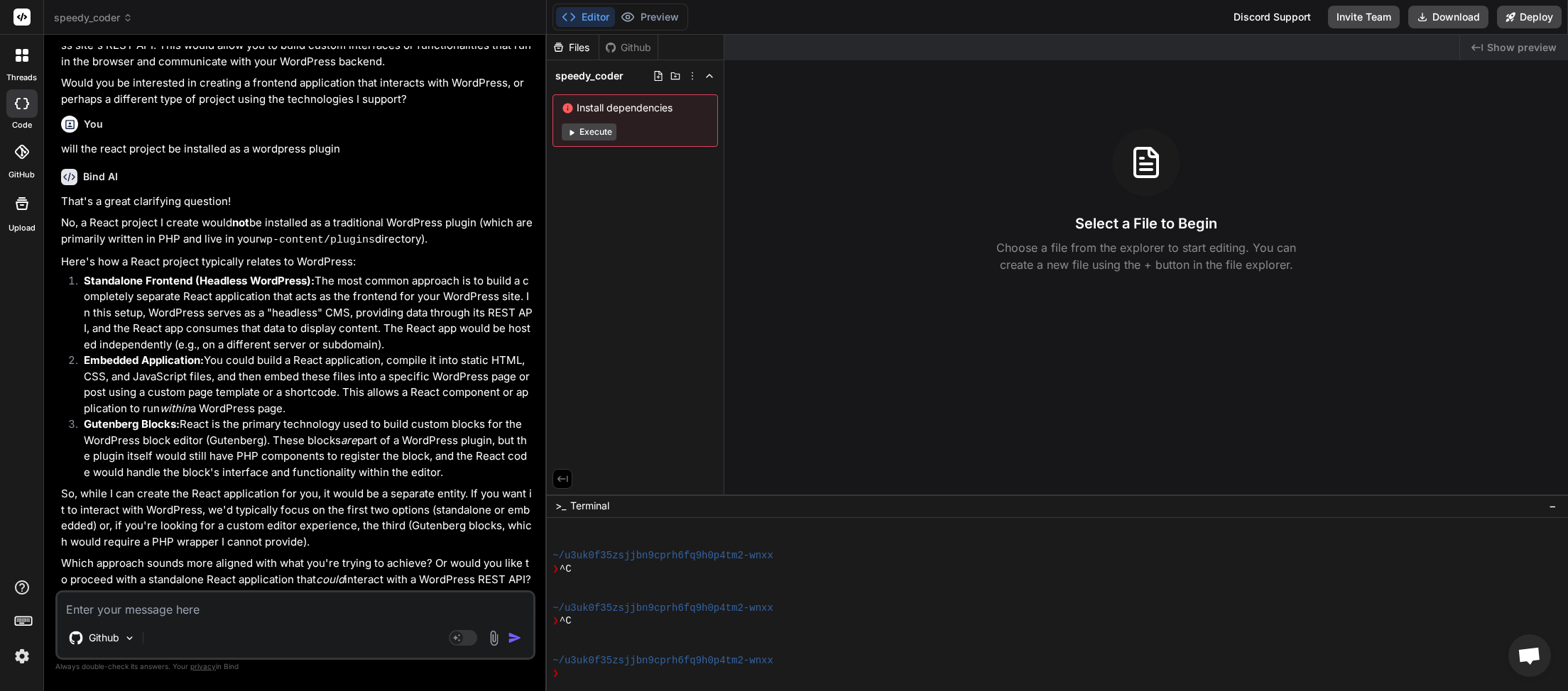
scroll to position [191, 0]
click at [691, 71] on icon at bounding box center [692, 76] width 11 height 11
click at [639, 132] on div "Delete" at bounding box center [640, 133] width 142 height 31
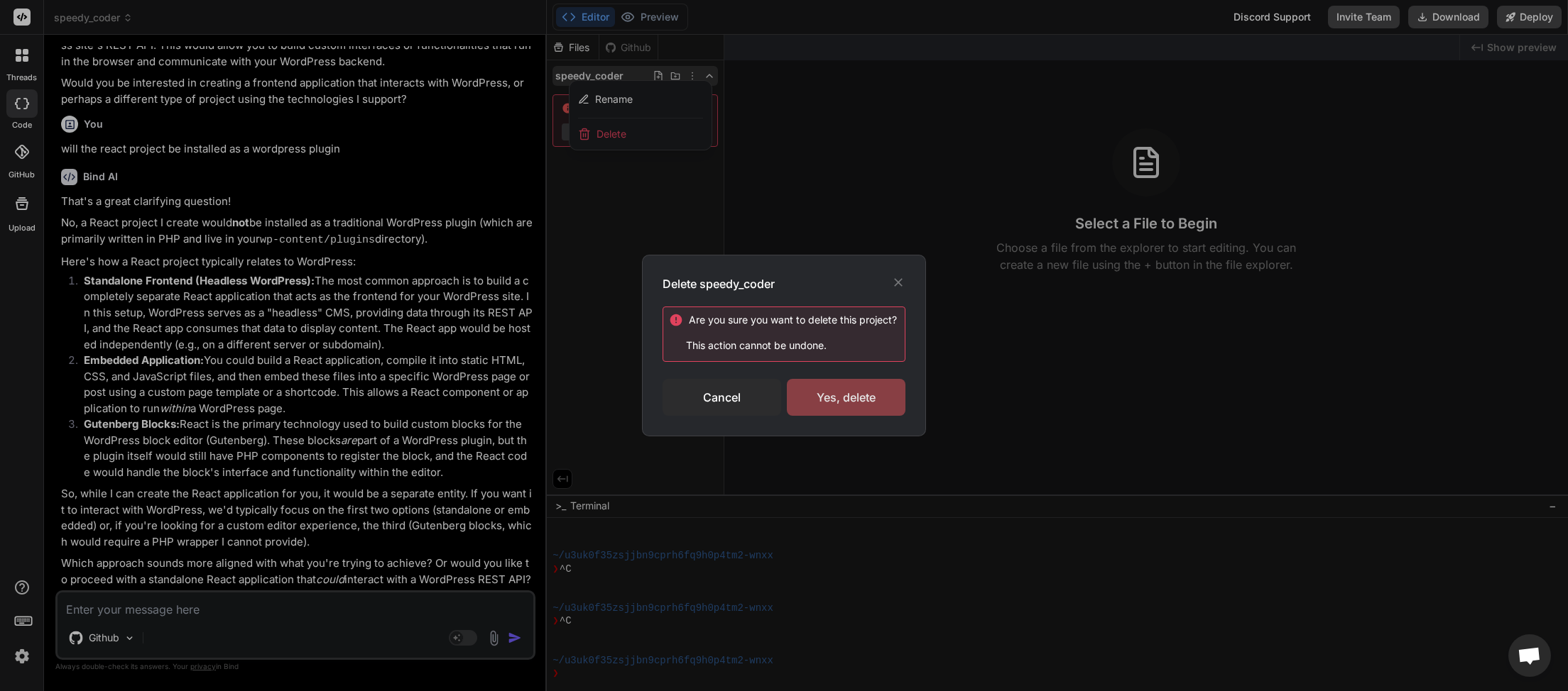
click at [842, 402] on div "Yes, delete" at bounding box center [846, 397] width 118 height 37
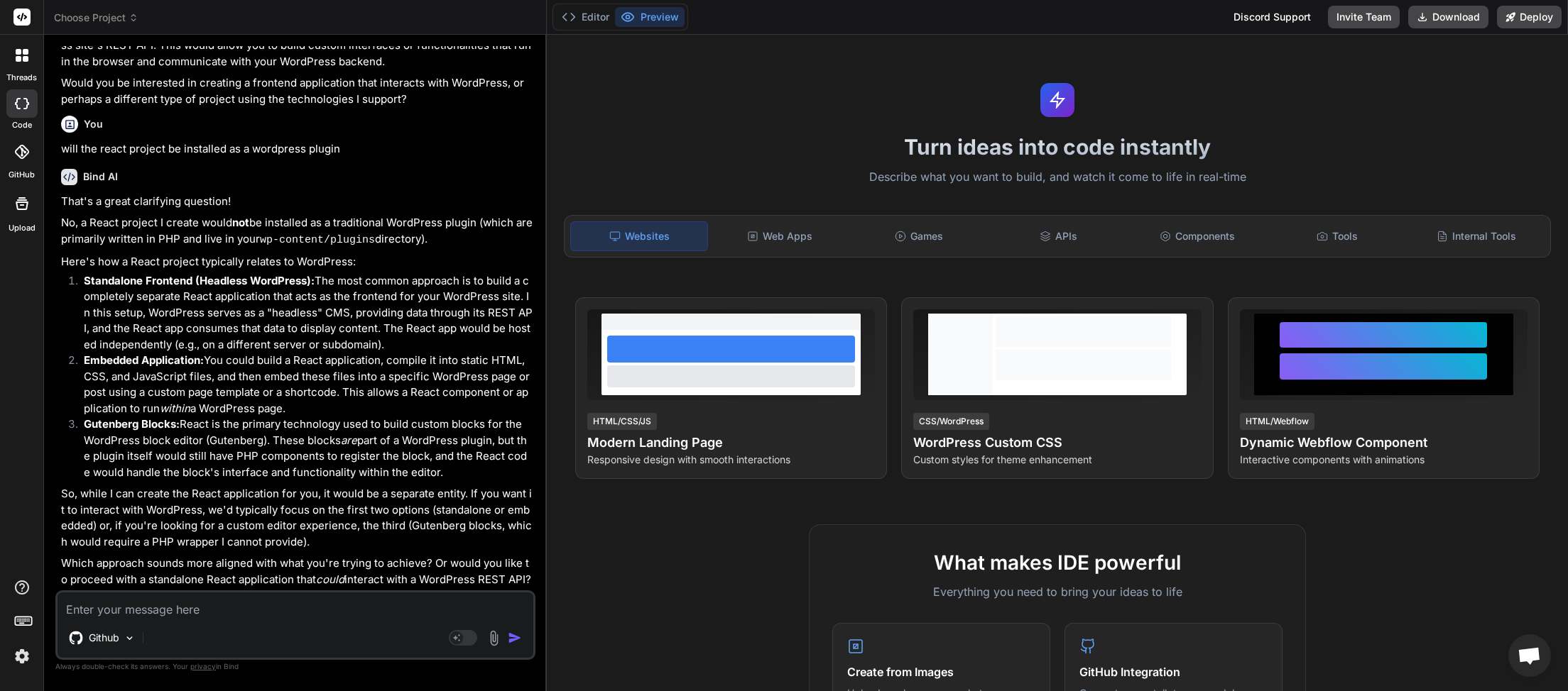
click at [130, 18] on icon at bounding box center [134, 17] width 10 height 10
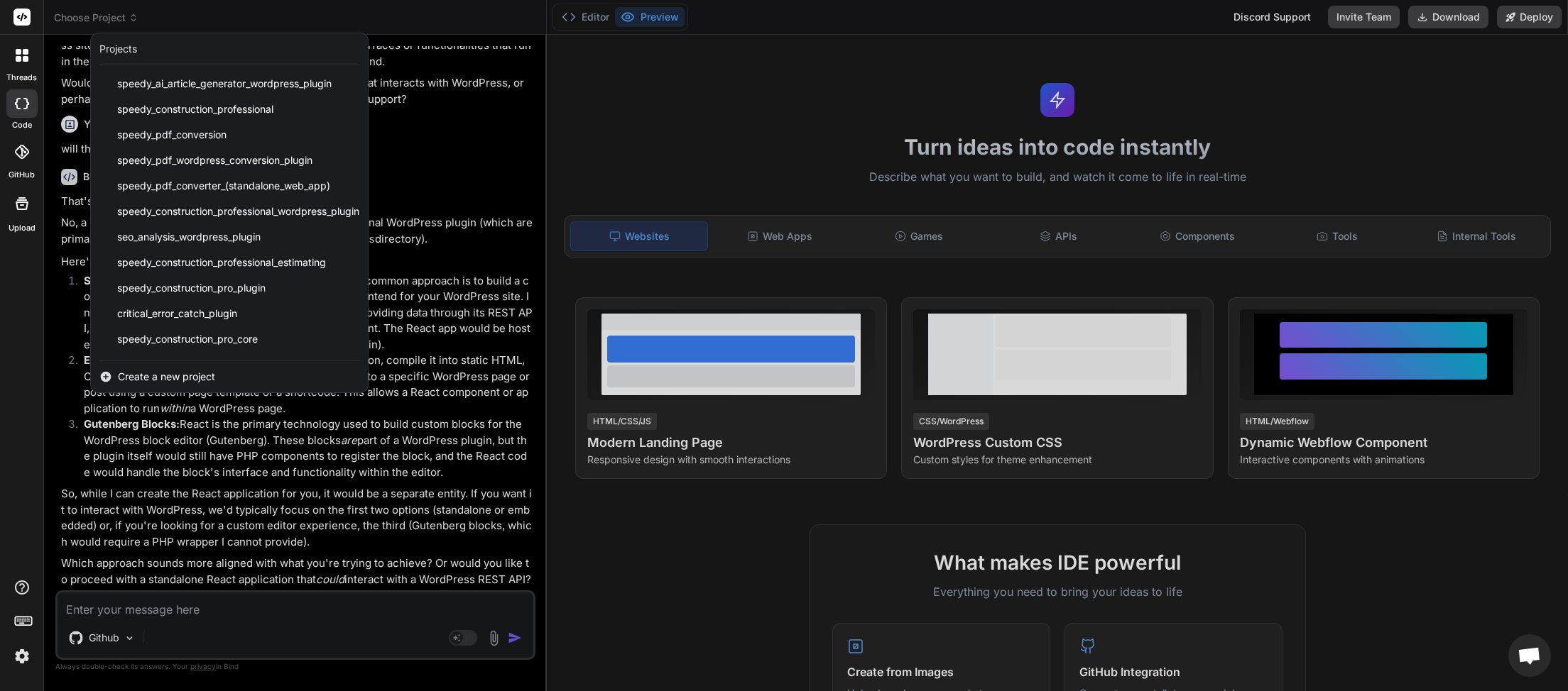
scroll to position [303, 0]
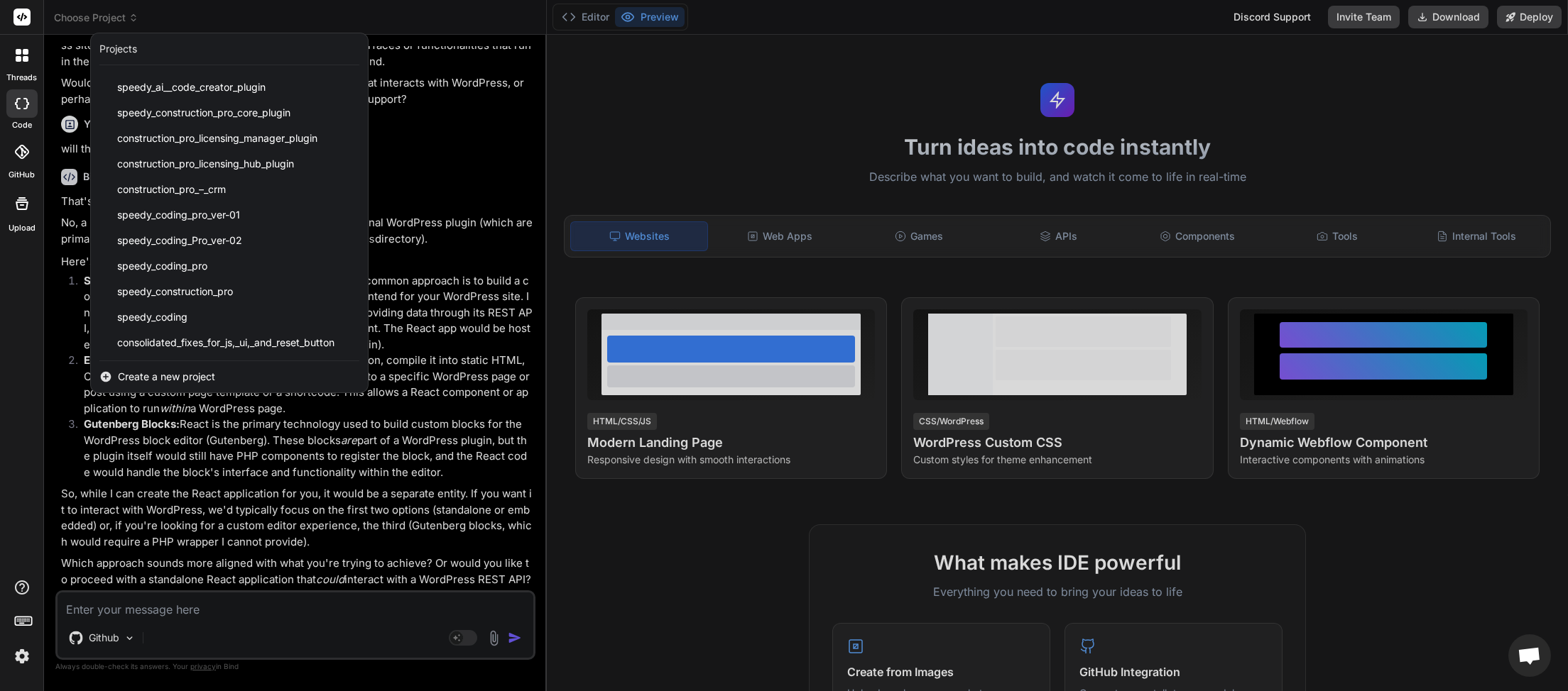
click at [154, 374] on span "Create a new project" at bounding box center [167, 376] width 97 height 14
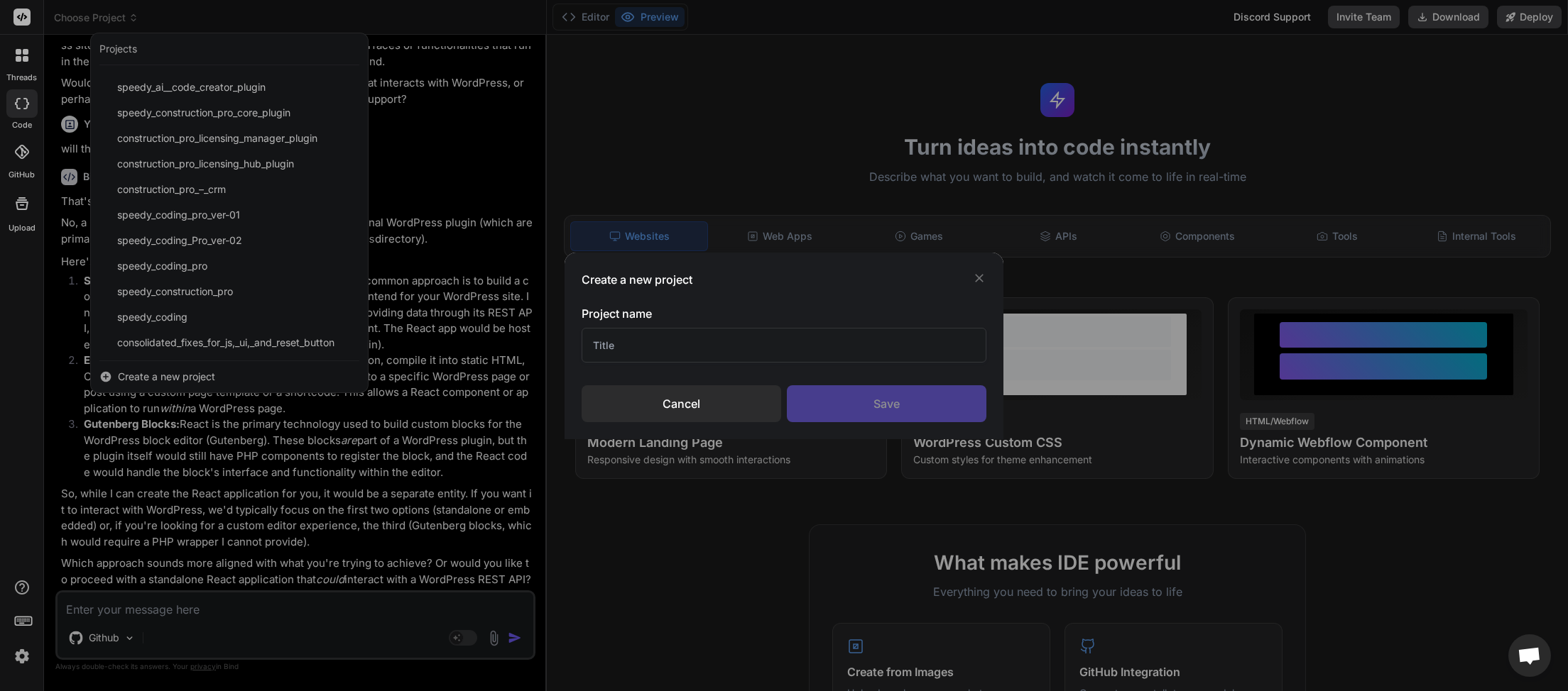
click at [666, 340] on input "text" at bounding box center [784, 345] width 404 height 34
click at [882, 398] on div "Save" at bounding box center [886, 403] width 199 height 37
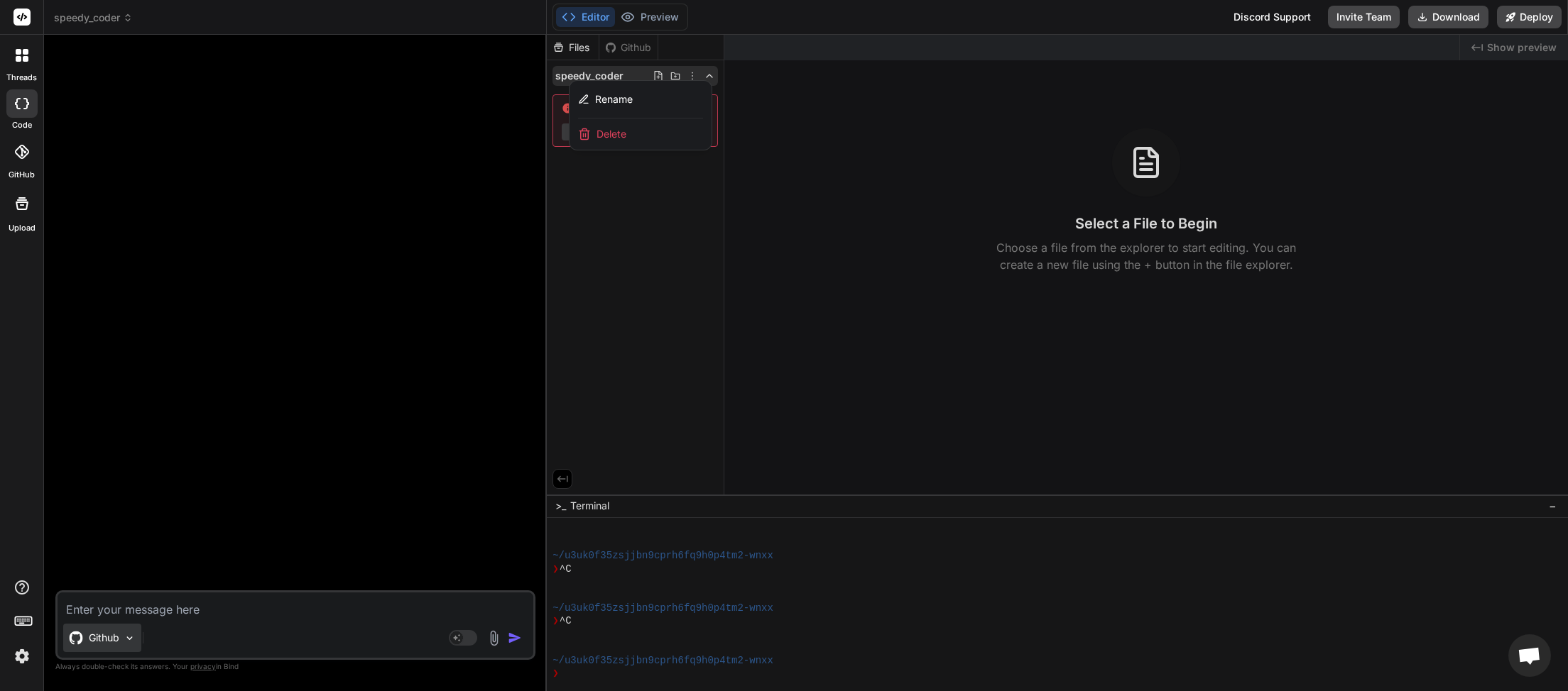
click at [132, 645] on div "Github" at bounding box center [102, 638] width 78 height 29
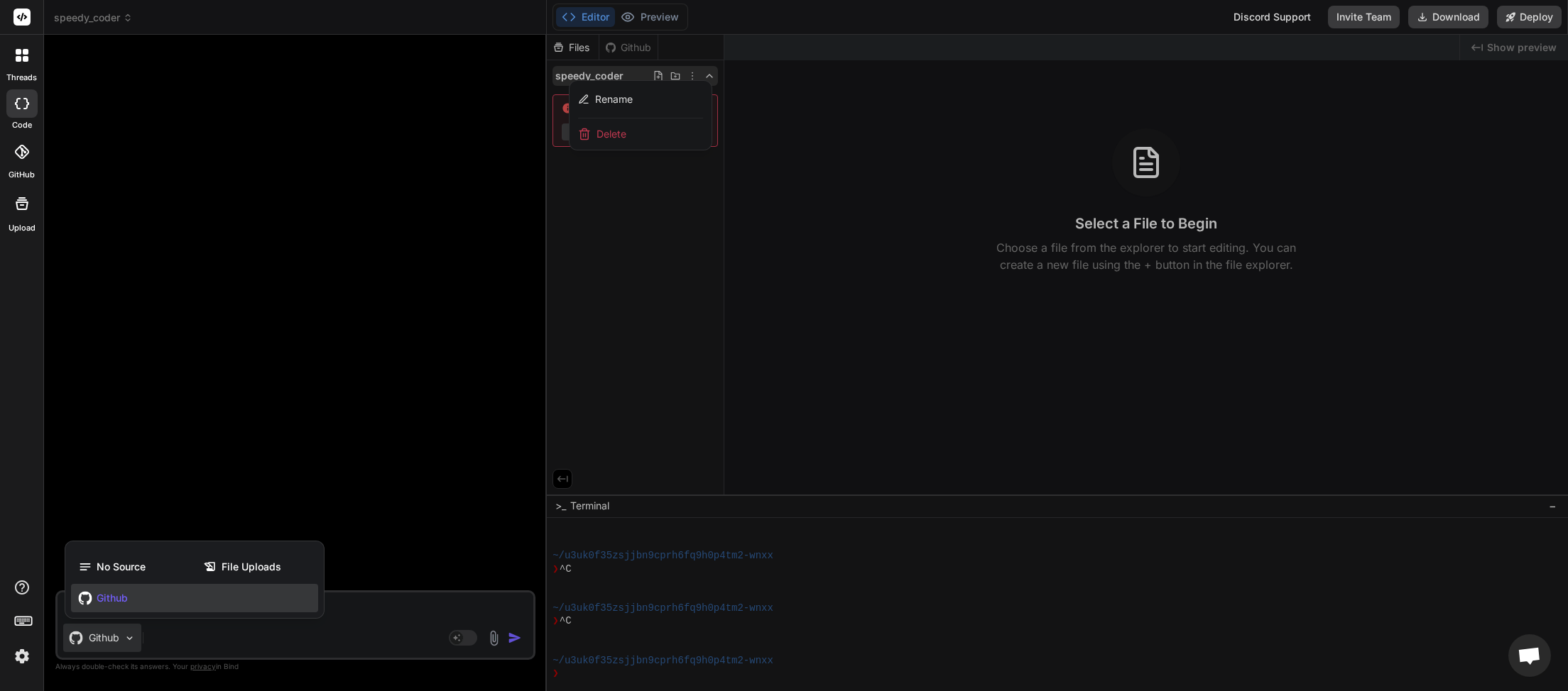
click at [137, 595] on div "Github" at bounding box center [194, 599] width 247 height 29
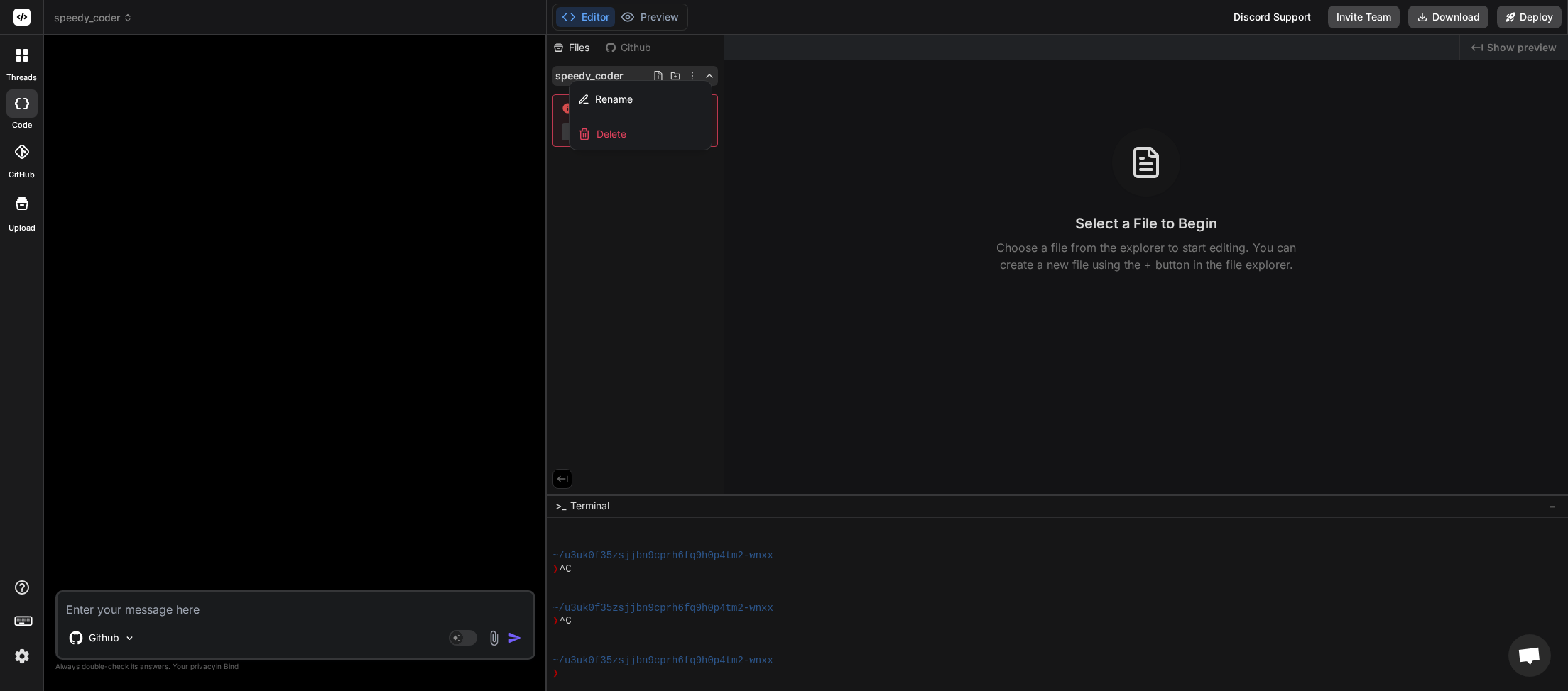
click at [16, 113] on div at bounding box center [22, 104] width 31 height 29
click at [18, 153] on icon at bounding box center [22, 152] width 14 height 14
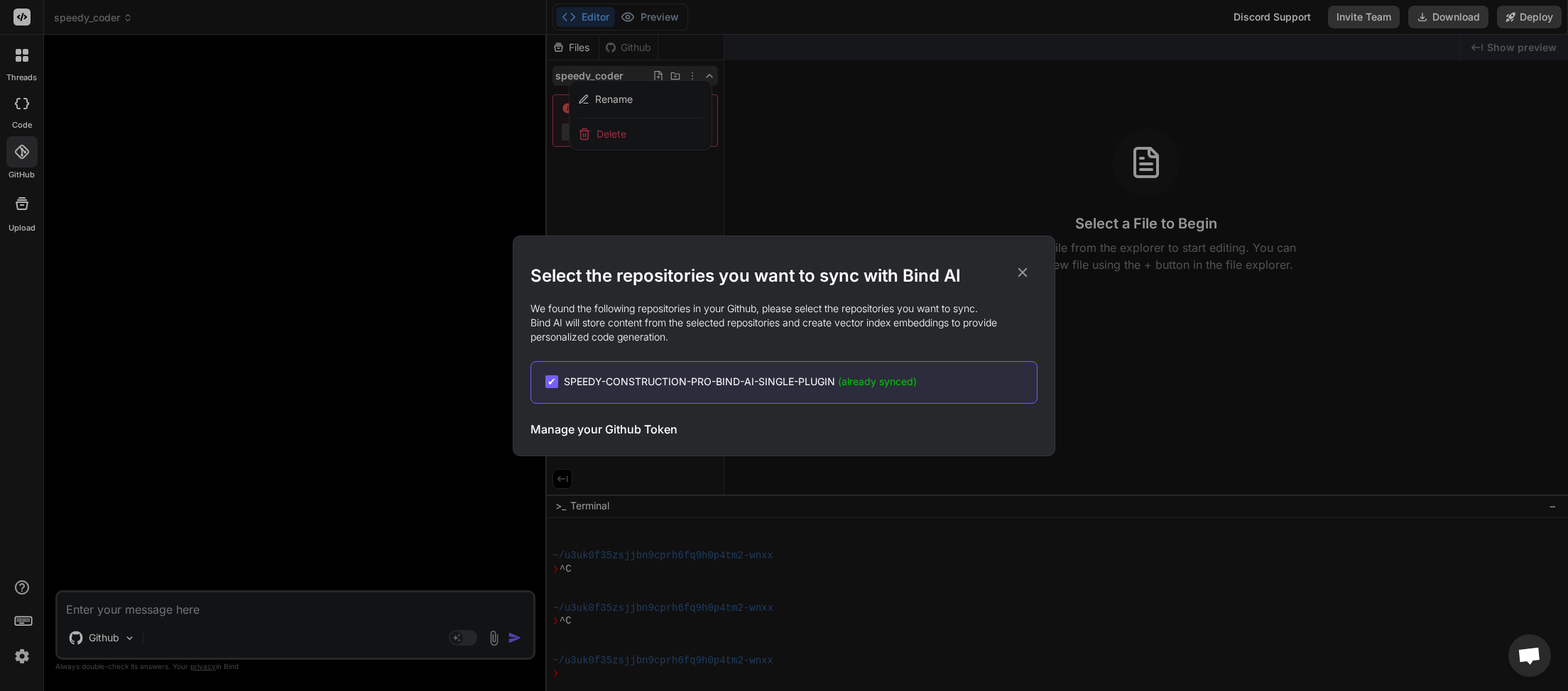
click at [877, 385] on span "(already synced)" at bounding box center [877, 381] width 79 height 12
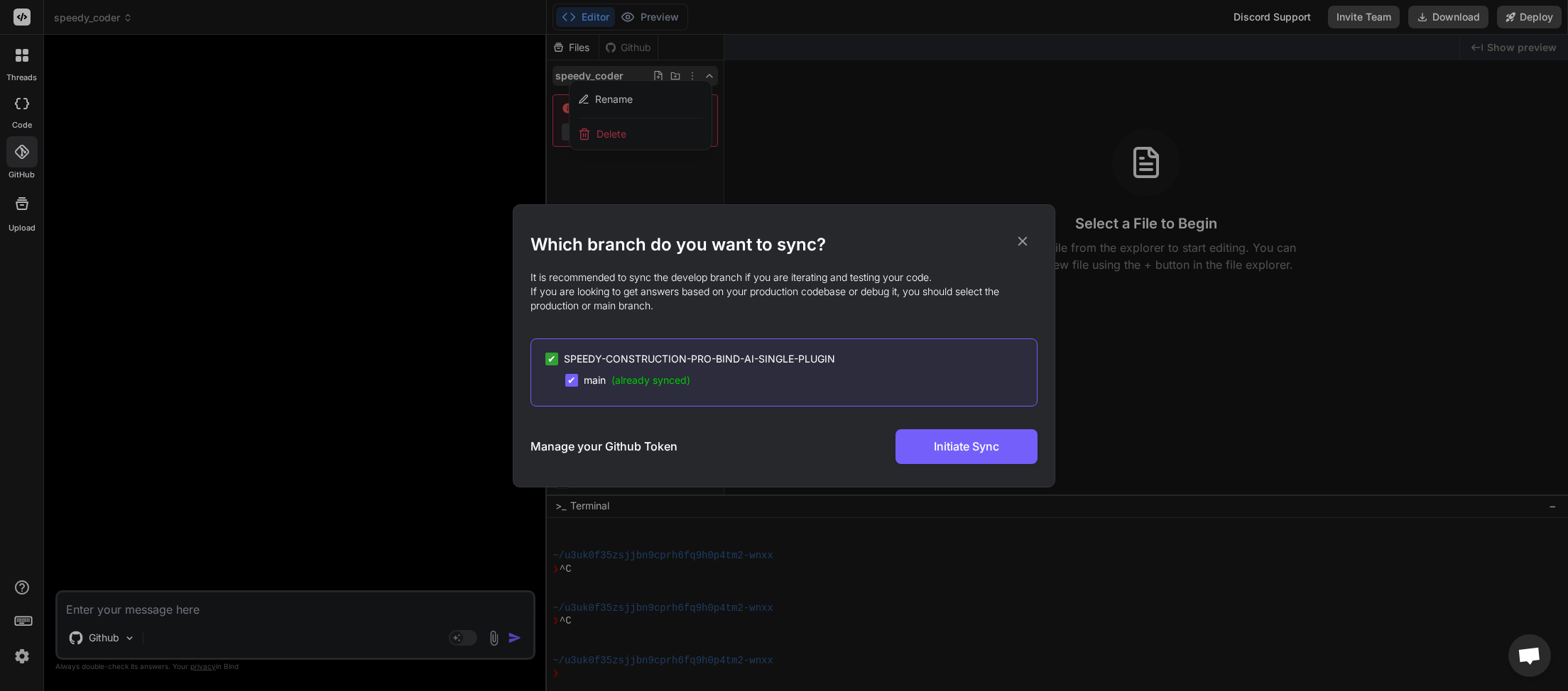
click at [729, 359] on span "SPEEDY-CONSTRUCTION-PRO-BIND-AI-SINGLE-PLUGIN" at bounding box center [699, 358] width 271 height 14
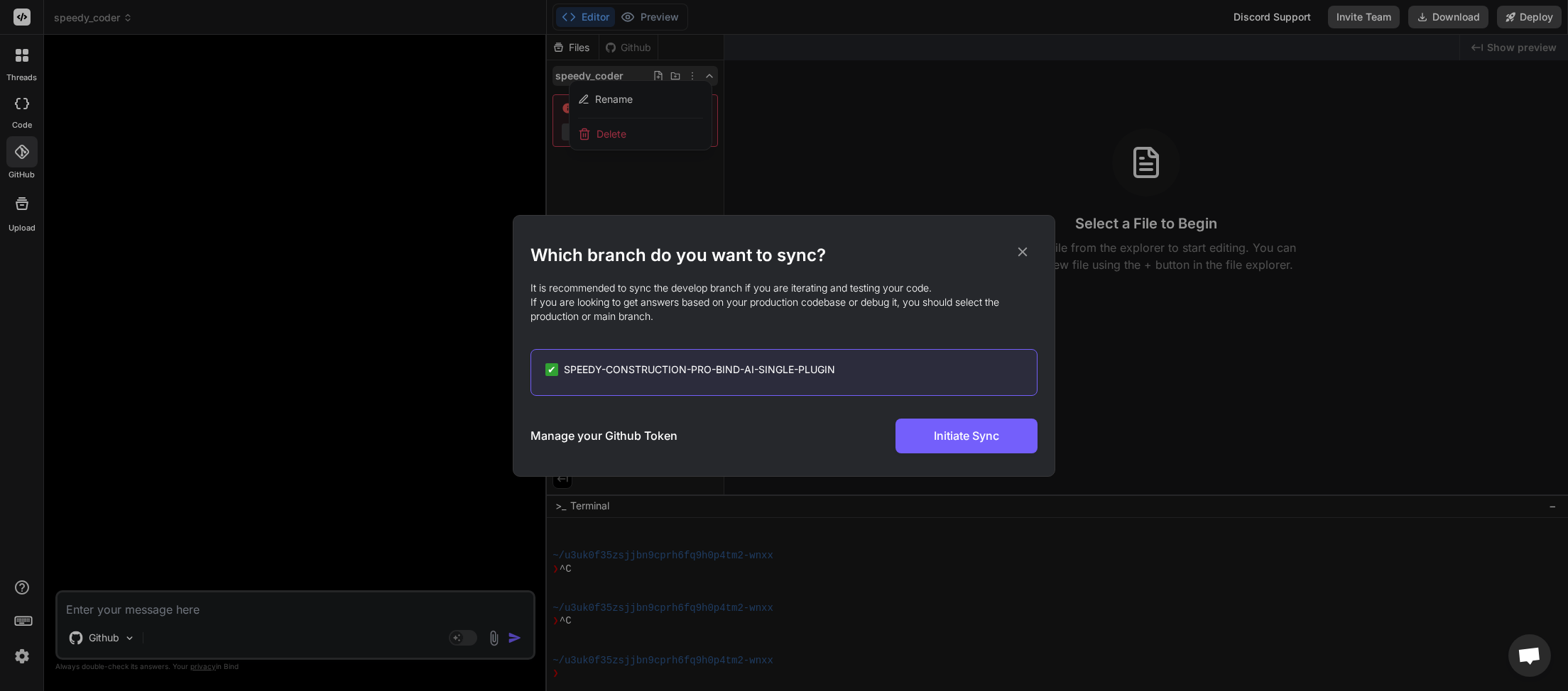
click at [783, 368] on span "SPEEDY-CONSTRUCTION-PRO-BIND-AI-SINGLE-PLUGIN" at bounding box center [699, 369] width 271 height 14
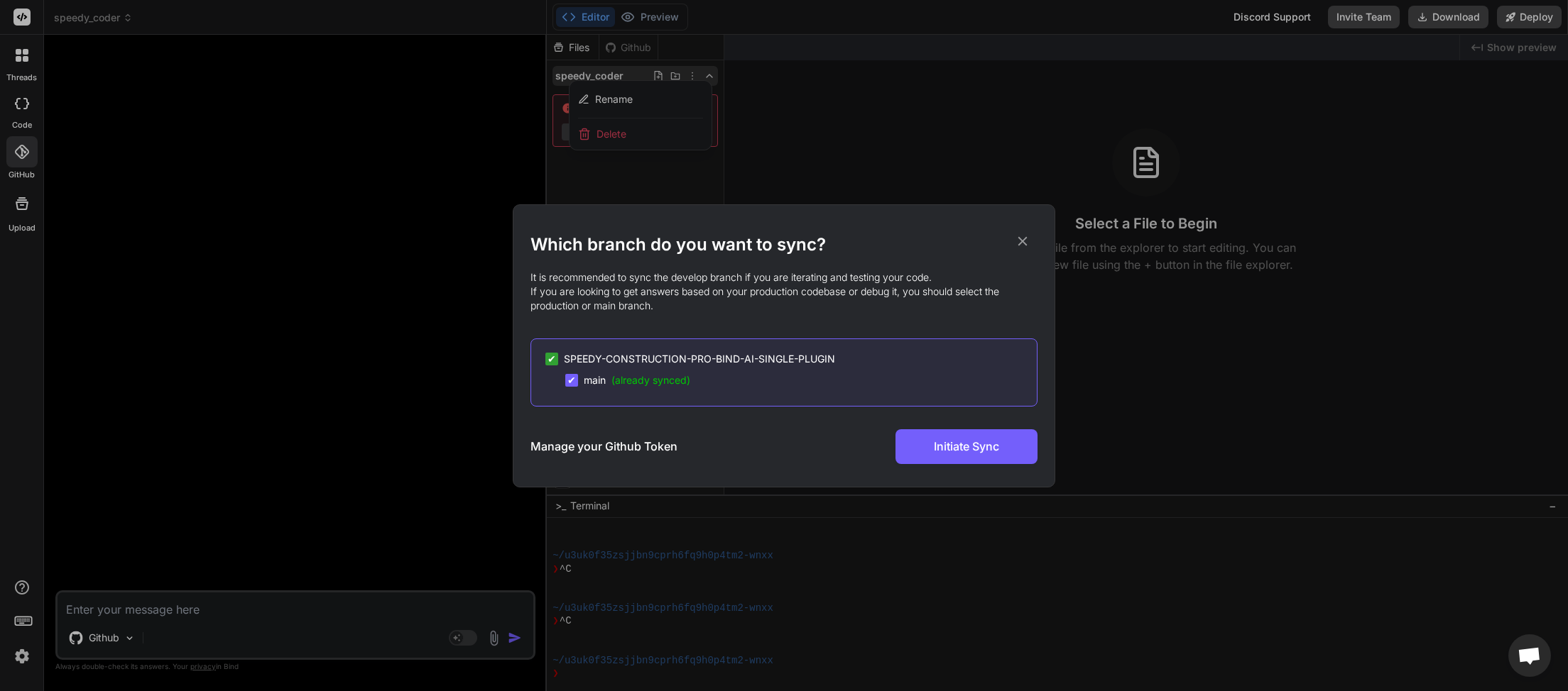
click at [635, 376] on span "(already synced)" at bounding box center [650, 379] width 79 height 12
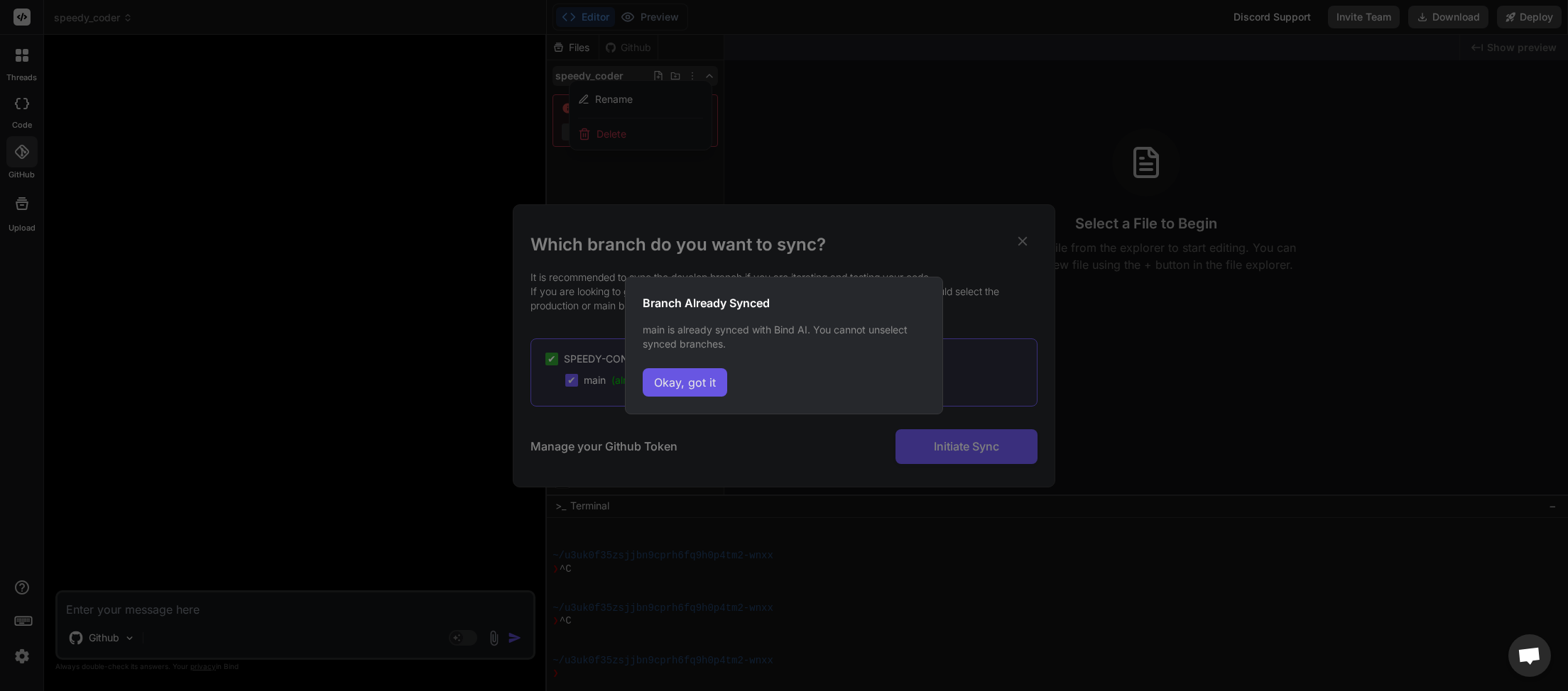
click at [675, 385] on button "Okay, got it" at bounding box center [685, 382] width 85 height 29
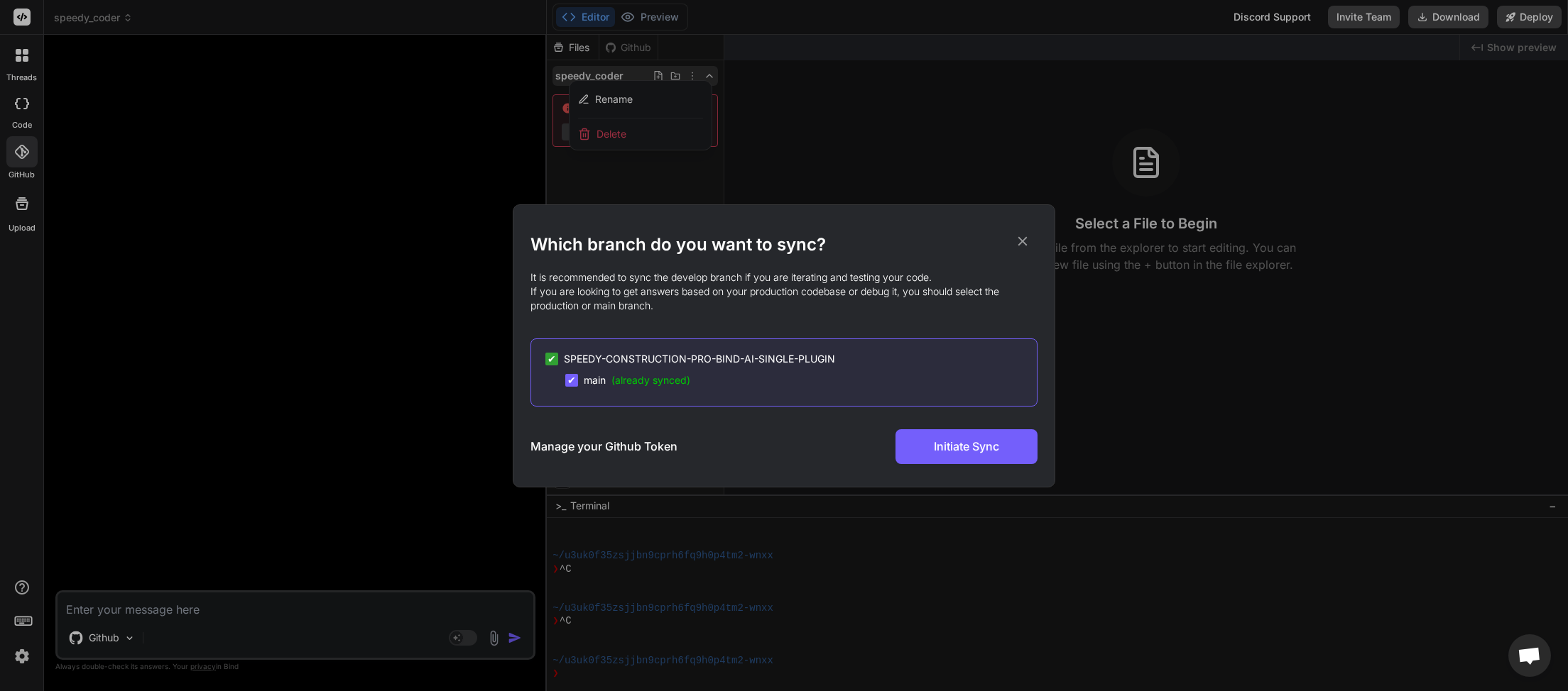
click at [593, 446] on h3 "Manage your Github Token" at bounding box center [604, 446] width 147 height 17
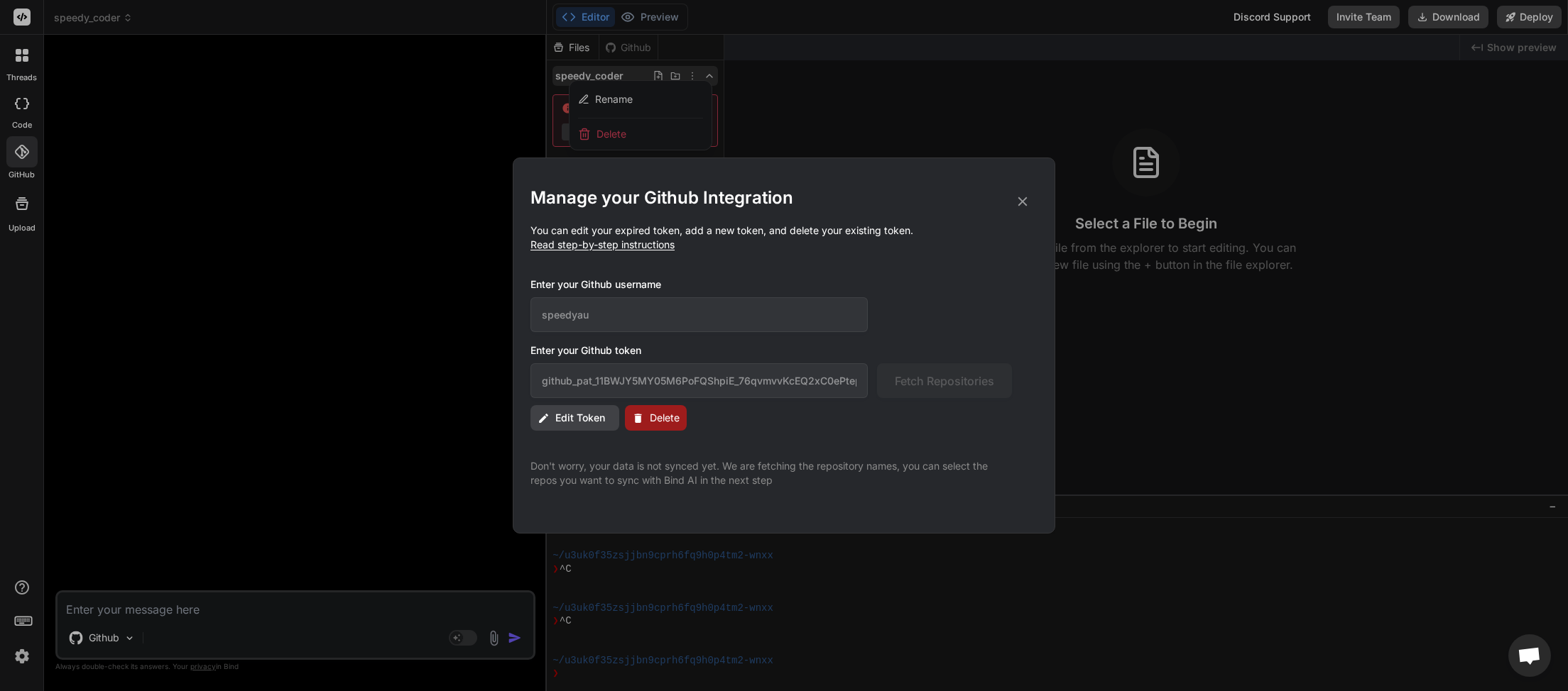
click at [590, 415] on span "Edit Token" at bounding box center [580, 417] width 50 height 14
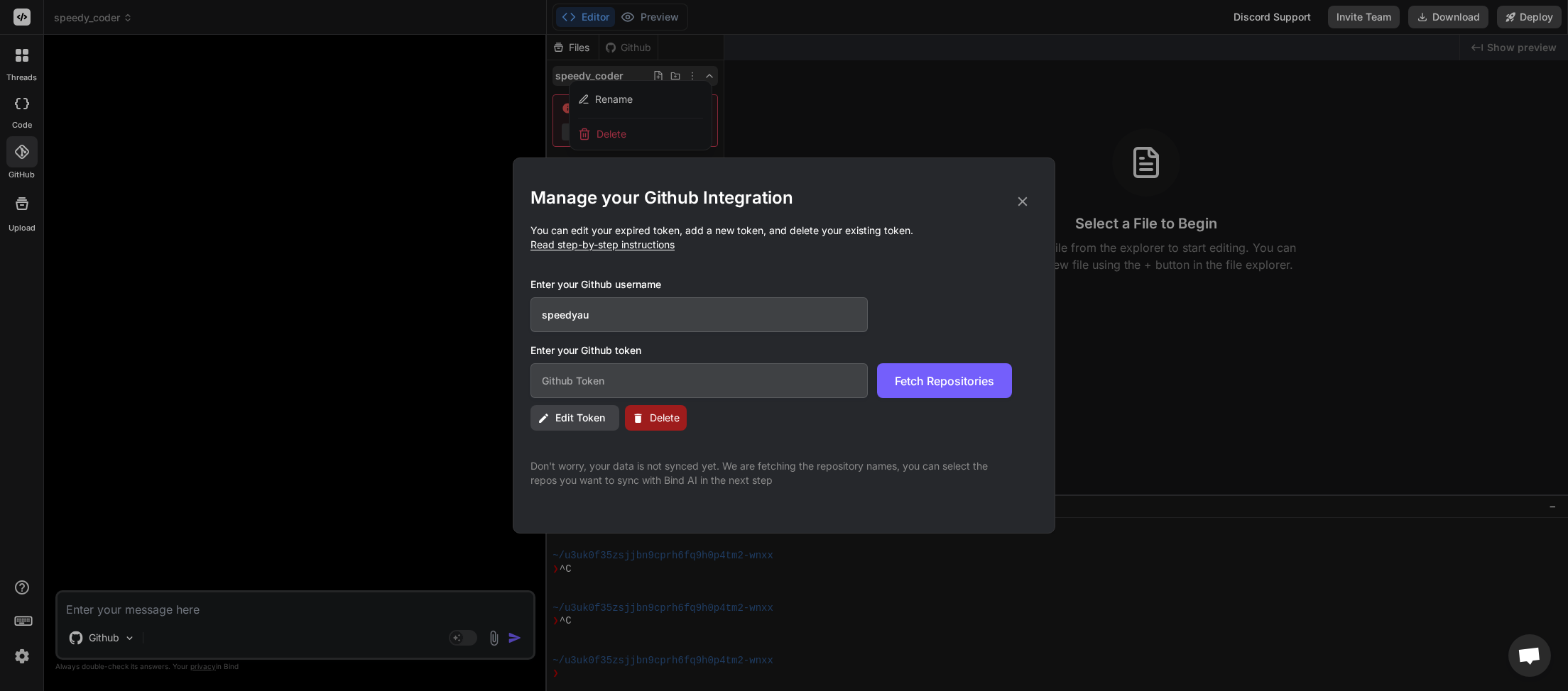
click at [665, 414] on span "Delete" at bounding box center [664, 417] width 30 height 14
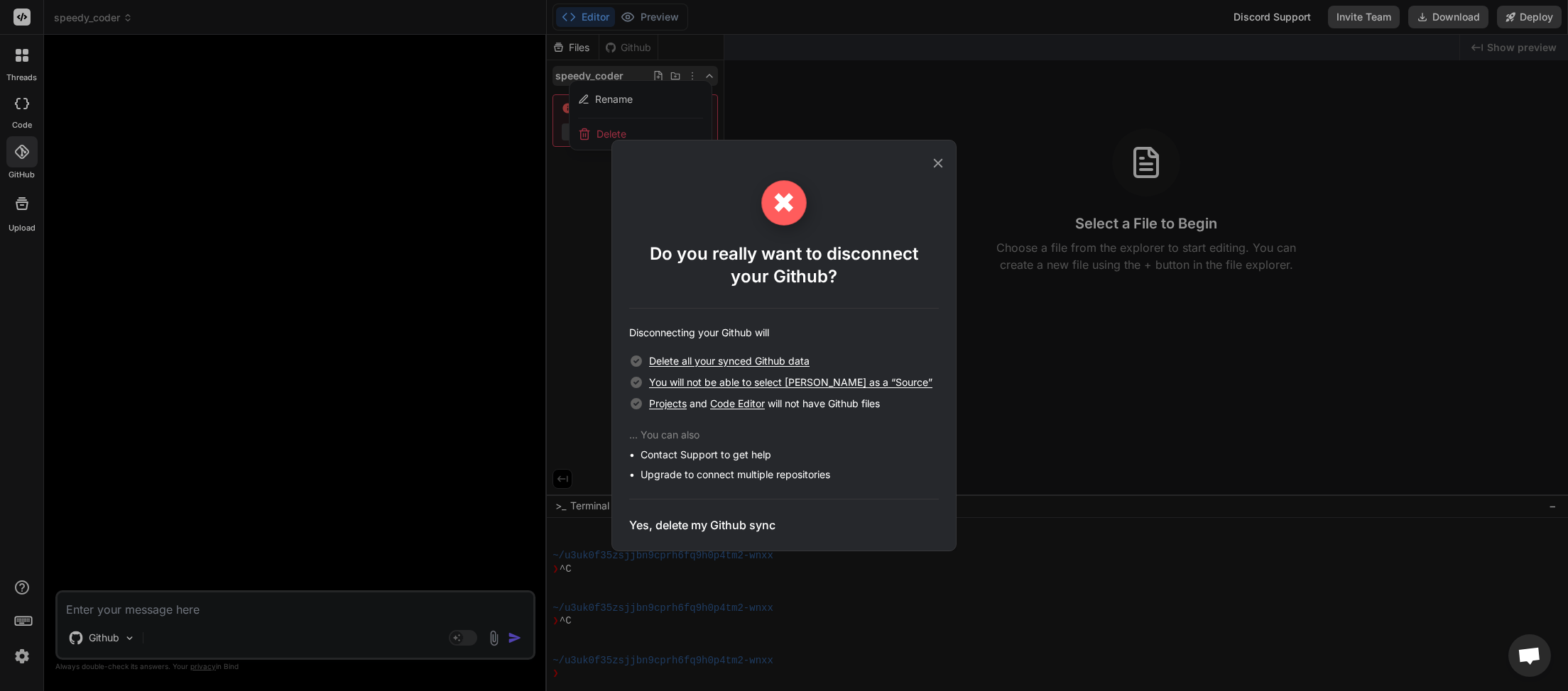
click at [696, 520] on h3 "Yes, delete my Github sync" at bounding box center [702, 525] width 146 height 17
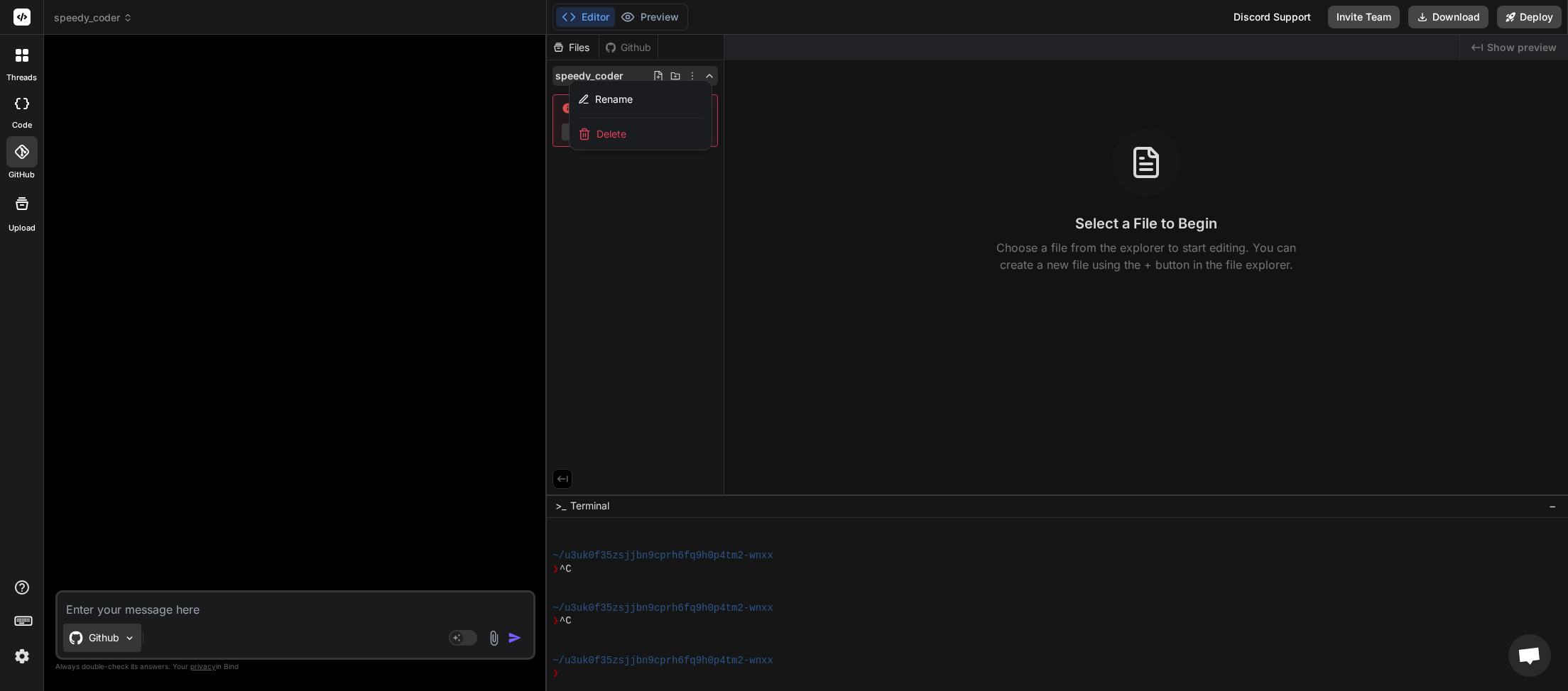
click at [113, 637] on p "Github" at bounding box center [104, 638] width 31 height 14
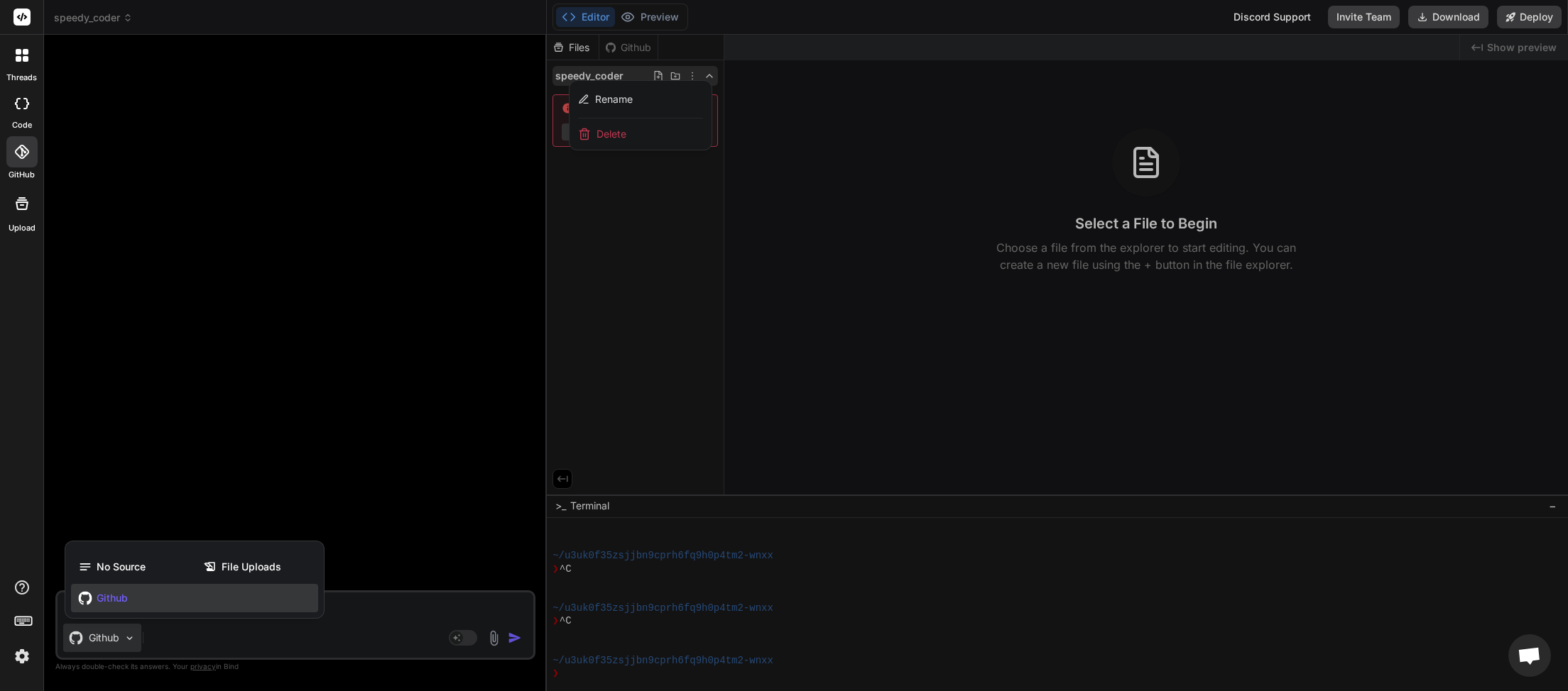
click at [107, 599] on span "Github" at bounding box center [112, 598] width 31 height 14
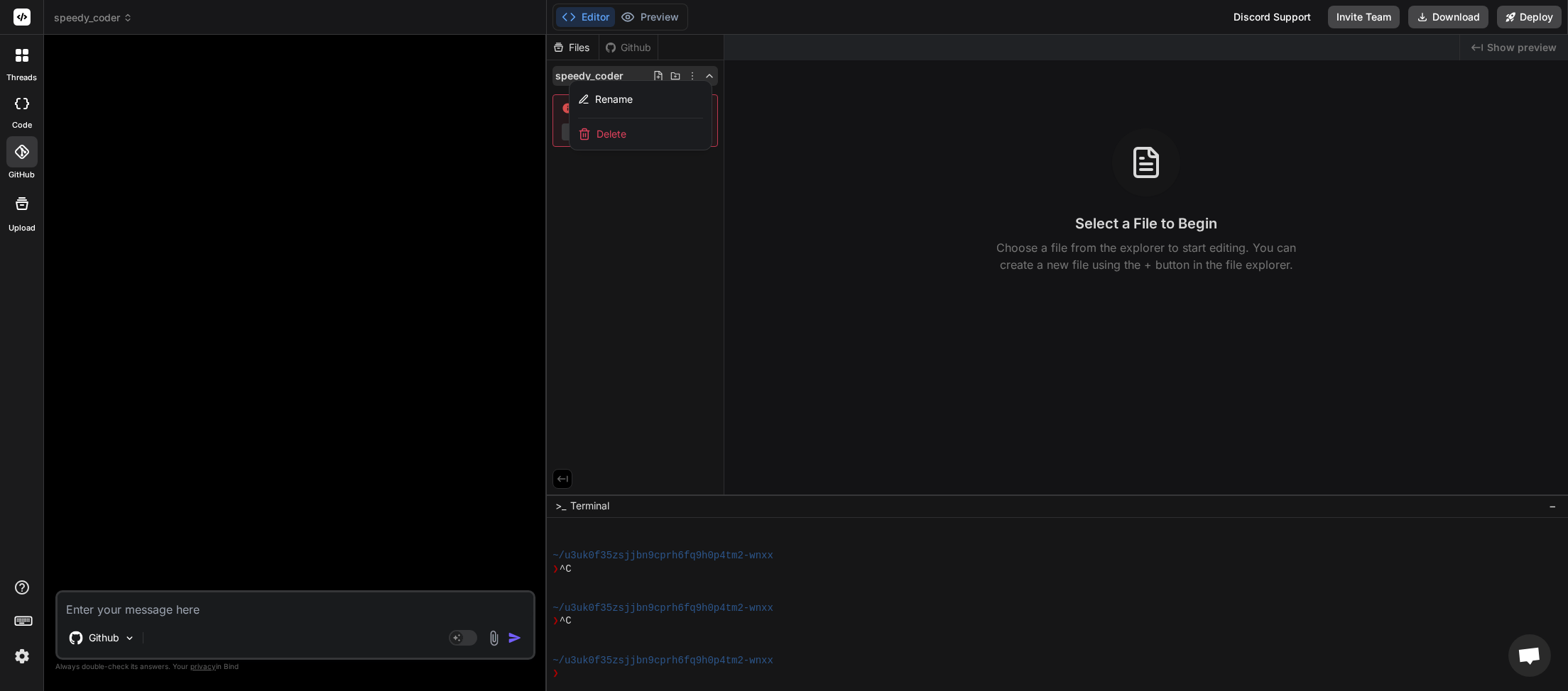
click at [24, 140] on div at bounding box center [22, 152] width 31 height 31
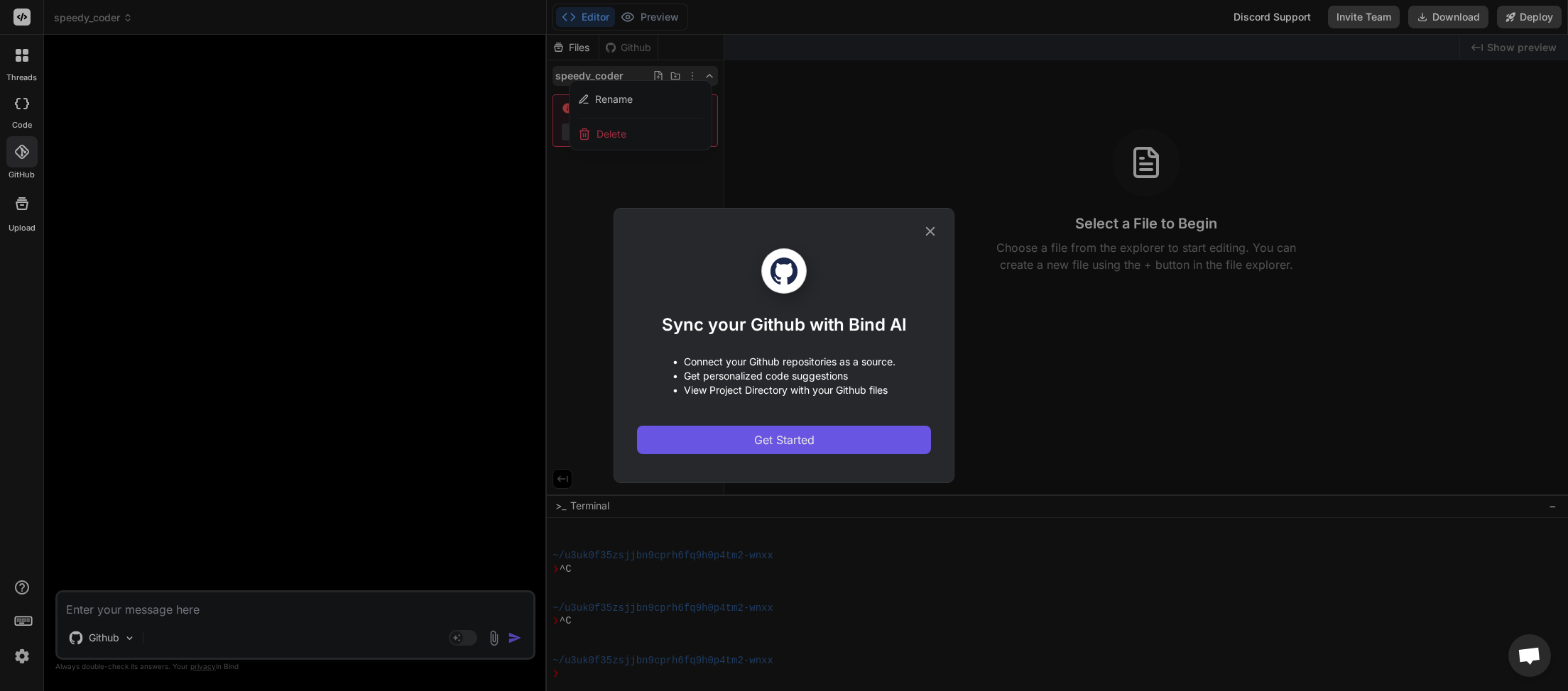
click at [774, 436] on span "Get Started" at bounding box center [784, 440] width 60 height 17
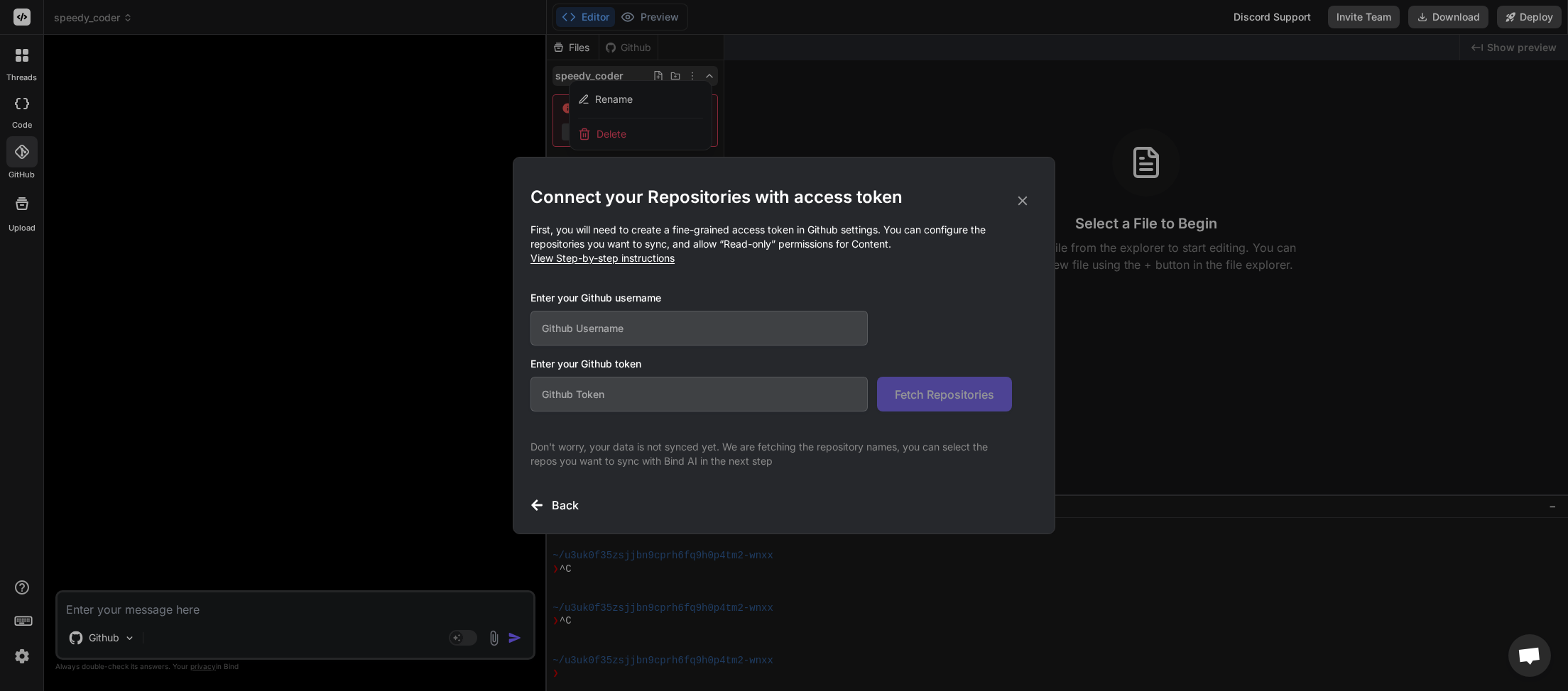
click at [582, 326] on input "text" at bounding box center [699, 328] width 338 height 34
click at [581, 397] on input "text" at bounding box center [699, 394] width 338 height 34
click at [584, 319] on input "text" at bounding box center [699, 328] width 338 height 34
click at [609, 394] on input "text" at bounding box center [699, 394] width 338 height 34
paste input "github_pat_11BWJY5MY05M6PoFQShpiE_76qvmvvKcEQ2xC0ePtepPDpWYT77sbHDILaJJrTISNOCO…"
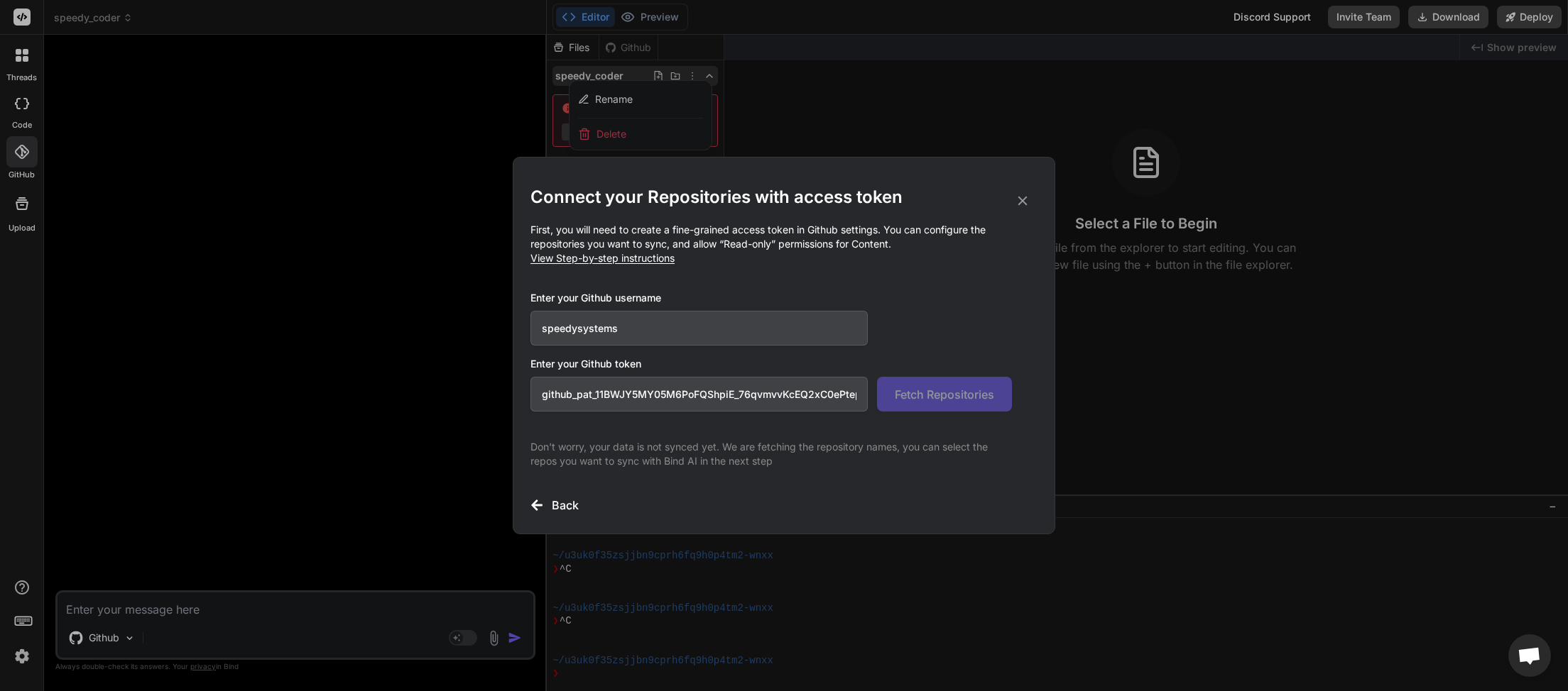
scroll to position [0, 246]
click at [938, 391] on span "Fetch Repositories" at bounding box center [944, 395] width 99 height 17
drag, startPoint x: 583, startPoint y: 332, endPoint x: 712, endPoint y: 346, distance: 129.8
click at [712, 346] on input "speedysystems" at bounding box center [699, 328] width 338 height 34
click at [932, 391] on span "Fetch Repositories" at bounding box center [944, 395] width 99 height 17
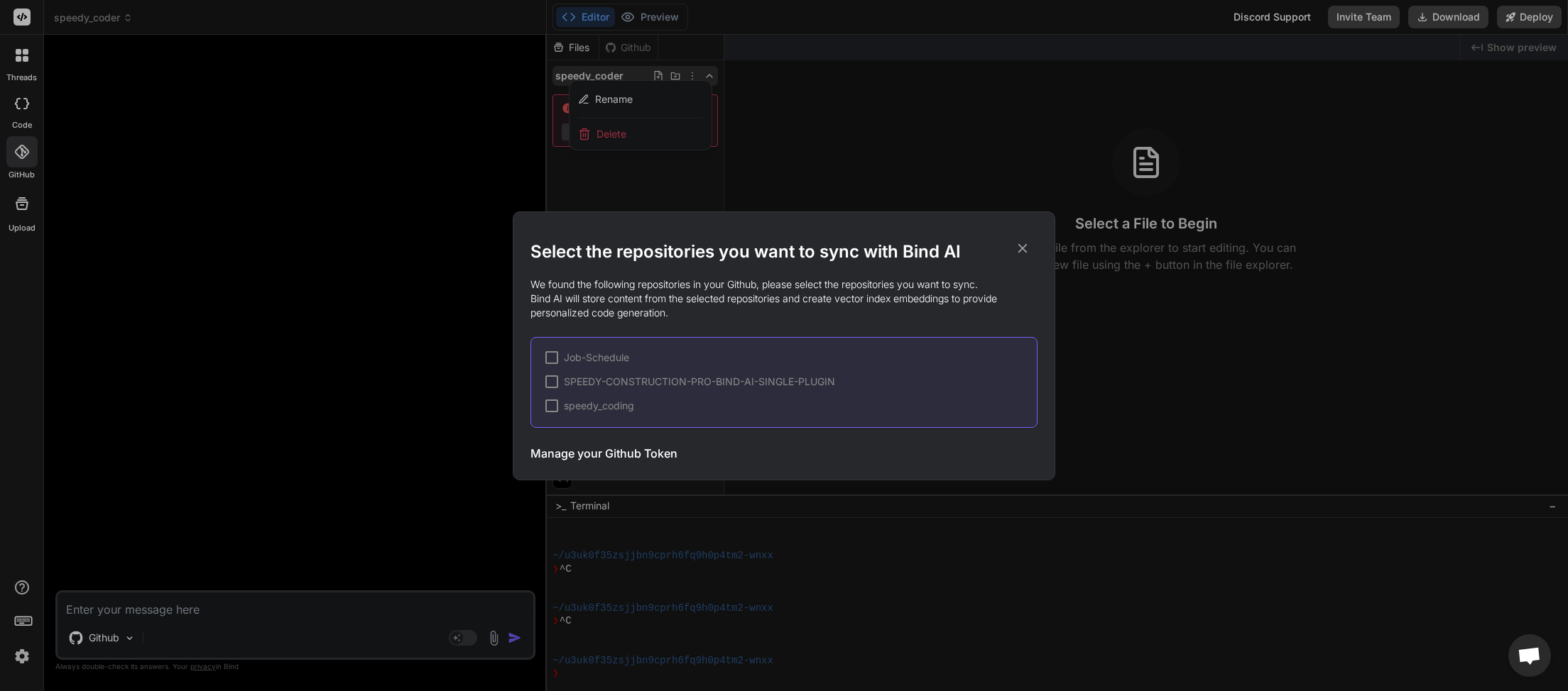
click at [551, 404] on div at bounding box center [551, 405] width 12 height 12
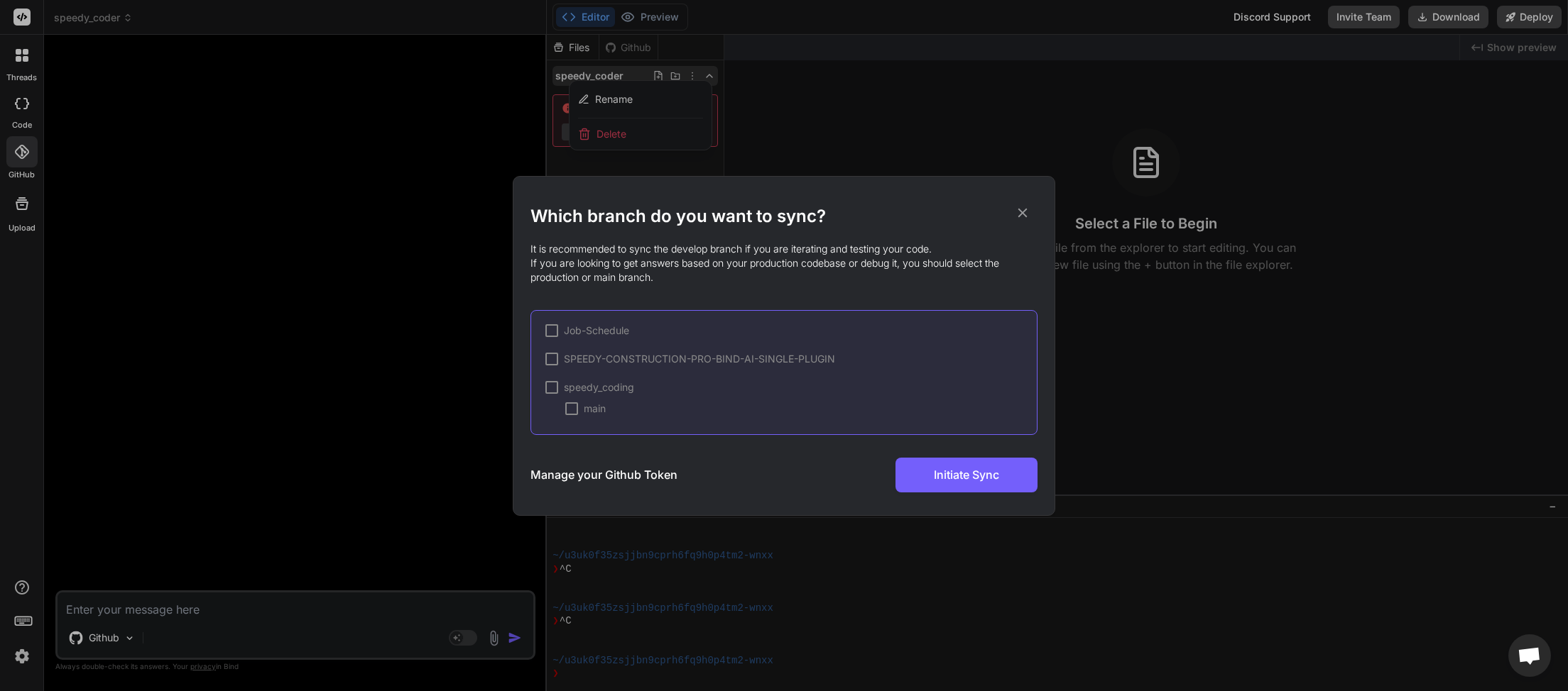
click at [554, 391] on div at bounding box center [551, 387] width 12 height 12
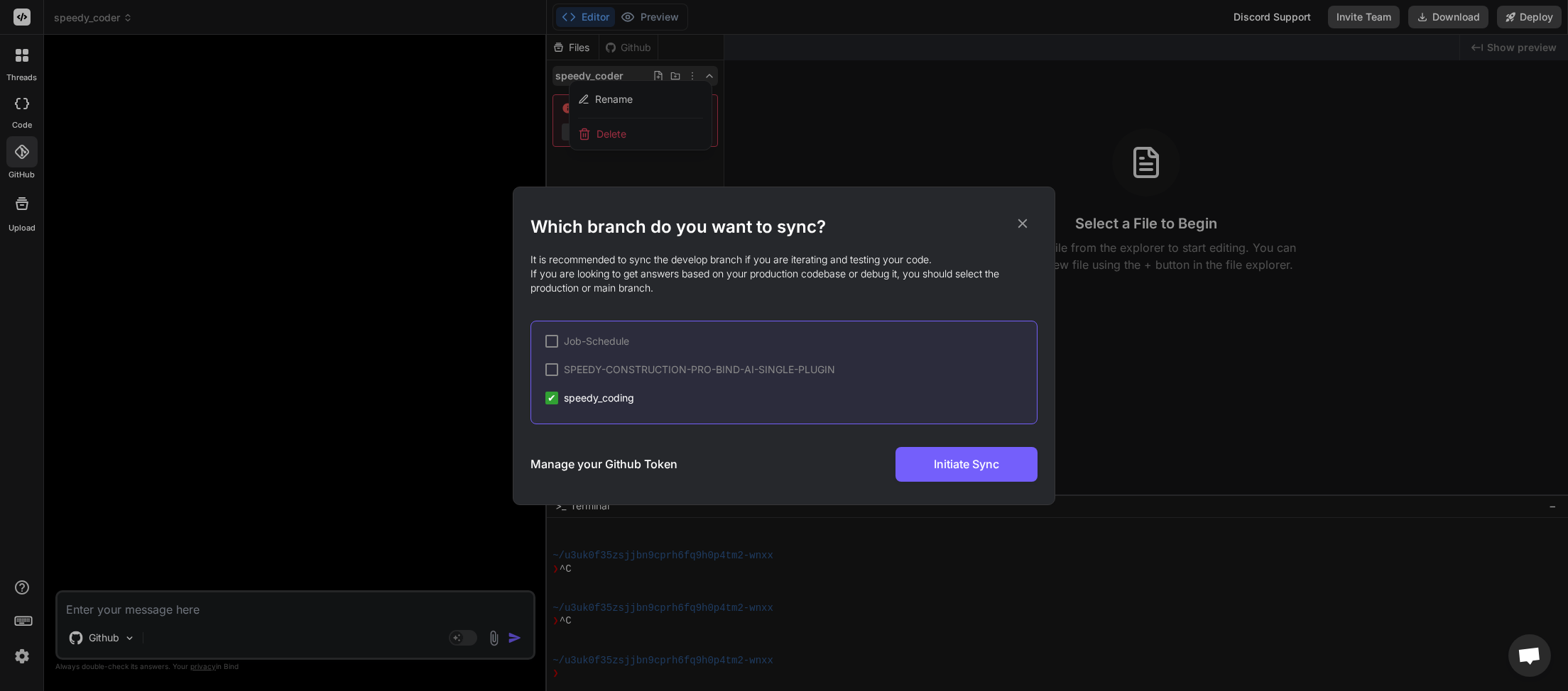
click at [557, 398] on div "✔" at bounding box center [551, 397] width 12 height 12
click at [553, 398] on div at bounding box center [551, 397] width 12 height 12
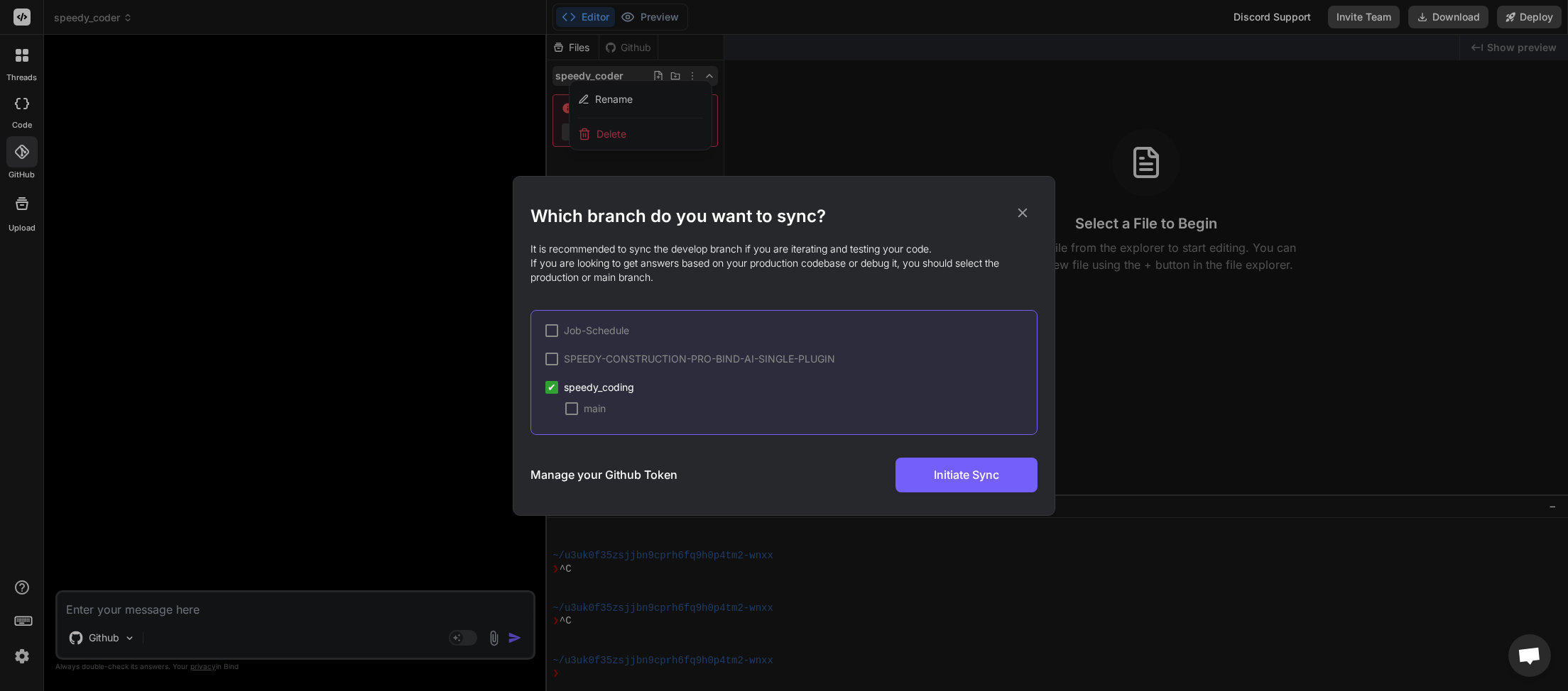
click at [572, 413] on div at bounding box center [571, 408] width 12 height 12
click at [963, 478] on span "Initiate Sync" at bounding box center [966, 475] width 66 height 17
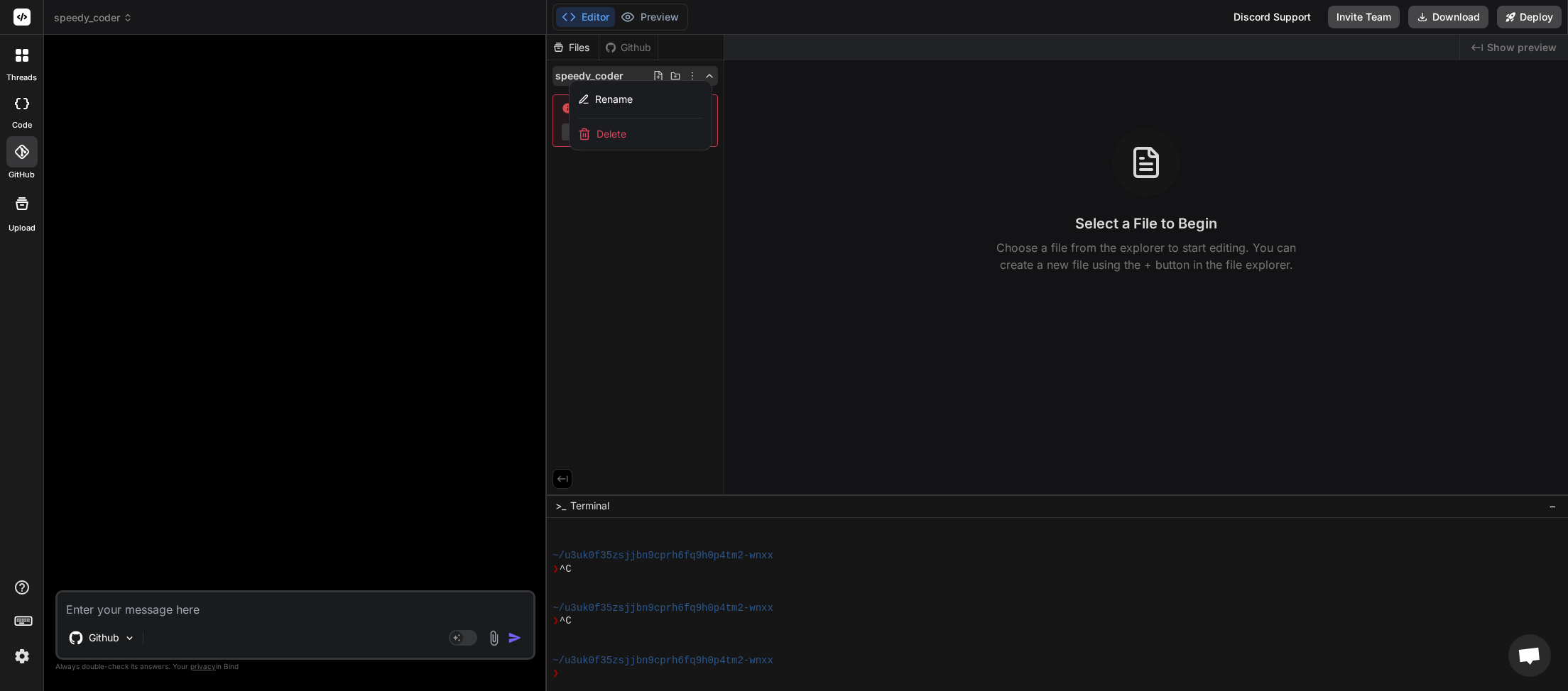
click at [924, 386] on div at bounding box center [1057, 362] width 1021 height 657
click at [26, 107] on icon at bounding box center [22, 104] width 14 height 11
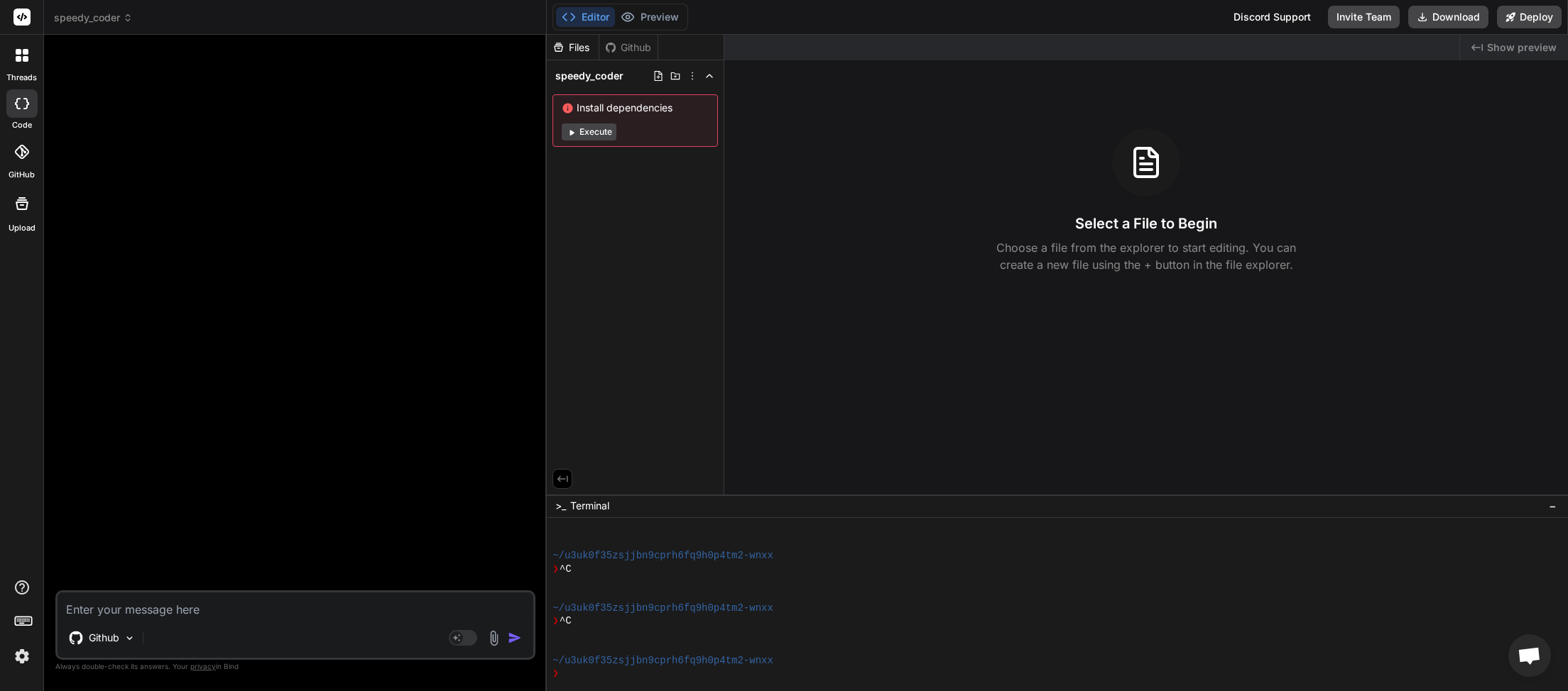
click at [621, 49] on div "Github" at bounding box center [628, 47] width 58 height 14
click at [641, 54] on div "Github" at bounding box center [628, 47] width 58 height 14
click at [594, 80] on span "speedy_coder" at bounding box center [588, 75] width 68 height 14
click at [713, 79] on icon at bounding box center [710, 76] width 11 height 11
click at [671, 80] on icon at bounding box center [675, 76] width 11 height 11
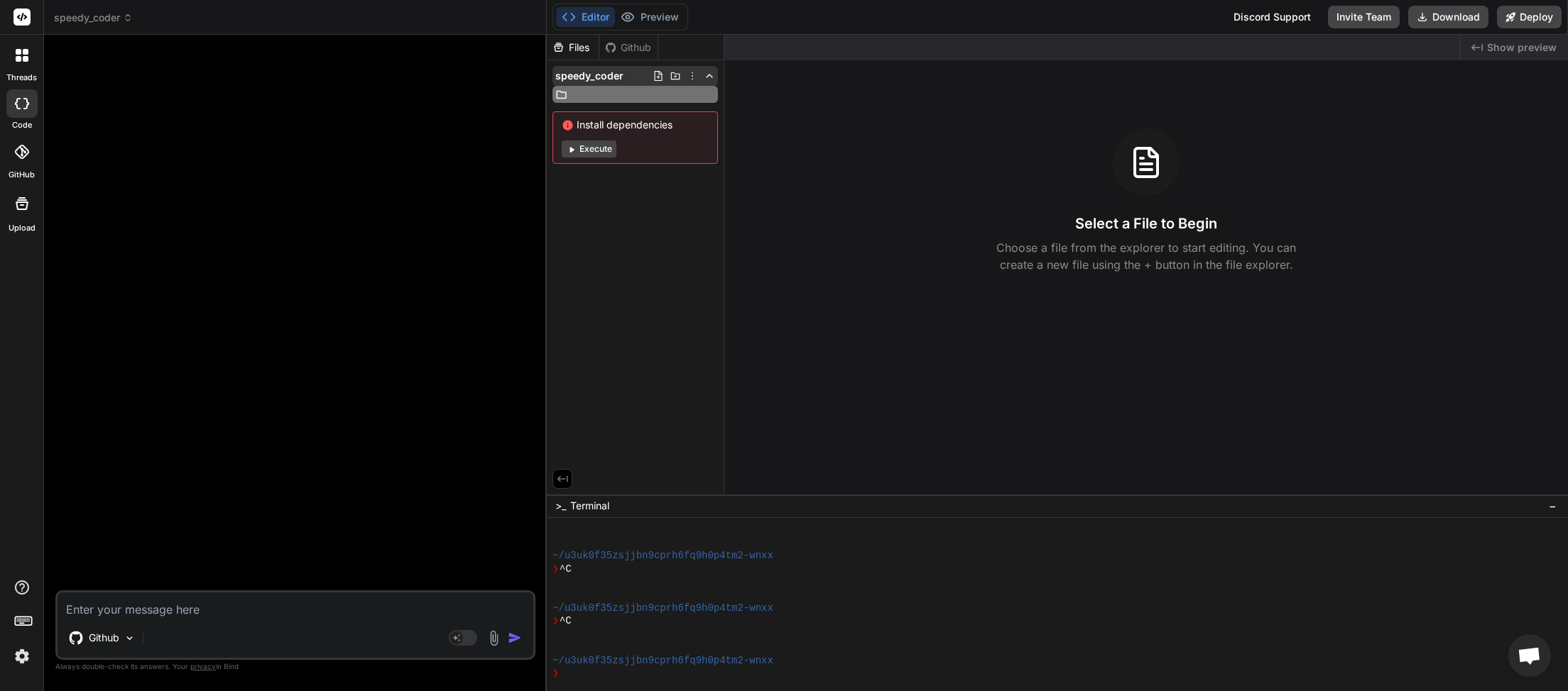
click at [657, 79] on icon at bounding box center [658, 76] width 11 height 11
click at [622, 51] on div "Github" at bounding box center [628, 47] width 58 height 14
click at [570, 43] on div "Files" at bounding box center [572, 47] width 52 height 14
click at [631, 51] on div "Github" at bounding box center [628, 47] width 58 height 14
click at [163, 602] on textarea at bounding box center [295, 605] width 476 height 26
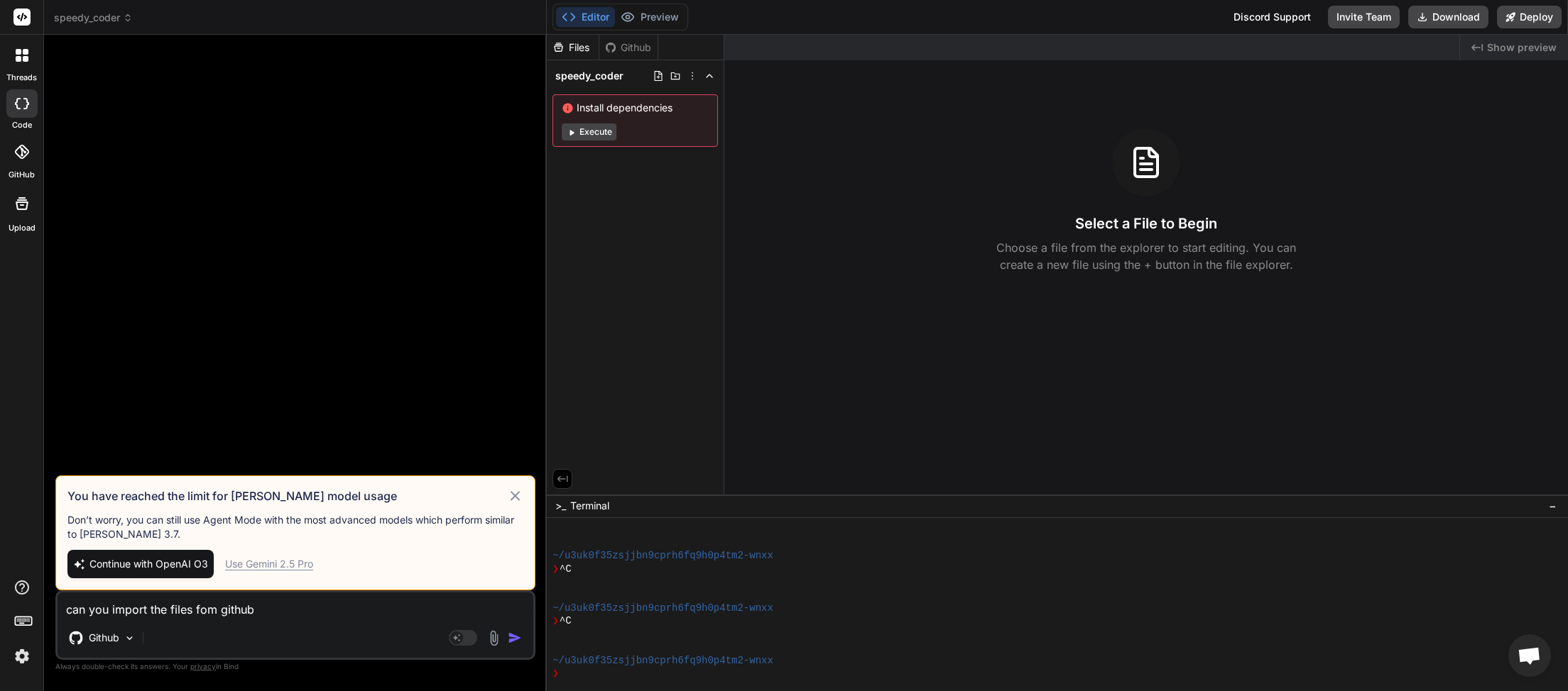
click at [140, 564] on span "Continue with OpenAI O3" at bounding box center [149, 564] width 118 height 14
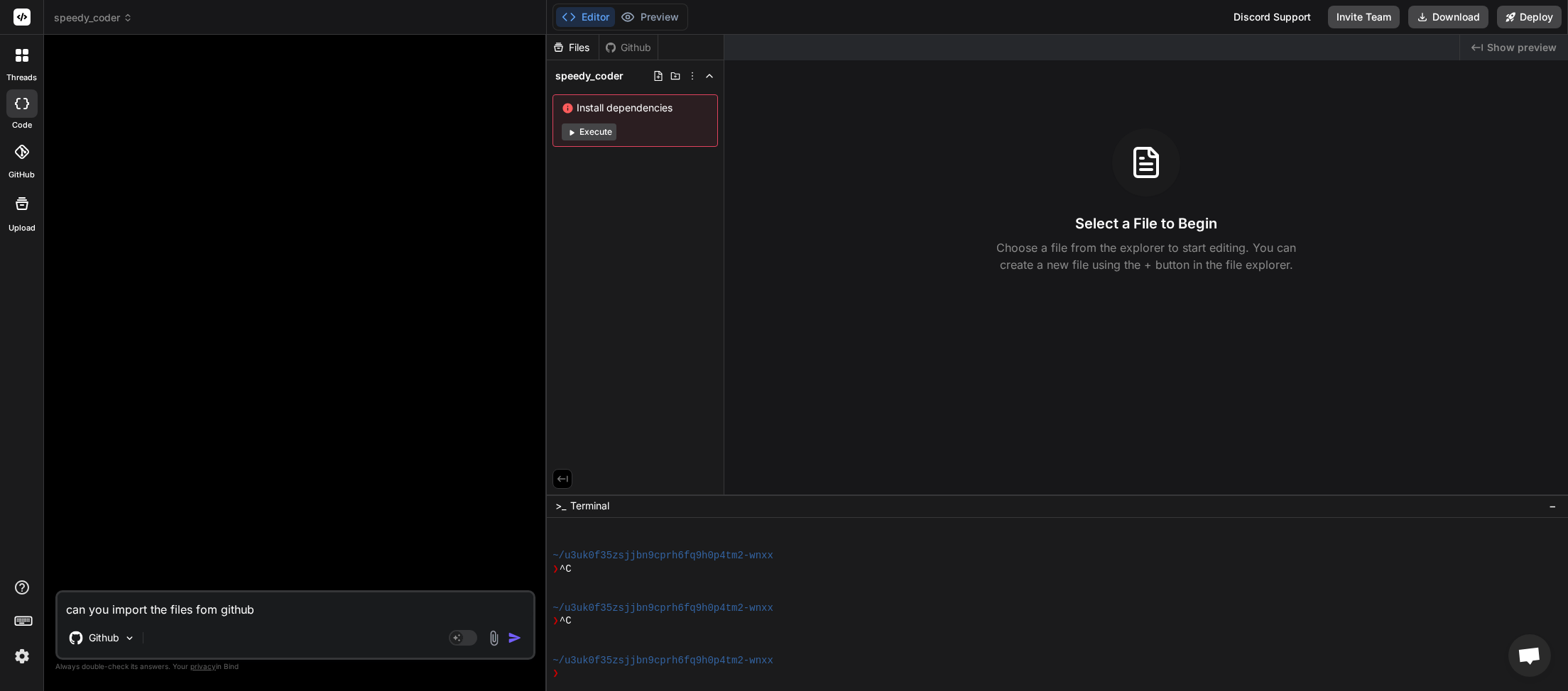
click at [320, 610] on textarea "can you import the files fom github" at bounding box center [295, 605] width 476 height 26
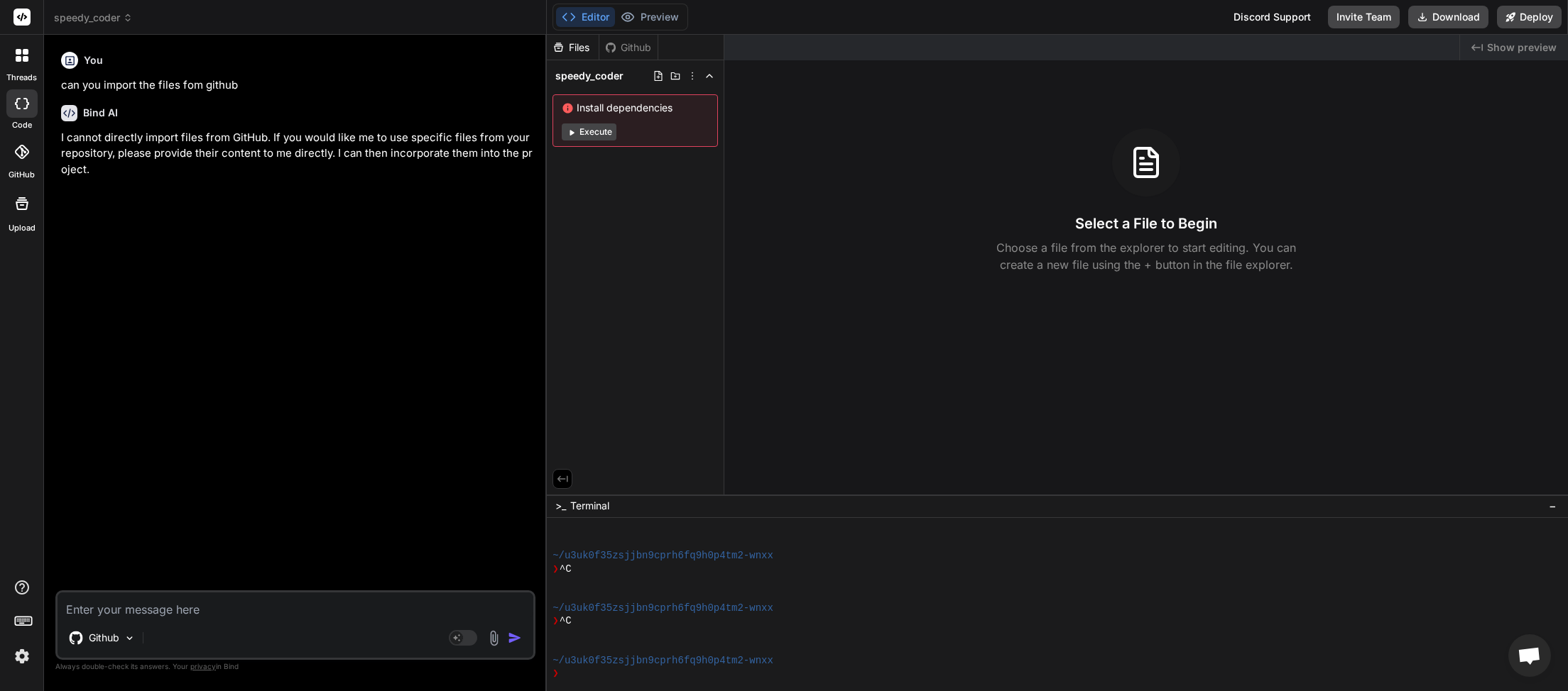
click at [1142, 175] on icon at bounding box center [1146, 163] width 34 height 34
click at [124, 643] on img at bounding box center [130, 638] width 12 height 12
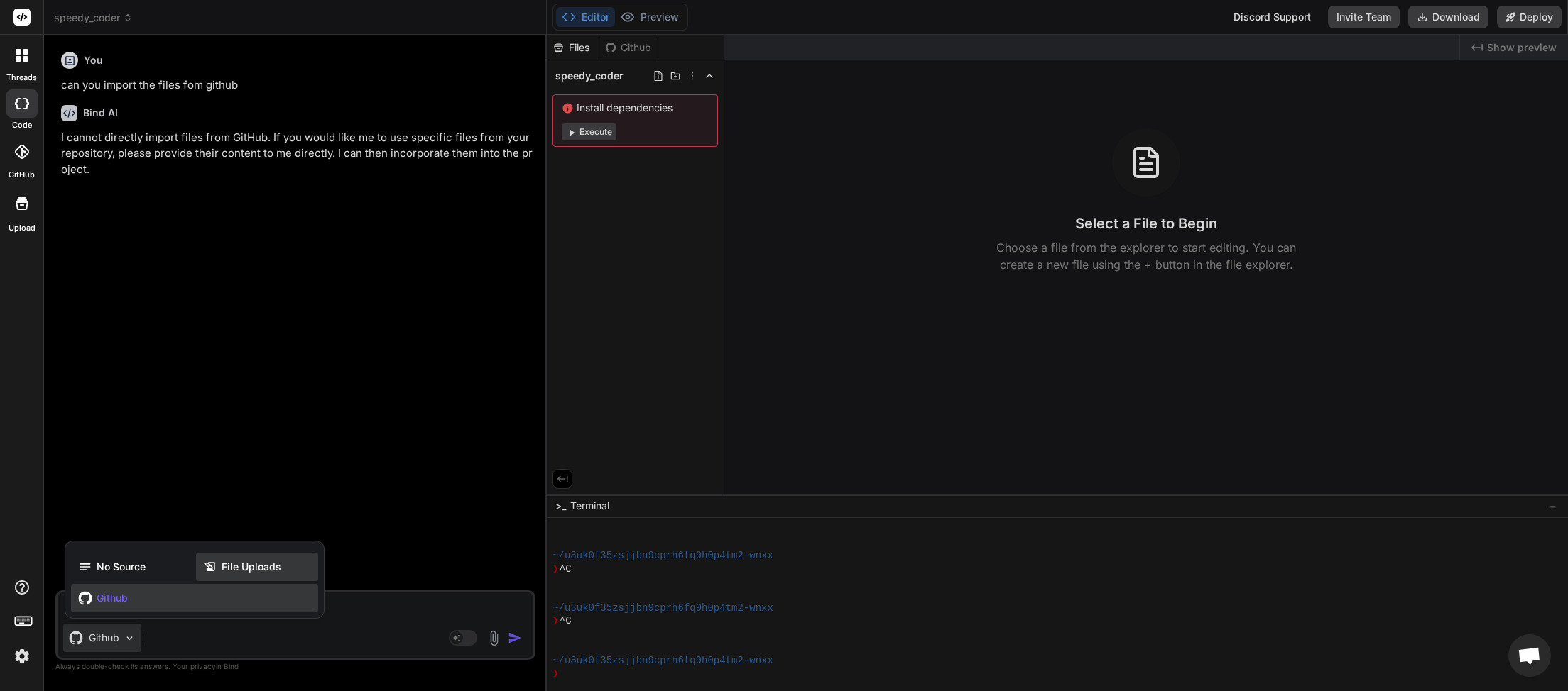
click at [230, 569] on span "File Uploads" at bounding box center [251, 566] width 60 height 14
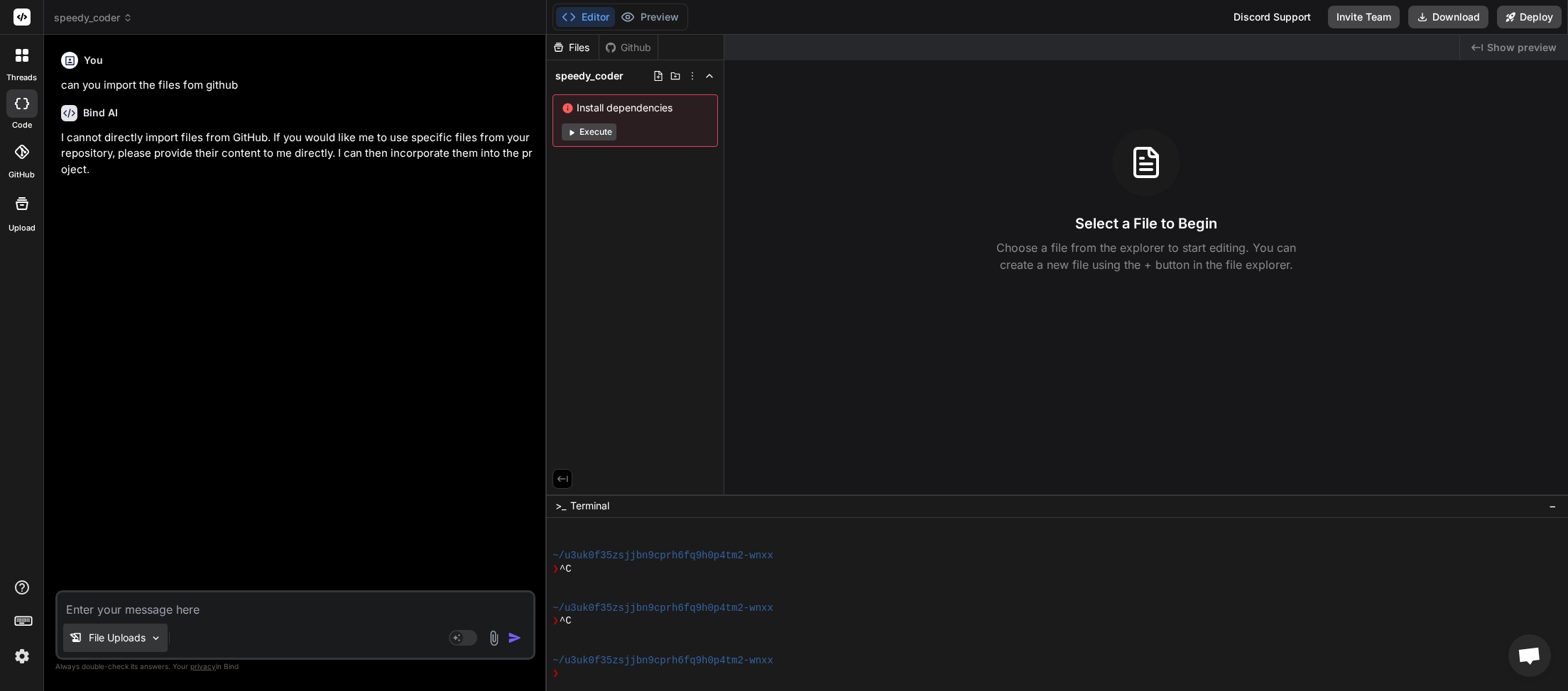
click at [102, 648] on div "File Uploads" at bounding box center [114, 638] width 104 height 29
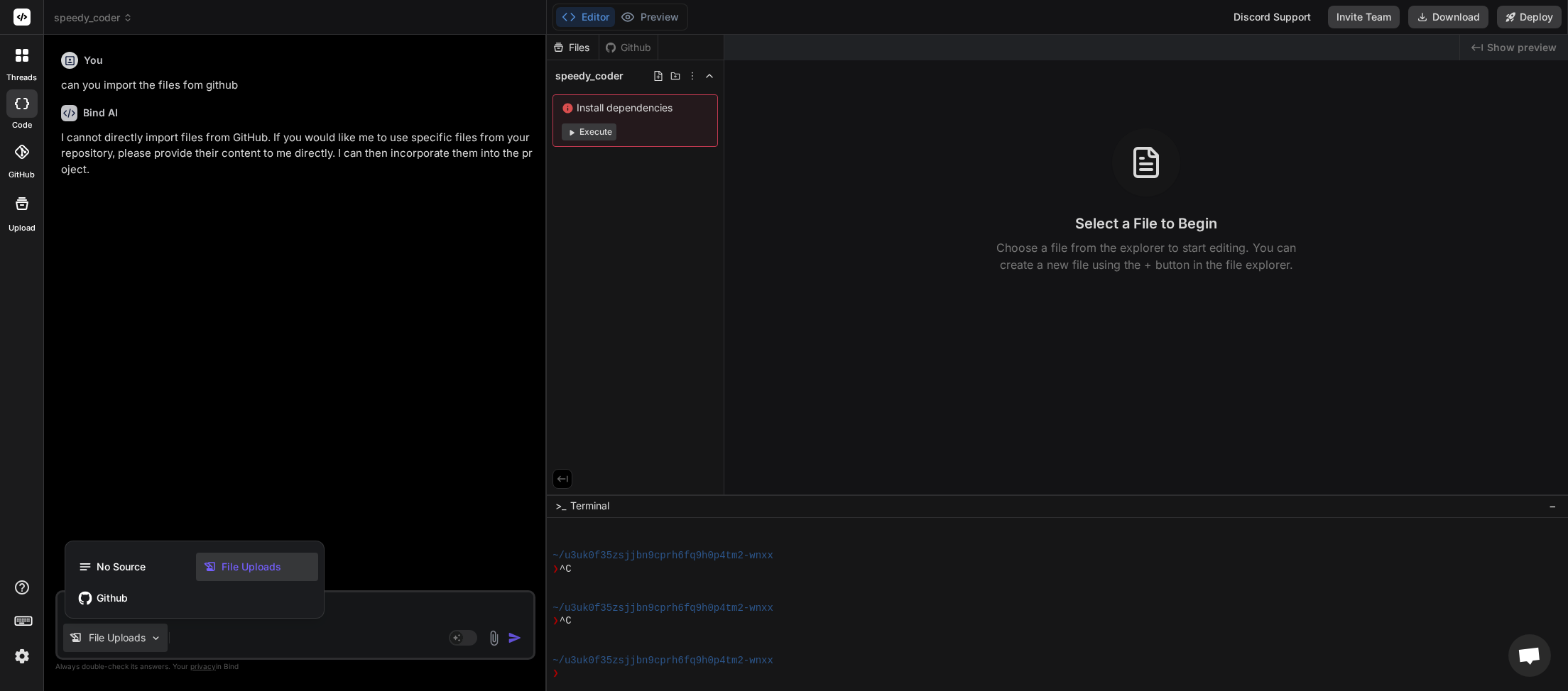
click at [256, 623] on div at bounding box center [784, 345] width 1568 height 691
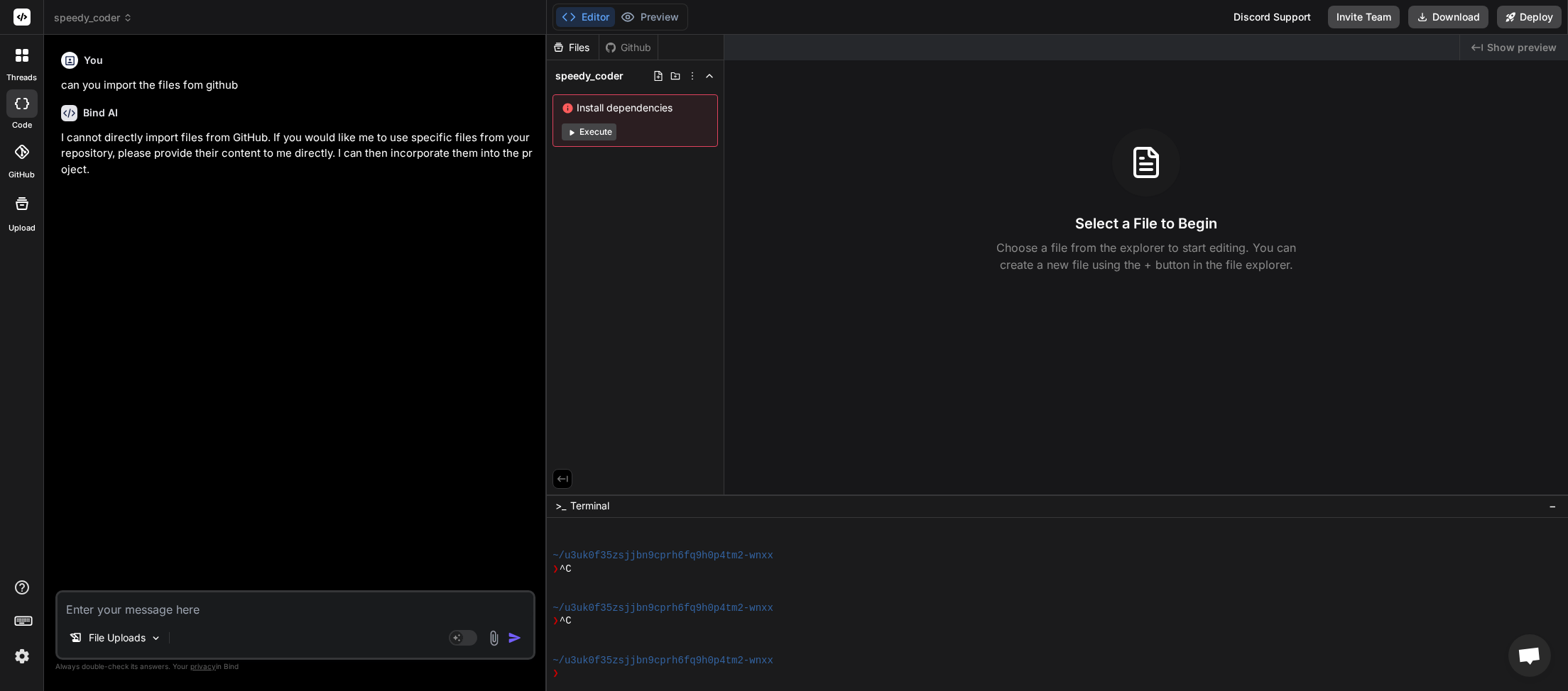
click at [21, 231] on label "Upload" at bounding box center [22, 228] width 27 height 12
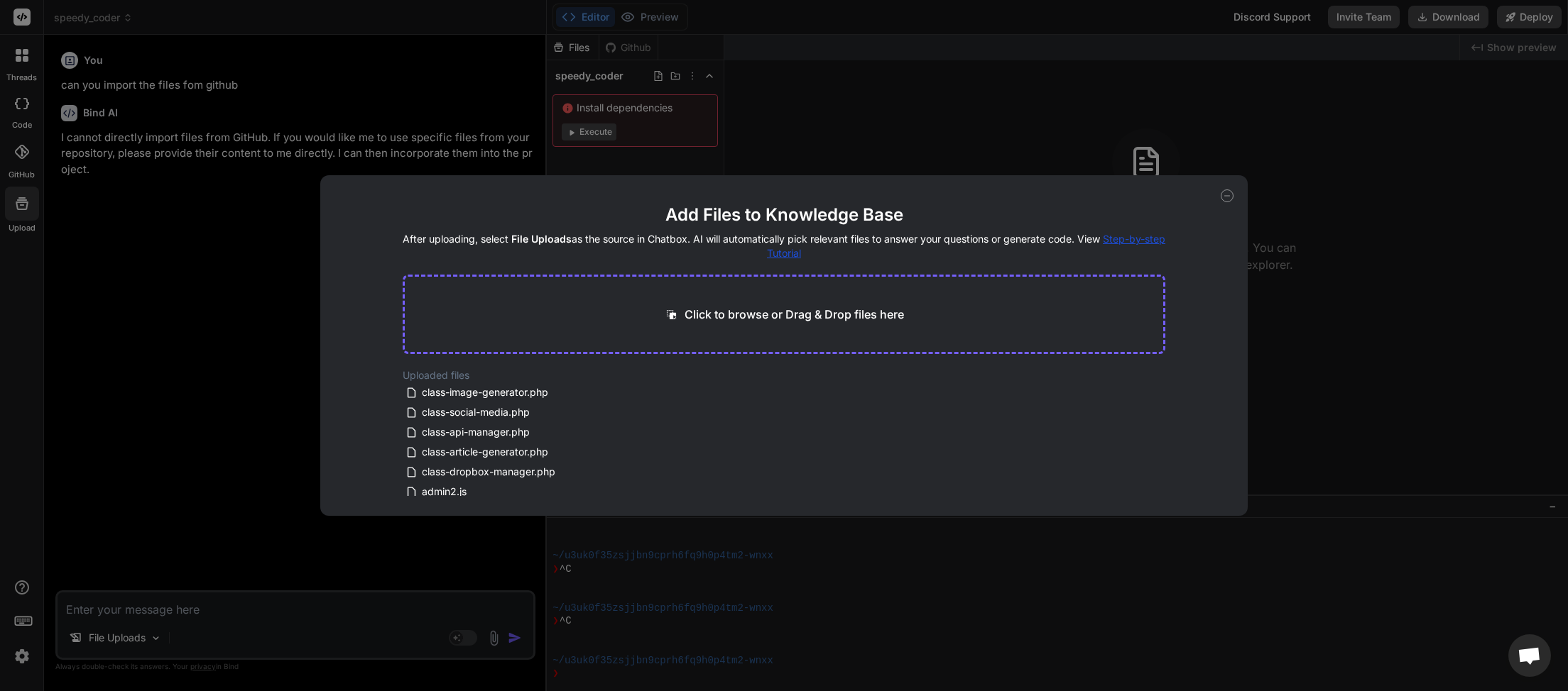
click at [790, 315] on p "Click to browse or Drag & Drop files here" at bounding box center [794, 315] width 219 height 17
click at [1153, 467] on button "Finish" at bounding box center [1141, 474] width 50 height 29
click at [440, 396] on span "speedy-coding-pro.php" at bounding box center [478, 393] width 114 height 17
click at [1225, 193] on icon at bounding box center [1227, 195] width 12 height 12
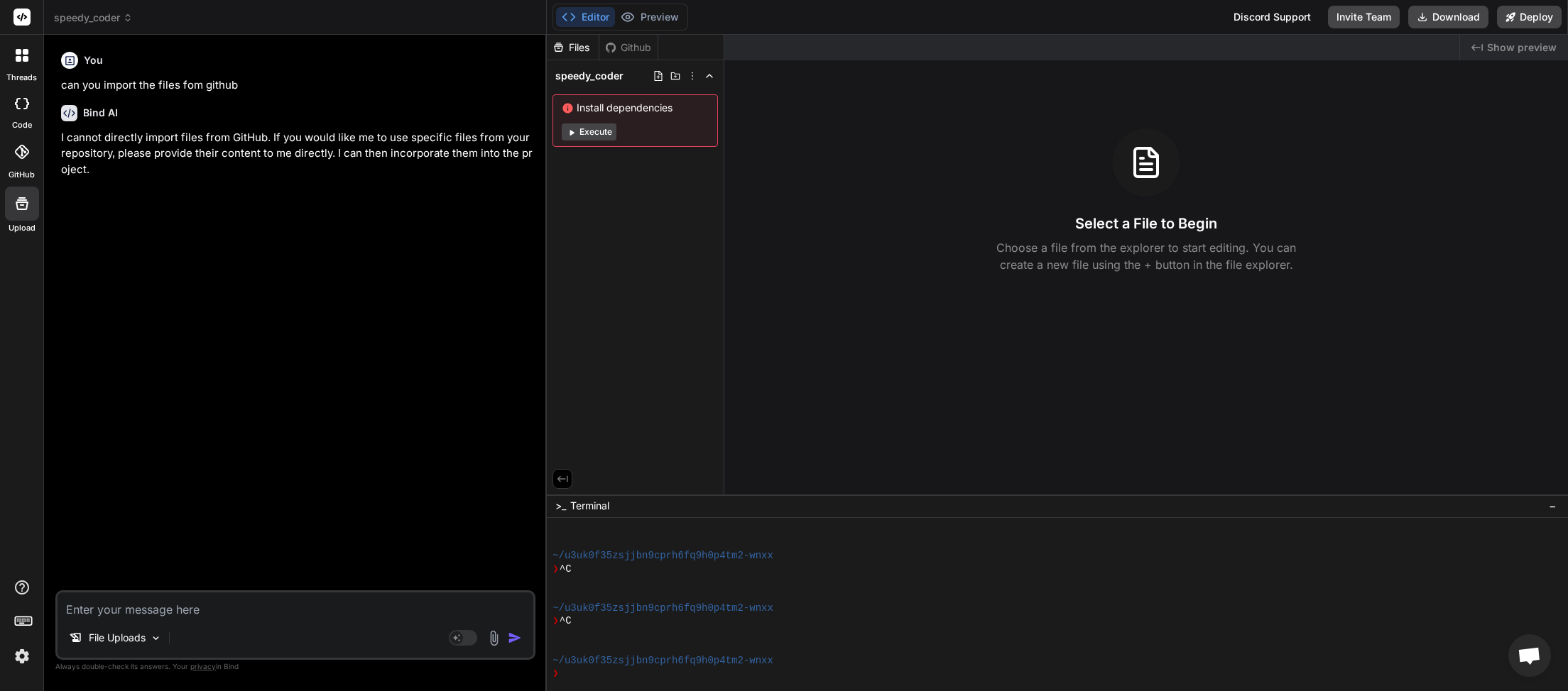
click at [1142, 188] on div at bounding box center [1145, 162] width 68 height 68
click at [1084, 279] on div "Created with Pixso. Show preview Select a File to Begin Choose a file from the …" at bounding box center [1145, 264] width 844 height 459
click at [1160, 163] on icon at bounding box center [1146, 163] width 34 height 34
click at [626, 50] on div "Github" at bounding box center [628, 47] width 58 height 14
click at [554, 46] on icon at bounding box center [558, 47] width 12 height 12
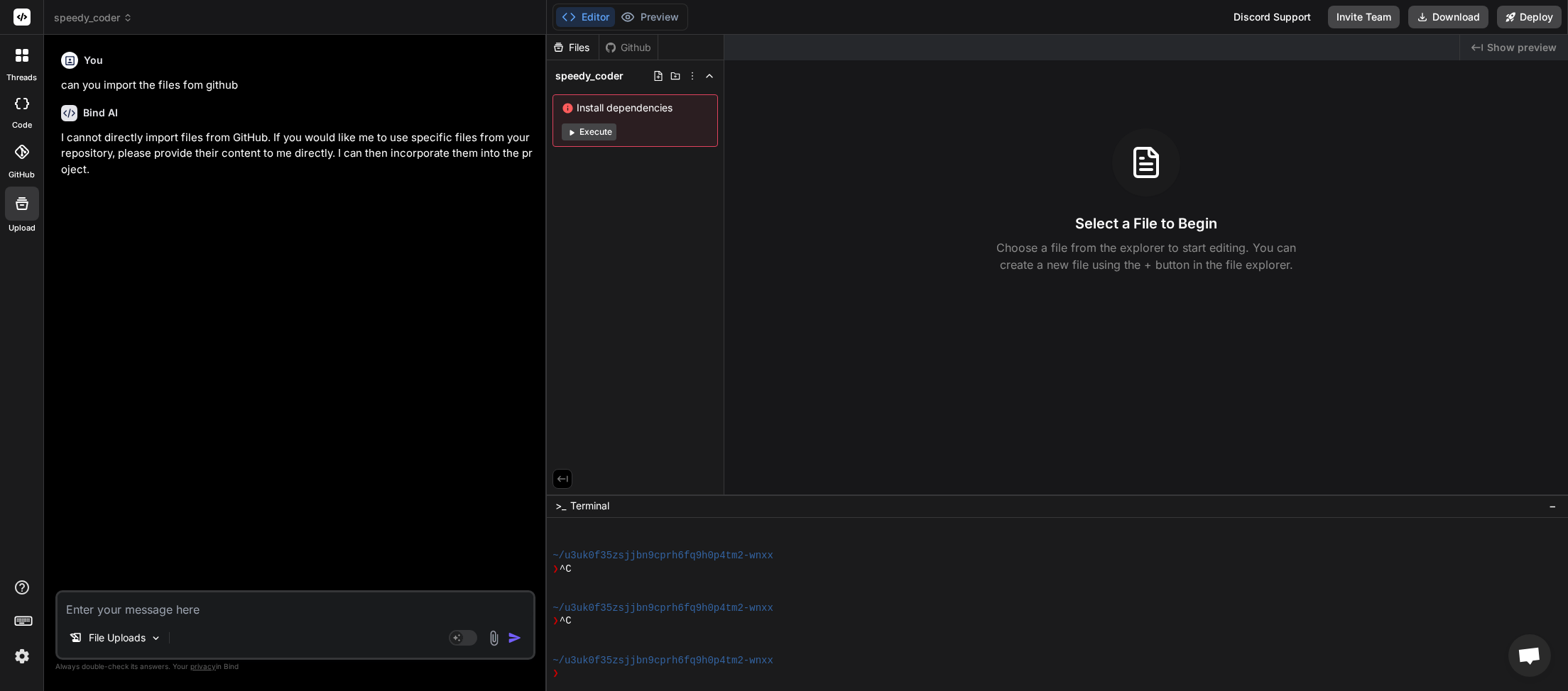
click at [1143, 213] on div "Select a File to Begin Choose a file from the explorer to start editing. You ca…" at bounding box center [1145, 201] width 844 height 145
click at [583, 134] on button "Execute" at bounding box center [588, 132] width 54 height 17
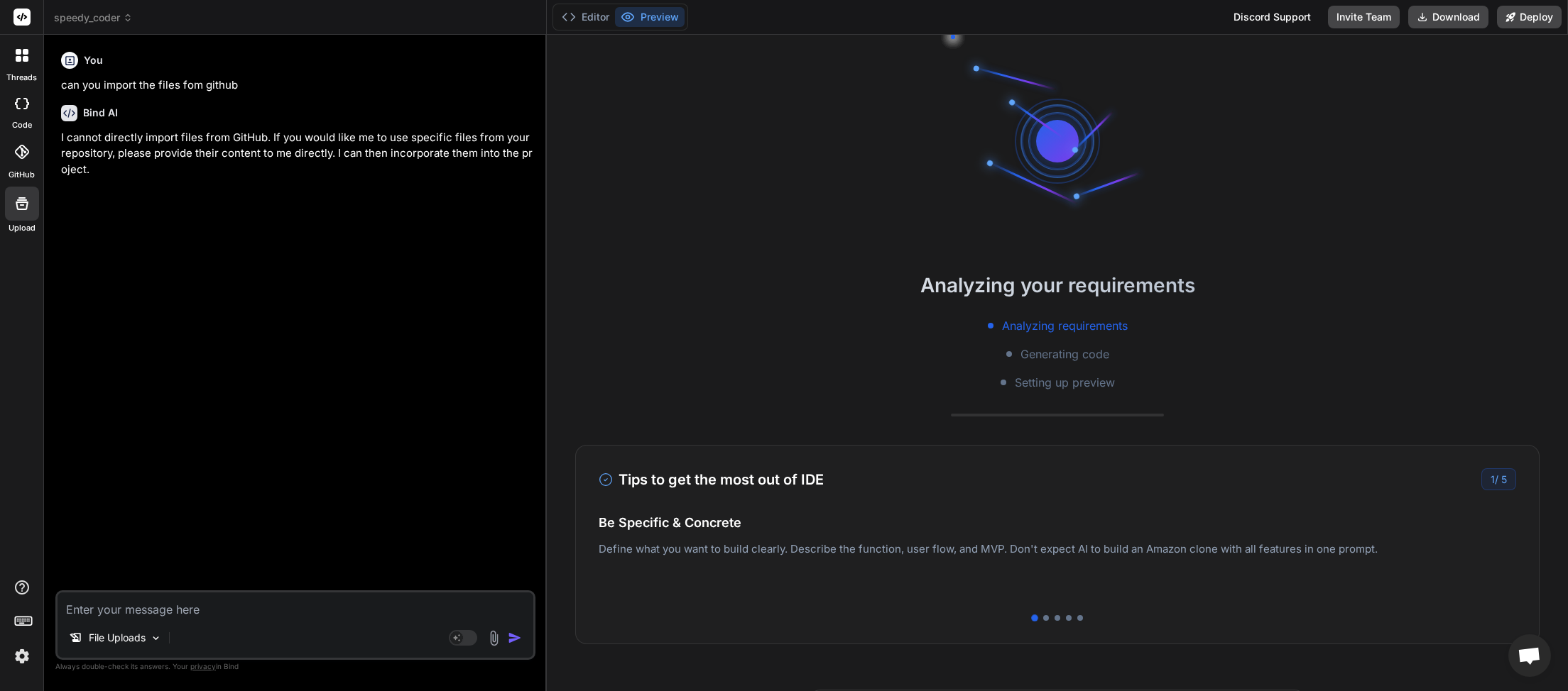
scroll to position [509, 0]
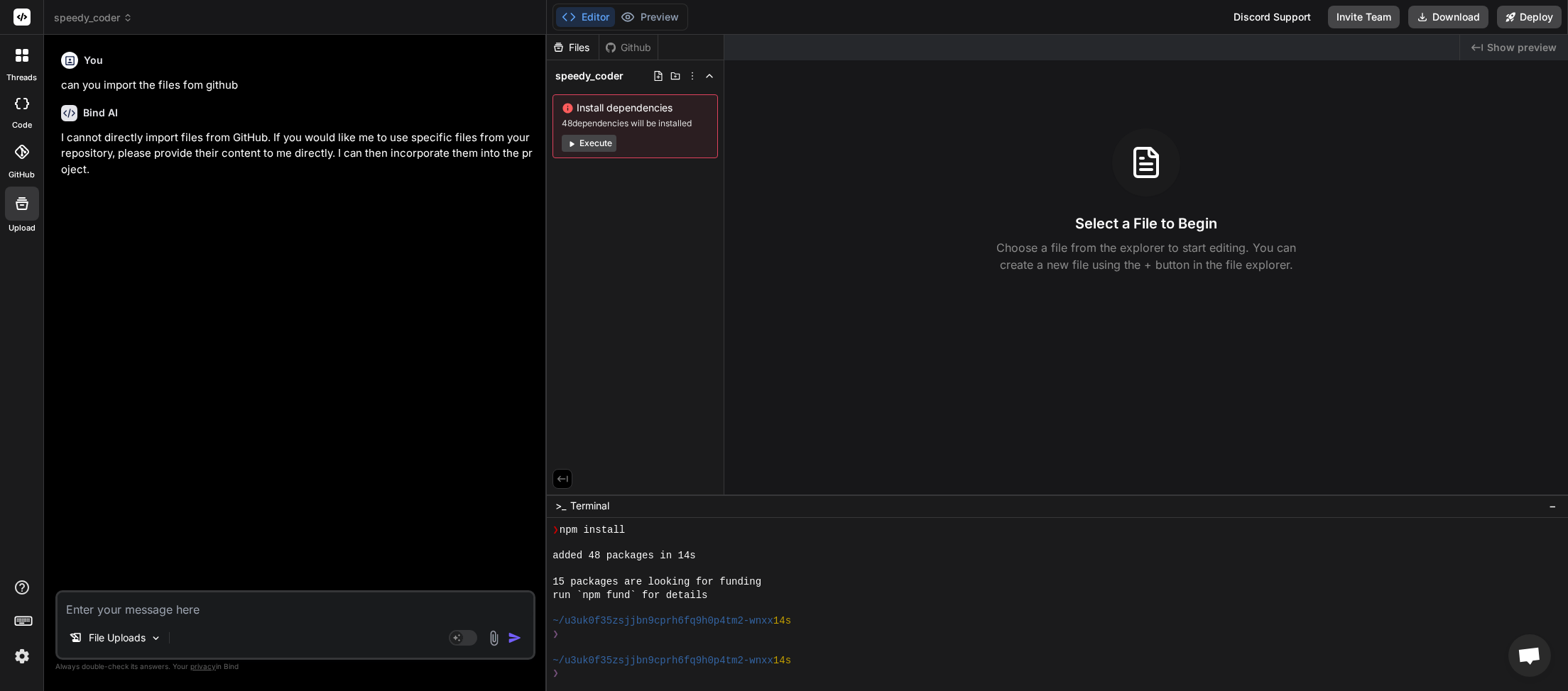
click at [619, 71] on span "speedy_coder" at bounding box center [588, 75] width 68 height 14
click at [621, 72] on span "speedy_coder" at bounding box center [588, 75] width 68 height 14
click at [20, 212] on icon at bounding box center [22, 204] width 17 height 17
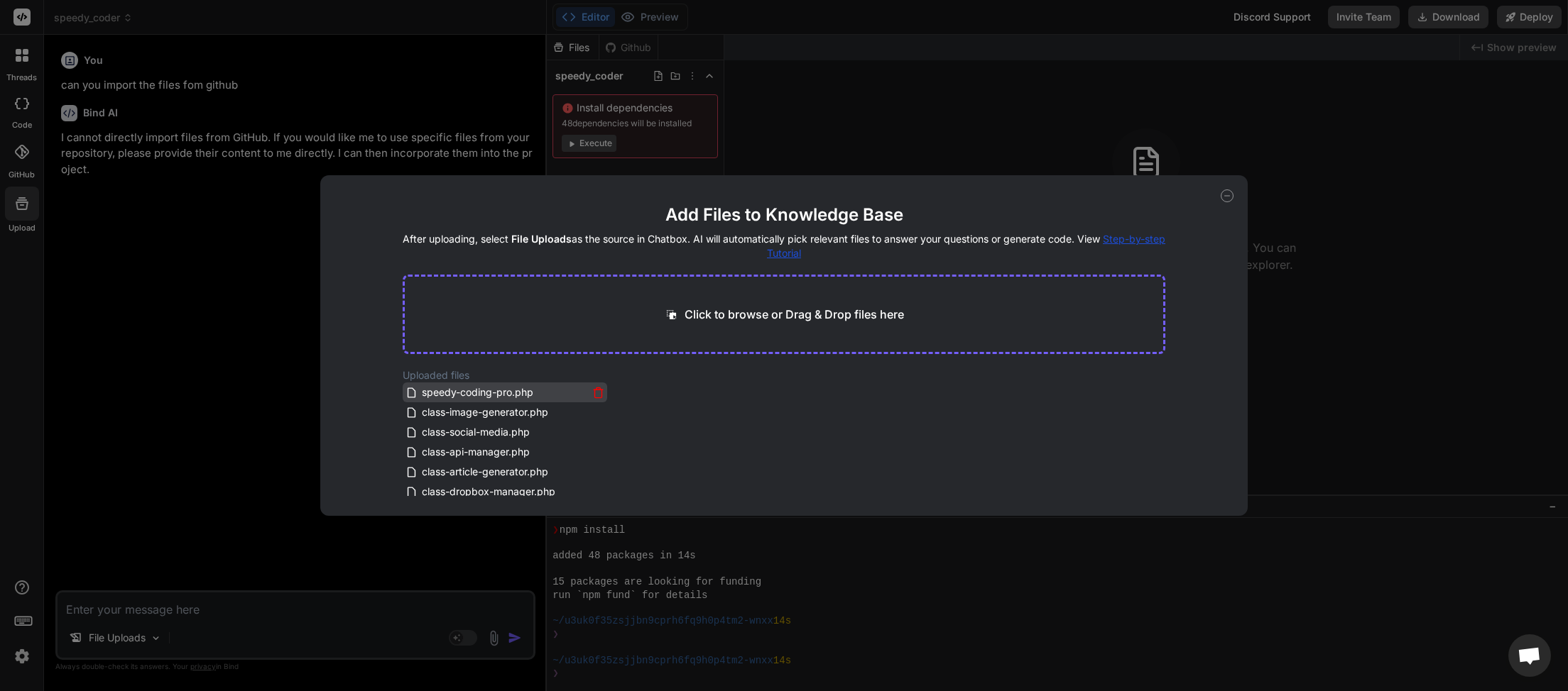
click at [419, 396] on icon at bounding box center [413, 393] width 15 height 12
click at [1227, 198] on icon at bounding box center [1227, 195] width 12 height 12
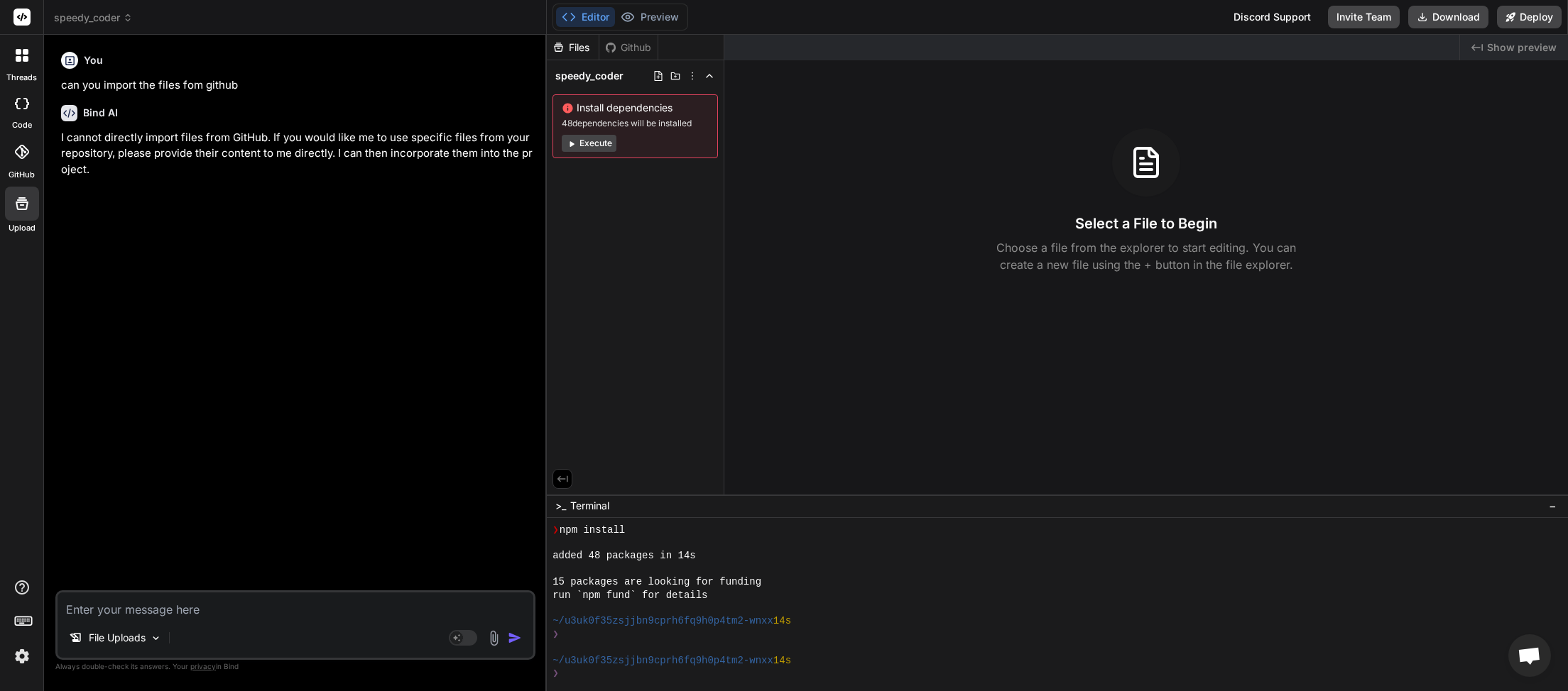
click at [140, 613] on textarea at bounding box center [295, 605] width 476 height 26
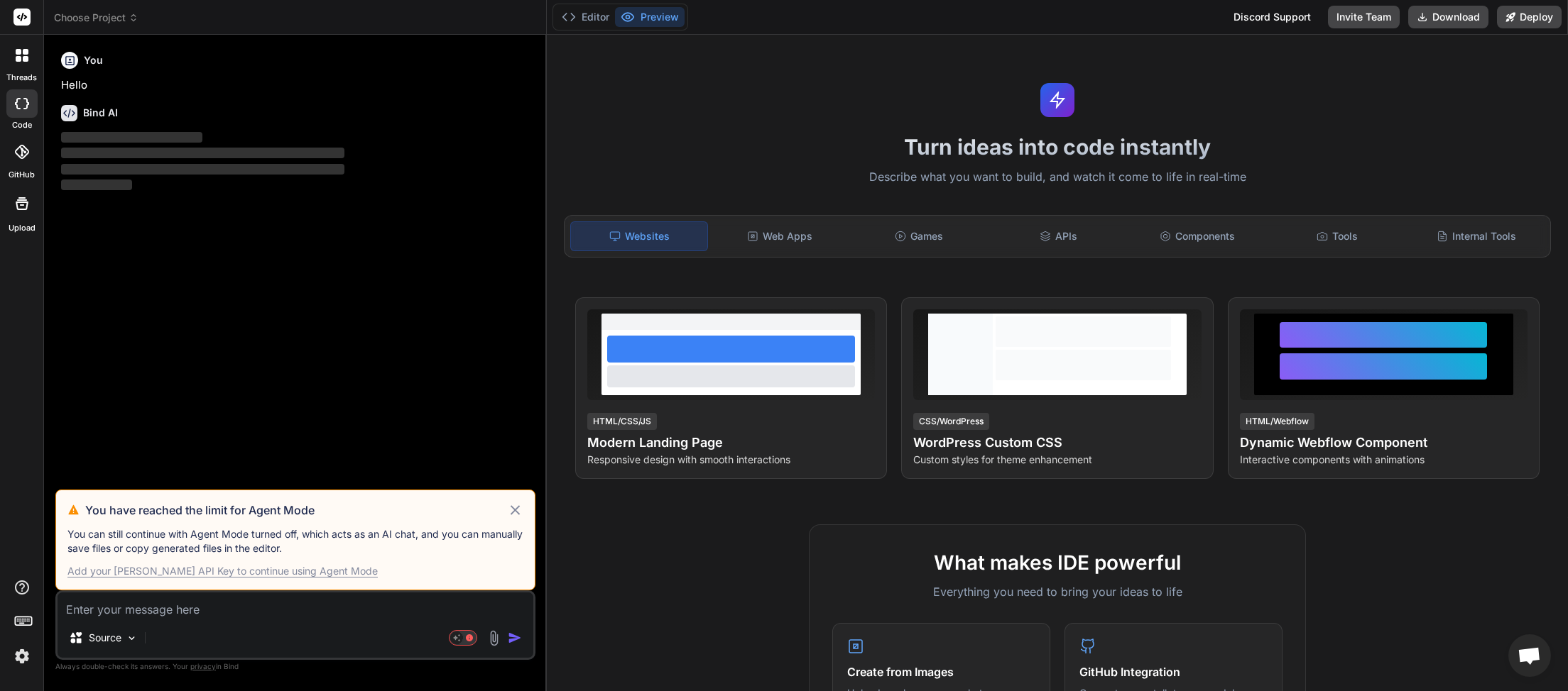
scroll to position [399, 0]
click at [213, 571] on div "Add your [PERSON_NAME] API Key to continue using Agent Mode" at bounding box center [222, 571] width 310 height 14
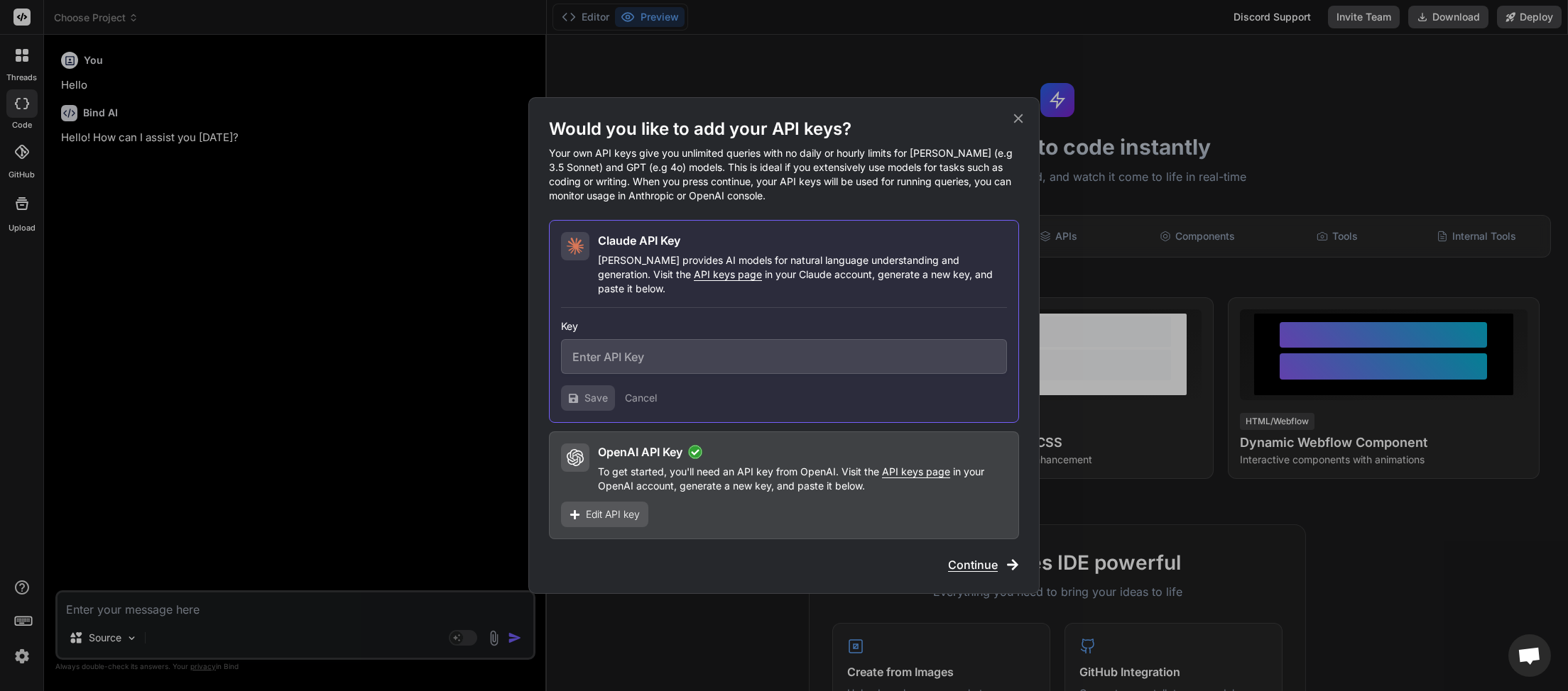
type textarea "x"
paste input "sk-ant-api03-hZvVa1W8oHJdHSjVsO7jXnmRcugqNek3GSJPfzAbxtz2cJdQqsNuxz6jxgxeX0jW-H…"
type input "sk-ant-api03-hZvVa1W8oHJdHSjVsO7jXnmRcugqNek3GSJPfzAbxtz2cJdQqsNuxz6jxgxeX0jW-H…"
click at [578, 394] on icon at bounding box center [573, 398] width 10 height 10
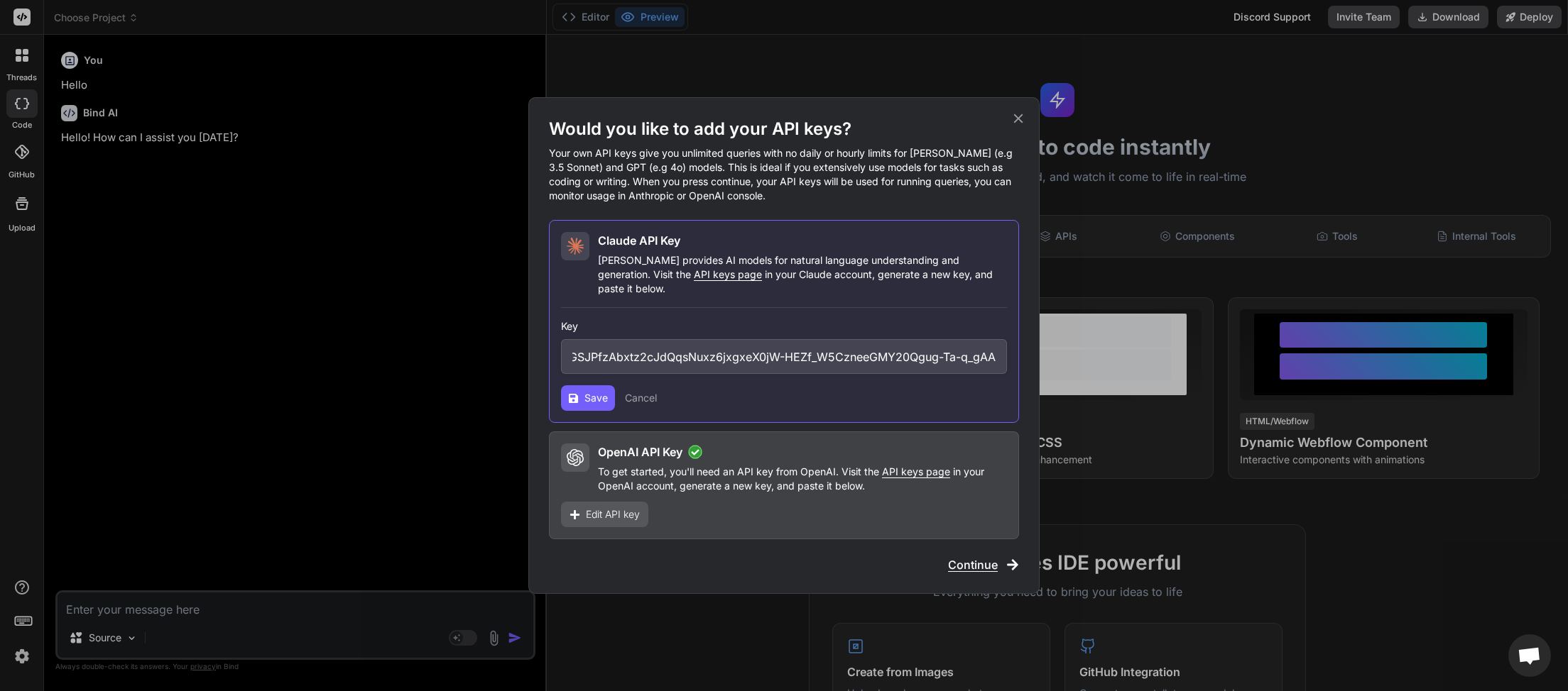
click at [593, 391] on span "Save" at bounding box center [596, 397] width 24 height 14
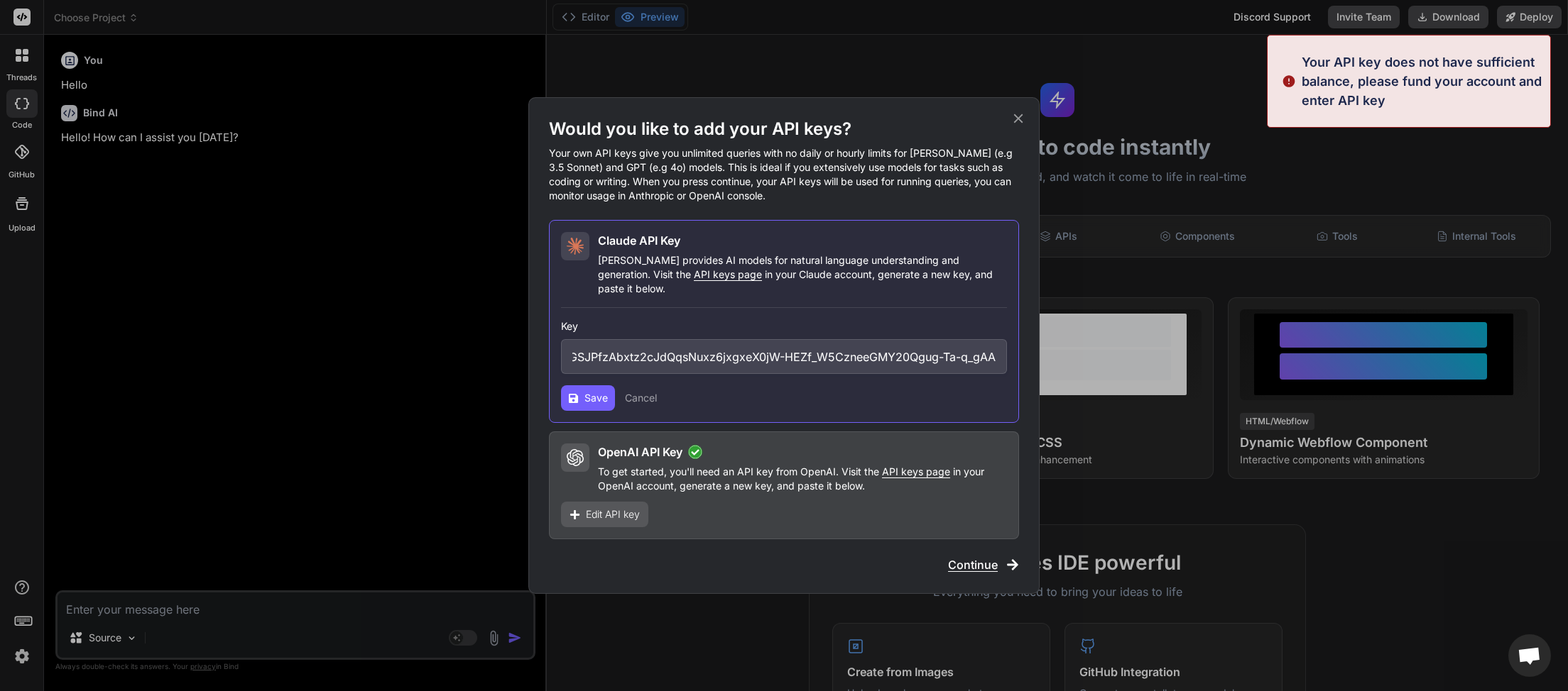
click at [1287, 81] on img at bounding box center [1289, 81] width 14 height 57
click at [1346, 77] on p "Your API key does not have sufficient balance, please fund your account and ent…" at bounding box center [1422, 81] width 240 height 57
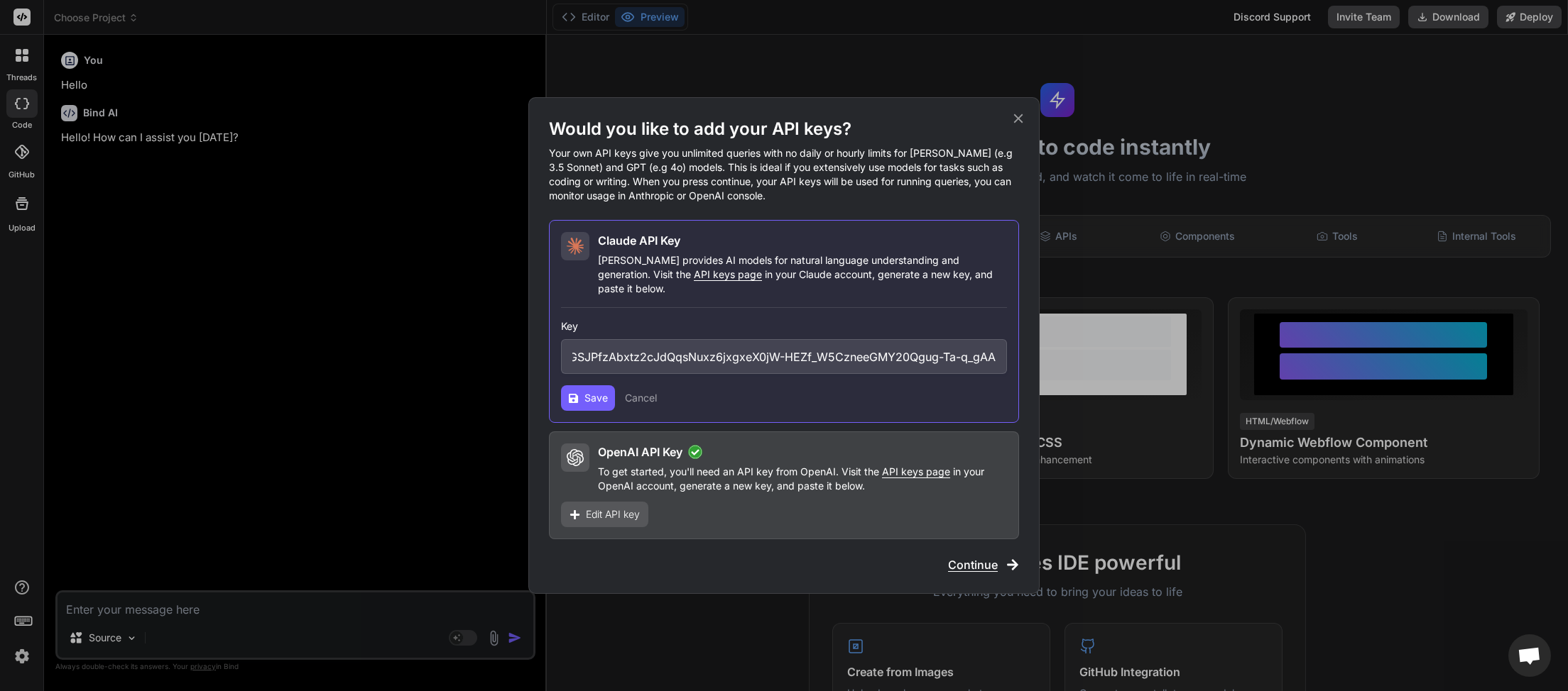
drag, startPoint x: 1303, startPoint y: 49, endPoint x: 1374, endPoint y: 62, distance: 72.2
click at [1374, 62] on div "Would you like to add your API keys? Your own API keys give you unlimited queri…" at bounding box center [784, 345] width 1568 height 691
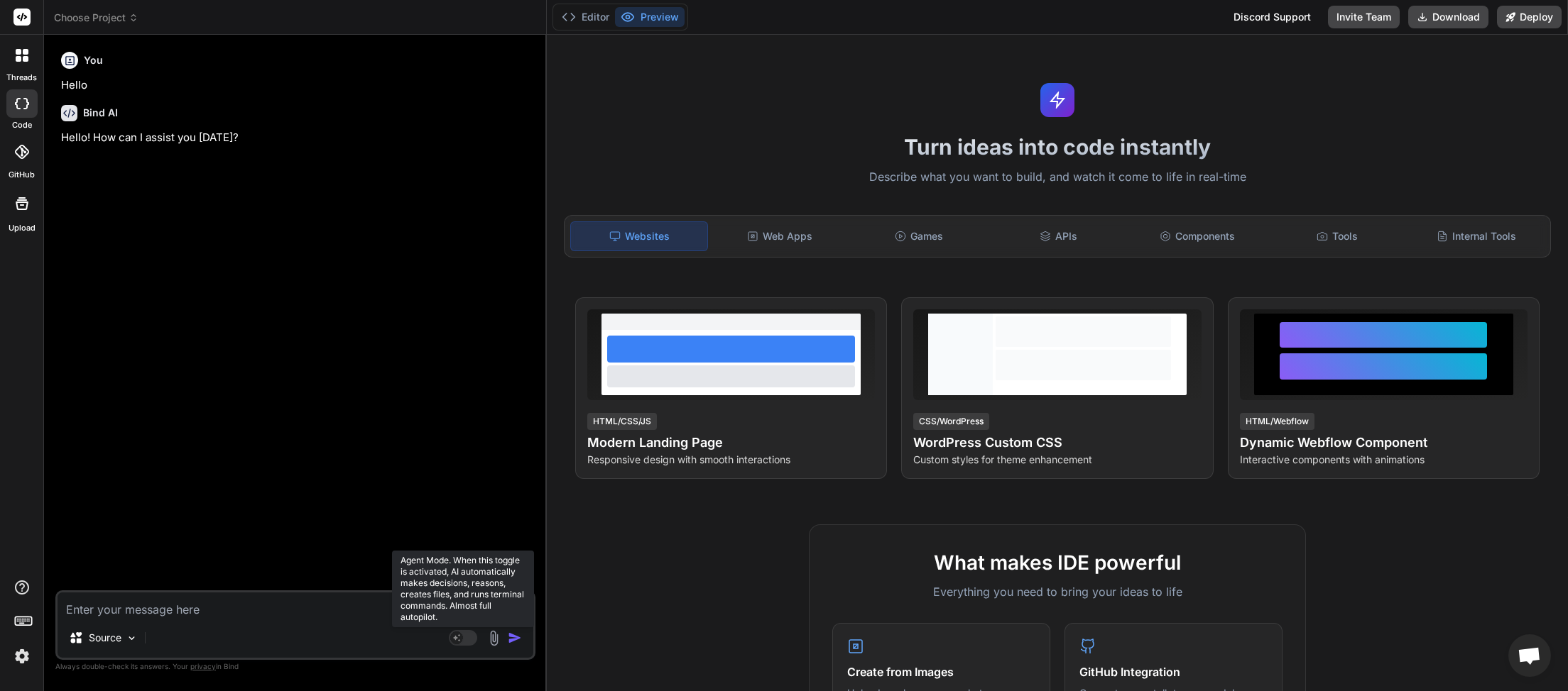
click at [467, 632] on rect at bounding box center [464, 638] width 29 height 15
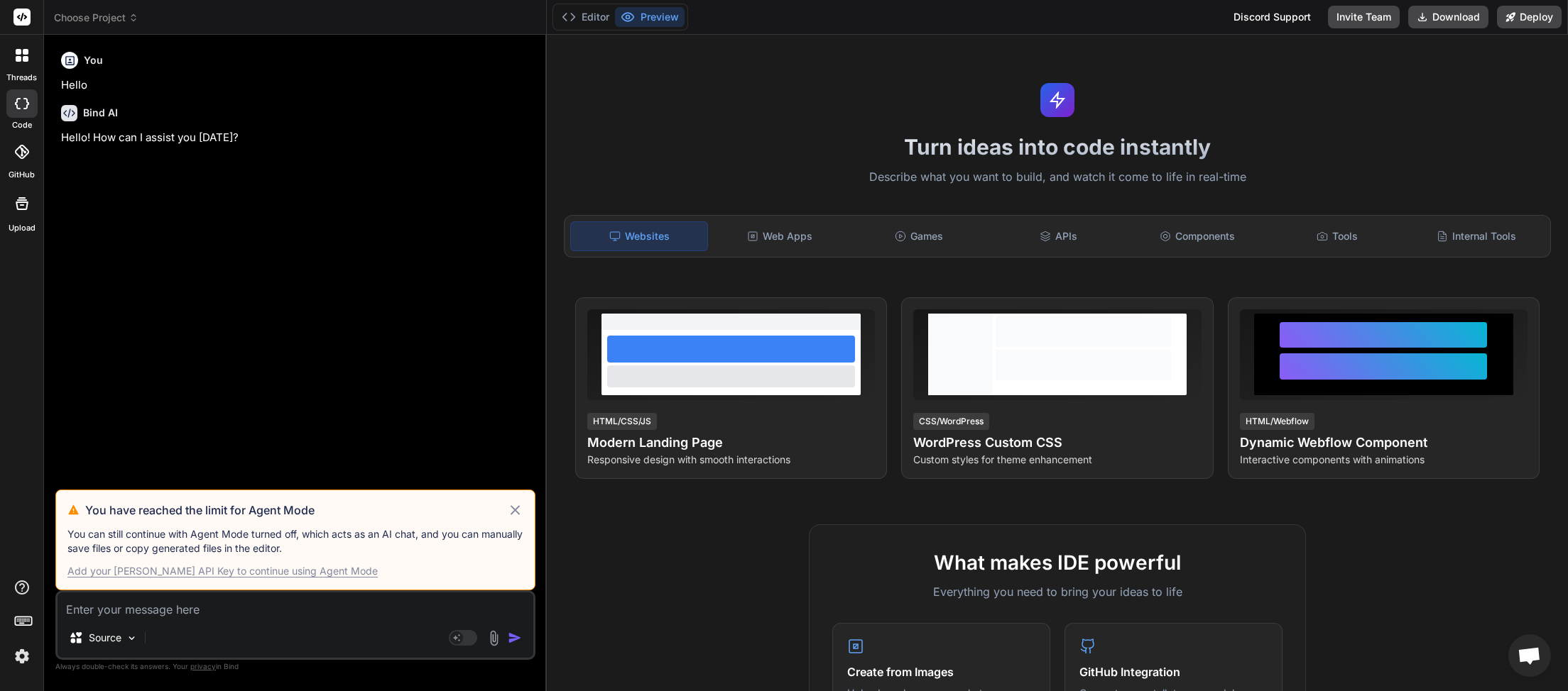
click at [252, 568] on div "Add your [PERSON_NAME] API Key to continue using Agent Mode" at bounding box center [222, 571] width 310 height 14
type textarea "x"
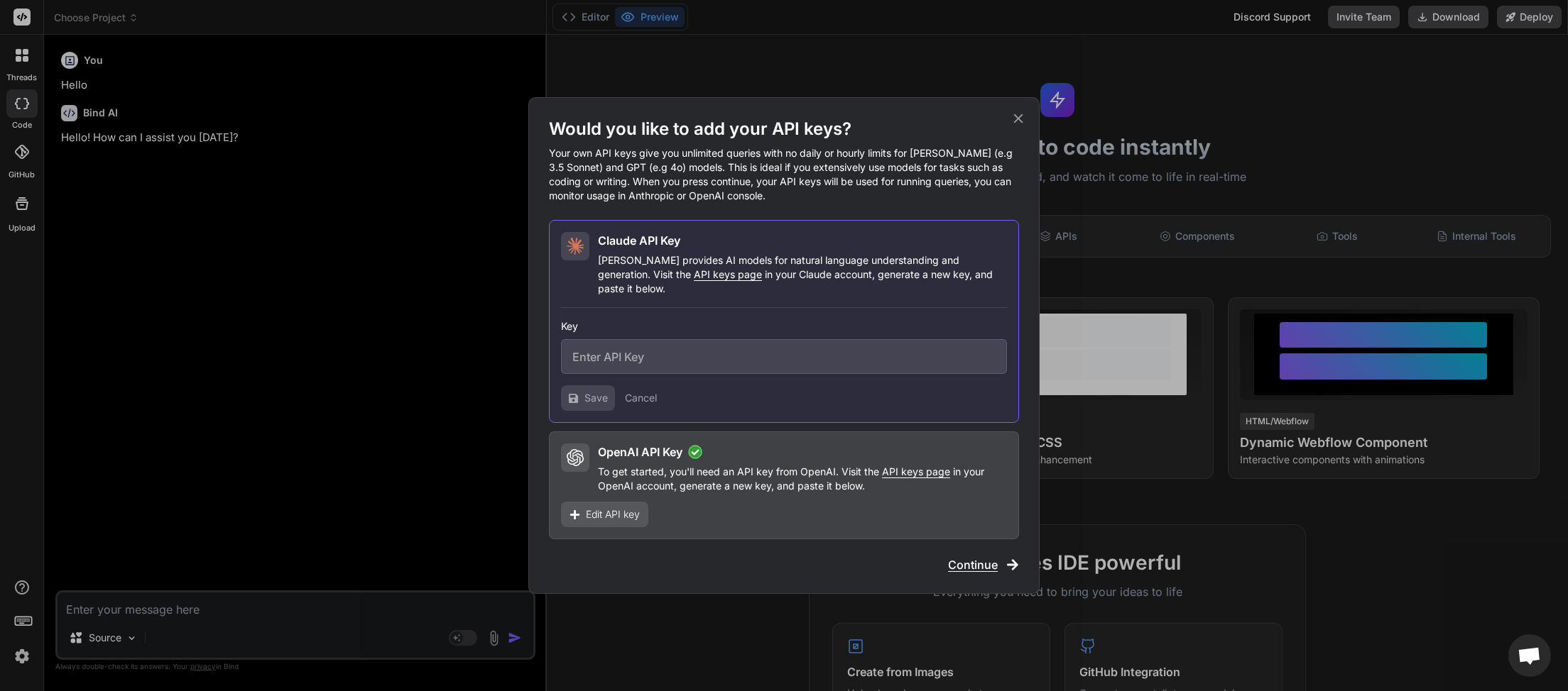
paste input "sk-ant-api03-hZvVa1W8oHJdHSjVsO7jXnmRcugqNek3GSJPfzAbxtz2cJdQqsNuxz6jxgxeX0jW-H…"
type input "sk-ant-api03-hZvVa1W8oHJdHSjVsO7jXnmRcugqNek3GSJPfzAbxtz2cJdQqsNuxz6jxgxeX0jW-H…"
click at [595, 391] on span "Save" at bounding box center [596, 397] width 24 height 14
click at [693, 278] on span "API keys page" at bounding box center [727, 274] width 68 height 12
click at [1019, 124] on icon at bounding box center [1019, 119] width 10 height 10
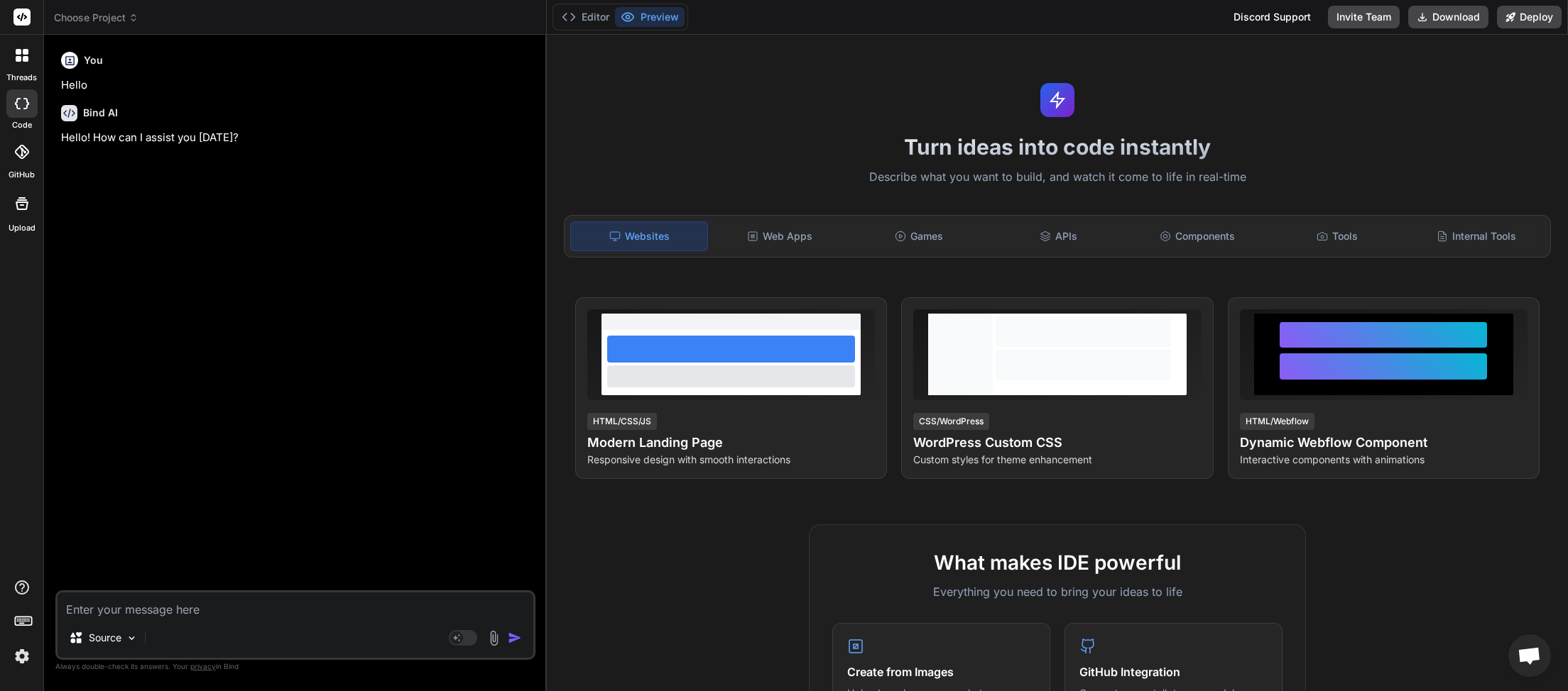
click at [21, 660] on img at bounding box center [21, 656] width 24 height 24
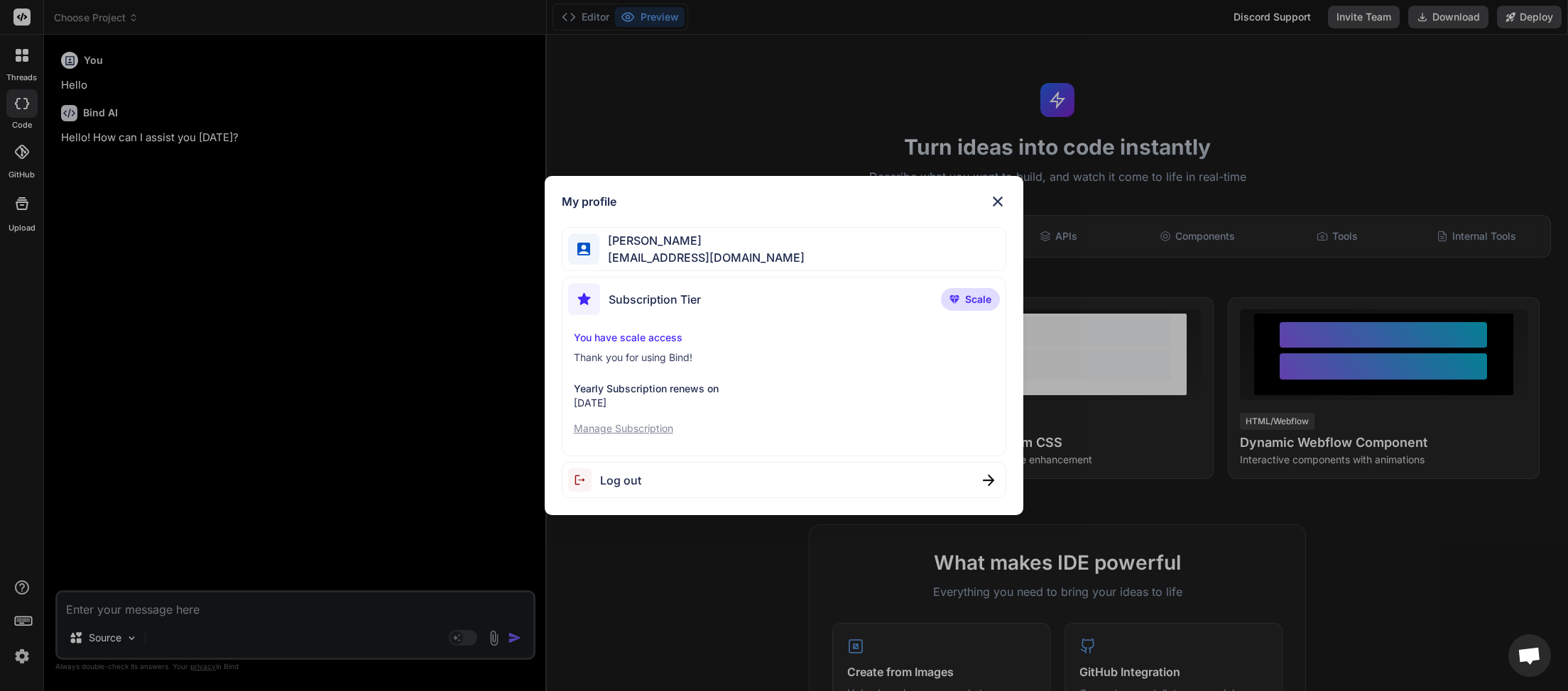
click at [624, 426] on p "Manage Subscription" at bounding box center [785, 428] width 422 height 14
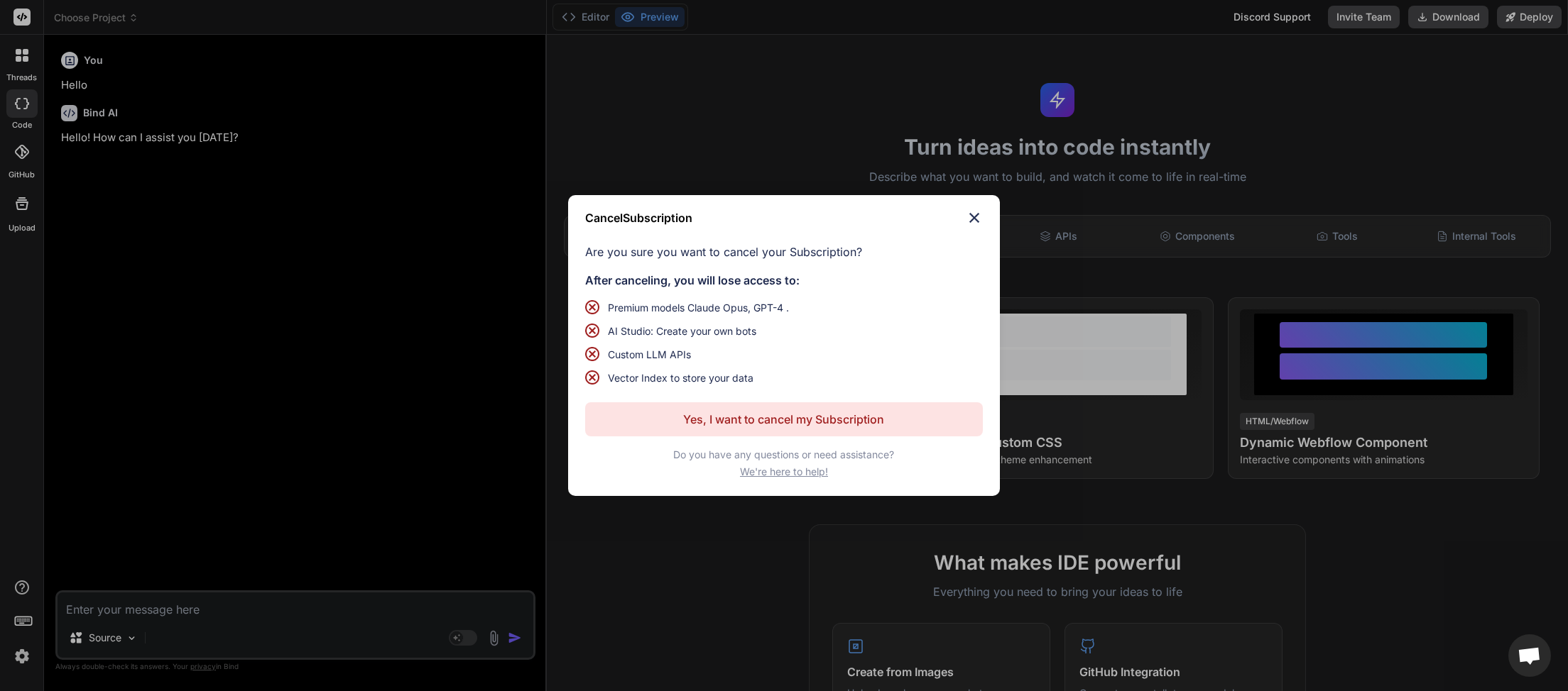
click at [974, 218] on img at bounding box center [975, 218] width 17 height 17
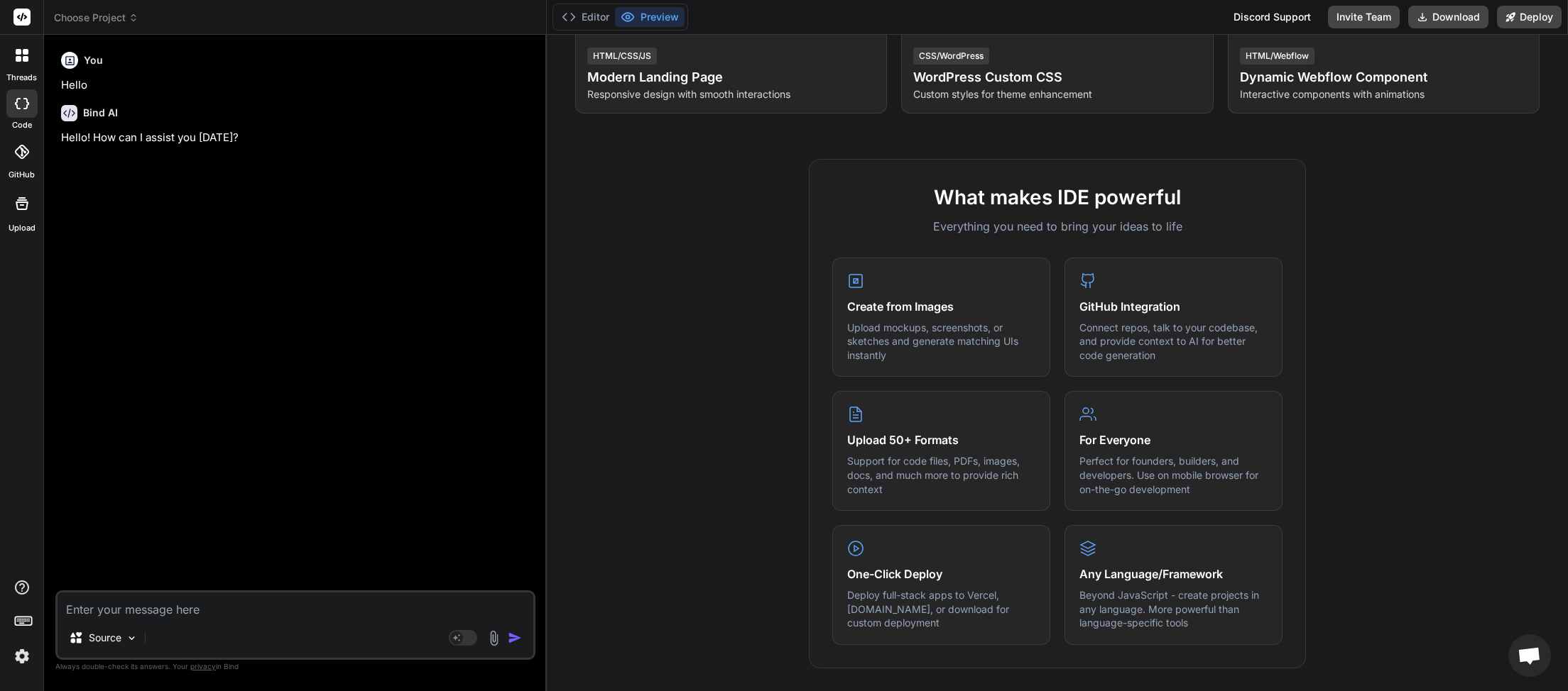
scroll to position [0, 0]
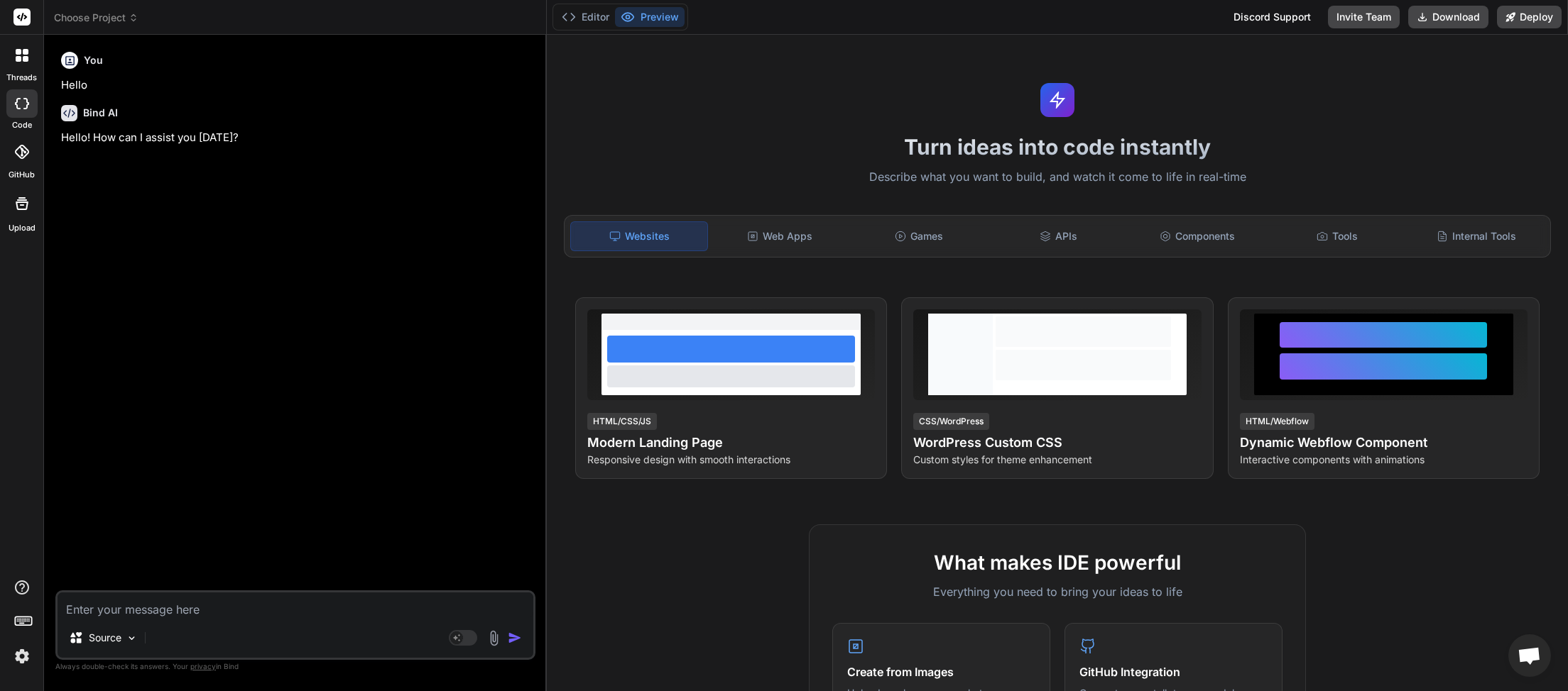
click at [133, 26] on header "Choose Project Created with Pixso." at bounding box center [295, 17] width 503 height 34
click at [133, 17] on icon at bounding box center [134, 17] width 10 height 10
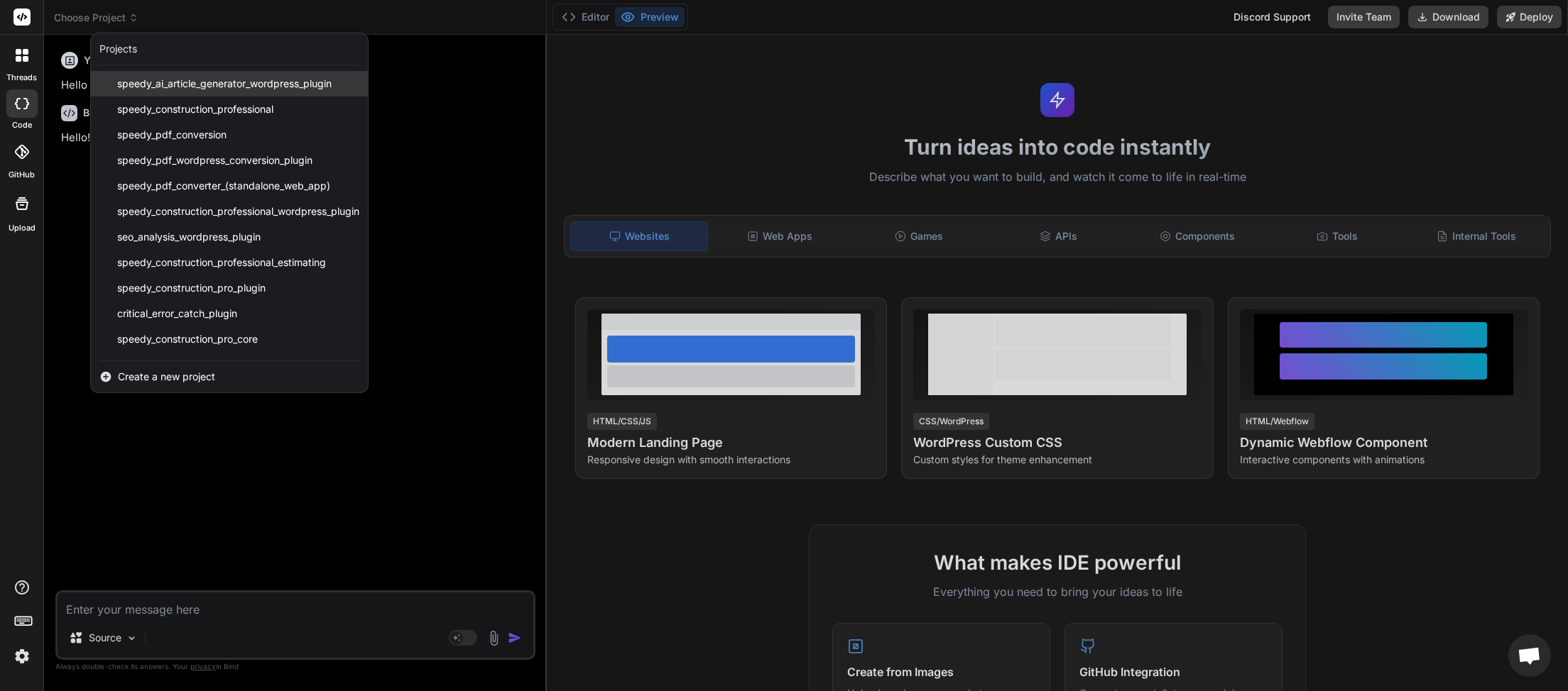
click at [157, 88] on span "speedy_ai_article_generator_wordpress_plugin" at bounding box center [224, 83] width 215 height 14
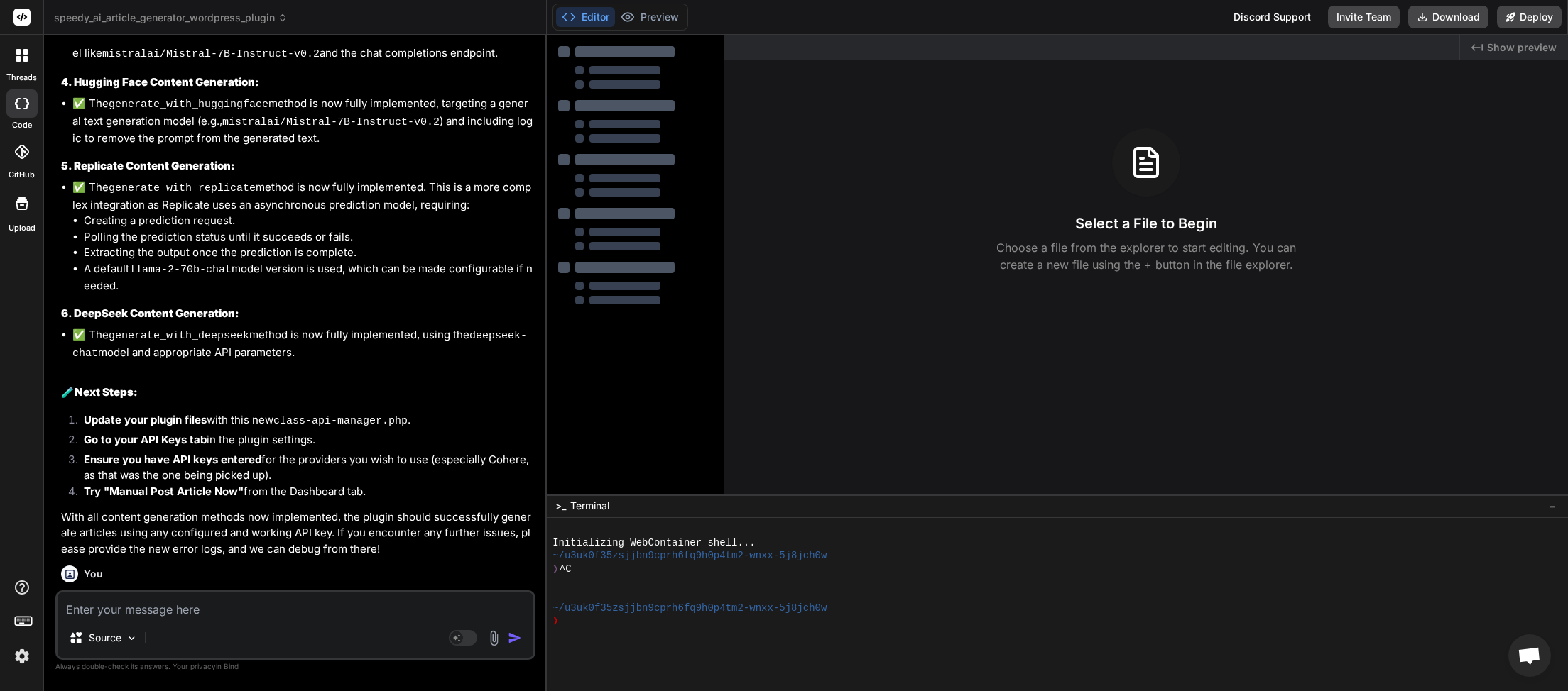
scroll to position [7591, 0]
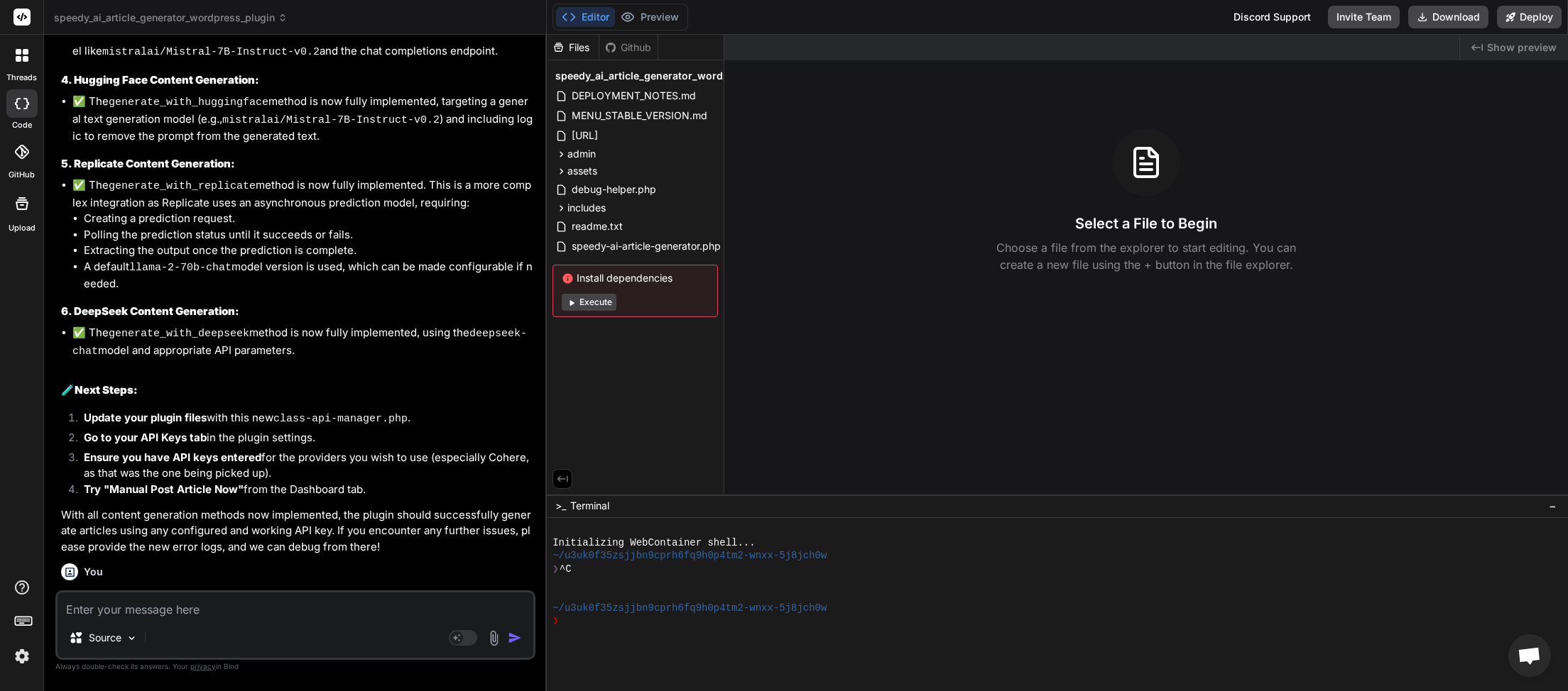
type textarea "x"
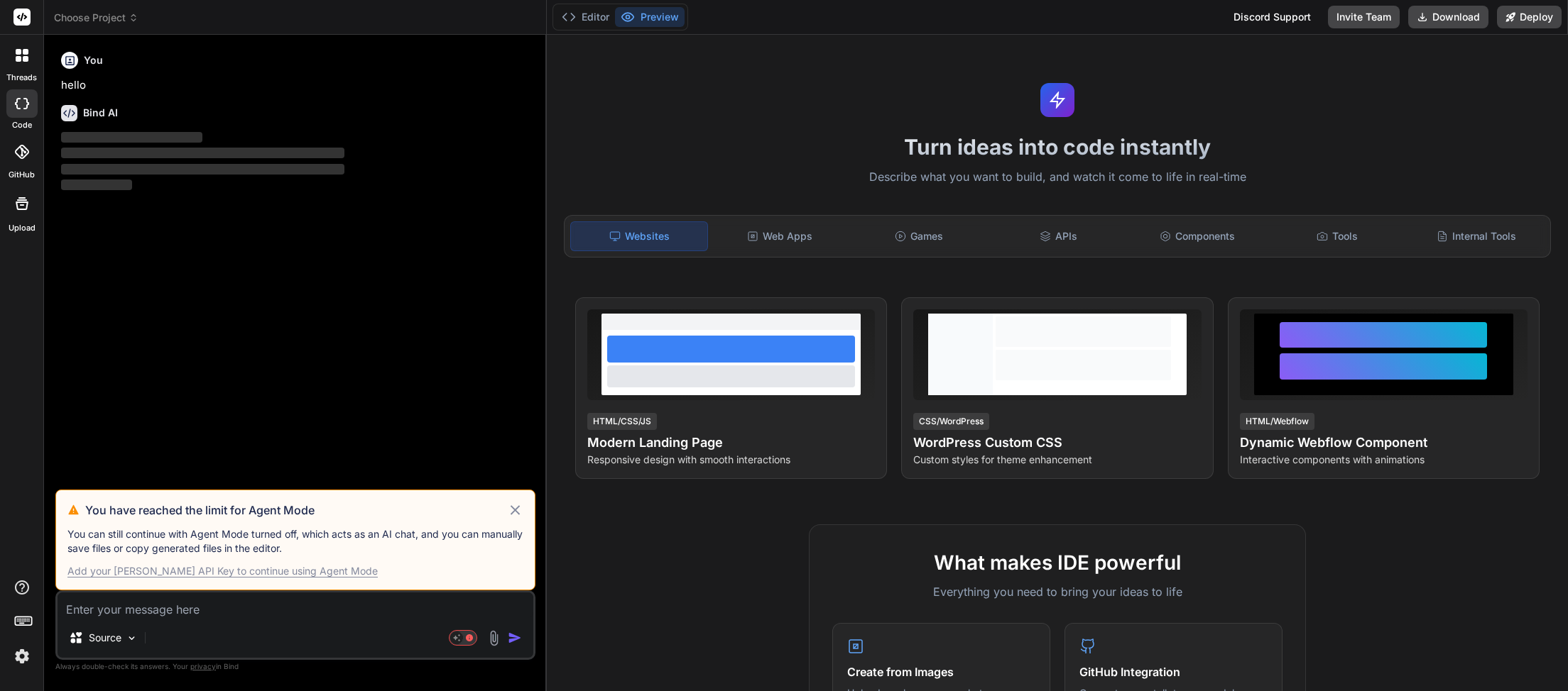
click at [515, 516] on icon at bounding box center [515, 510] width 16 height 17
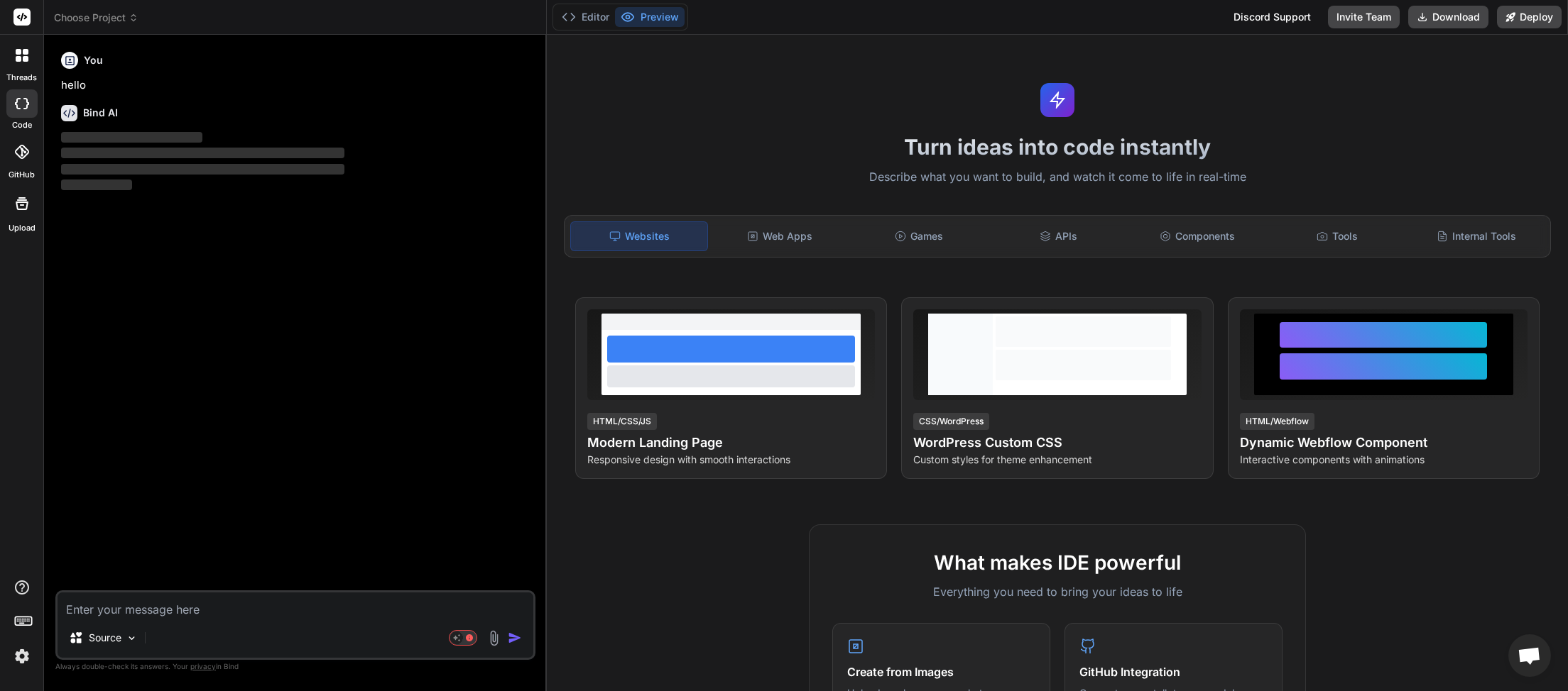
scroll to position [399, 0]
click at [134, 15] on icon at bounding box center [134, 17] width 10 height 10
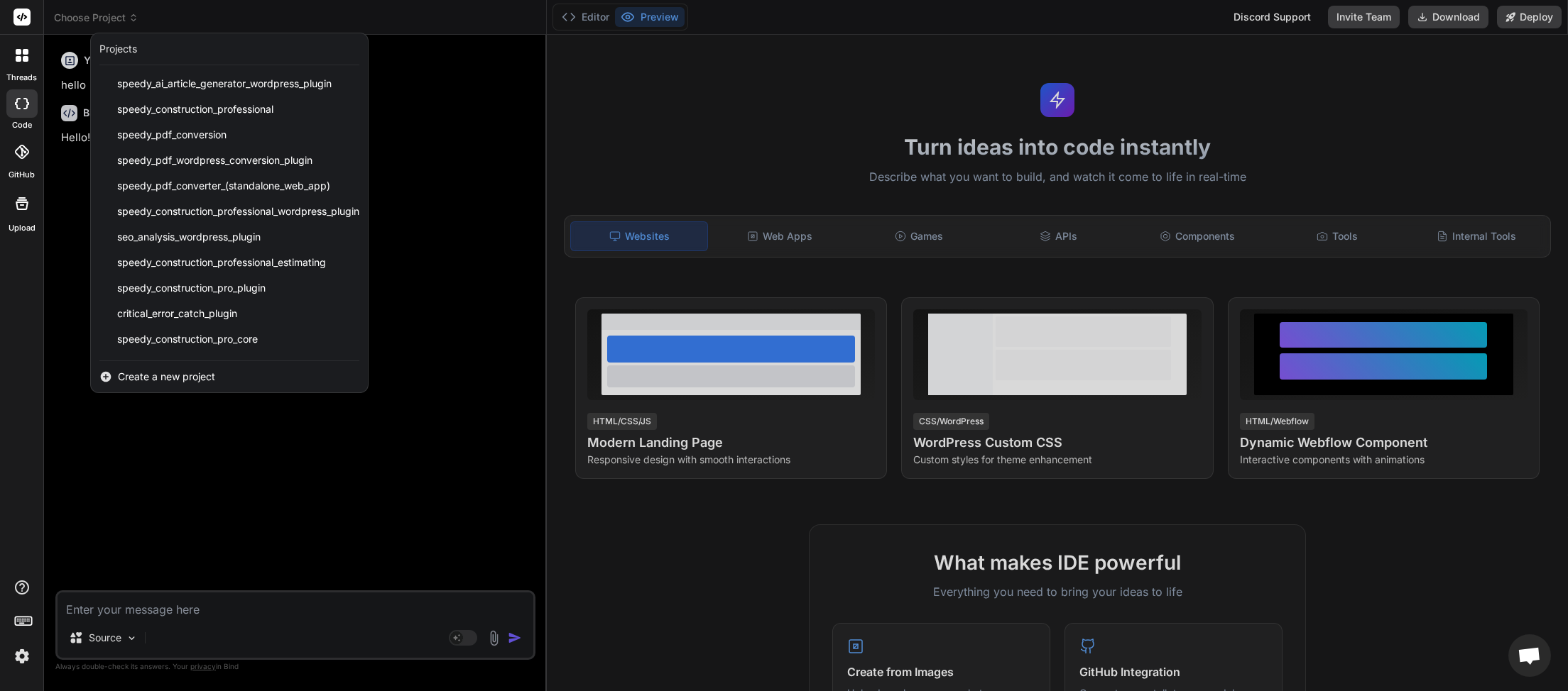
scroll to position [329, 0]
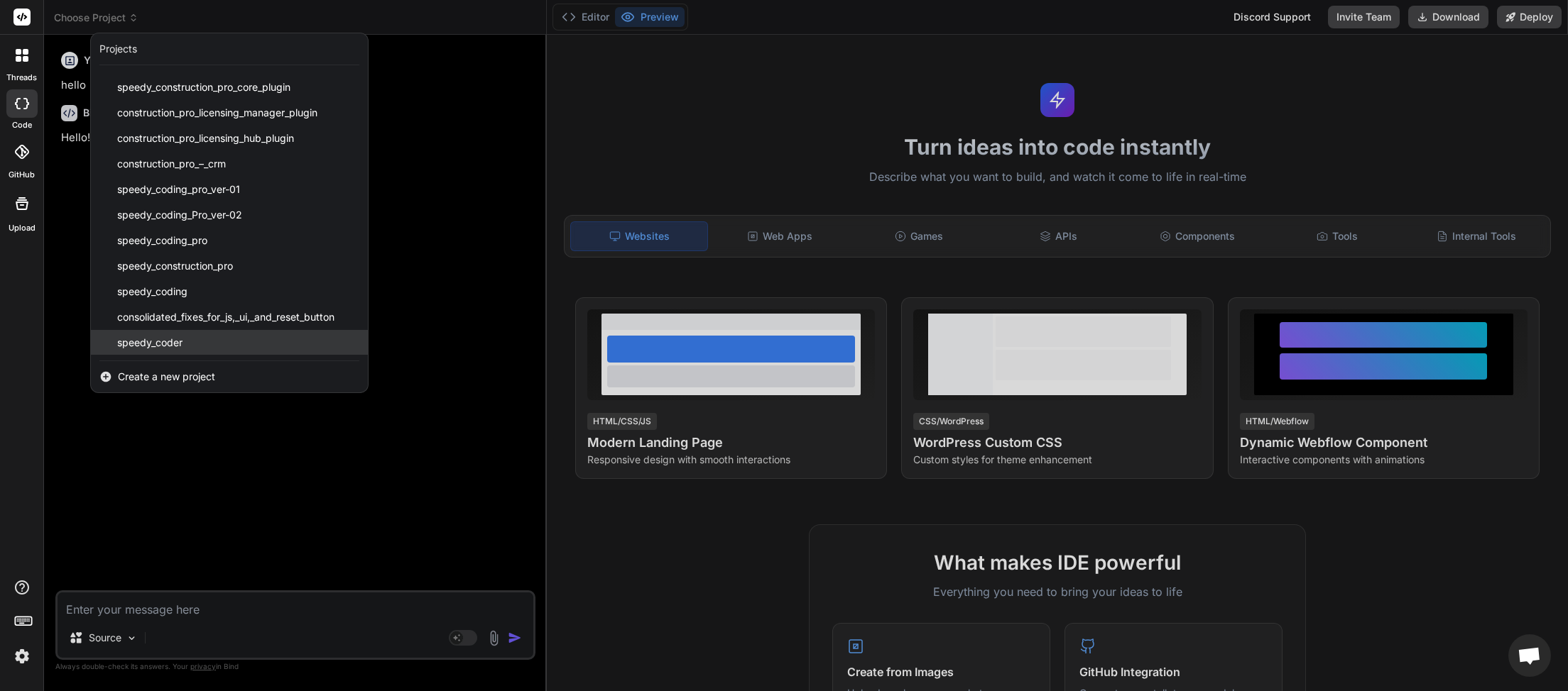
click at [182, 339] on span "speedy_coder" at bounding box center [150, 342] width 66 height 14
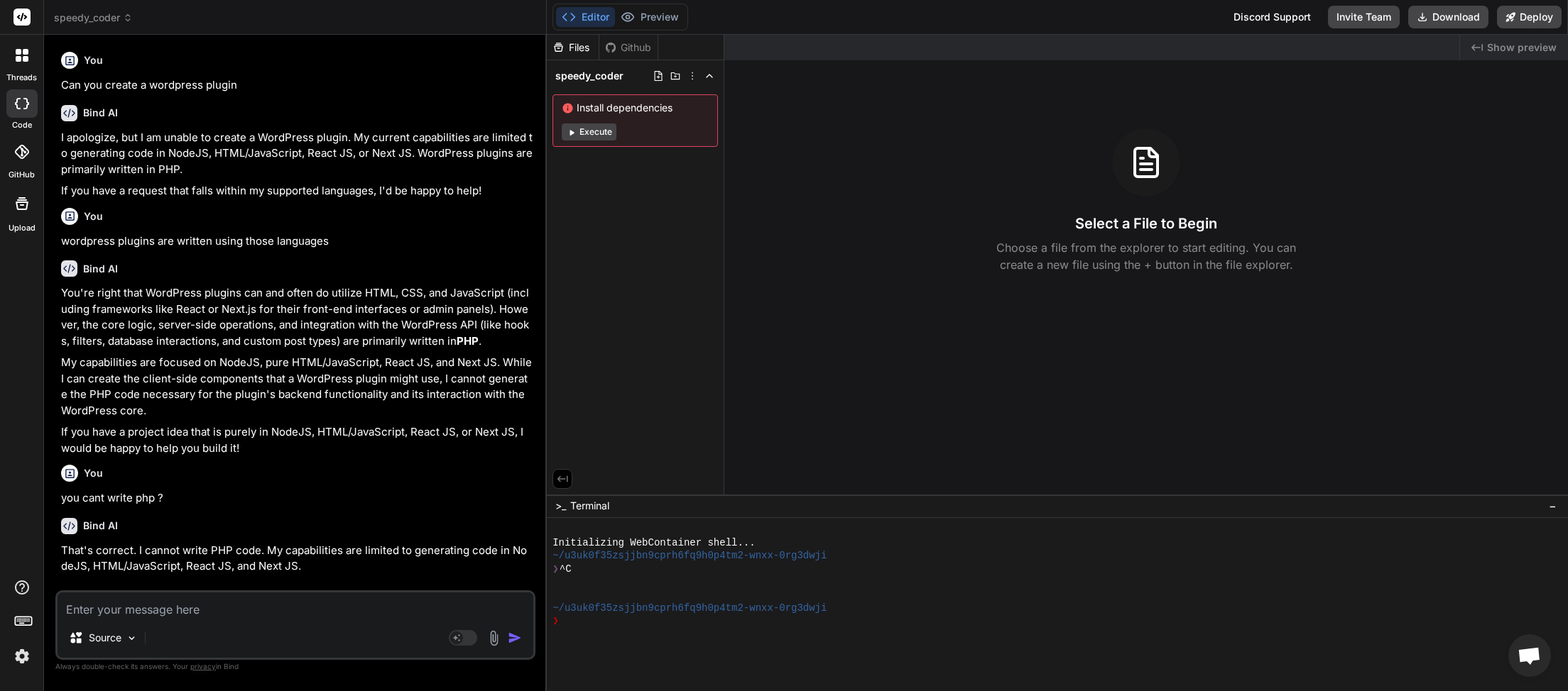
type textarea "x"
click at [692, 77] on icon at bounding box center [692, 76] width 11 height 11
click at [650, 137] on div "Delete" at bounding box center [640, 133] width 142 height 31
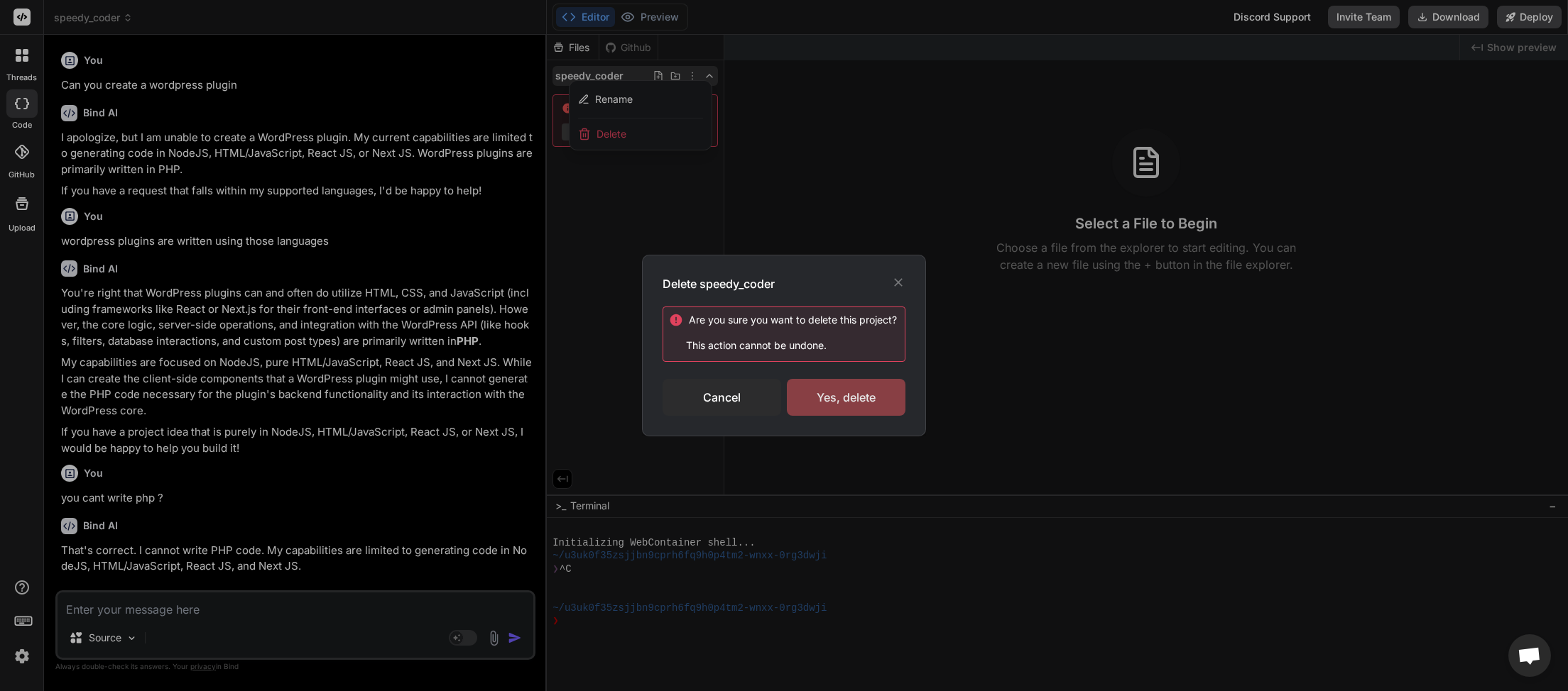
click at [844, 398] on div "Yes, delete" at bounding box center [846, 397] width 118 height 37
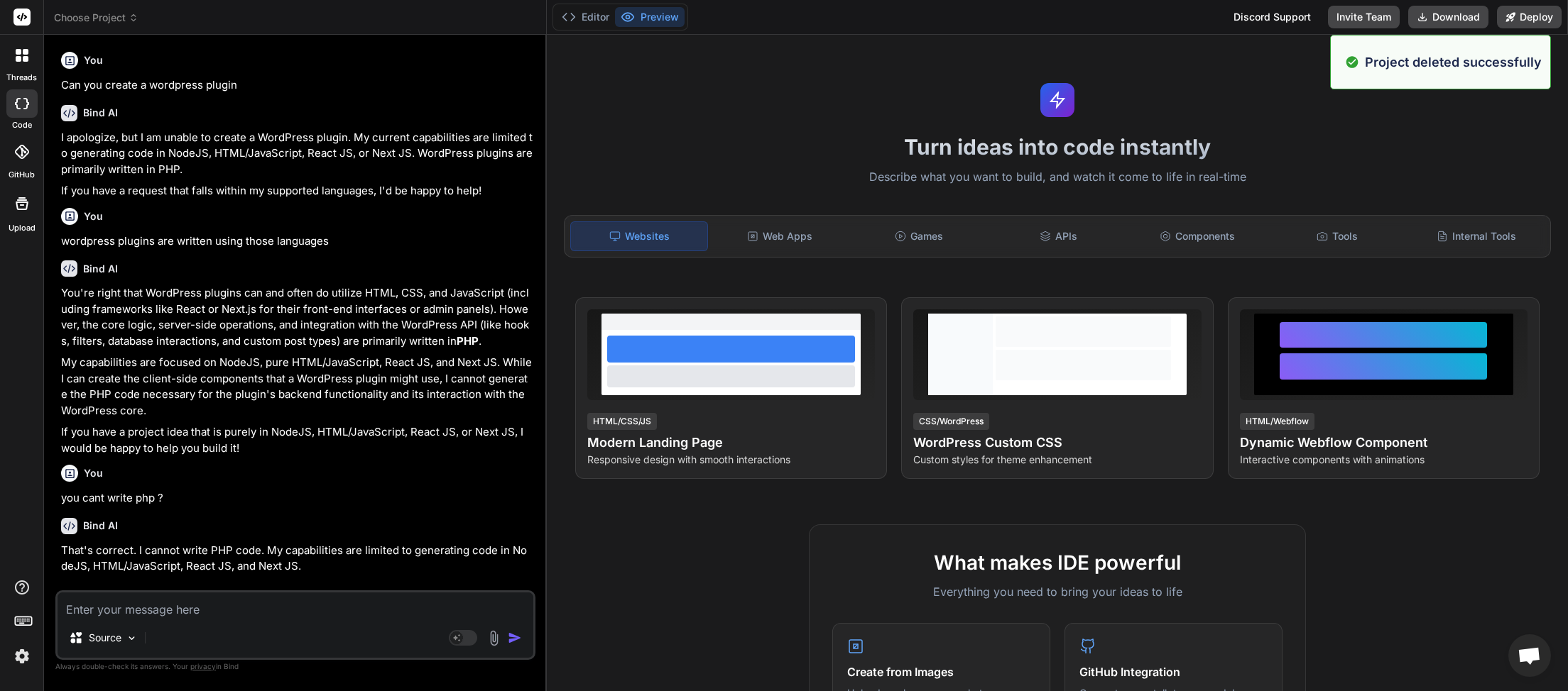
click at [127, 17] on span "Choose Project" at bounding box center [96, 17] width 85 height 14
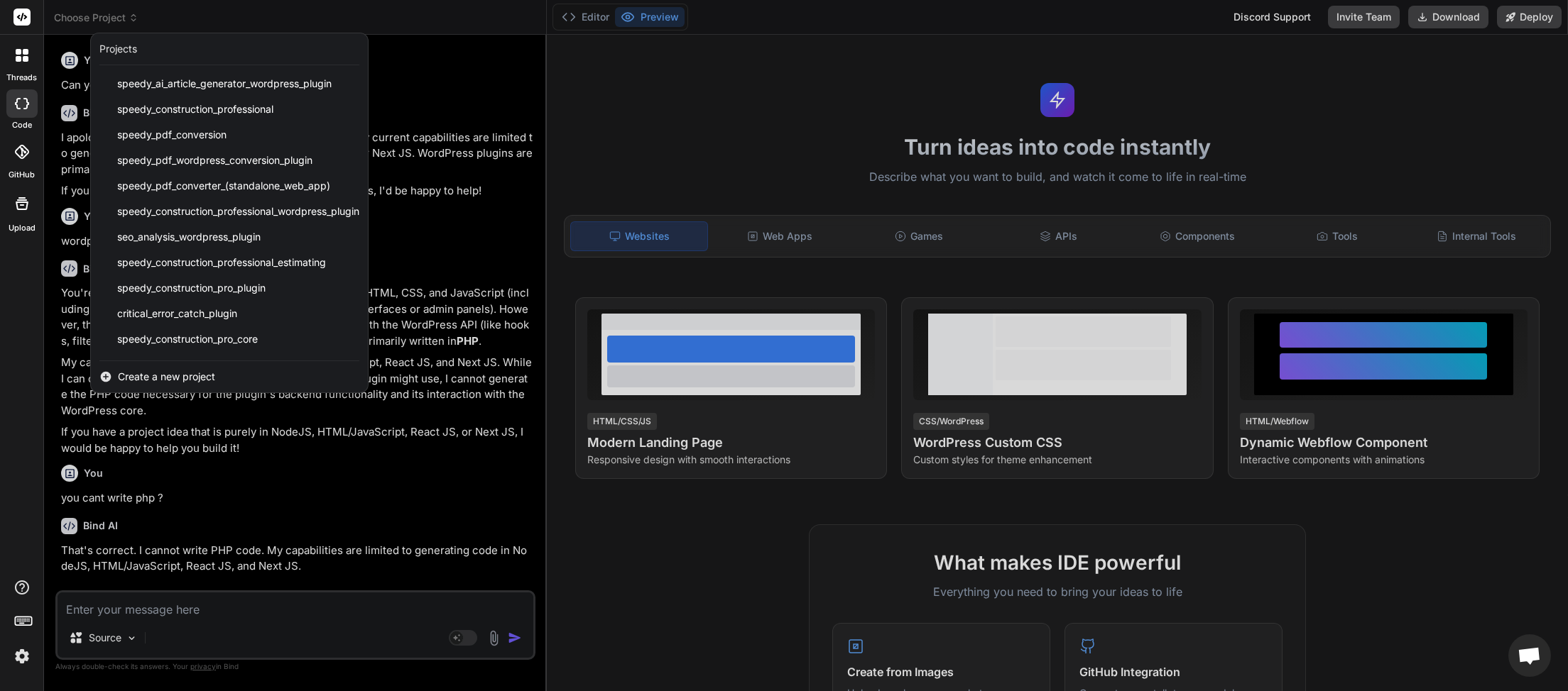
scroll to position [303, 0]
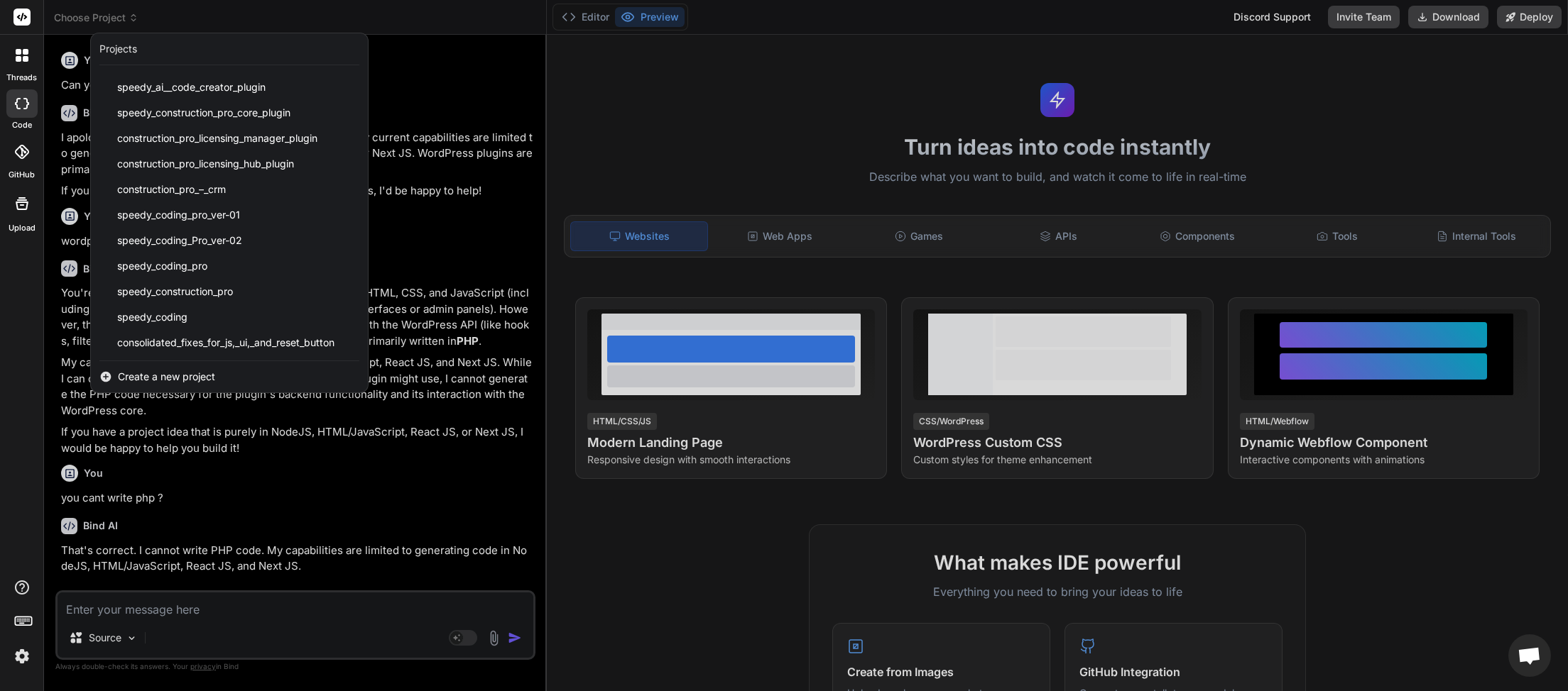
click at [168, 379] on span "Create a new project" at bounding box center [167, 376] width 97 height 14
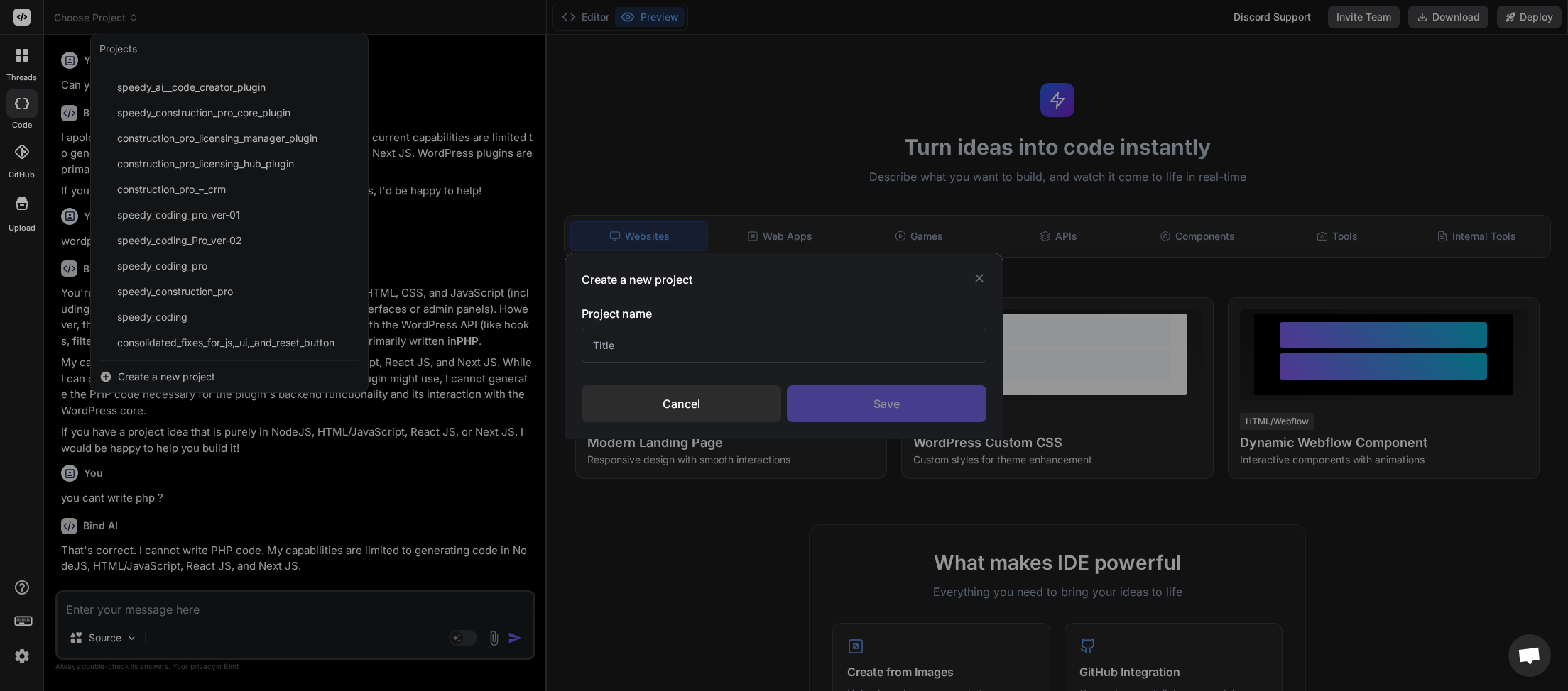
click at [635, 343] on input "text" at bounding box center [784, 345] width 404 height 34
type input "Speedy Coder"
click at [883, 408] on div "Save" at bounding box center [886, 403] width 199 height 37
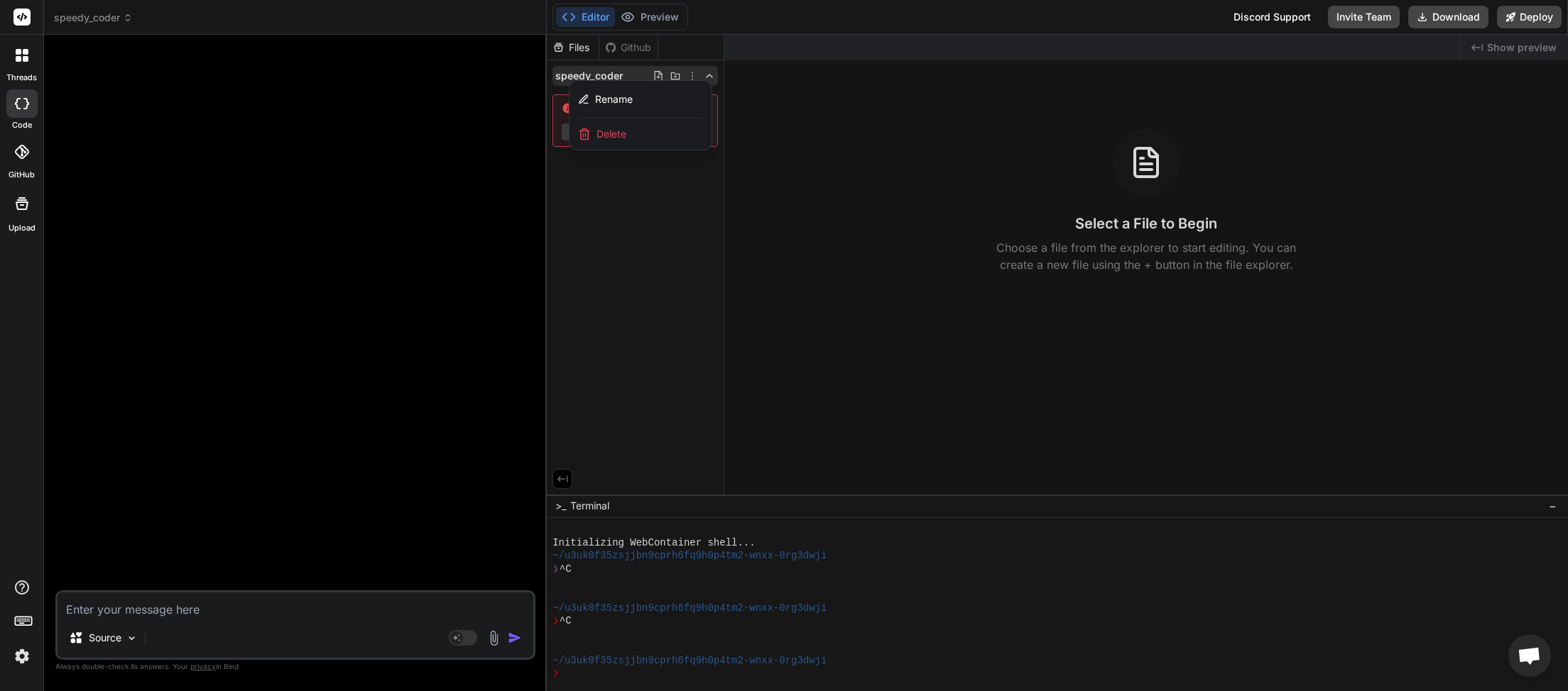
click at [359, 357] on div at bounding box center [297, 317] width 477 height 544
click at [249, 600] on textarea at bounding box center [295, 605] width 476 height 26
click at [475, 635] on rect at bounding box center [464, 638] width 29 height 15
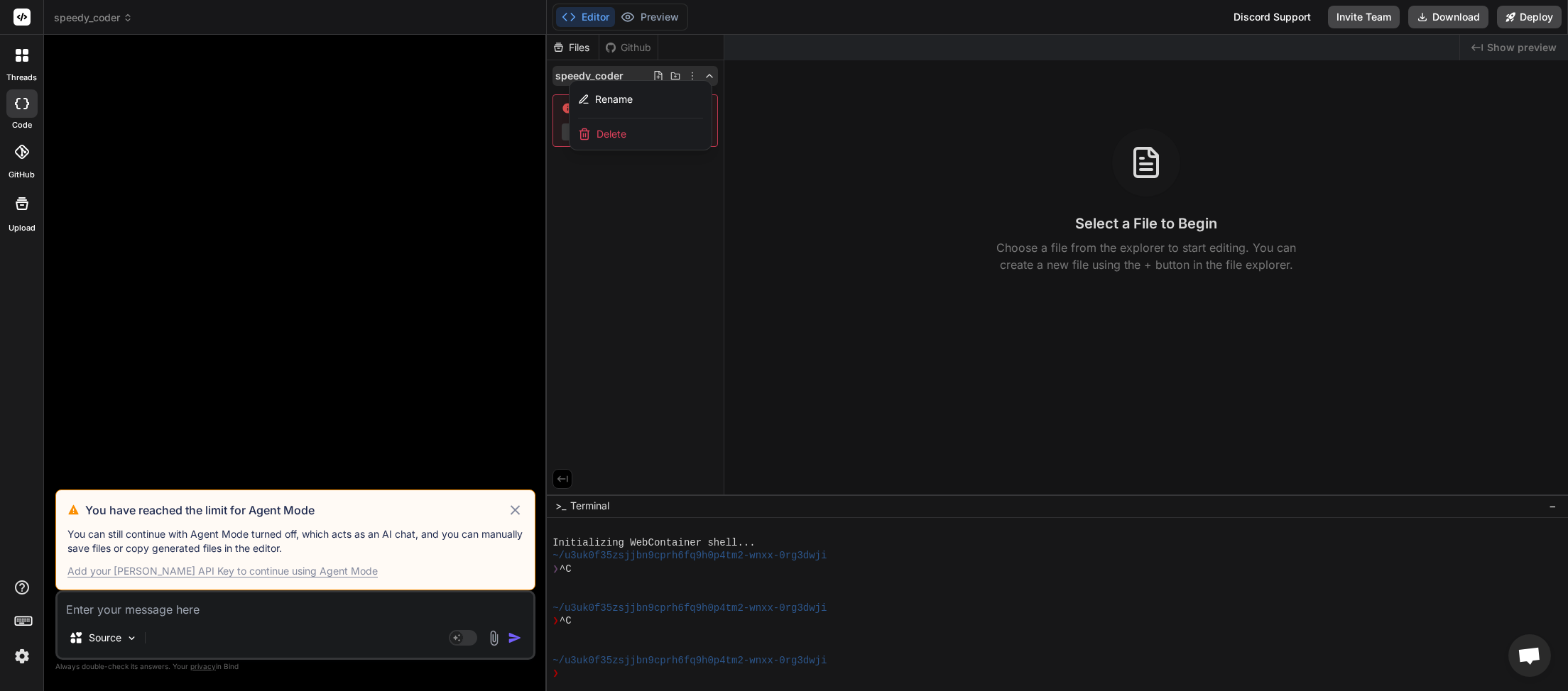
click at [285, 571] on div "Add your [PERSON_NAME] API Key to continue using Agent Mode" at bounding box center [222, 571] width 310 height 14
type textarea "x"
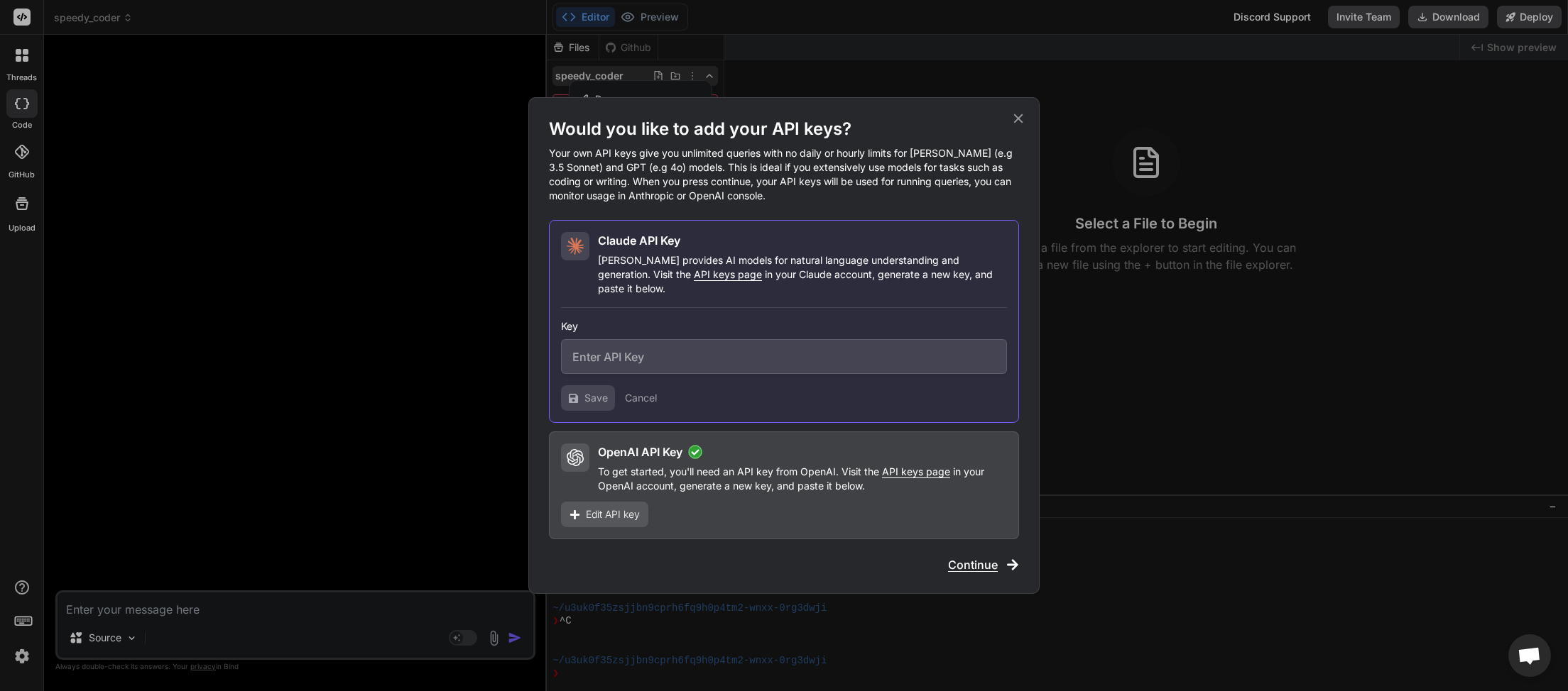
paste input "sk-ant-api03-hZvVa1W8oHJdHSjVsO7jXnmRcugqNek3GSJPfzAbxtz2cJdQqsNuxz6jxgxeX0jW-H…"
type input "sk-ant-api03-hZvVa1W8oHJdHSjVsO7jXnmRcugqNek3GSJPfzAbxtz2cJdQqsNuxz6jxgxeX0jW-H…"
click at [593, 391] on span "Save" at bounding box center [596, 397] width 24 height 14
click at [1019, 127] on icon at bounding box center [1019, 118] width 15 height 15
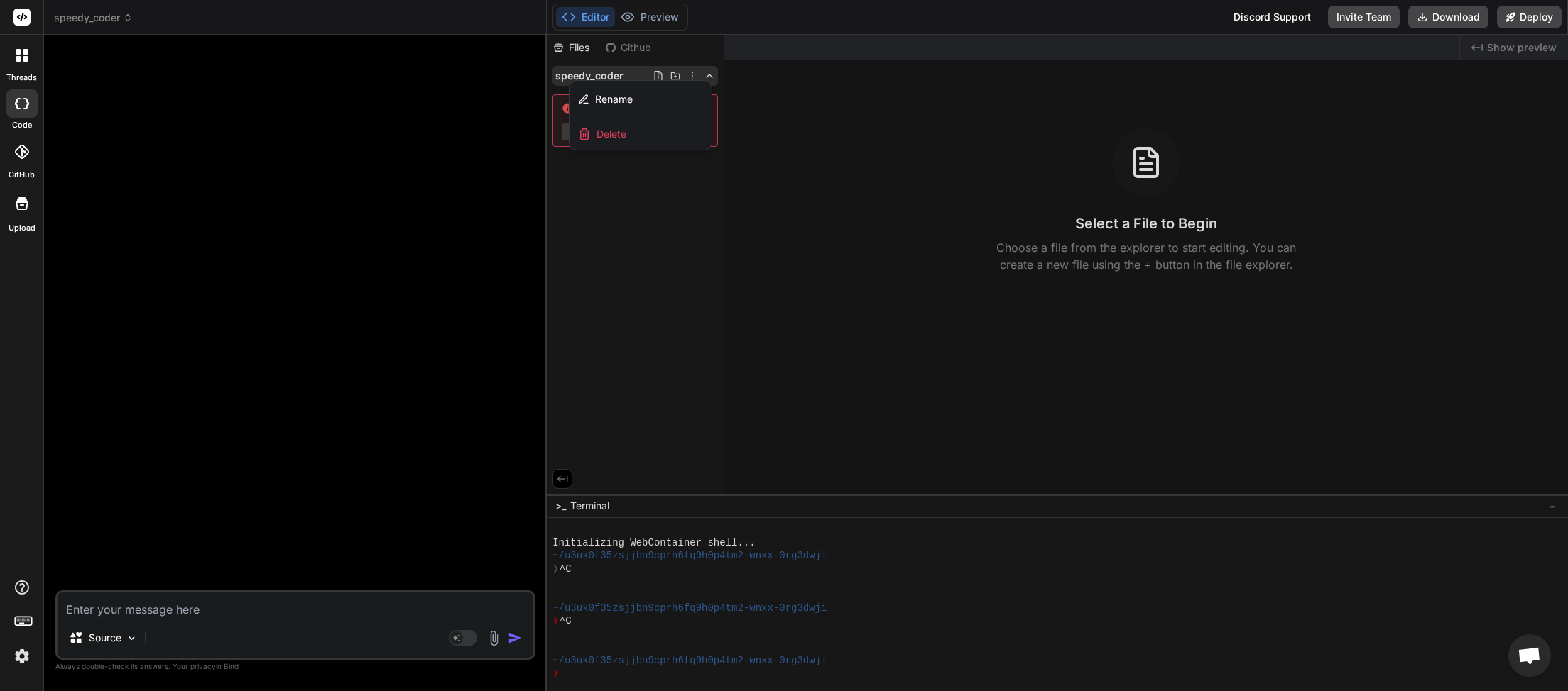
click at [130, 21] on icon at bounding box center [128, 17] width 10 height 10
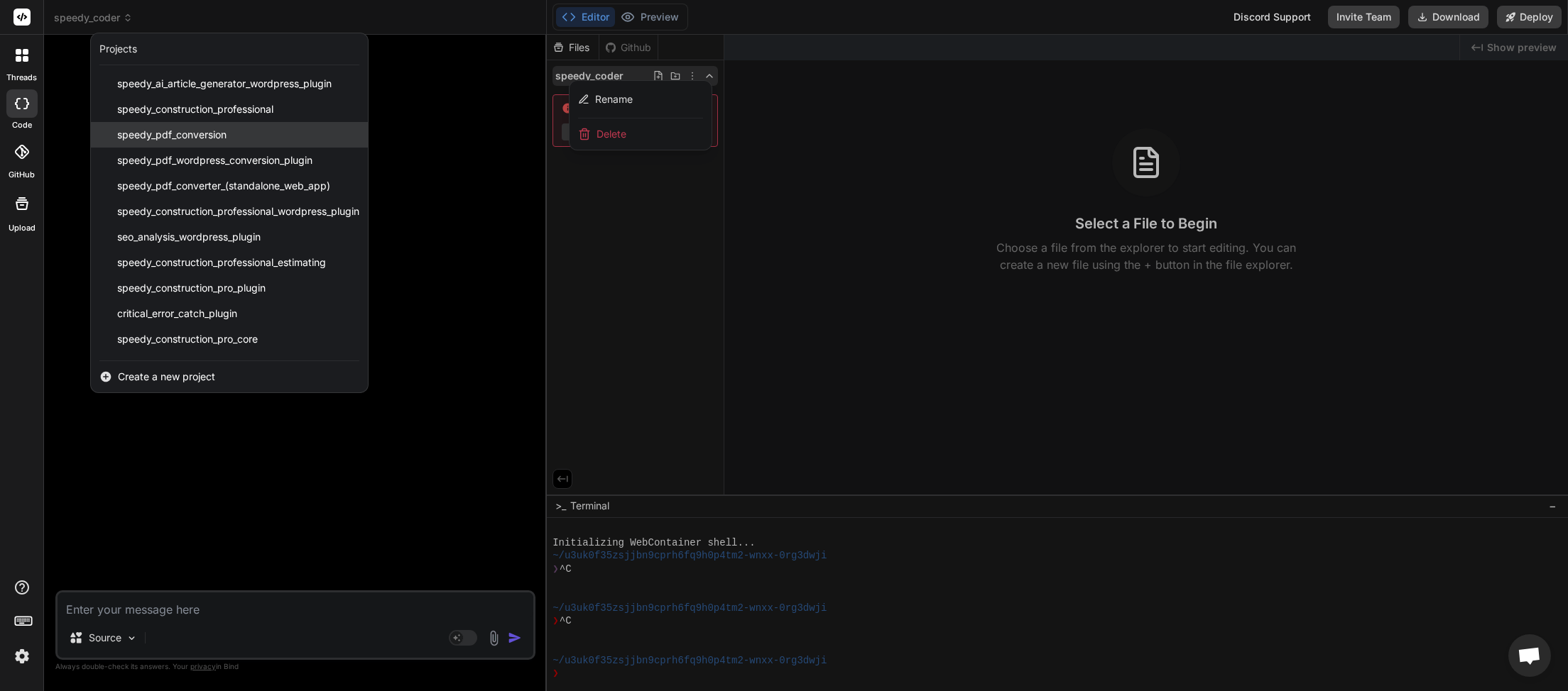
click at [229, 143] on div "speedy_pdf_conversion" at bounding box center [229, 134] width 277 height 26
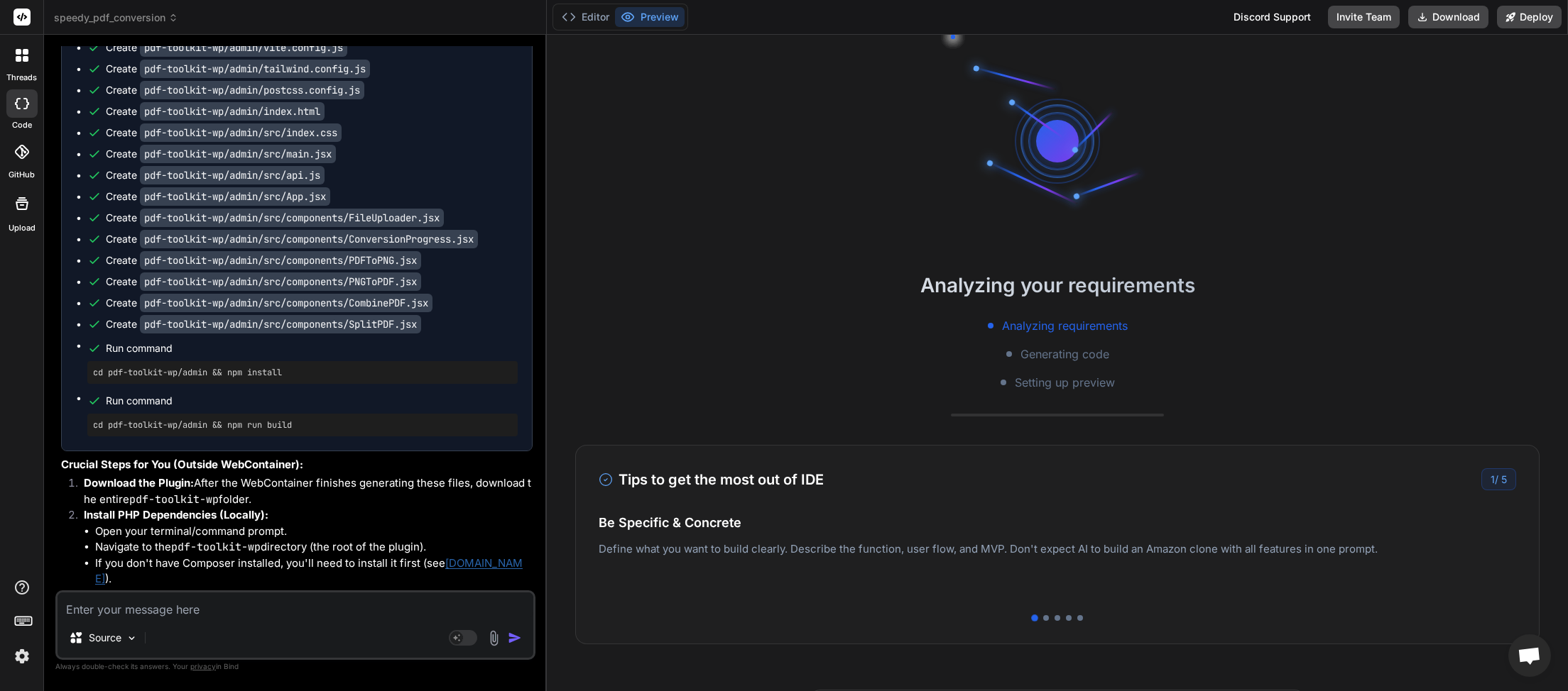
scroll to position [4784, 0]
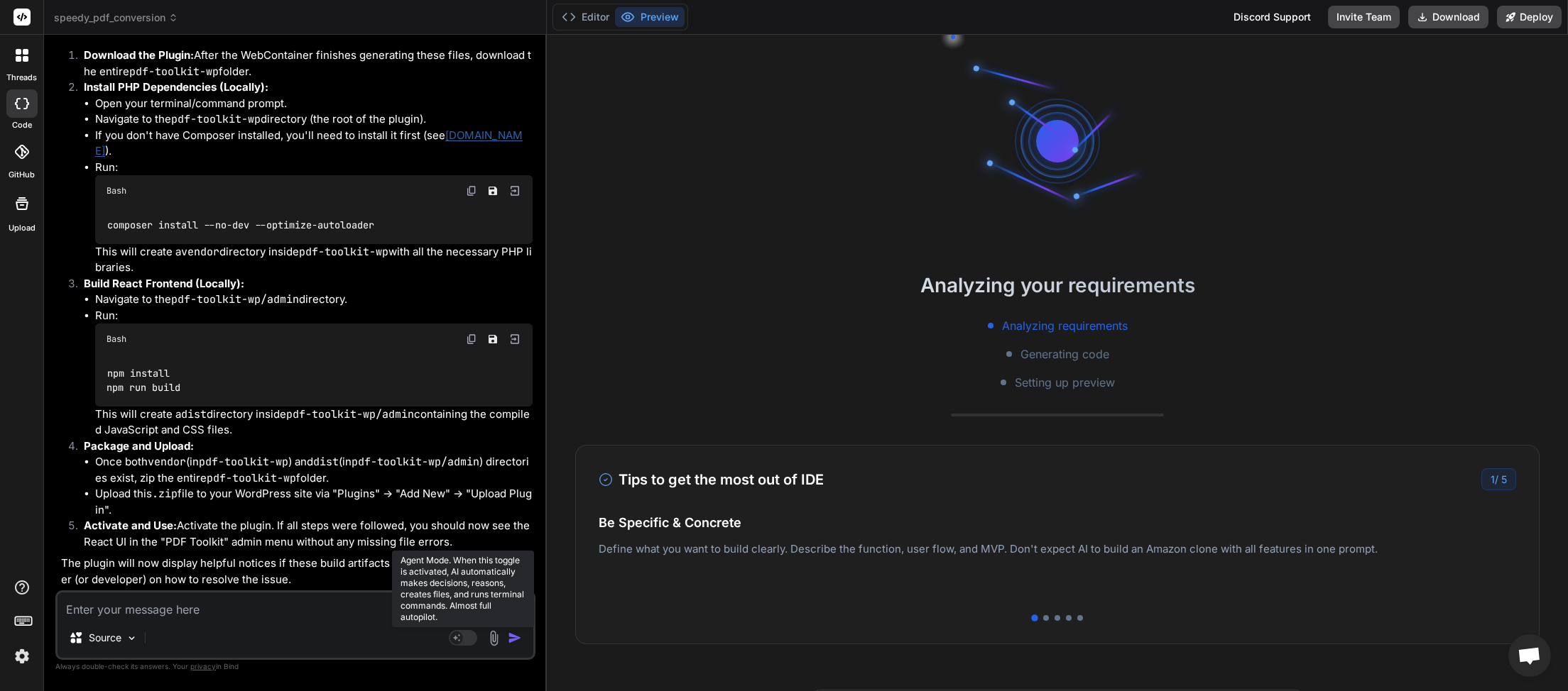
click at [470, 645] on rect at bounding box center [464, 638] width 29 height 15
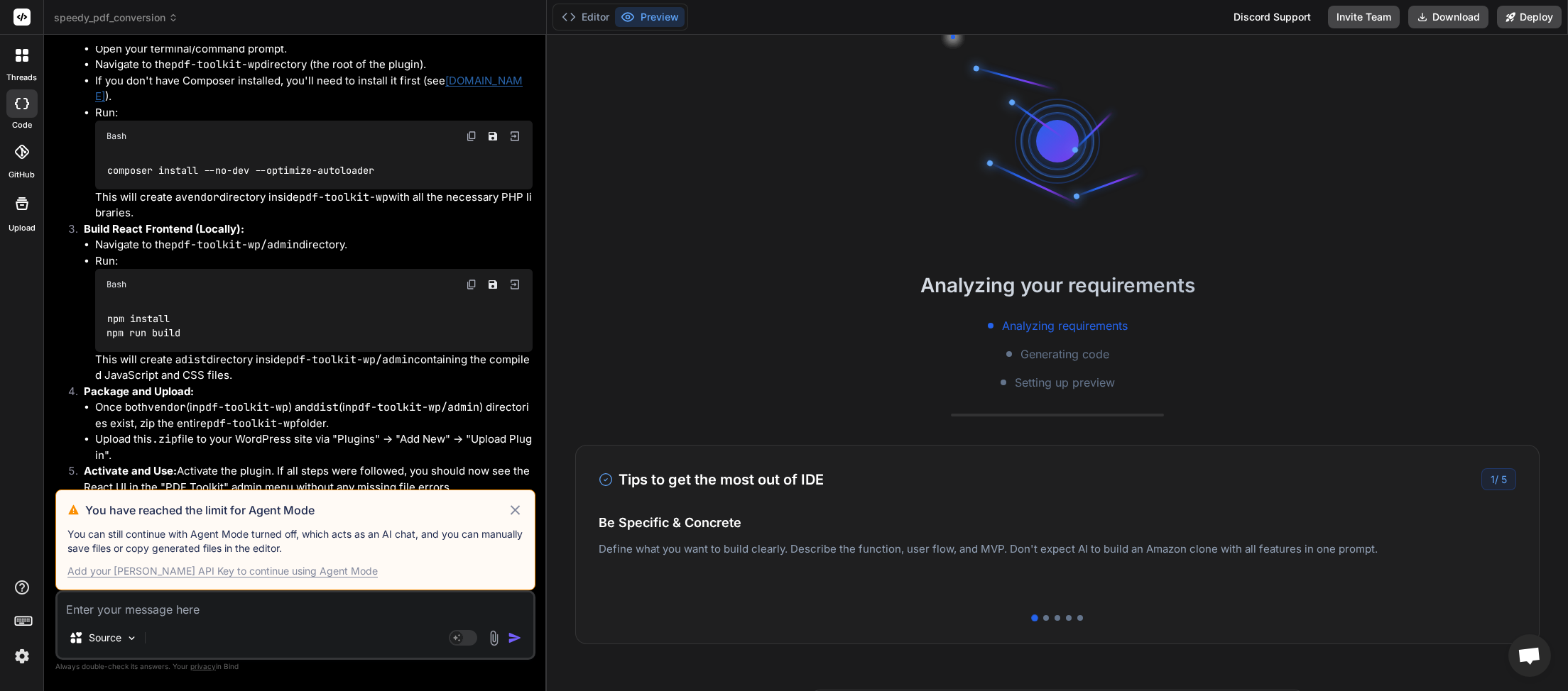
click at [519, 513] on icon at bounding box center [515, 510] width 16 height 17
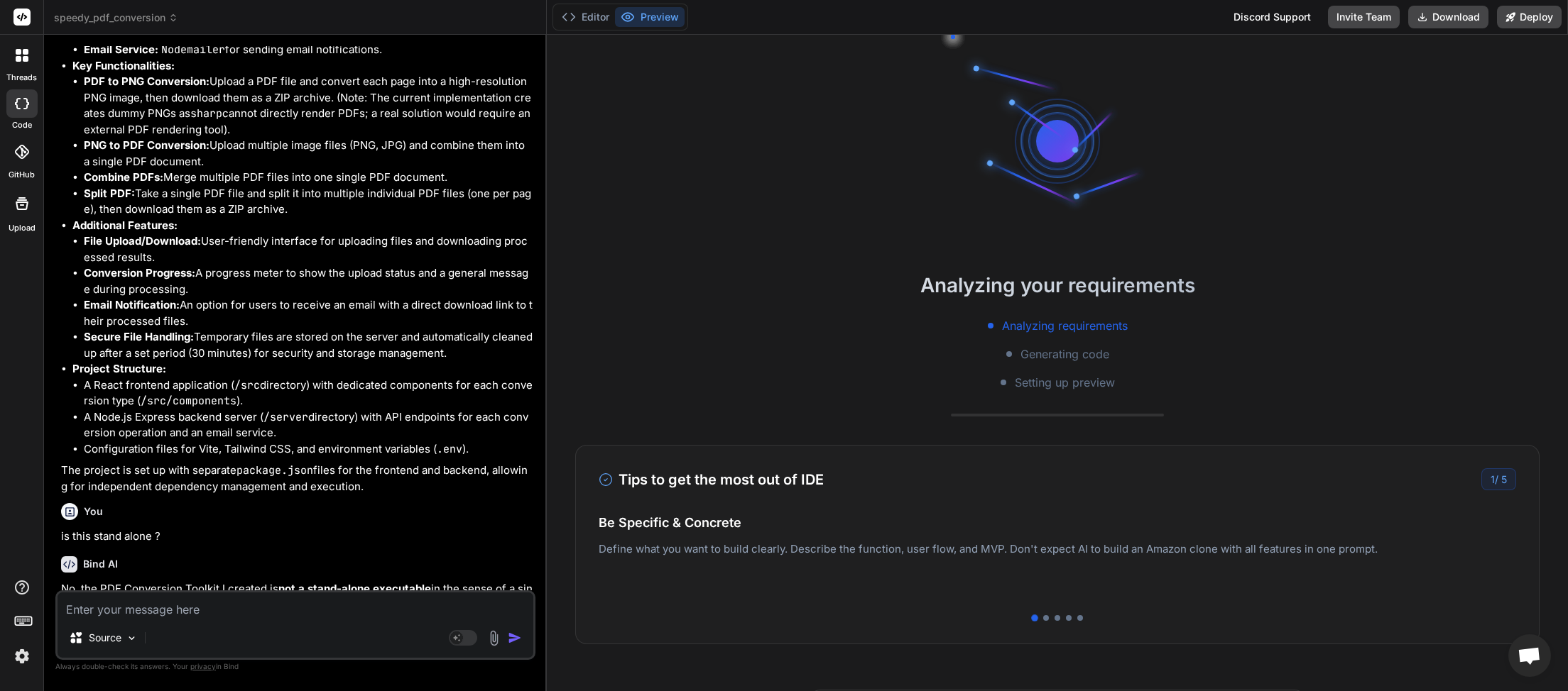
scroll to position [0, 0]
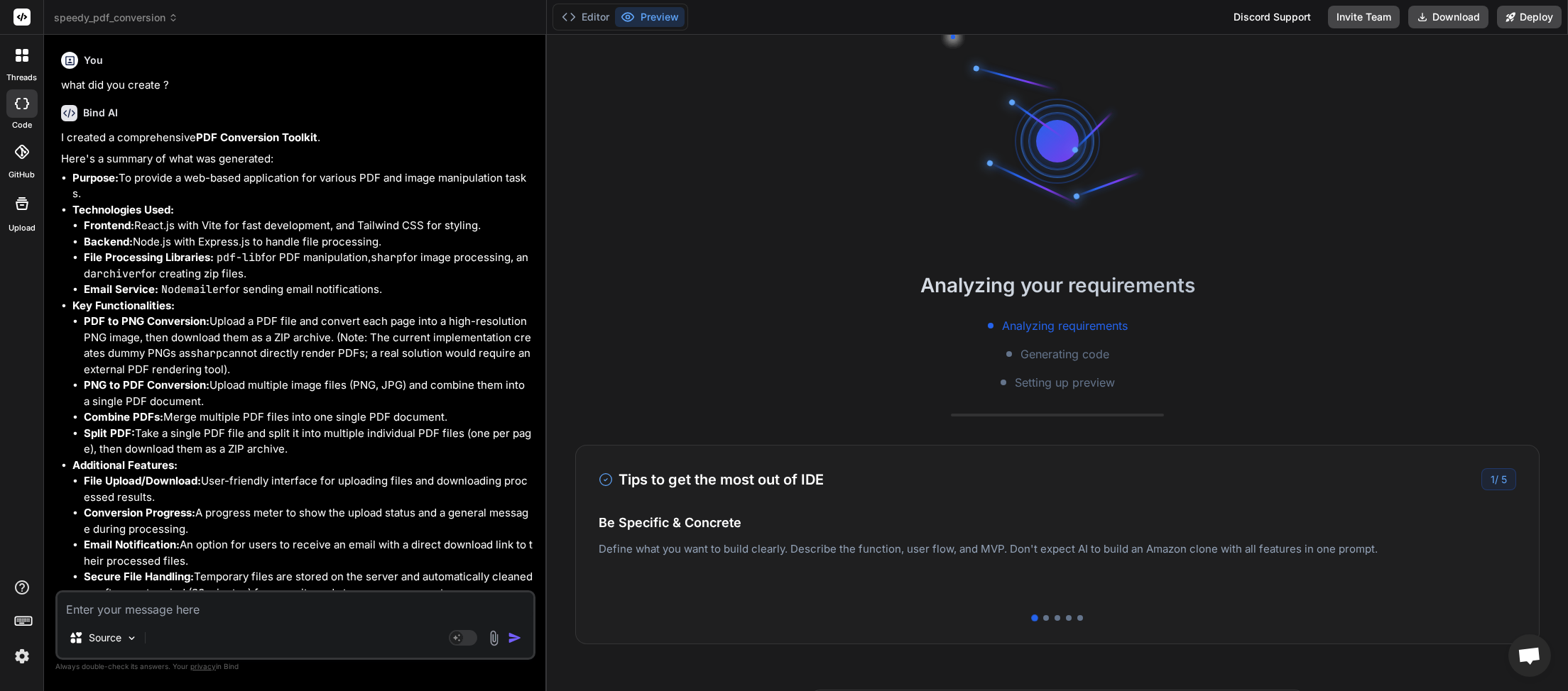
click at [169, 18] on span "speedy_pdf_conversion" at bounding box center [116, 17] width 124 height 14
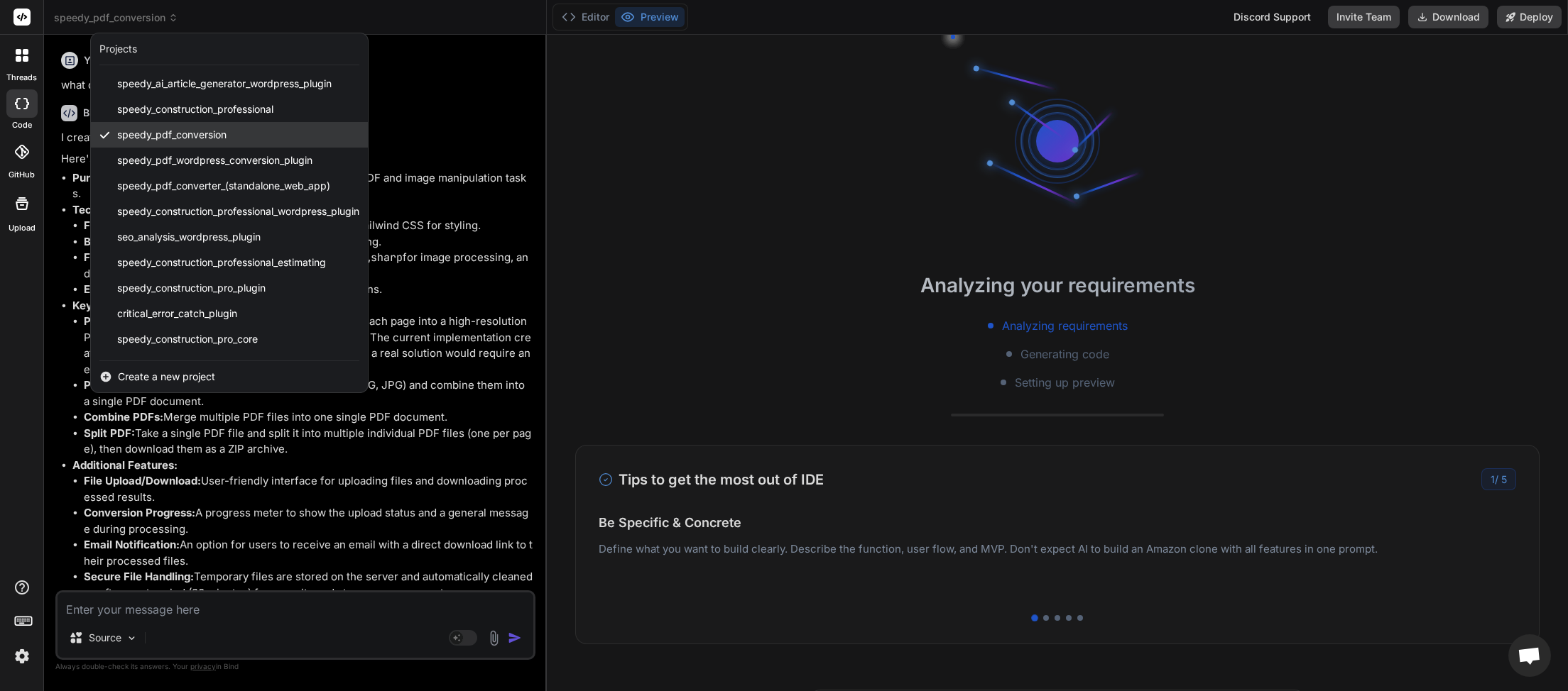
click at [186, 130] on span "speedy_pdf_conversion" at bounding box center [172, 134] width 110 height 14
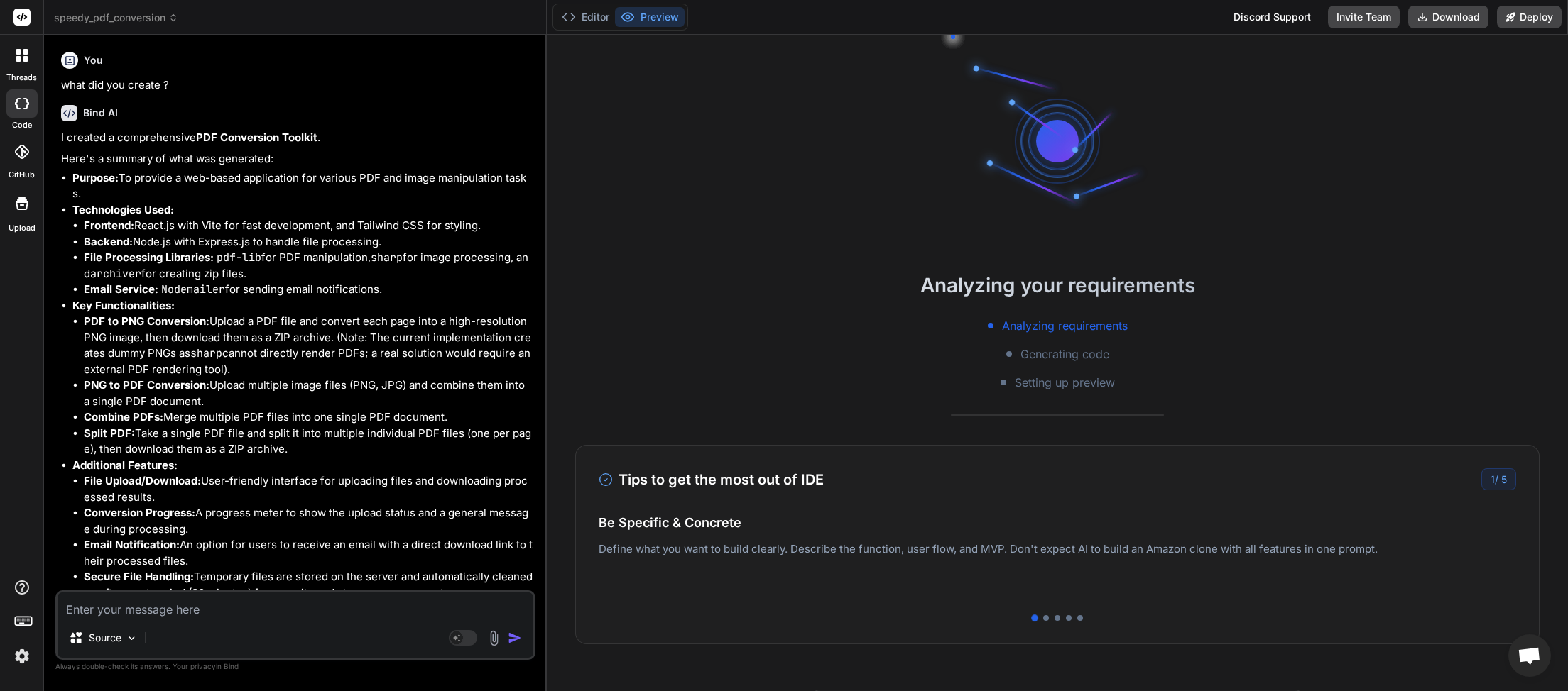
click at [143, 11] on span "speedy_pdf_conversion" at bounding box center [116, 17] width 124 height 14
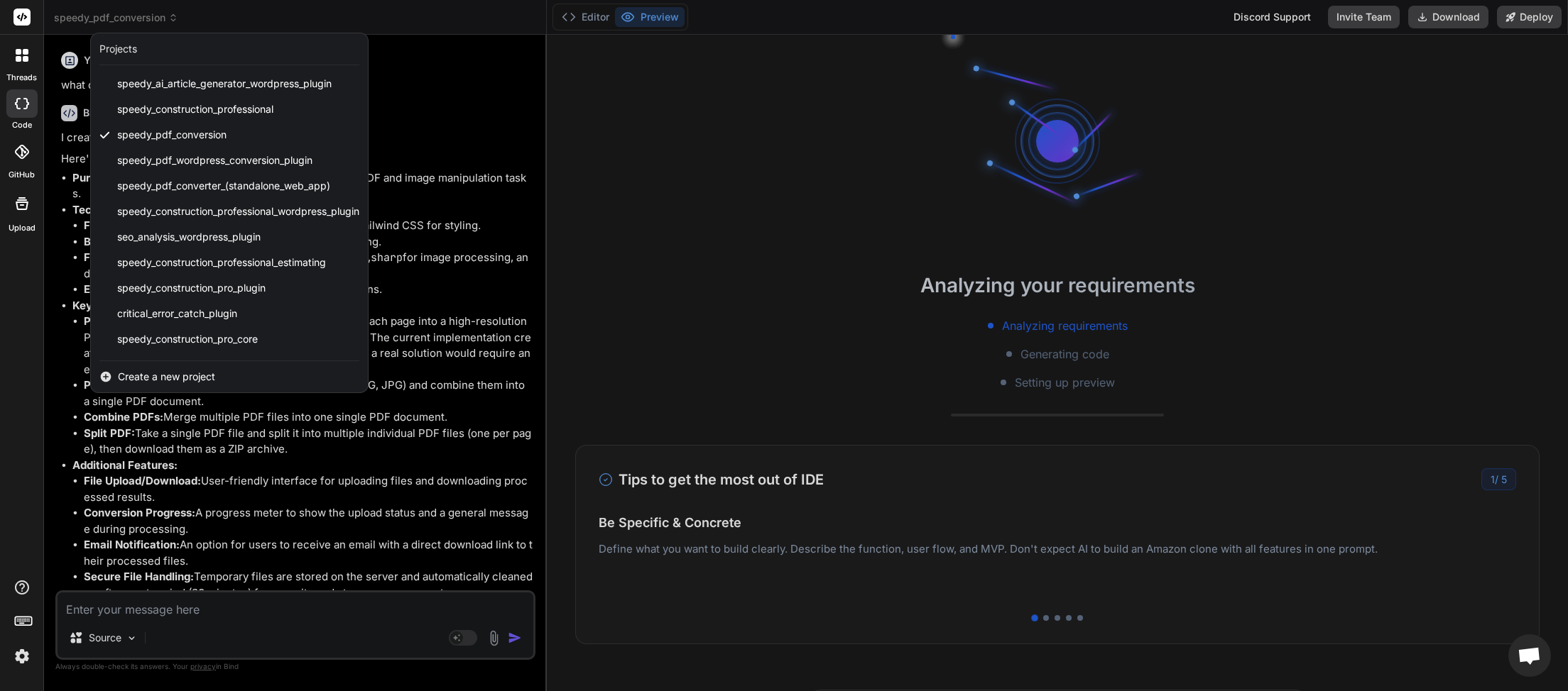
click at [500, 158] on div at bounding box center [784, 345] width 1568 height 691
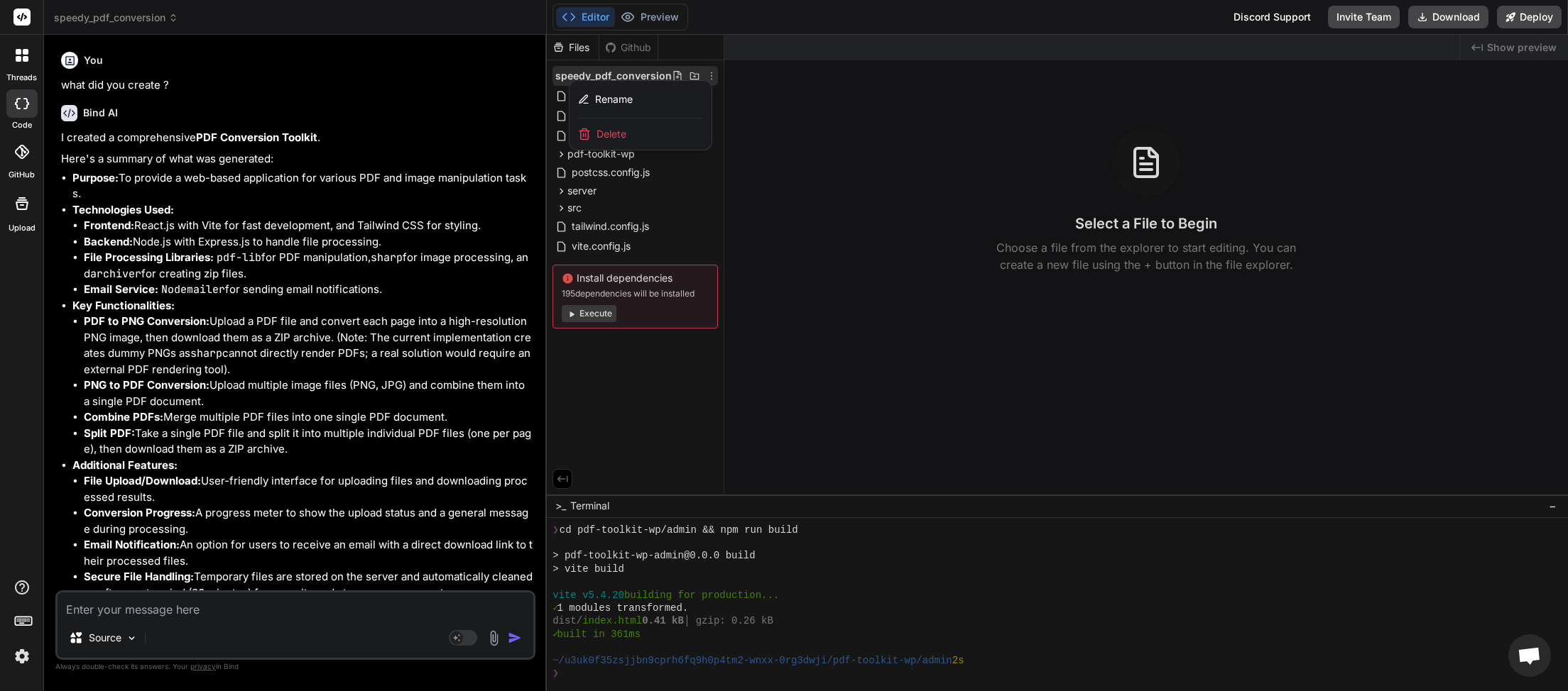
scroll to position [352, 0]
click at [470, 632] on rect at bounding box center [464, 638] width 29 height 15
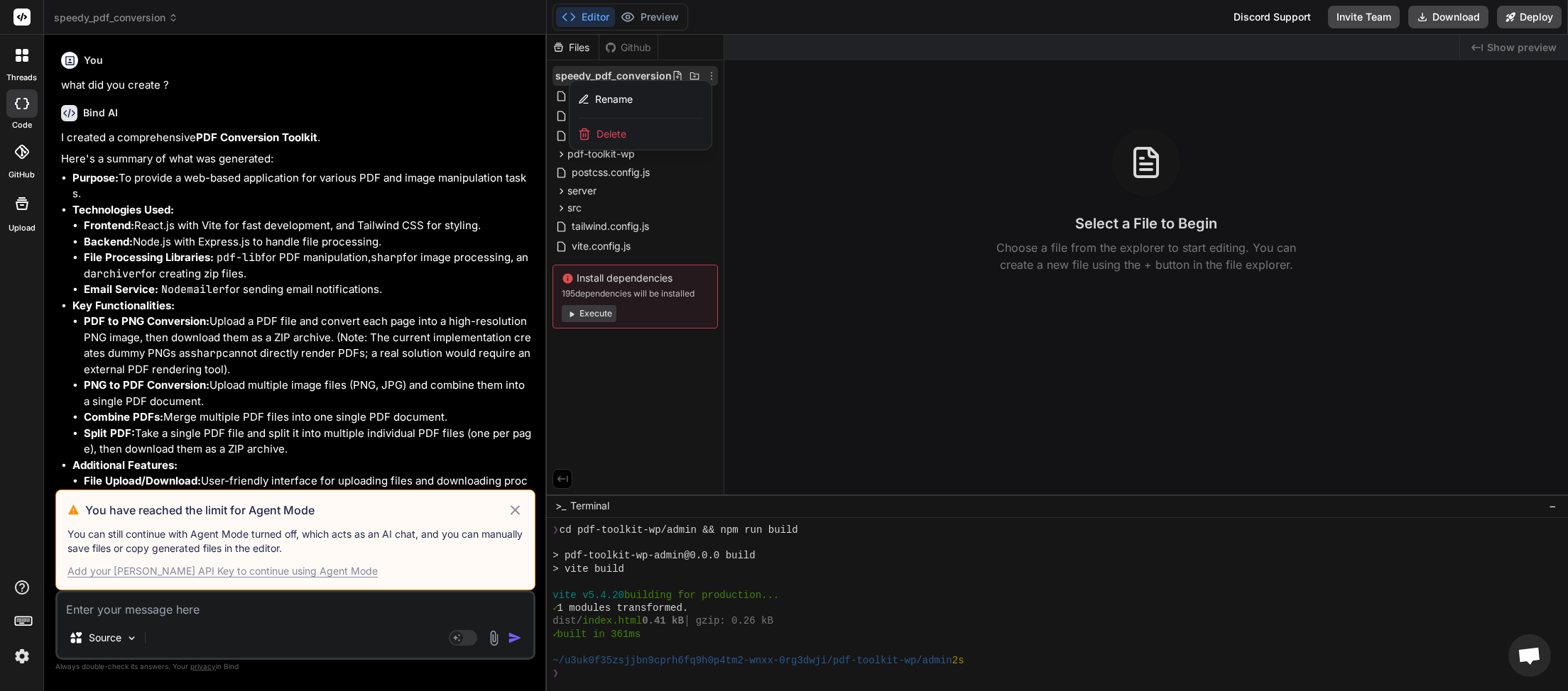
click at [23, 655] on img at bounding box center [21, 656] width 24 height 24
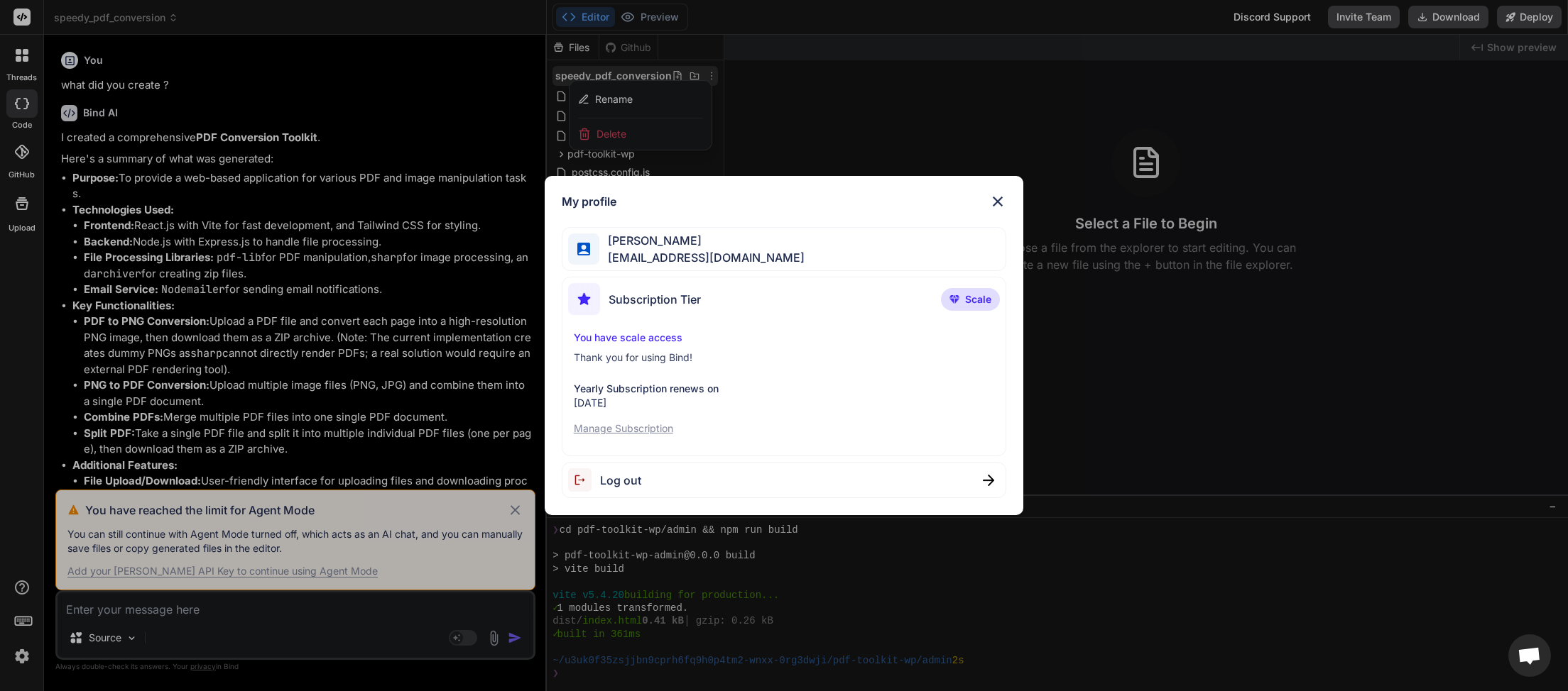
click at [596, 479] on img at bounding box center [585, 479] width 32 height 24
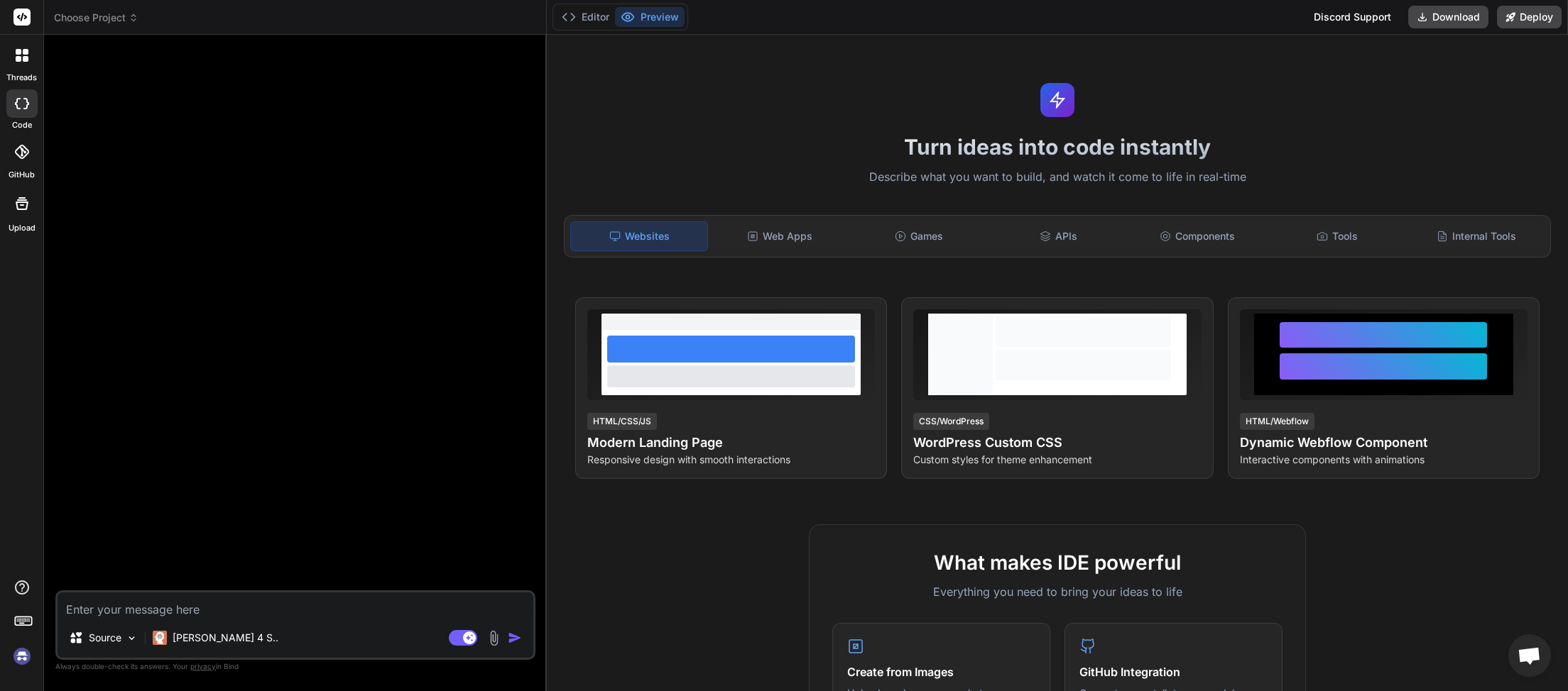
scroll to position [404, 0]
click at [18, 660] on img at bounding box center [21, 656] width 24 height 24
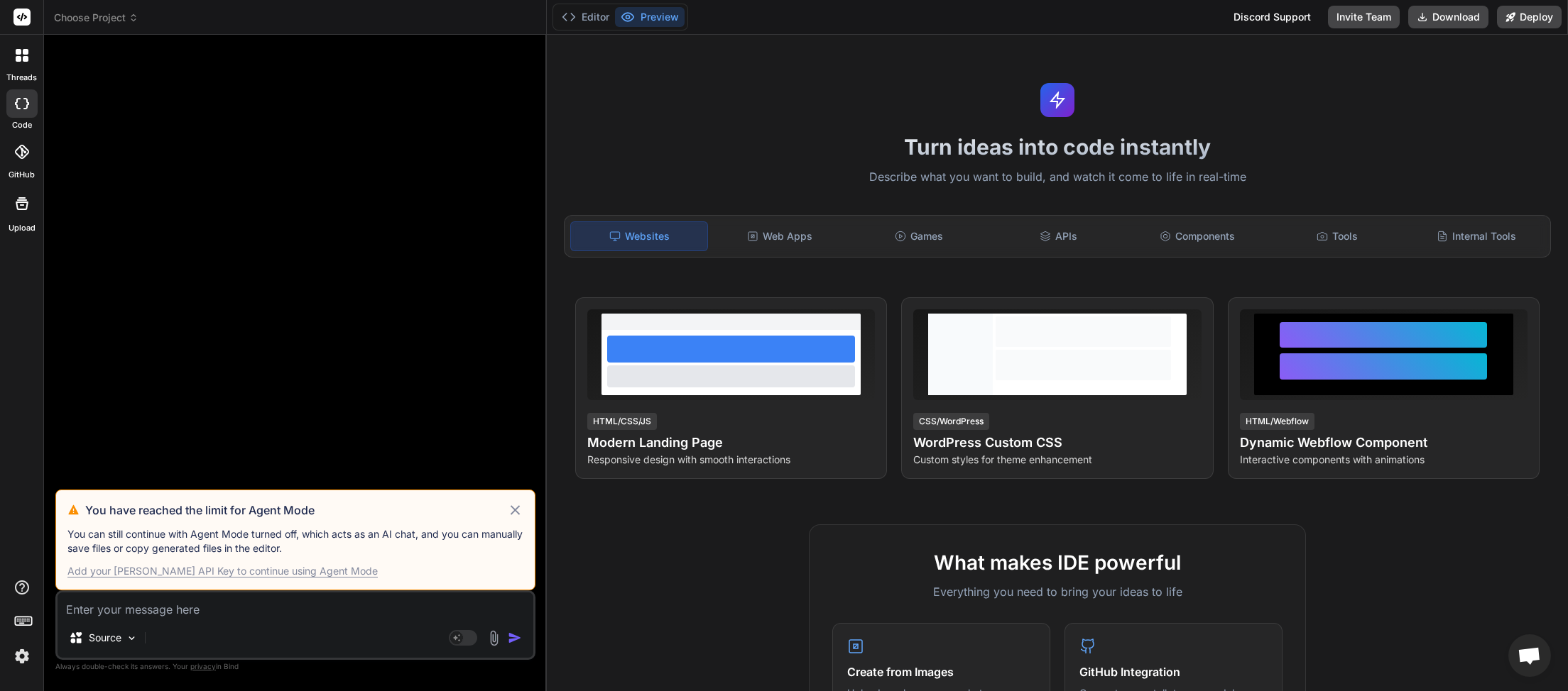
click at [241, 571] on div "Add your Claude API Key to continue using Agent Mode" at bounding box center [222, 571] width 310 height 14
type textarea "x"
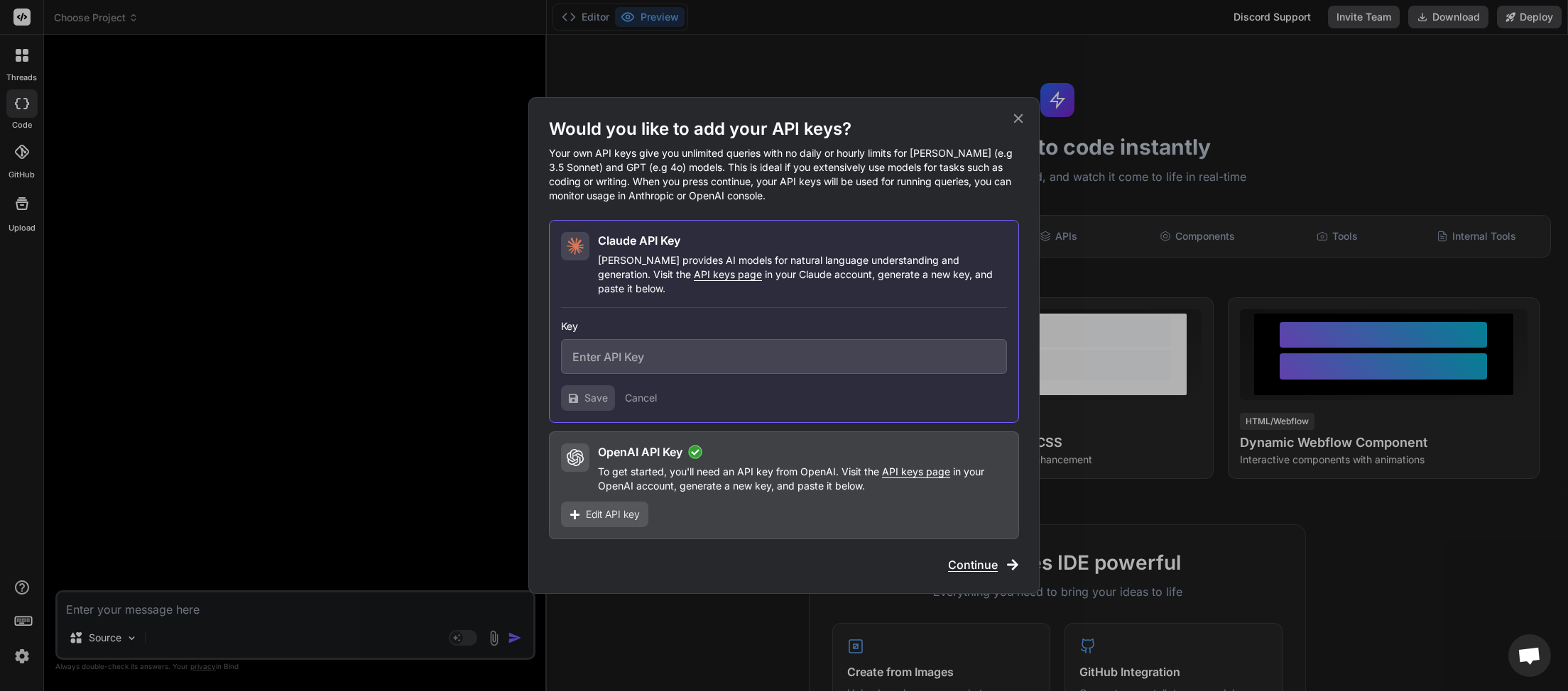
paste input "sk-ant-api03-hZvVa1W8oHJdHSjVsO7jXnmRcugqNek3GSJPfzAbxtz2cJdQqsNuxz6jxgxeX0jW-H…"
type input "sk-ant-api03-hZvVa1W8oHJdHSjVsO7jXnmRcugqNek3GSJPfzAbxtz2cJdQqsNuxz6jxgxeX0jW-H…"
click at [670, 504] on div "OpenAI API Key To get started, you'll need an API key from OpenAI. Visit the AP…" at bounding box center [784, 485] width 470 height 108
click at [588, 391] on span "Save" at bounding box center [596, 397] width 24 height 14
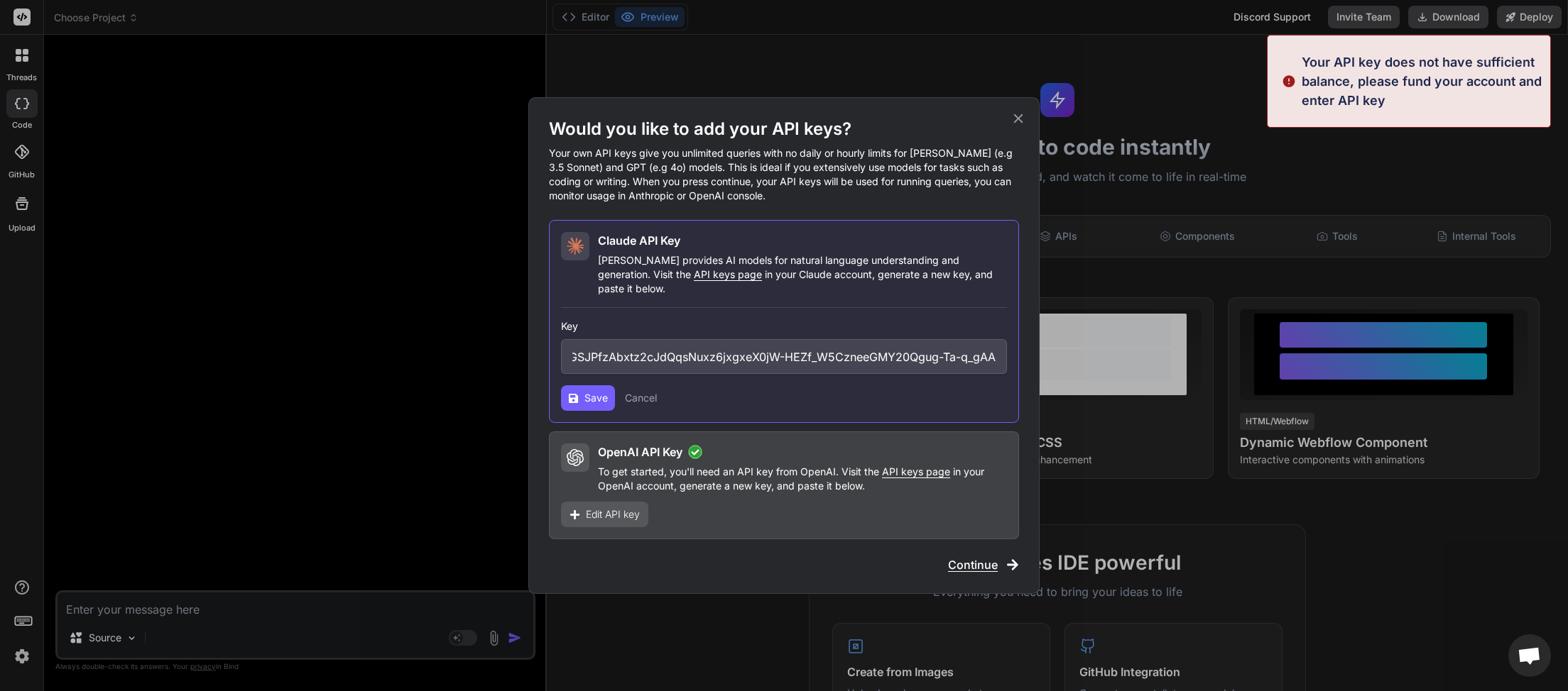
click at [1020, 115] on div "Would you like to add your API keys? Your own API keys give you unlimited queri…" at bounding box center [784, 345] width 511 height 497
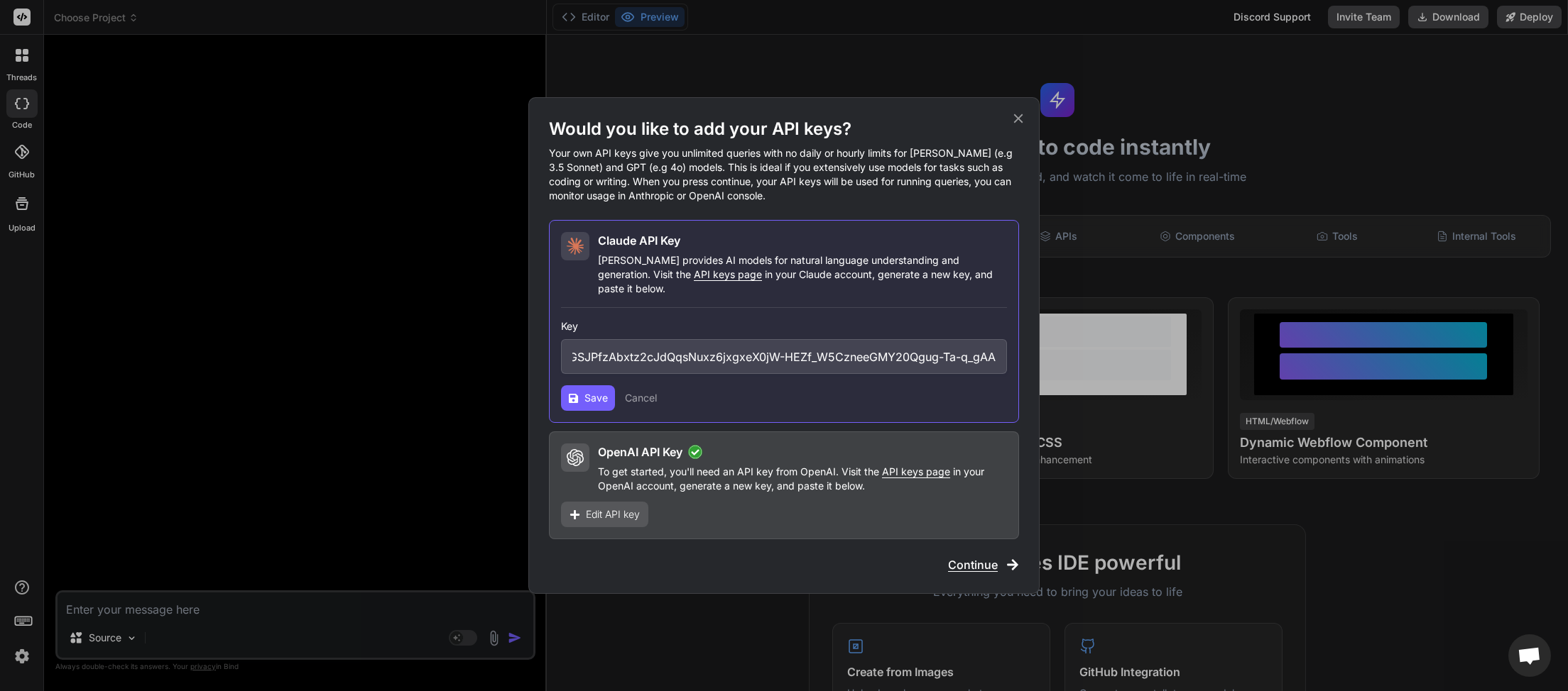
scroll to position [399, 0]
click at [587, 391] on span "Save" at bounding box center [596, 397] width 24 height 14
click at [589, 392] on span "Save" at bounding box center [596, 397] width 24 height 14
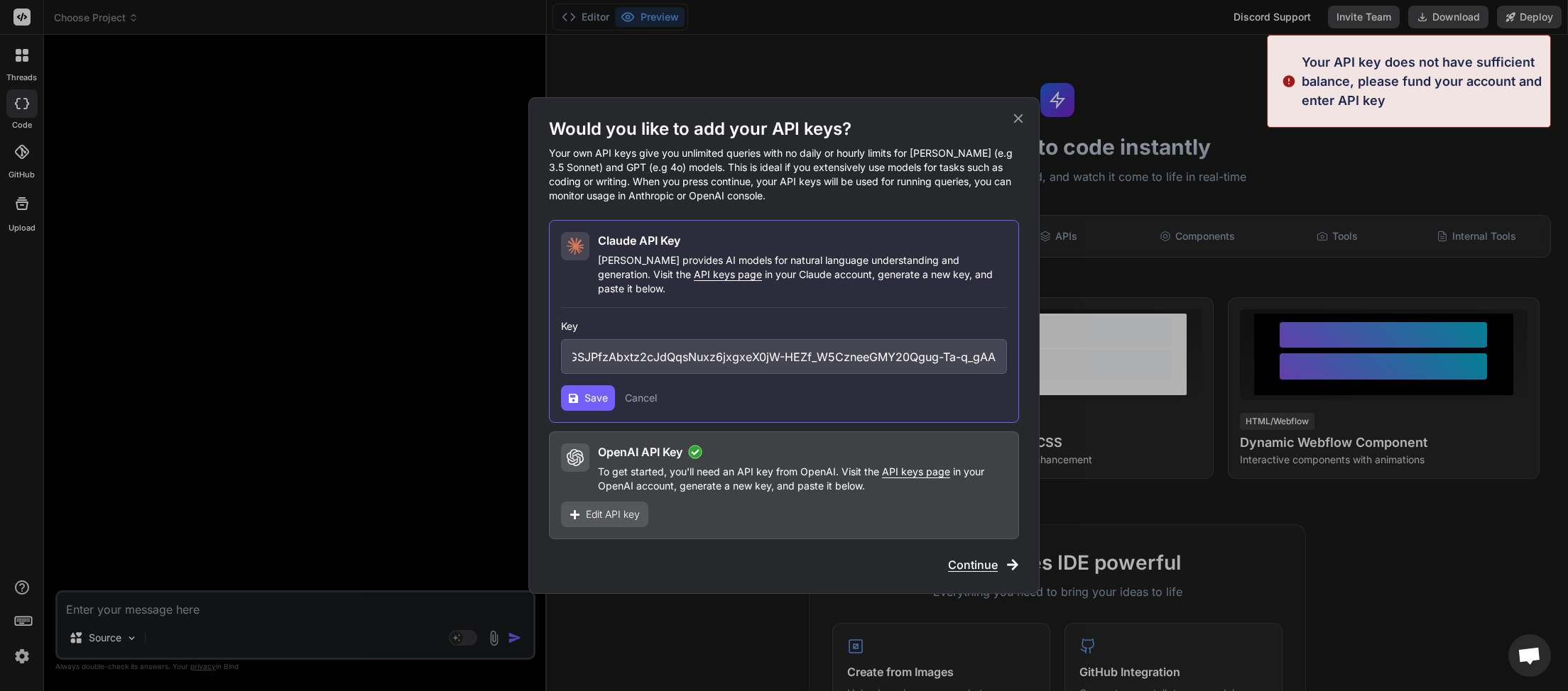
click at [588, 392] on span "Save" at bounding box center [596, 397] width 24 height 14
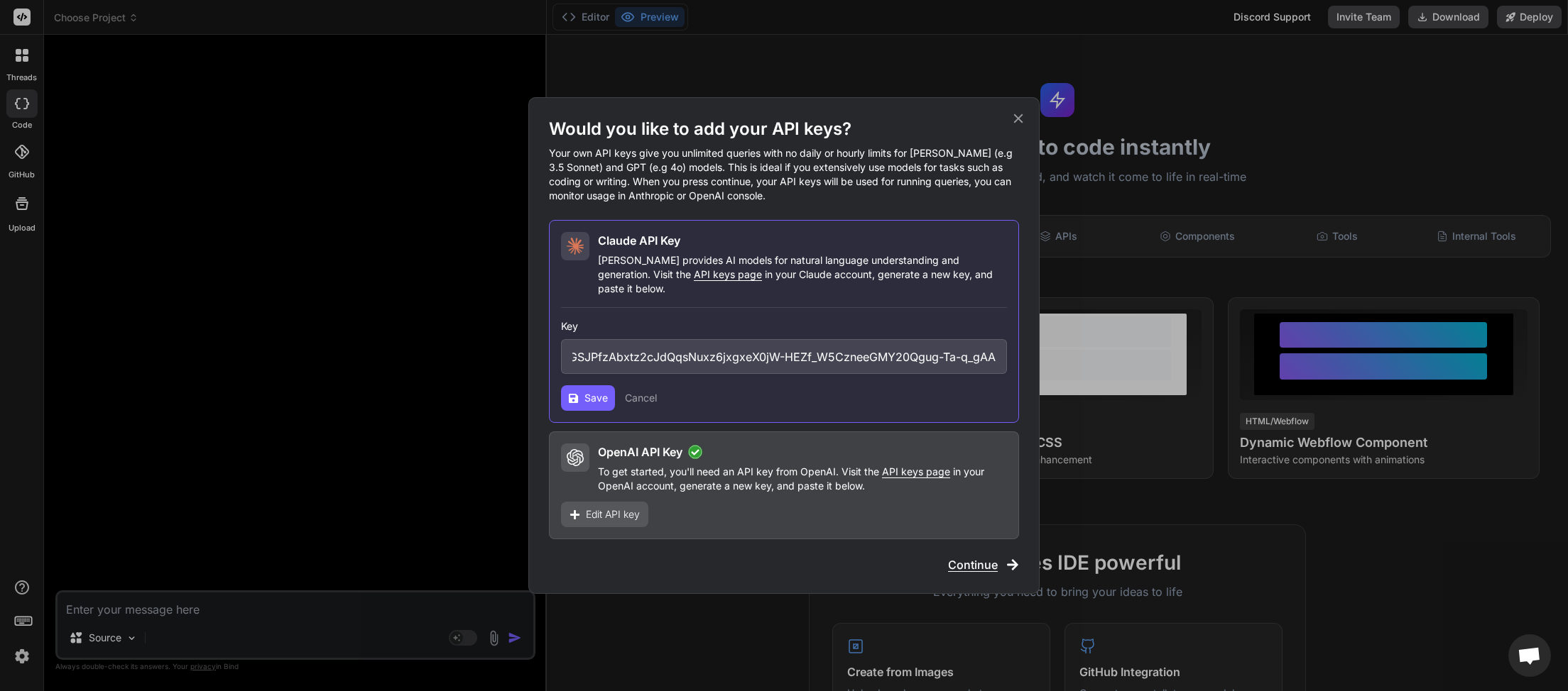
click at [573, 394] on icon at bounding box center [573, 398] width 10 height 10
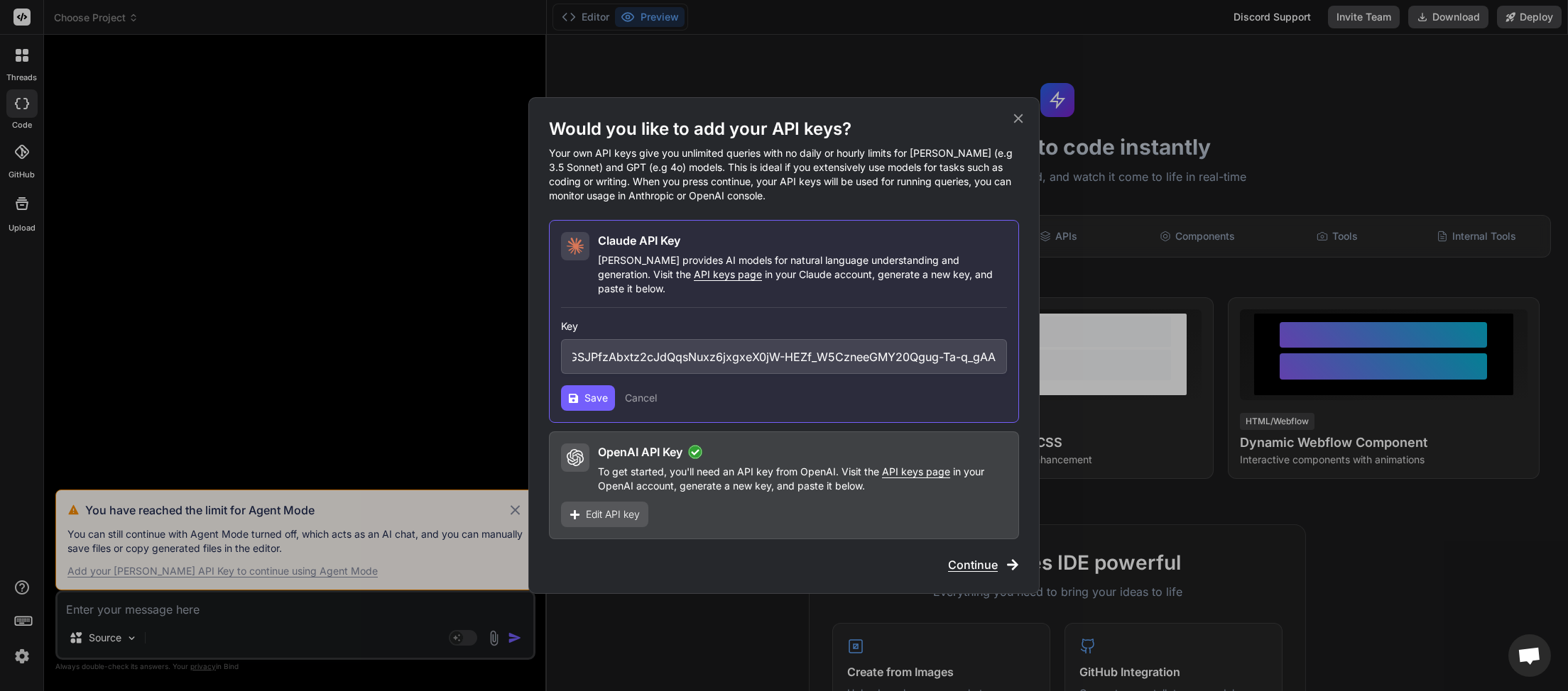
type textarea "x"
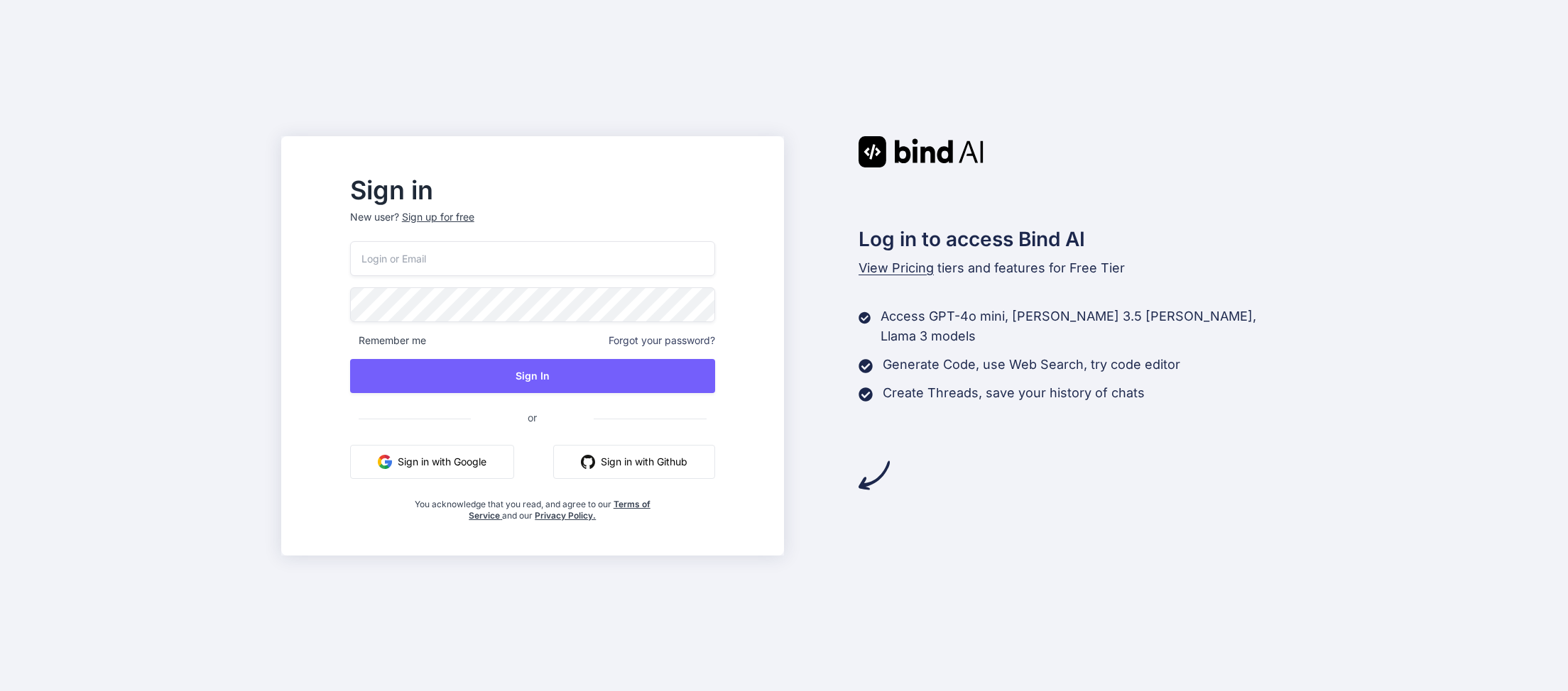
type input "[EMAIL_ADDRESS][DOMAIN_NAME]"
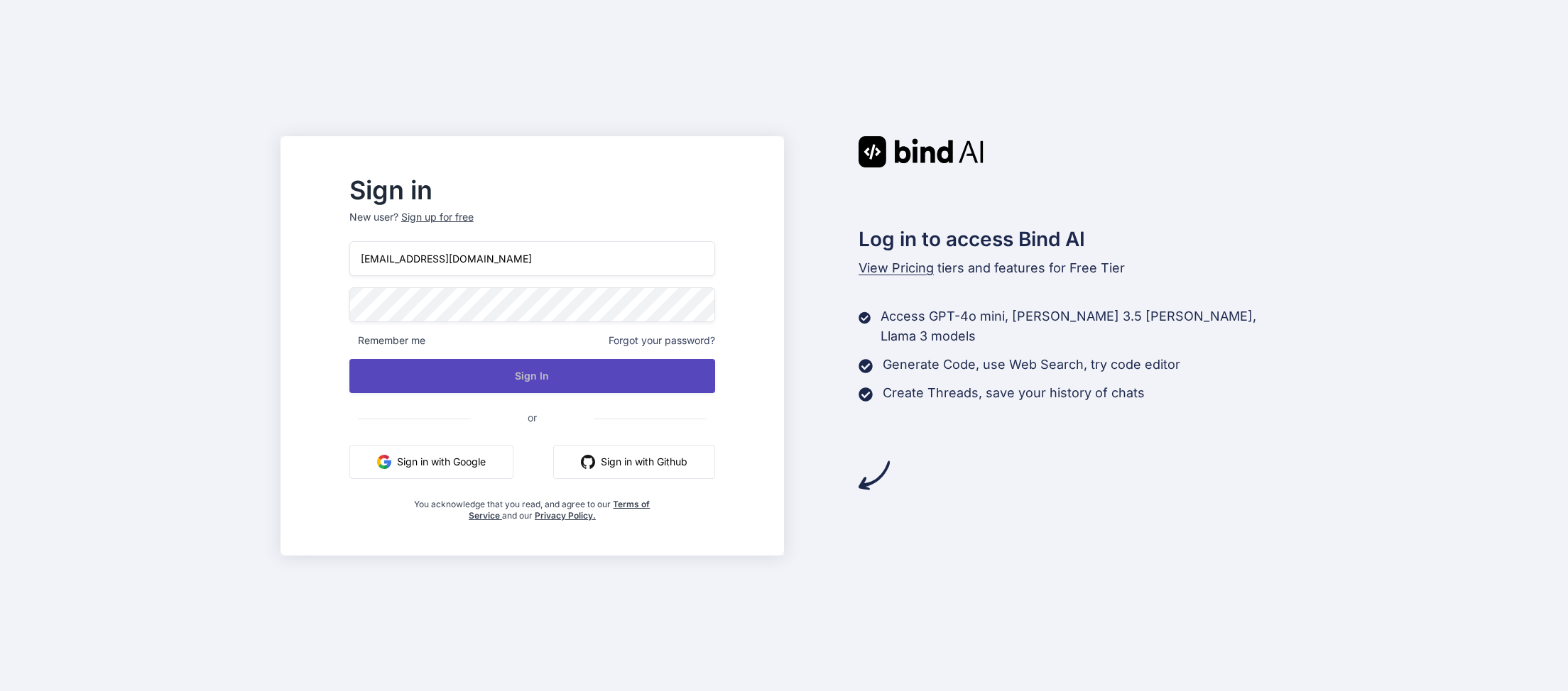
click at [557, 371] on button "Sign In" at bounding box center [531, 376] width 365 height 34
click at [568, 370] on button "Sign In" at bounding box center [531, 376] width 365 height 34
click at [562, 372] on button "Sign In" at bounding box center [531, 376] width 365 height 34
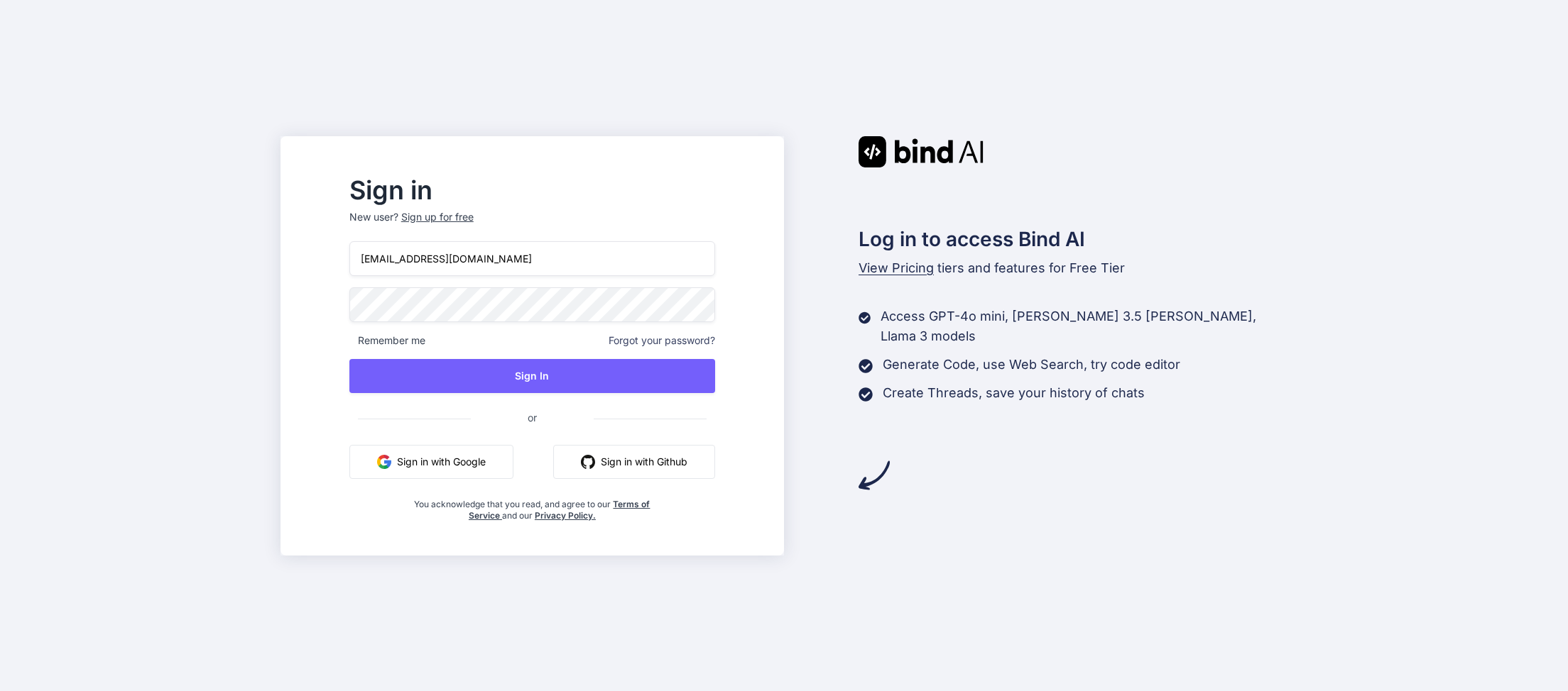
click at [586, 252] on input "[EMAIL_ADDRESS][DOMAIN_NAME]" at bounding box center [531, 258] width 365 height 34
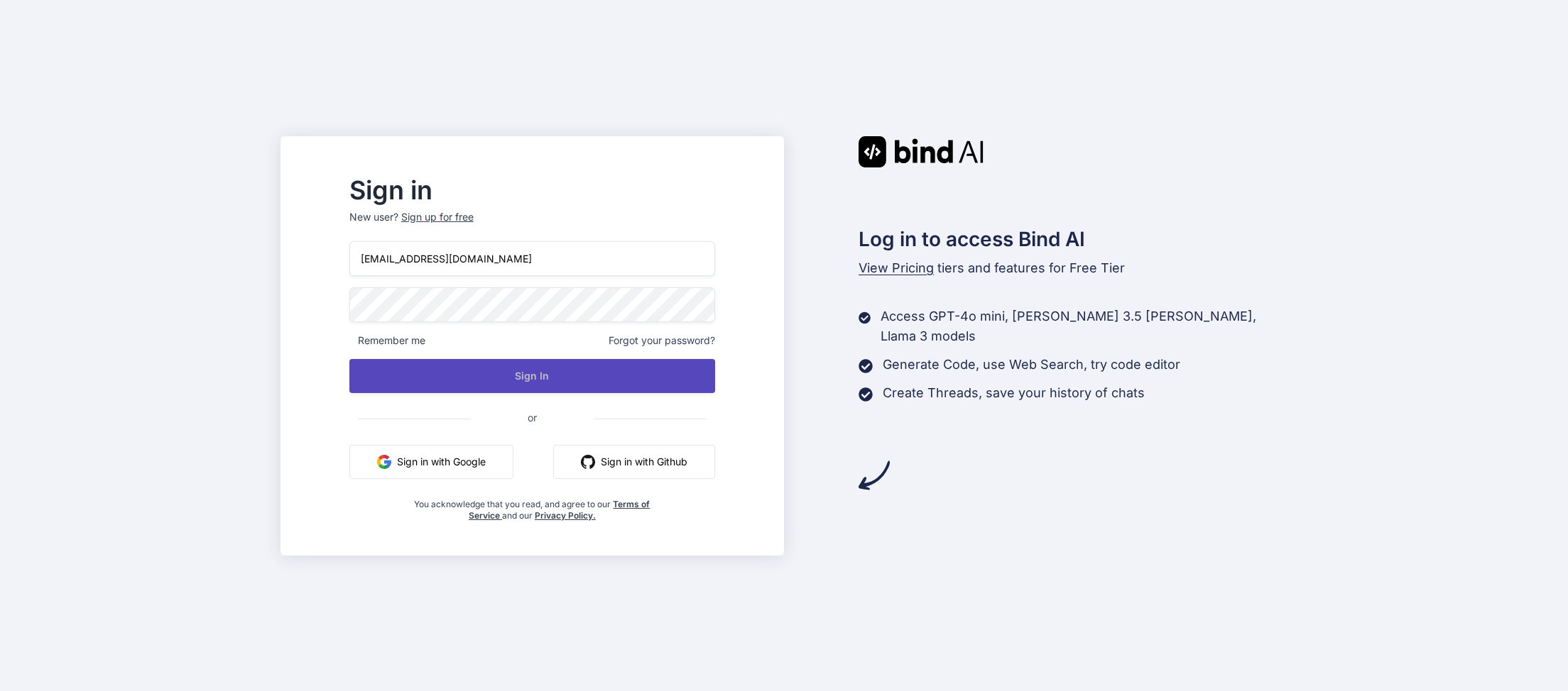
click at [559, 379] on button "Sign In" at bounding box center [531, 376] width 365 height 34
